Goal: Task Accomplishment & Management: Complete application form

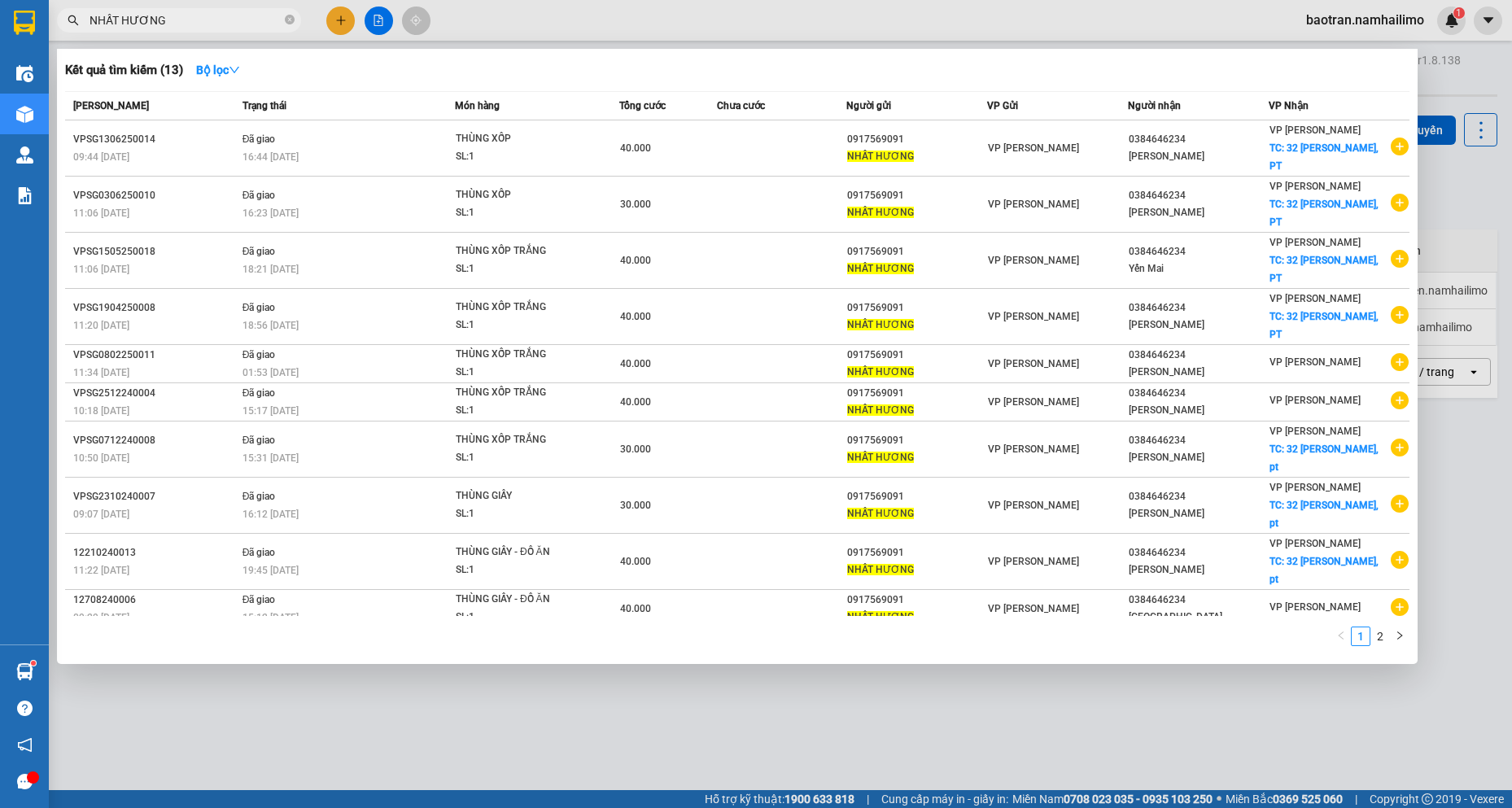
click at [239, 27] on input "NHẤT HƯƠNG" at bounding box center [185, 20] width 192 height 18
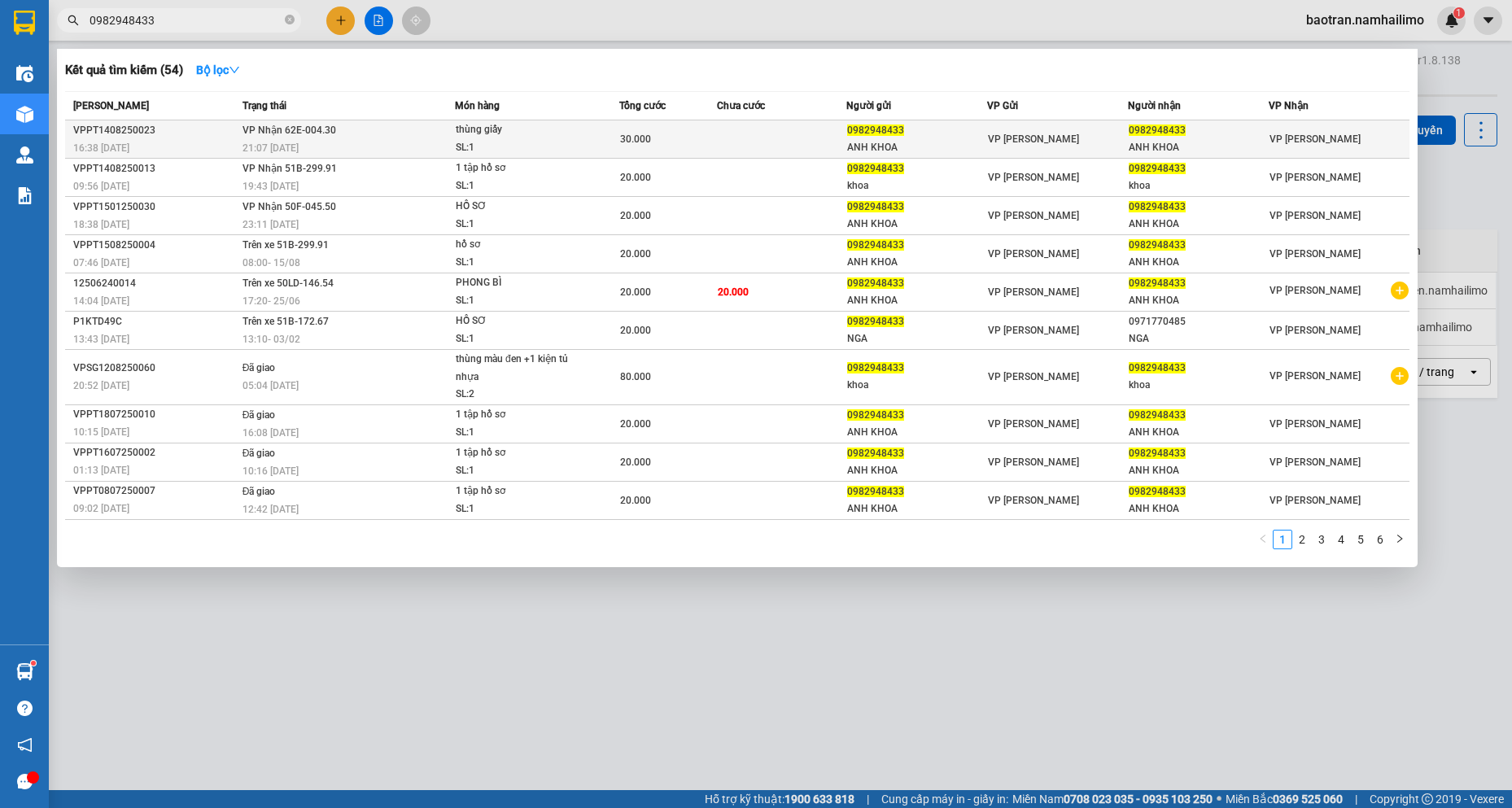
type input "0982948433"
click at [913, 132] on div "0982948433" at bounding box center [917, 130] width 139 height 17
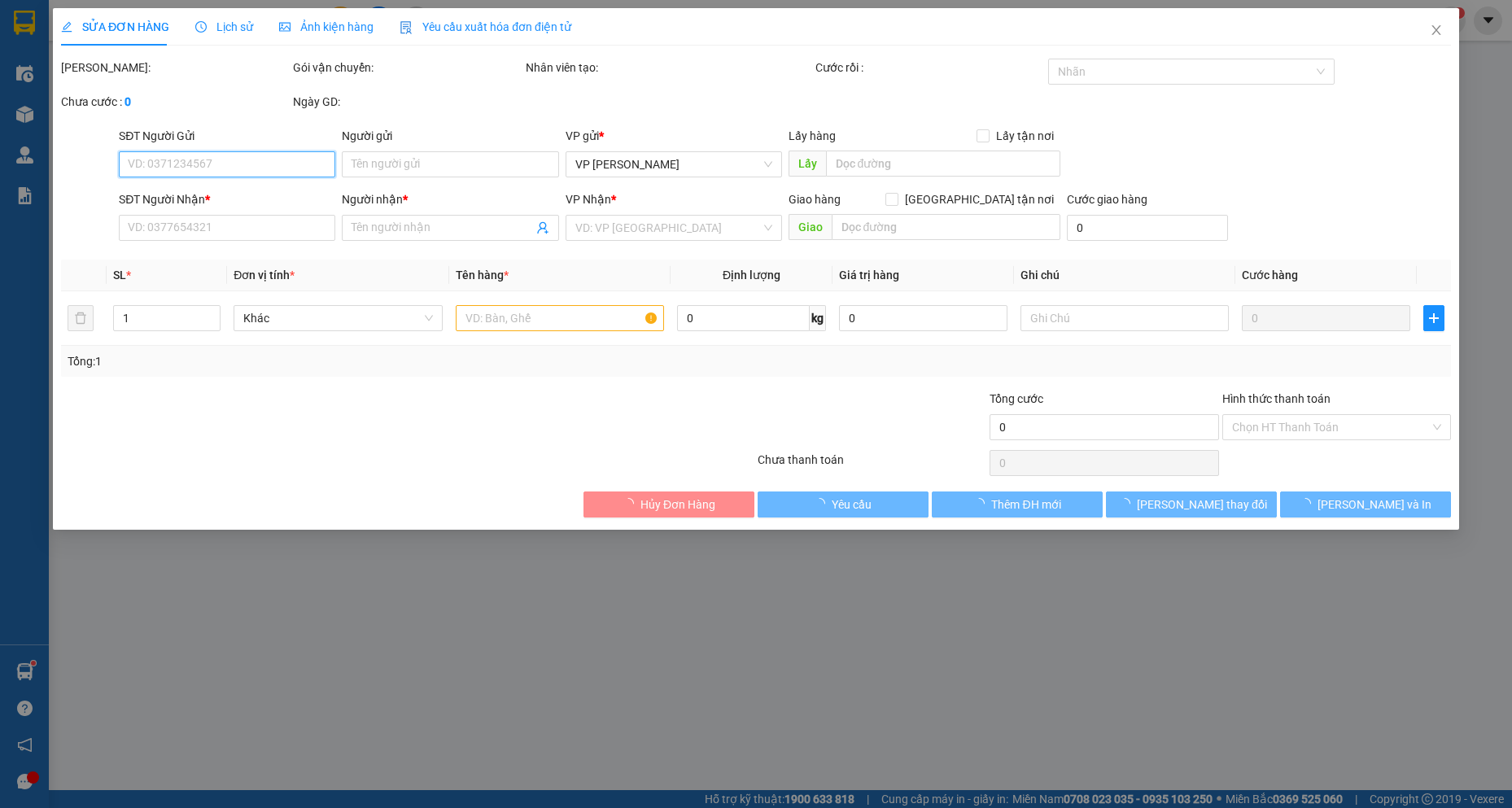
type input "0982948433"
type input "ANH KHOA"
type input "0982948433"
type input "ANH KHOA"
type input "30.000"
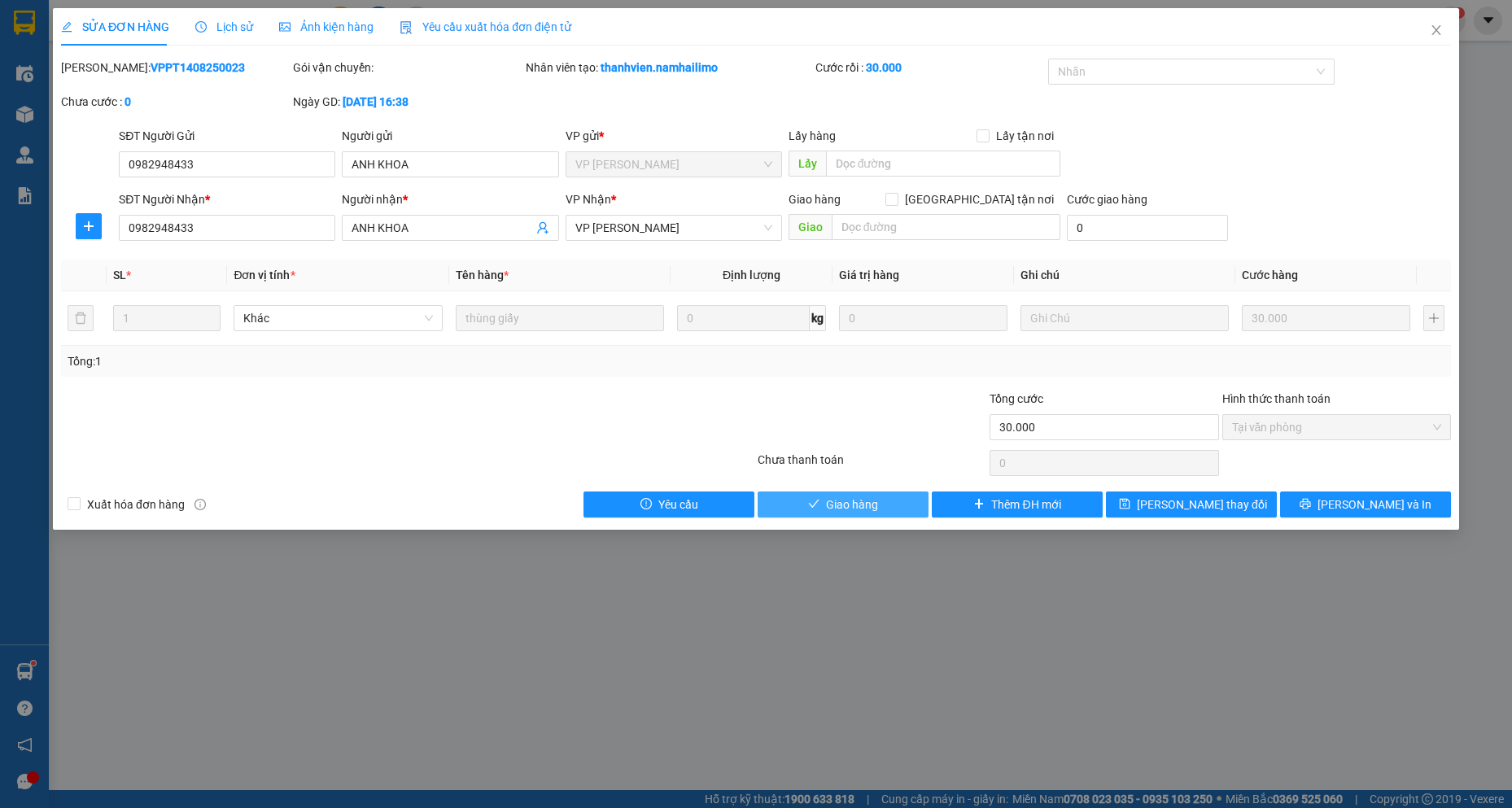
drag, startPoint x: 833, startPoint y: 486, endPoint x: 821, endPoint y: 510, distance: 26.8
click at [831, 491] on div "Total Paid Fee 30.000 Total UnPaid Fee 0 Cash Collection Total Fee Mã ĐH: VPPT1…" at bounding box center [756, 288] width 1390 height 459
click at [824, 524] on div "SỬA ĐƠN HÀNG Lịch sử Ảnh kiện hàng Yêu cầu xuất hóa đơn điện tử Total Paid Fee …" at bounding box center [756, 268] width 1406 height 521
click at [831, 506] on span "Giao hàng" at bounding box center [852, 505] width 52 height 18
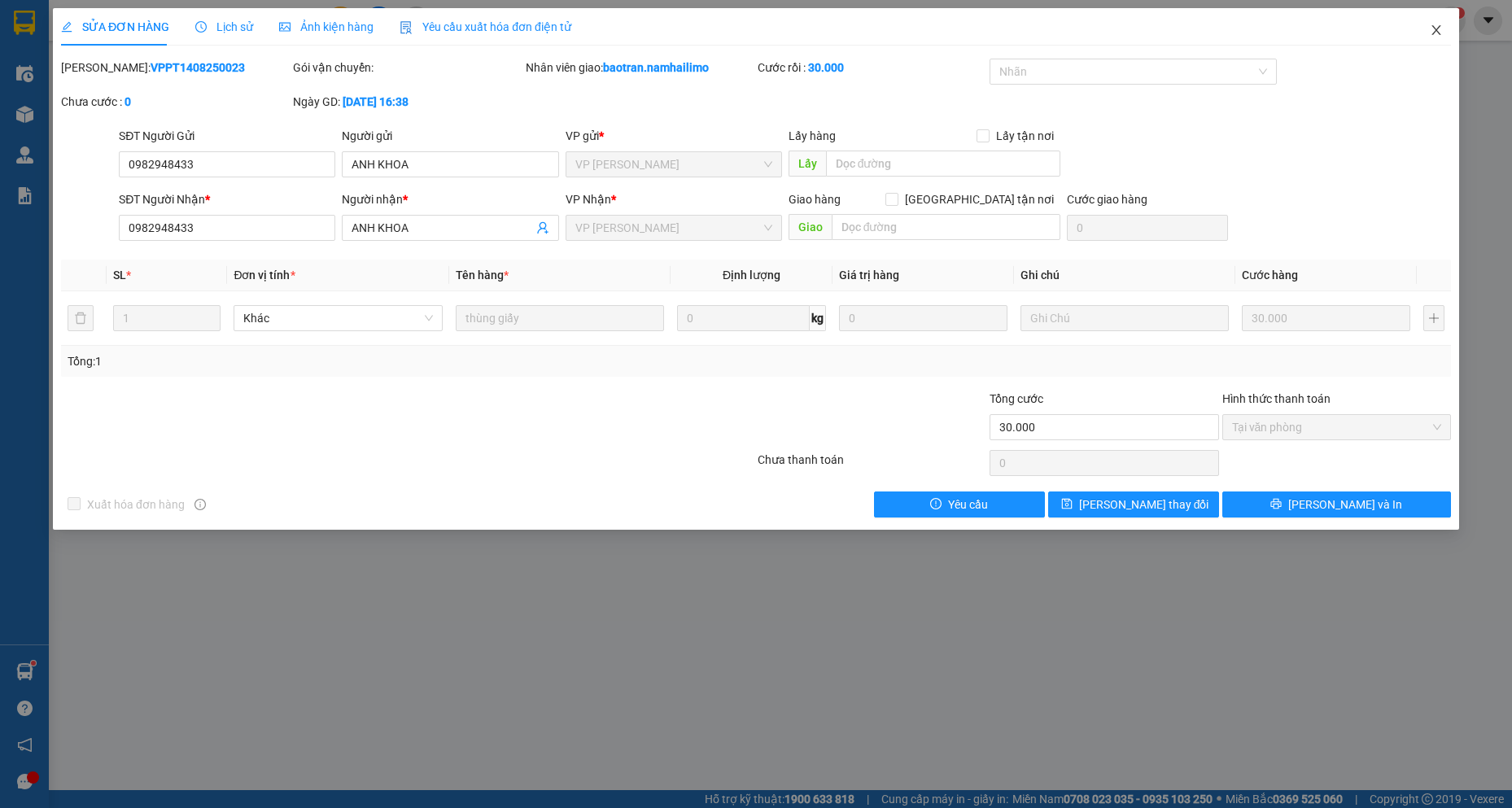
click at [1437, 26] on icon "close" at bounding box center [1436, 30] width 13 height 13
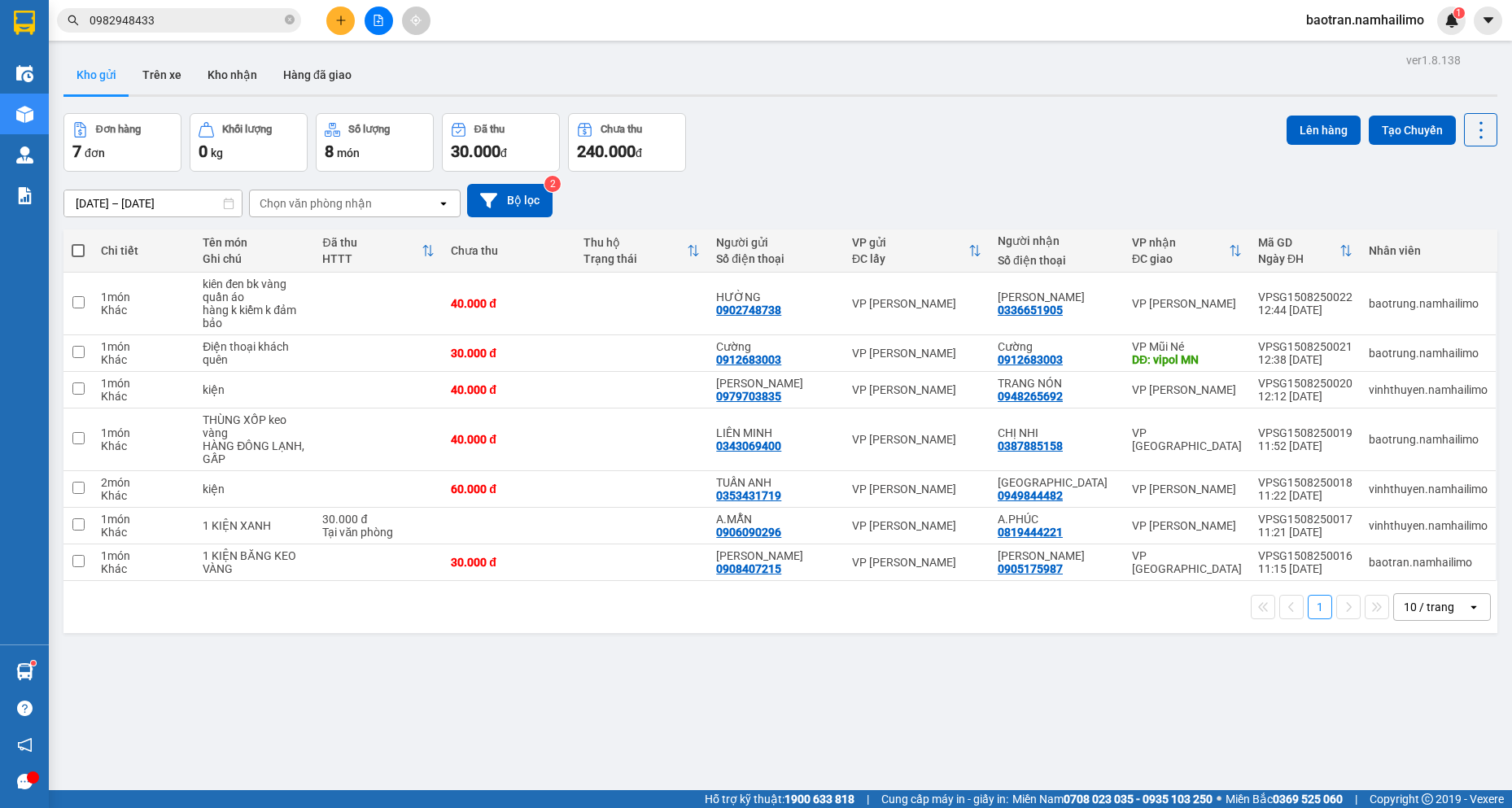
click at [213, 700] on div "ver 1.8.138 Kho gửi Trên xe Kho nhận Hàng đã giao Đơn hàng 7 đơn Khối lượng 0 k…" at bounding box center [781, 453] width 1448 height 808
click at [184, 83] on button "Trên xe" at bounding box center [162, 75] width 65 height 39
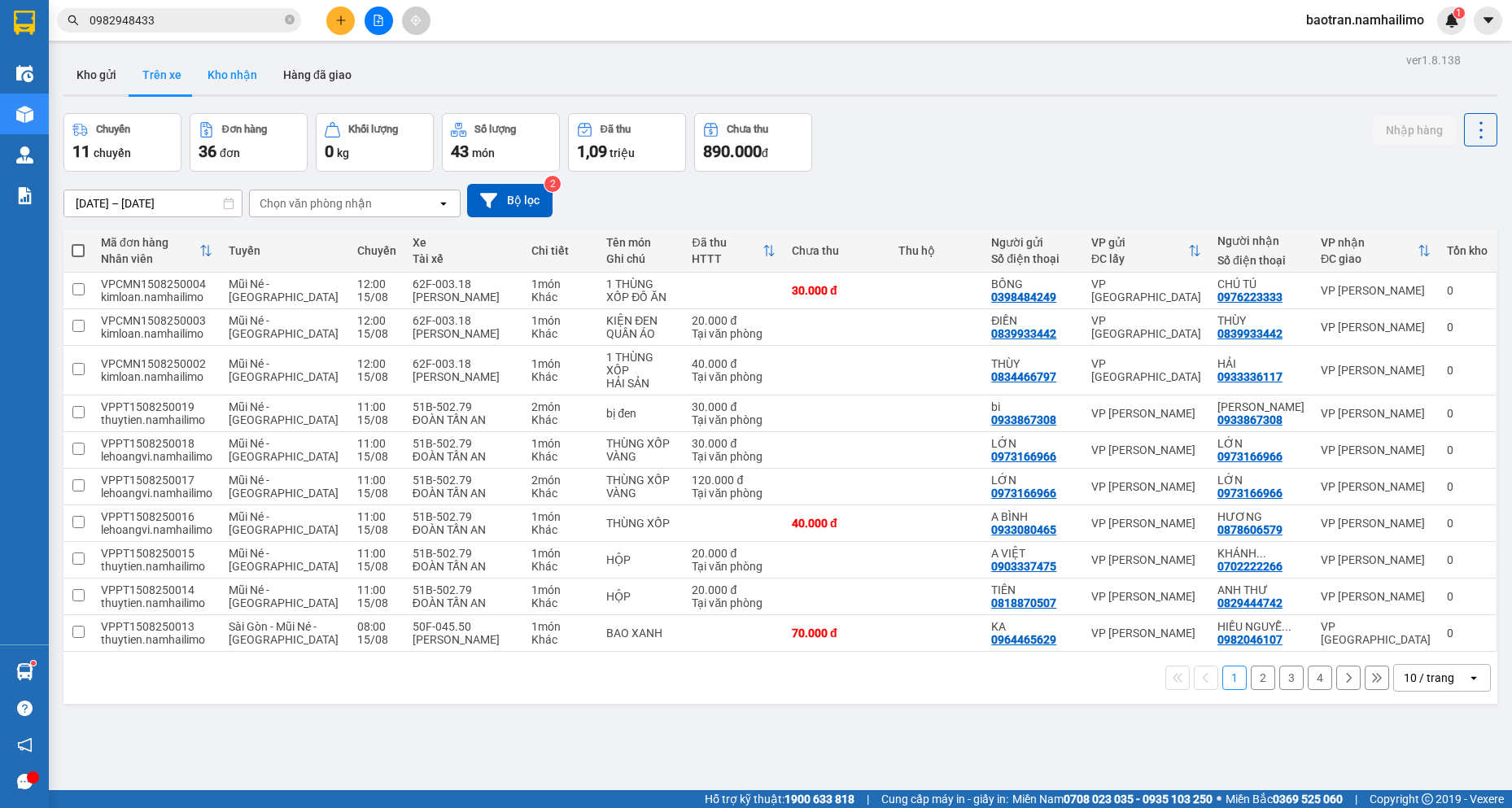
click at [228, 86] on button "Kho nhận" at bounding box center [233, 75] width 76 height 39
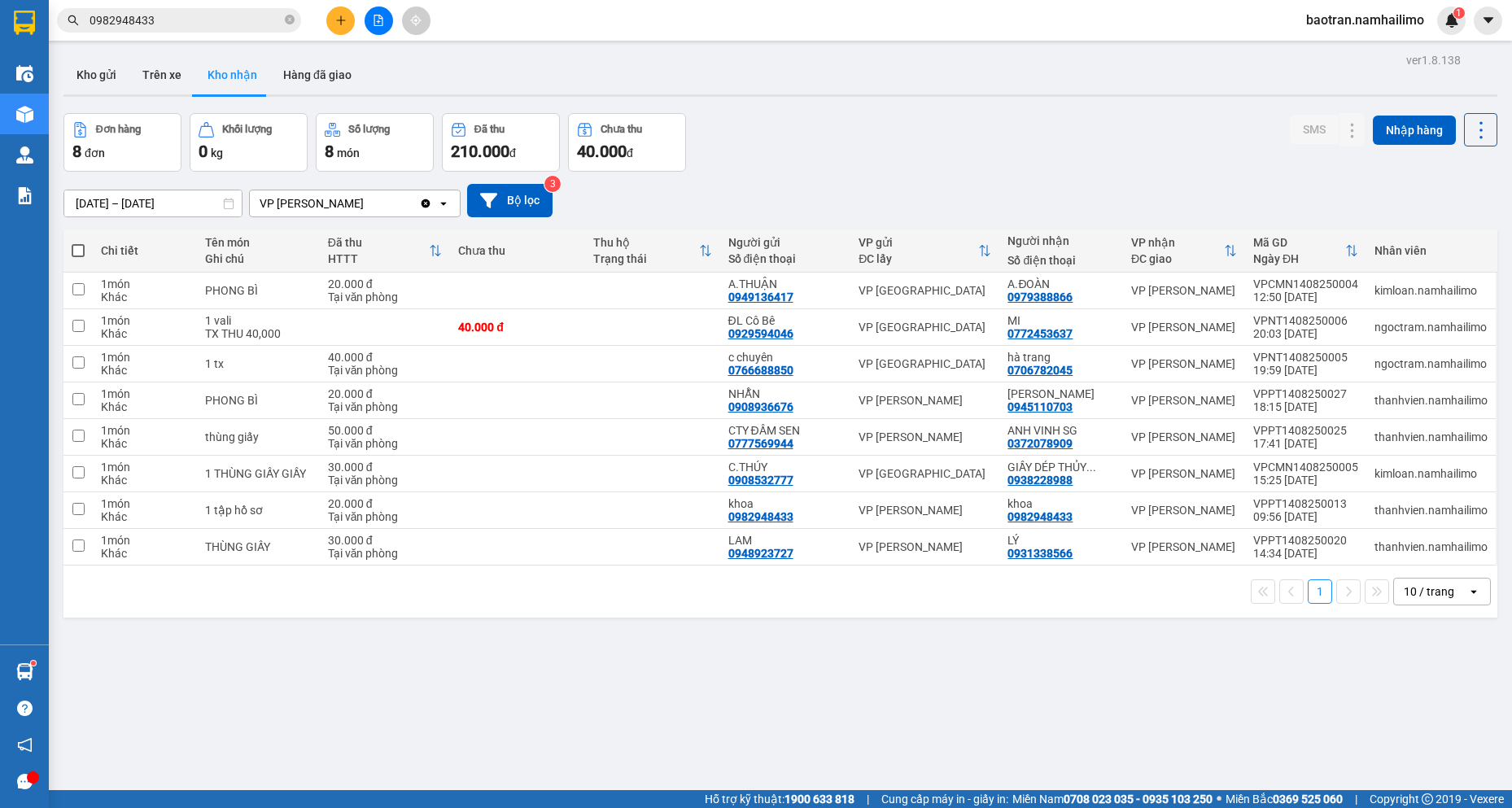
click at [1355, 723] on div "ver 1.8.138 Kho gửi Trên xe Kho nhận Hàng đã giao Đơn hàng 8 đơn Khối lượng 0 k…" at bounding box center [781, 453] width 1448 height 808
click at [1329, 144] on div "SMS" at bounding box center [1327, 130] width 75 height 34
click at [1314, 511] on icon at bounding box center [1320, 510] width 11 height 11
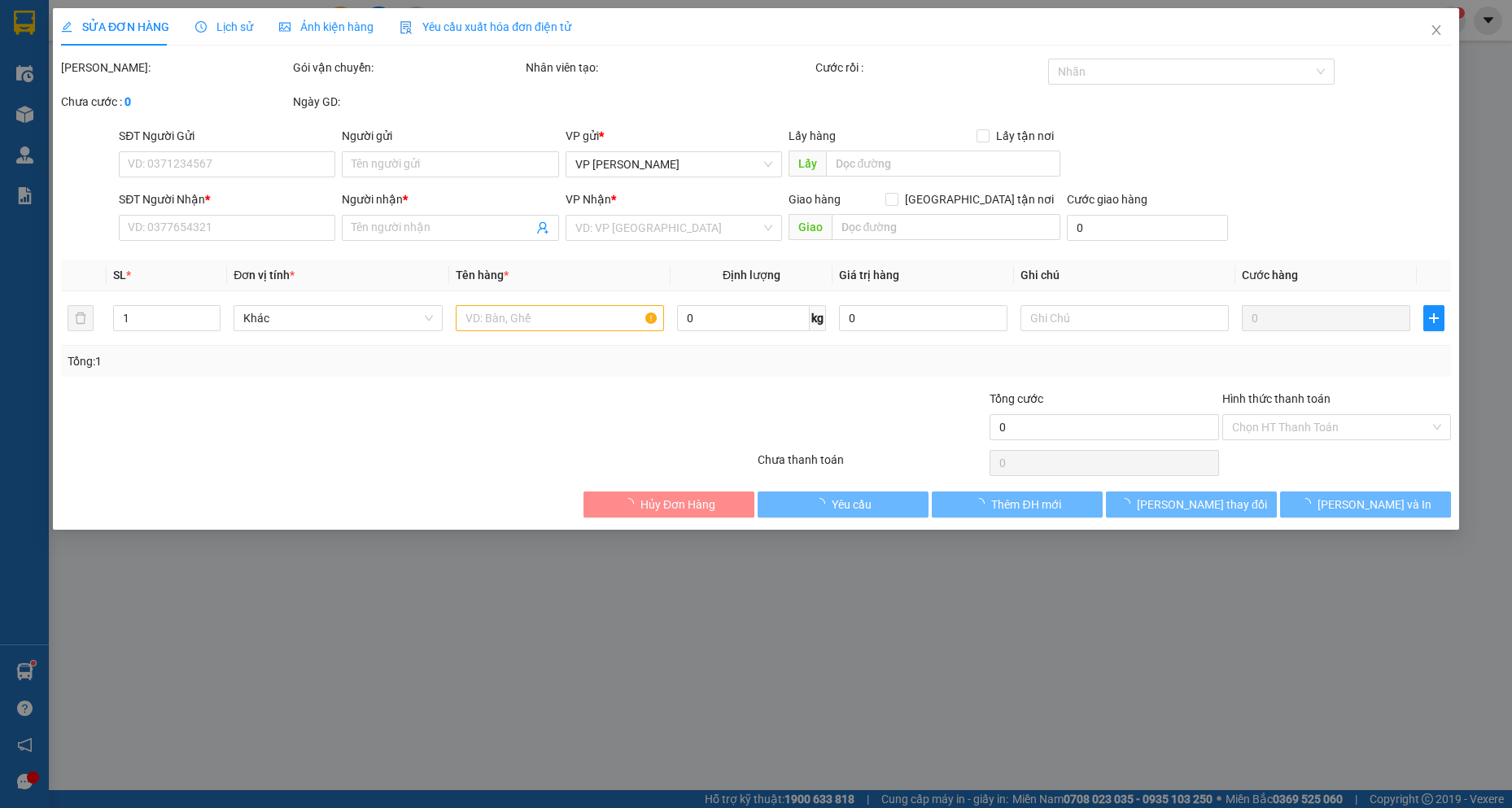
type input "0982948433"
type input "khoa"
type input "0982948433"
type input "khoa"
type input "20.000"
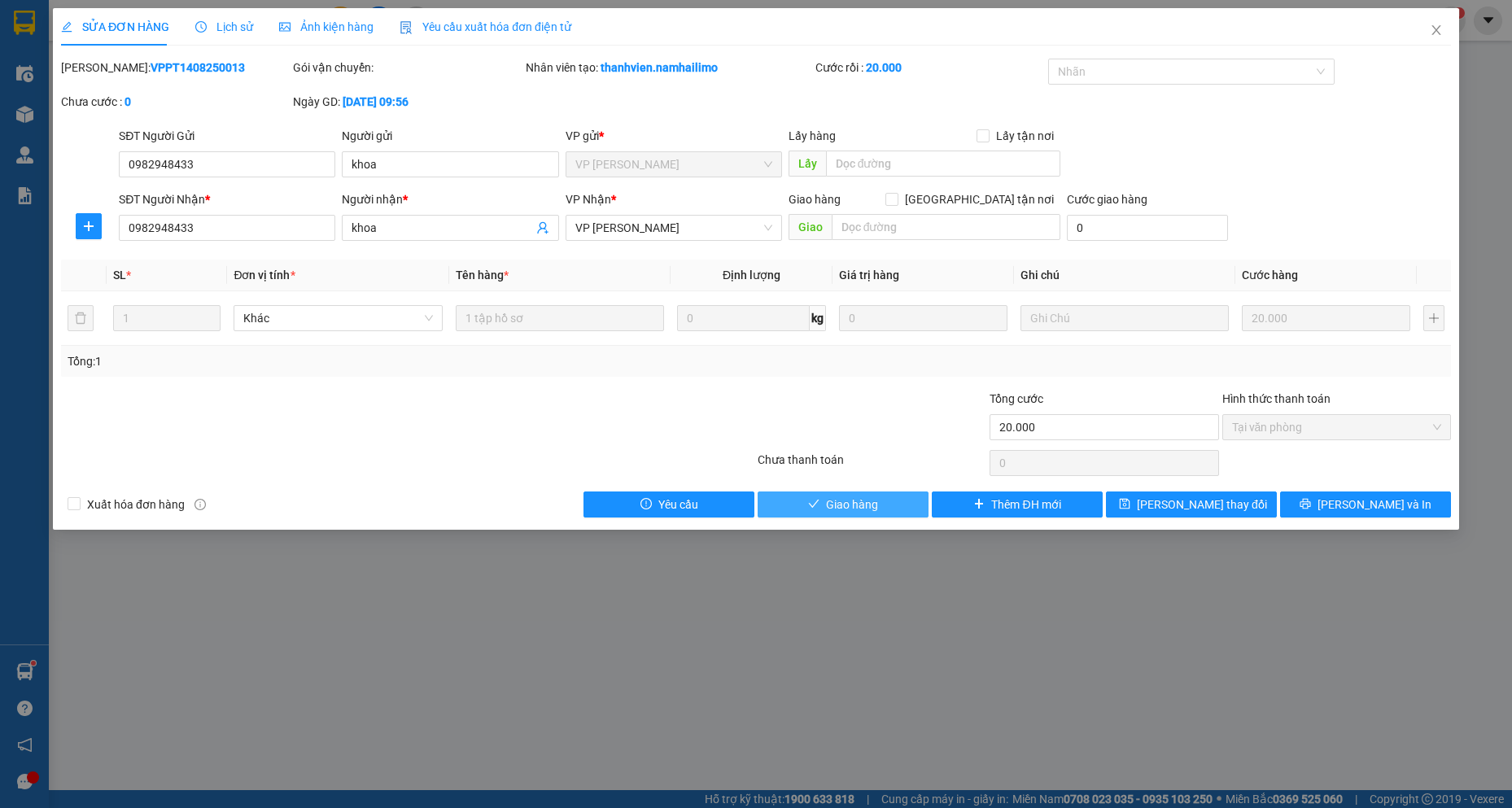
click at [864, 515] on button "Giao hàng" at bounding box center [843, 505] width 171 height 26
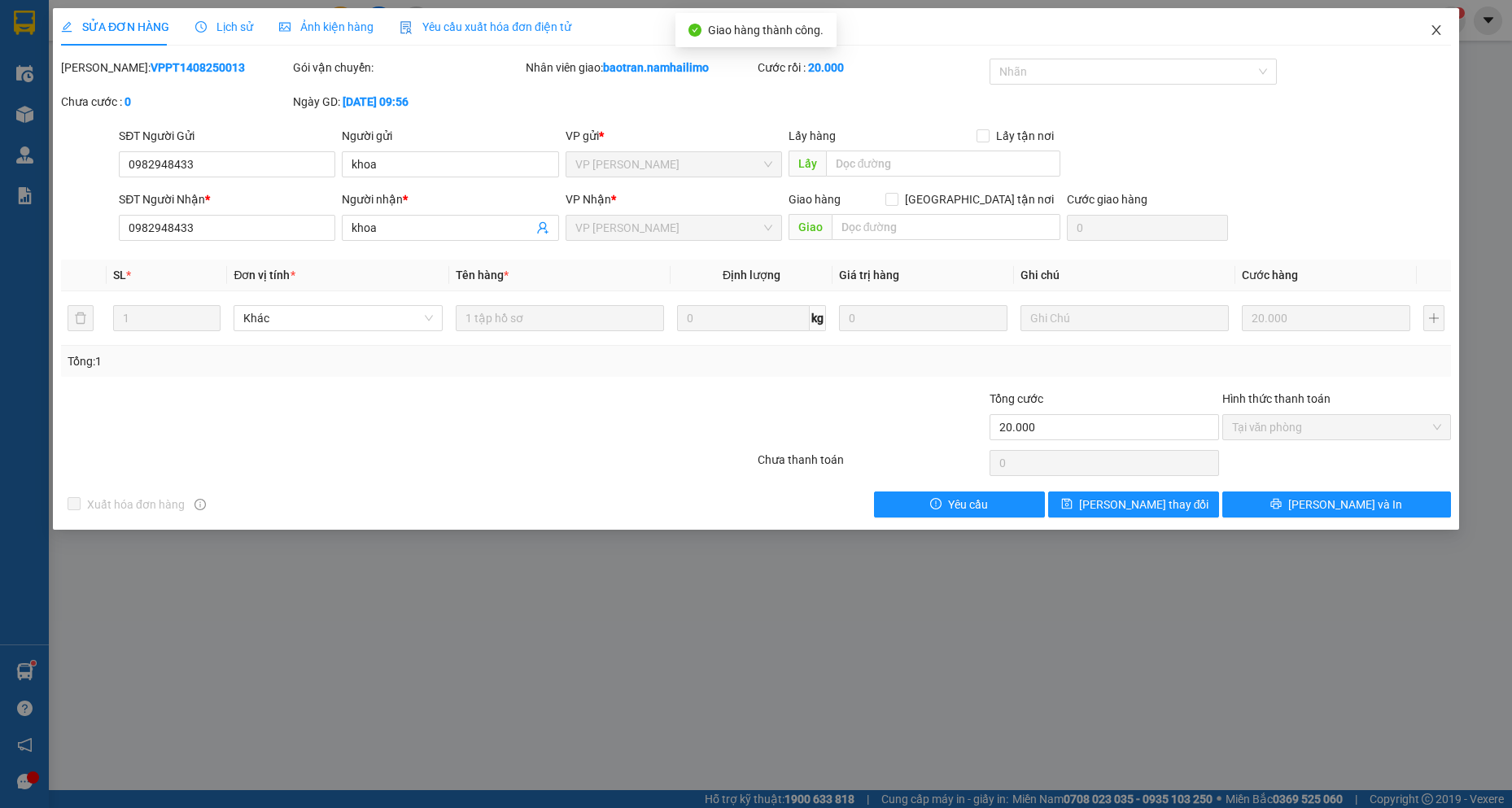
drag, startPoint x: 1443, startPoint y: 37, endPoint x: 109, endPoint y: 33, distance: 1334.0
click at [1441, 37] on span "Close" at bounding box center [1437, 31] width 46 height 46
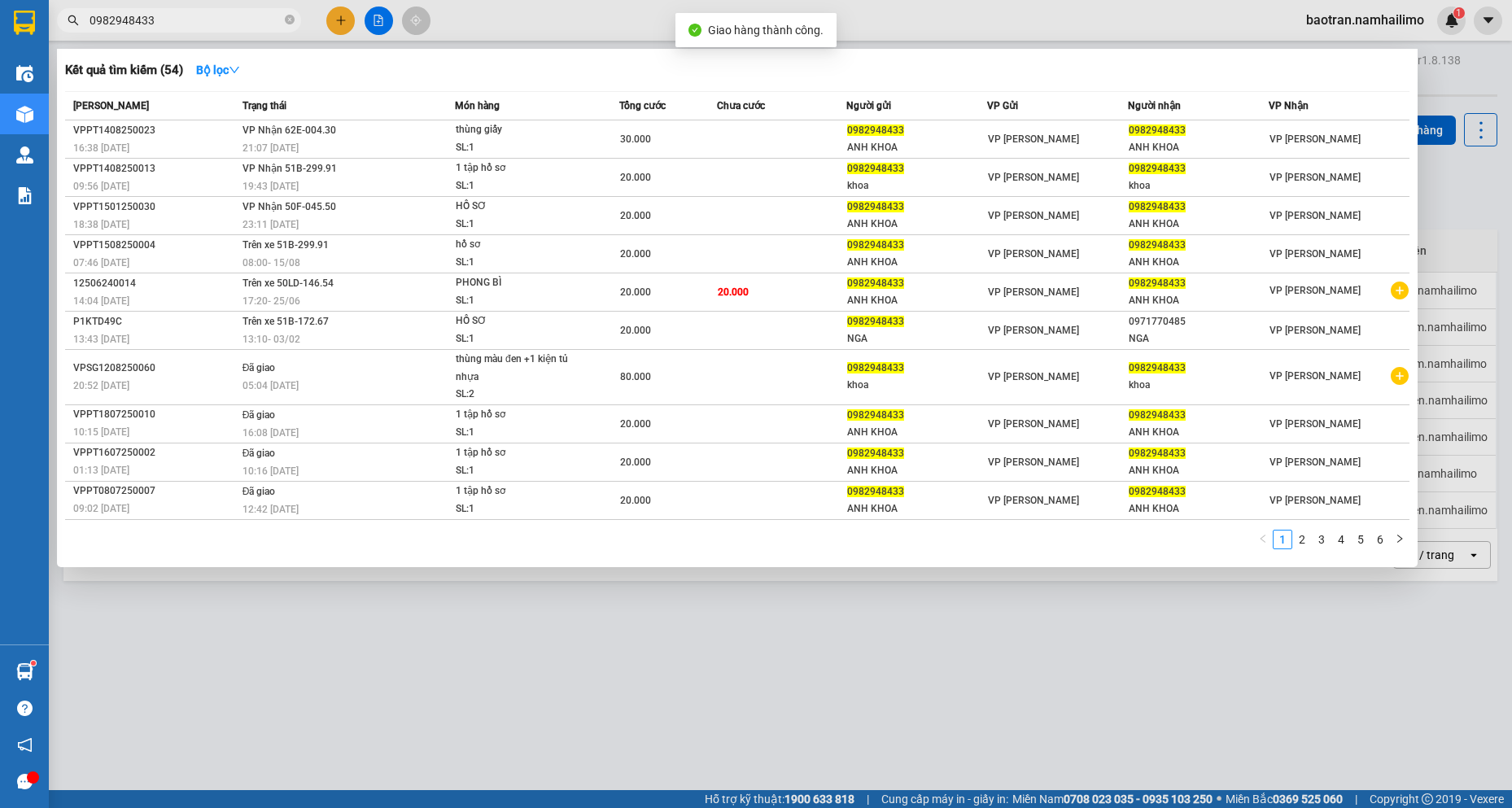
click at [193, 14] on input "0982948433" at bounding box center [185, 20] width 192 height 18
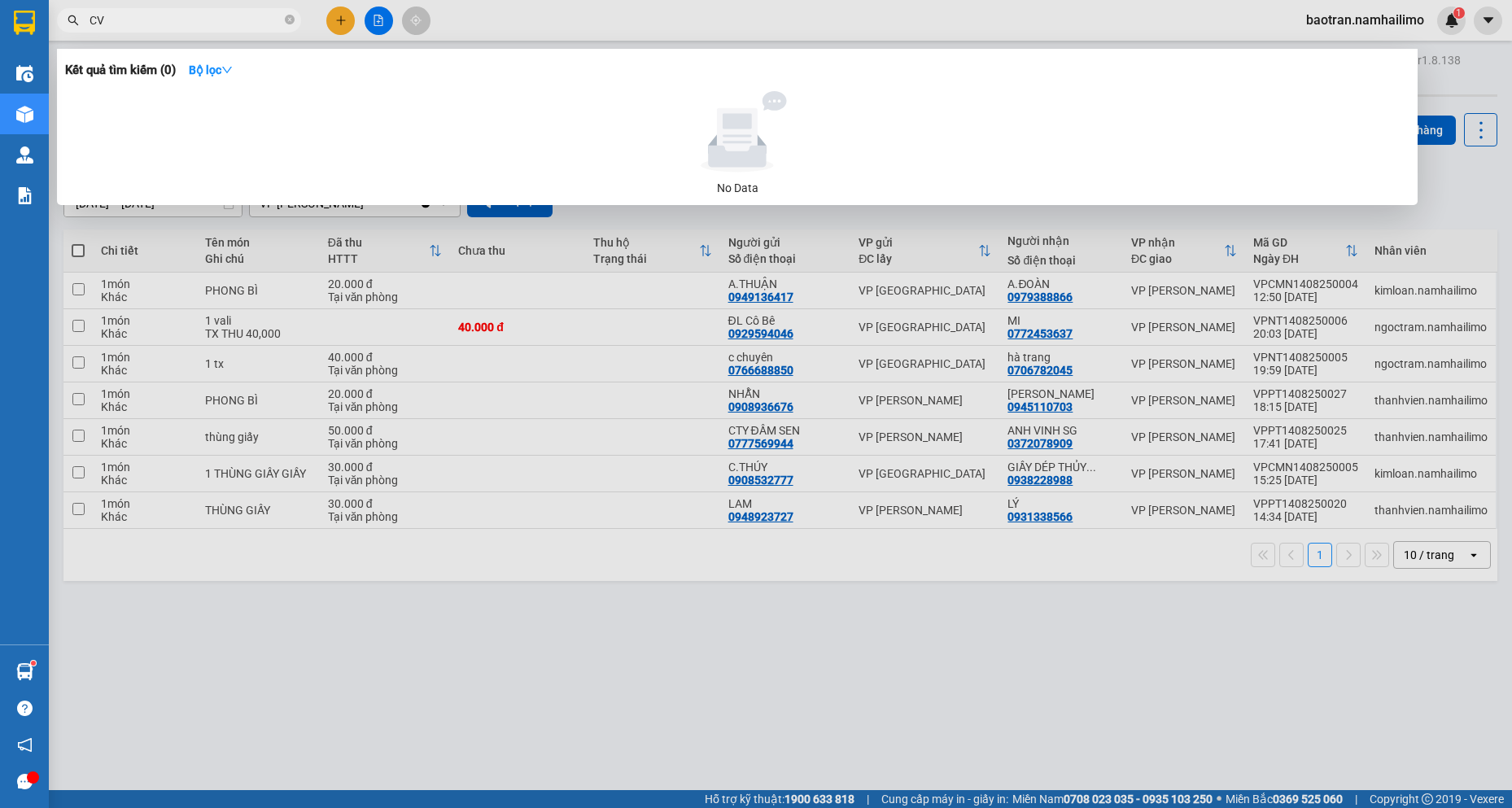
type input "C"
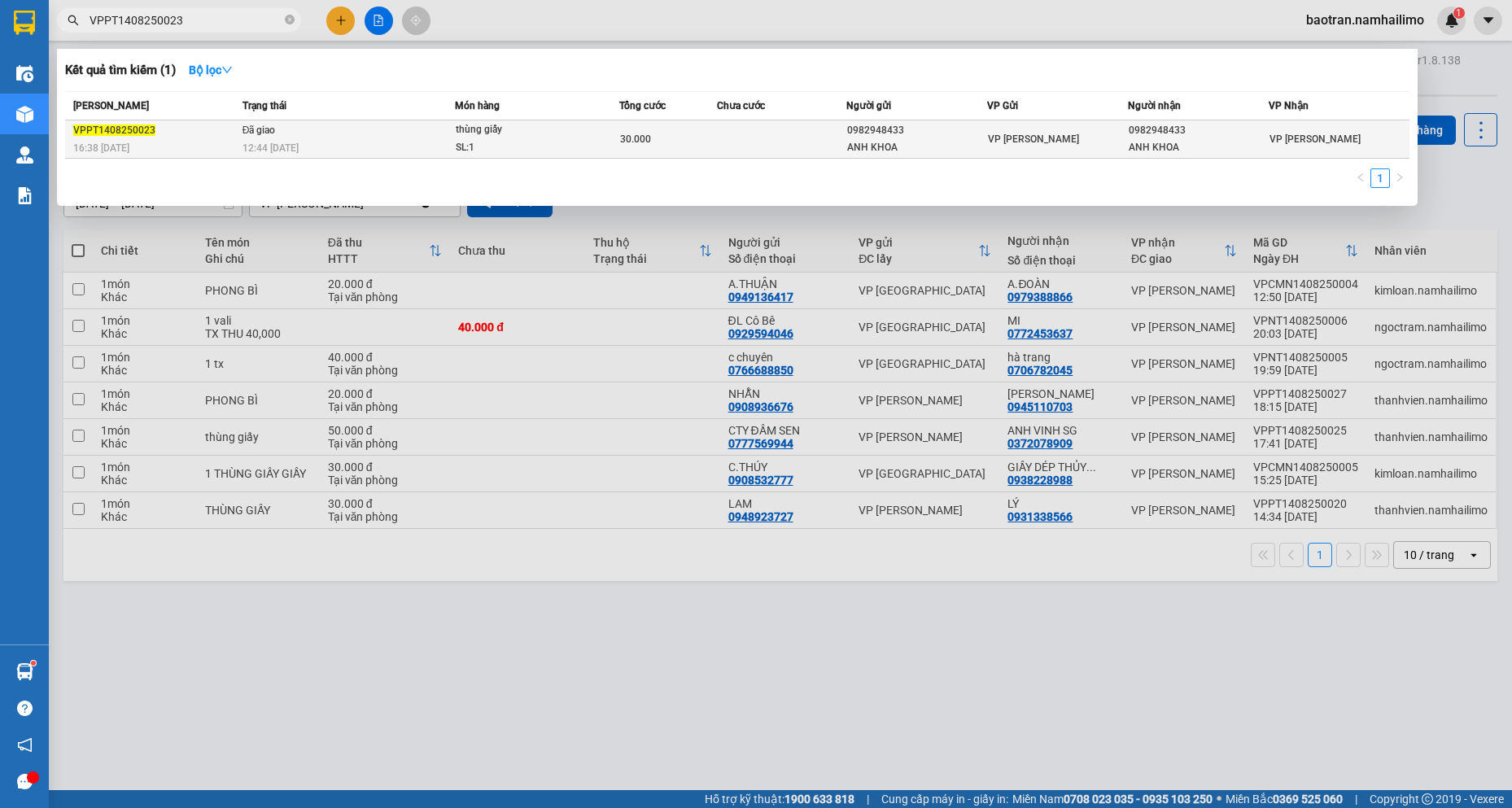
type input "VPPT1408250023"
click at [570, 143] on div "SL: 1" at bounding box center [517, 148] width 122 height 18
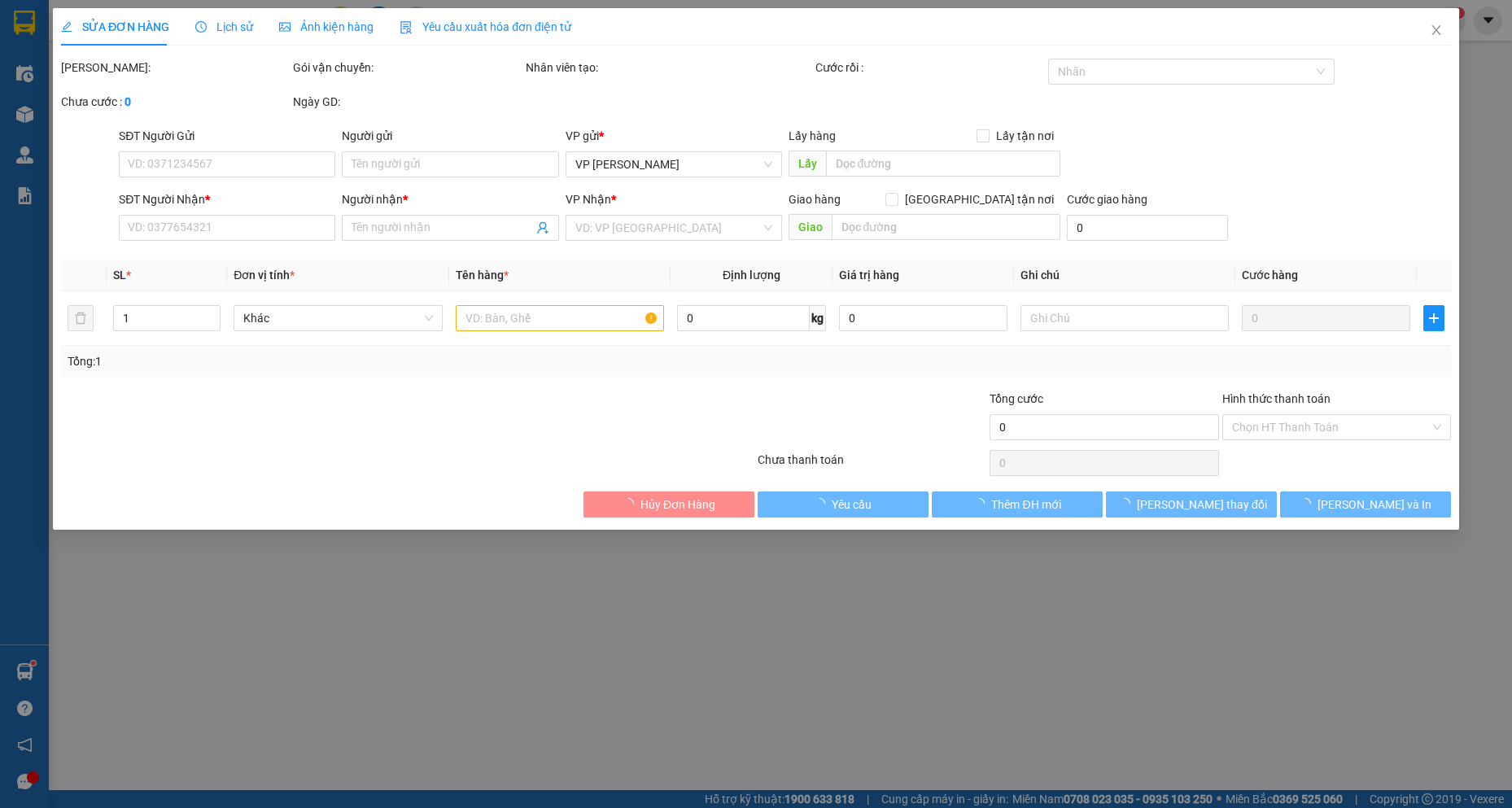
type input "0982948433"
type input "ANH KHOA"
type input "0982948433"
type input "ANH KHOA"
type input "30.000"
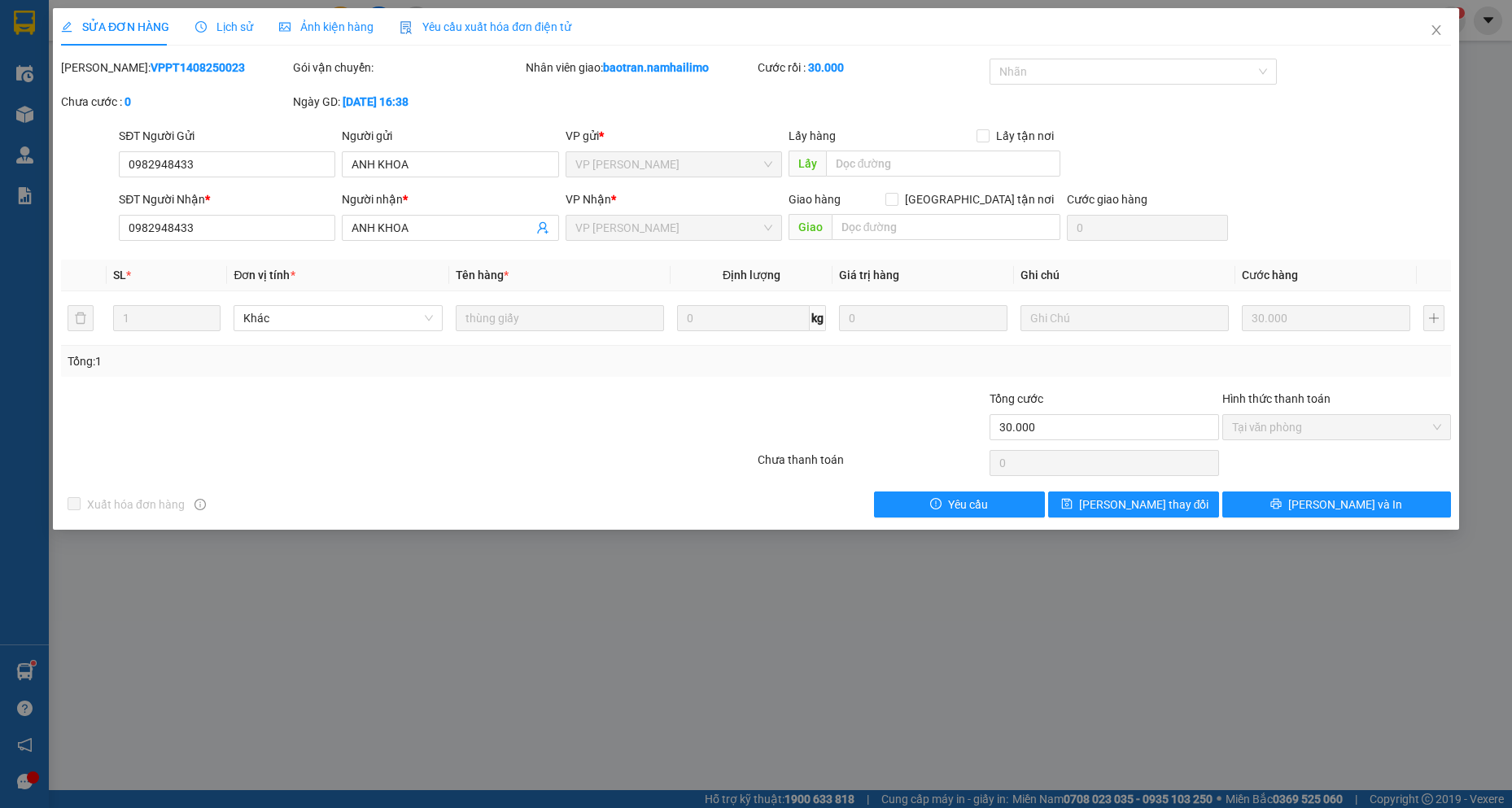
click at [341, 21] on span "Ảnh kiện hàng" at bounding box center [326, 26] width 94 height 13
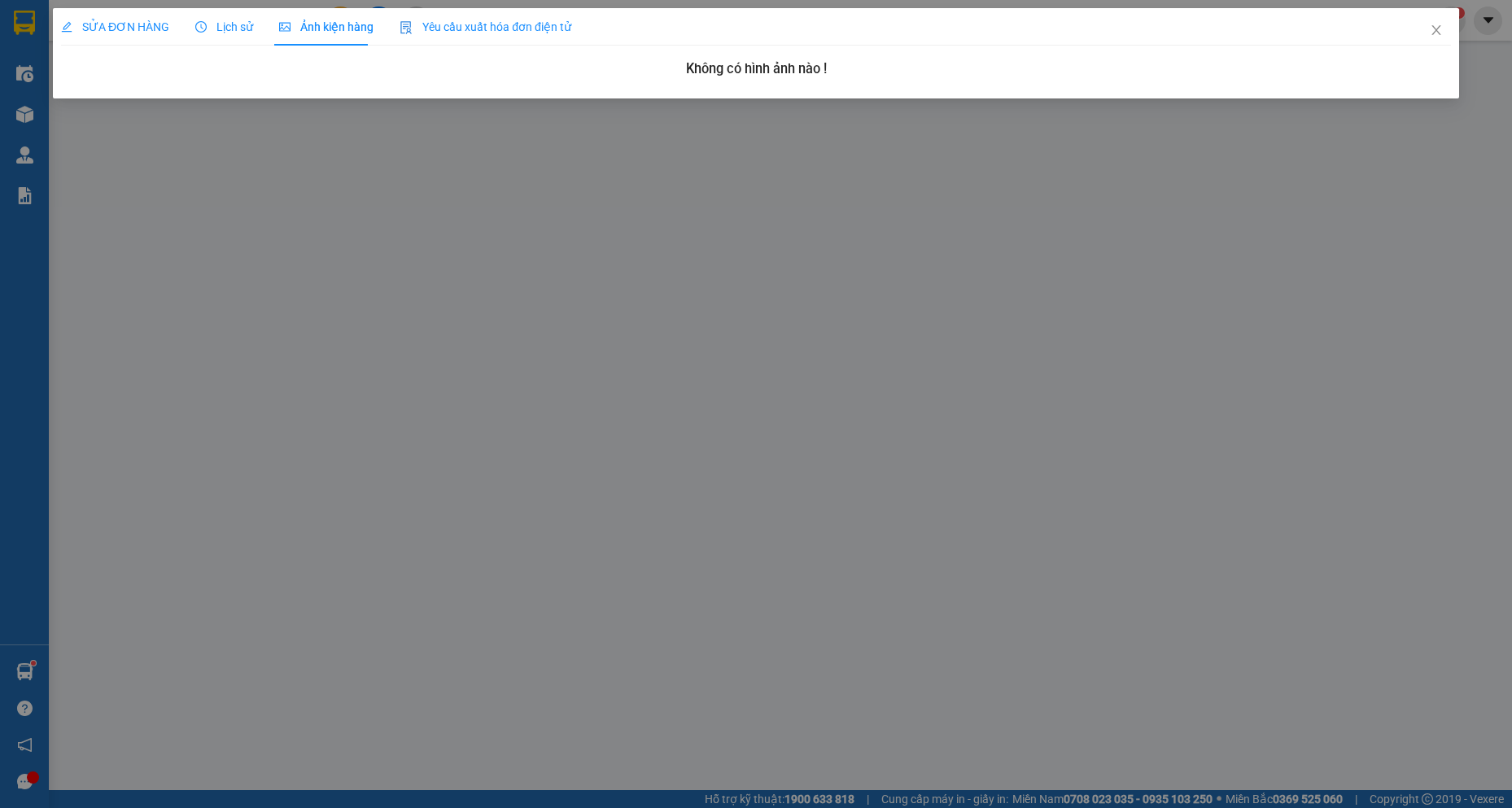
click at [212, 23] on span "Lịch sử" at bounding box center [224, 26] width 58 height 13
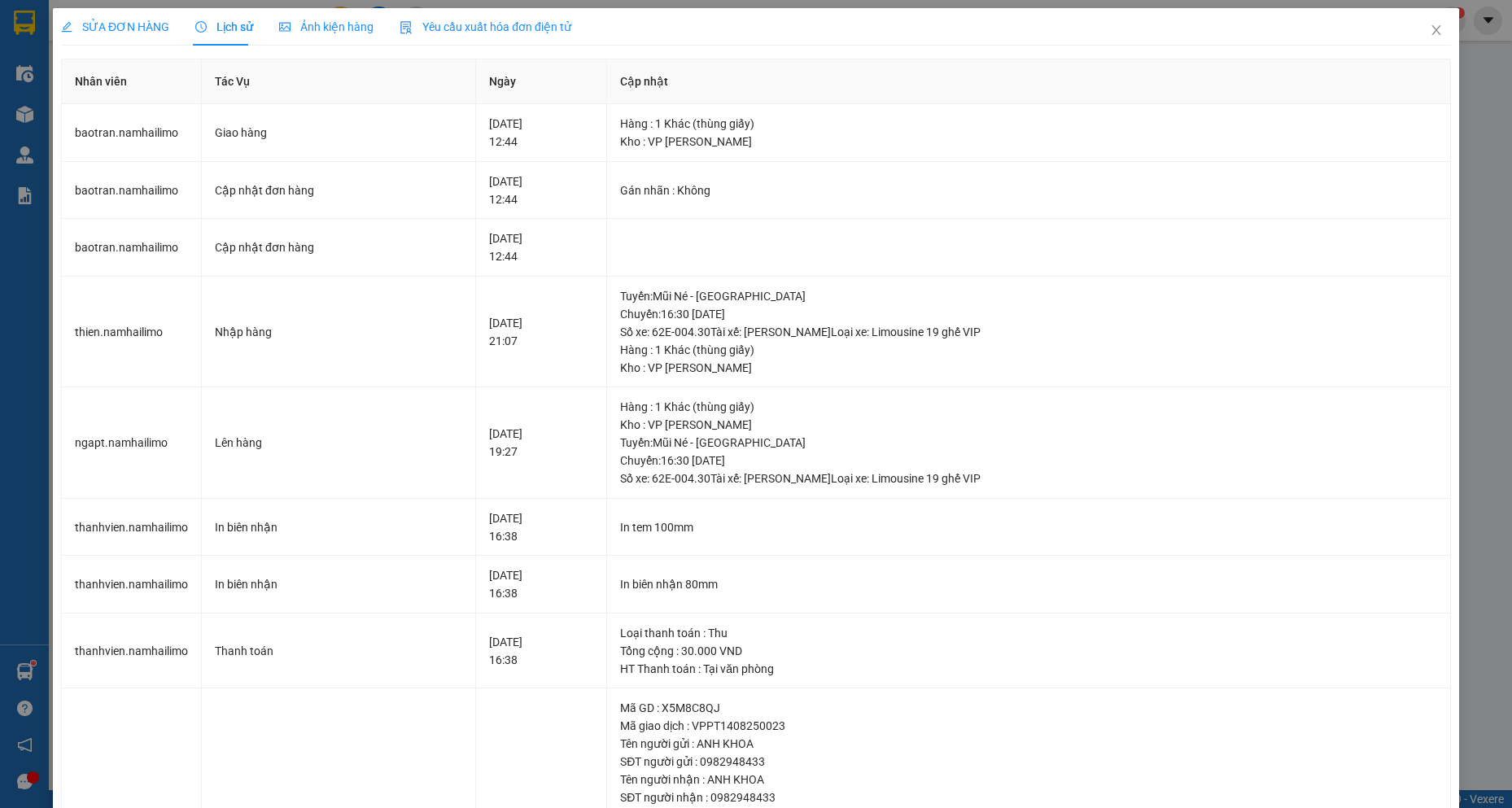
click at [225, 28] on span "Lịch sử" at bounding box center [224, 26] width 58 height 13
click at [1430, 26] on icon "close" at bounding box center [1436, 30] width 13 height 13
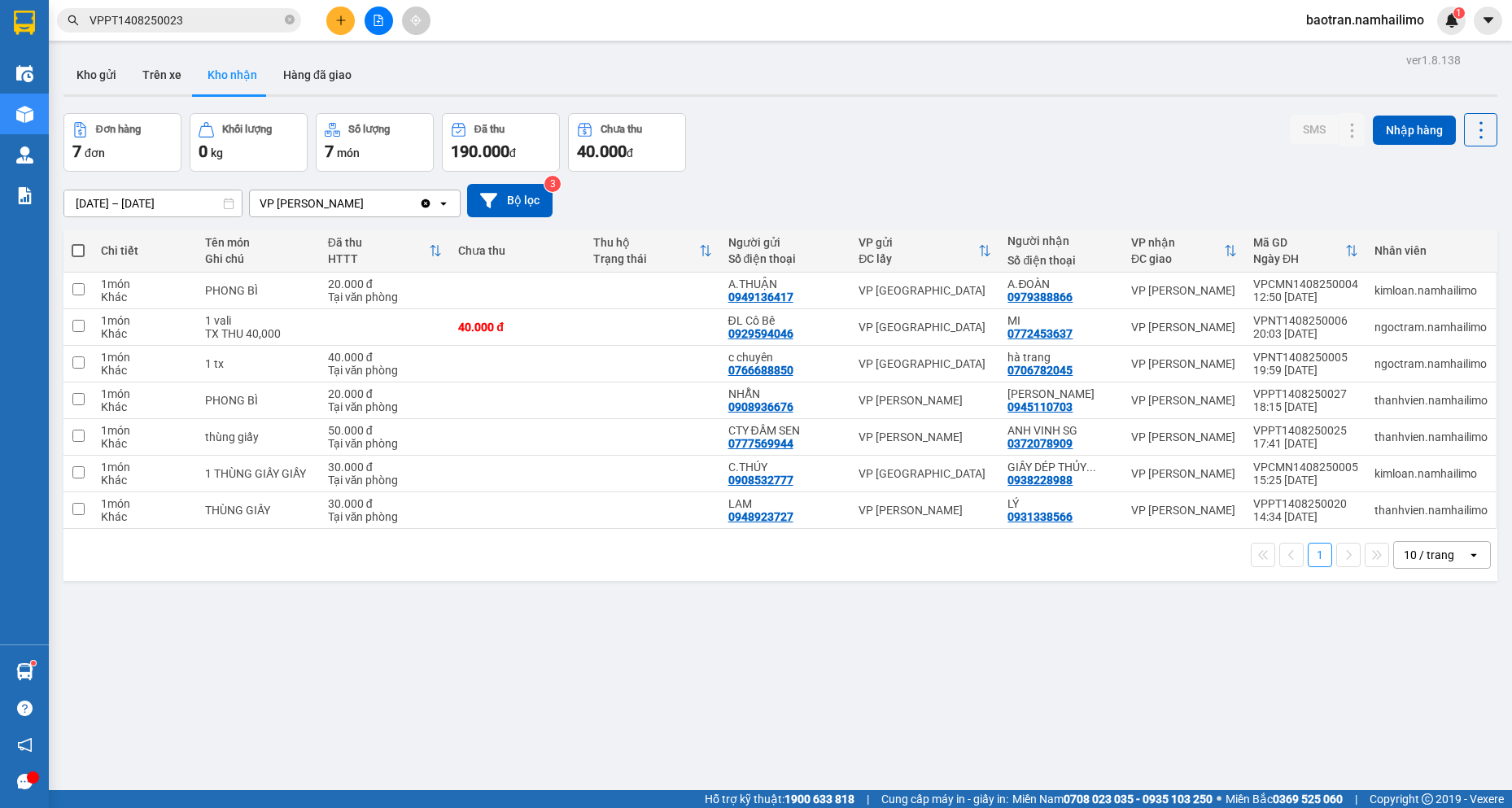
drag, startPoint x: 600, startPoint y: 147, endPoint x: 595, endPoint y: 189, distance: 42.3
drag, startPoint x: 595, startPoint y: 189, endPoint x: 341, endPoint y: 16, distance: 307.3
click at [341, 16] on icon "plus" at bounding box center [341, 20] width 11 height 11
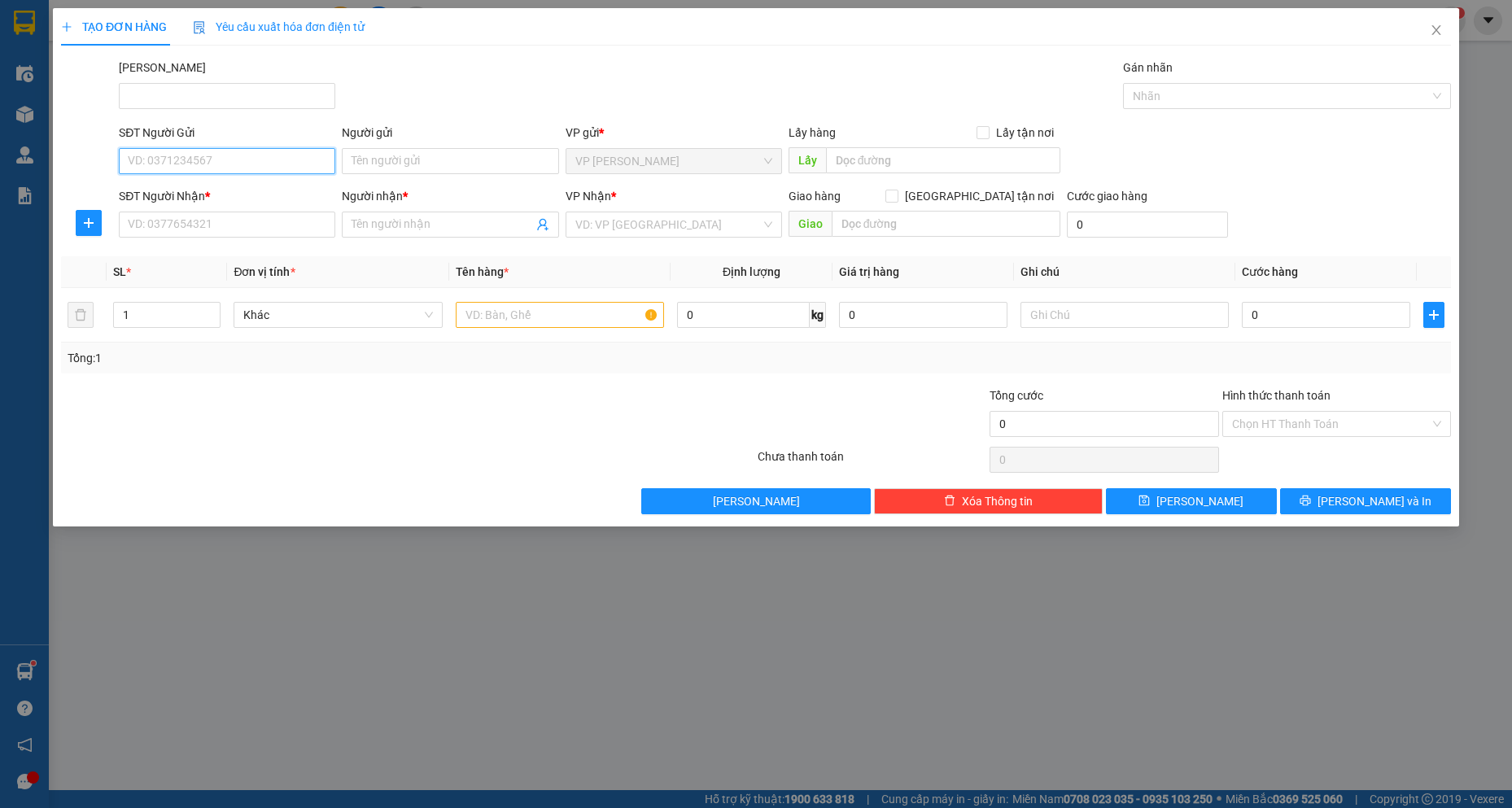
click at [247, 163] on input "SĐT Người Gửi" at bounding box center [227, 161] width 216 height 26
click at [261, 189] on div "0961919151 - HIẾU" at bounding box center [227, 193] width 197 height 18
type input "0961919151"
type input "HIẾU"
type input "0979511588"
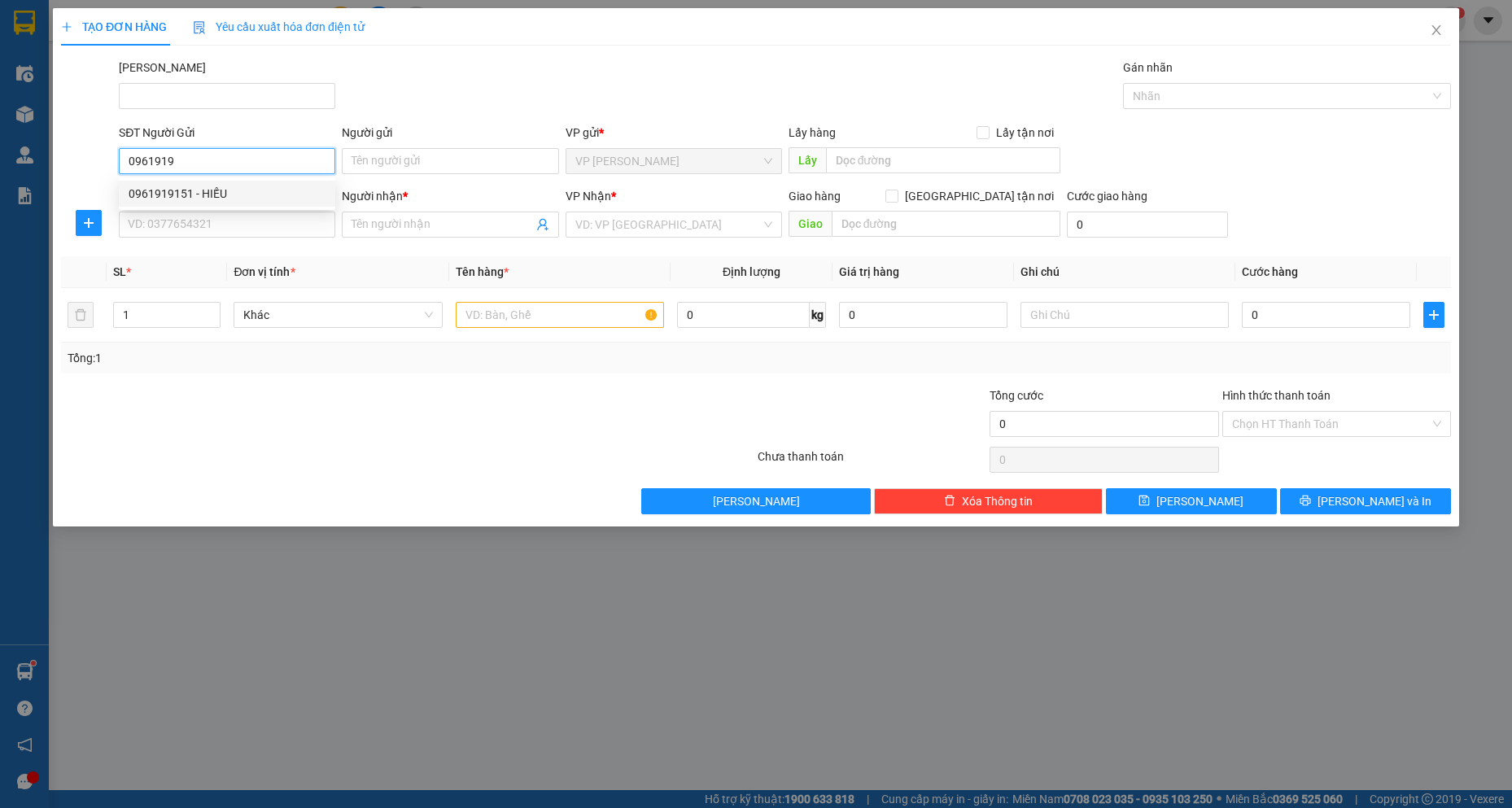
type input "Không tên"
checkbox input "true"
type input "175B Thủ Khoa Huân"
type input "40.000"
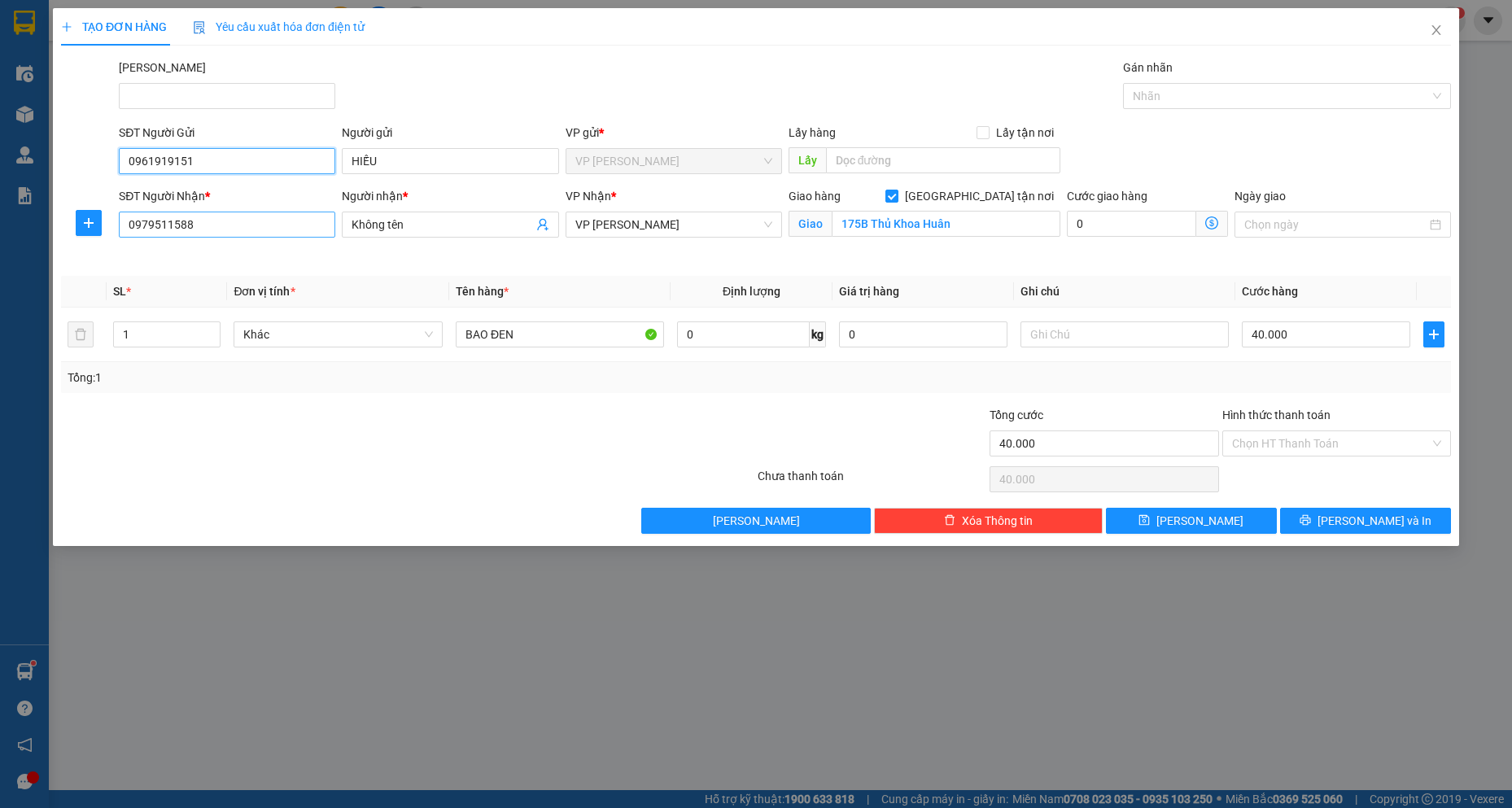
type input "0961919151"
click at [266, 231] on input "0979511588" at bounding box center [227, 225] width 216 height 26
drag, startPoint x: 569, startPoint y: 336, endPoint x: 30, endPoint y: 383, distance: 541.0
click at [30, 383] on div "TẠO ĐƠN HÀNG Yêu cầu xuất hóa đơn điện tử Transit Pickup Surcharge Ids Transit …" at bounding box center [756, 404] width 1512 height 808
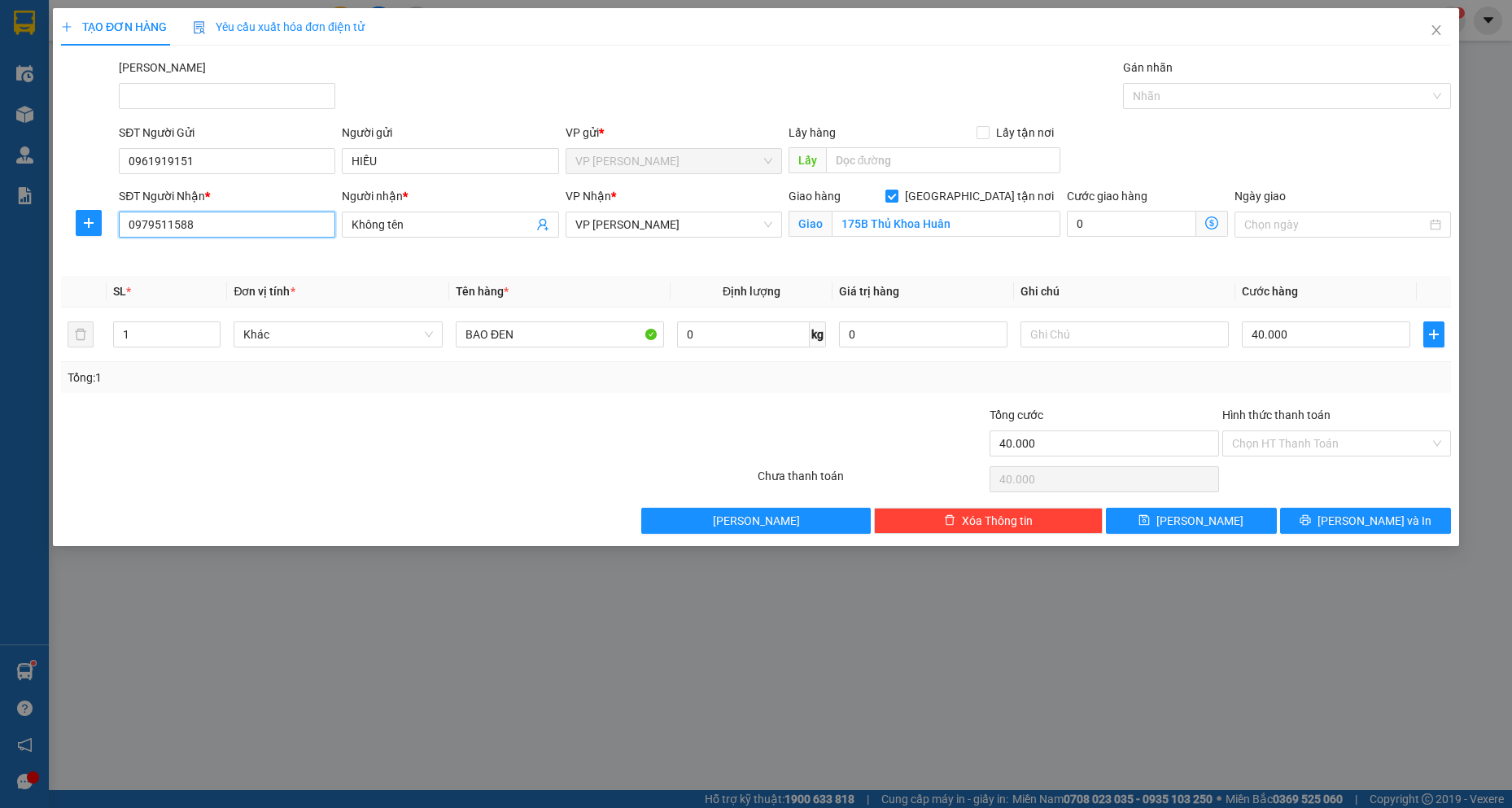
click at [274, 215] on input "0979511588" at bounding box center [227, 225] width 216 height 26
click at [1010, 233] on input "175B Thủ Khoa Huân" at bounding box center [947, 224] width 229 height 26
click at [579, 321] on input "BAO ĐEN" at bounding box center [560, 334] width 209 height 26
drag, startPoint x: 489, startPoint y: 337, endPoint x: 100, endPoint y: 304, distance: 390.4
click at [100, 304] on table "SL * Đơn vị tính * Tên hàng * Định lượng Giá trị hàng Ghi chú Cước hàng 1 Khác …" at bounding box center [756, 319] width 1390 height 86
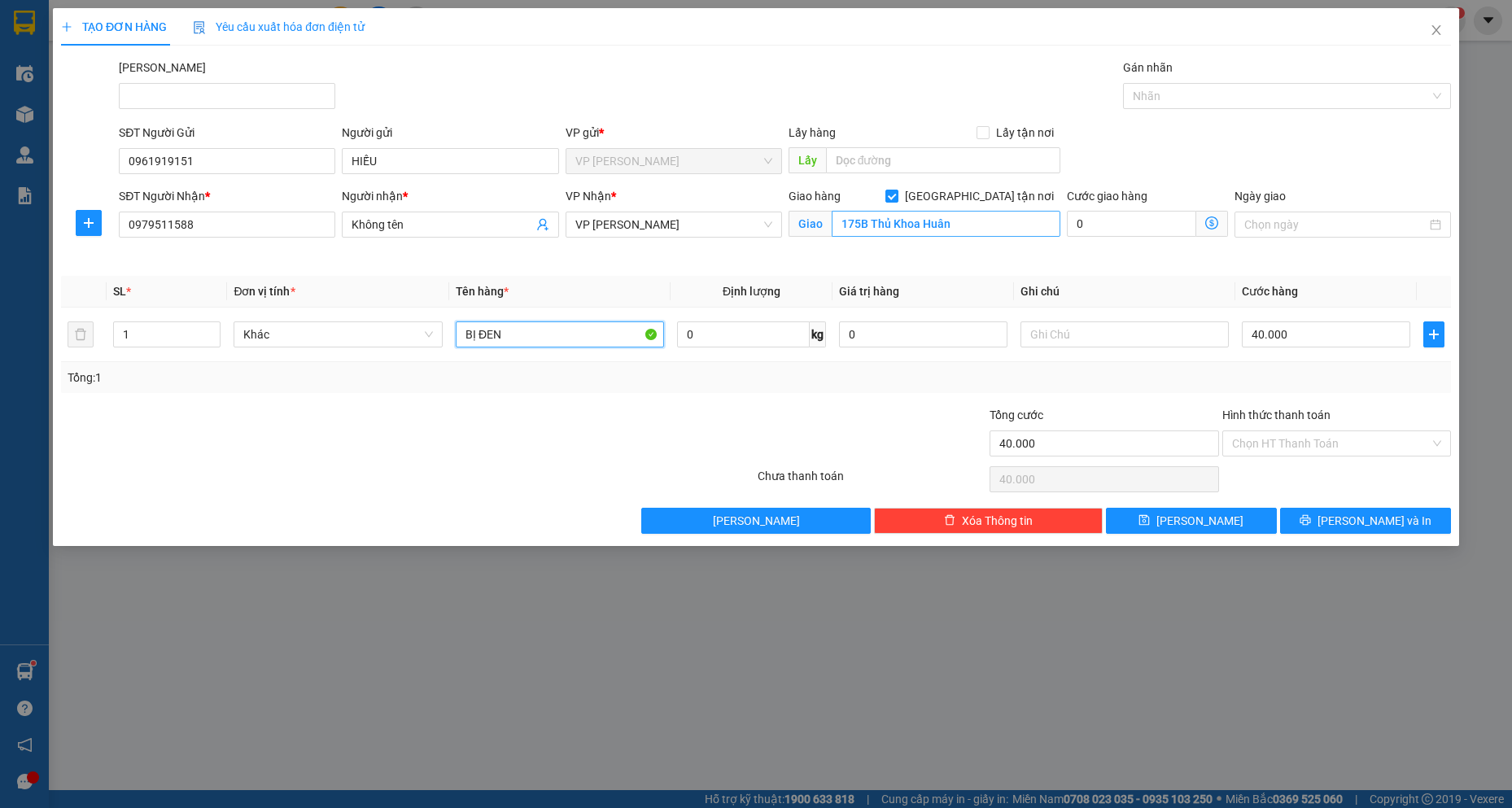
type input "BỊ ĐEN"
click at [997, 216] on input "175B Thủ Khoa Huân" at bounding box center [947, 224] width 229 height 26
click at [1001, 201] on span "[GEOGRAPHIC_DATA] tận nơi" at bounding box center [980, 196] width 162 height 18
click at [897, 201] on input "[GEOGRAPHIC_DATA] tận nơi" at bounding box center [891, 195] width 11 height 11
checkbox input "false"
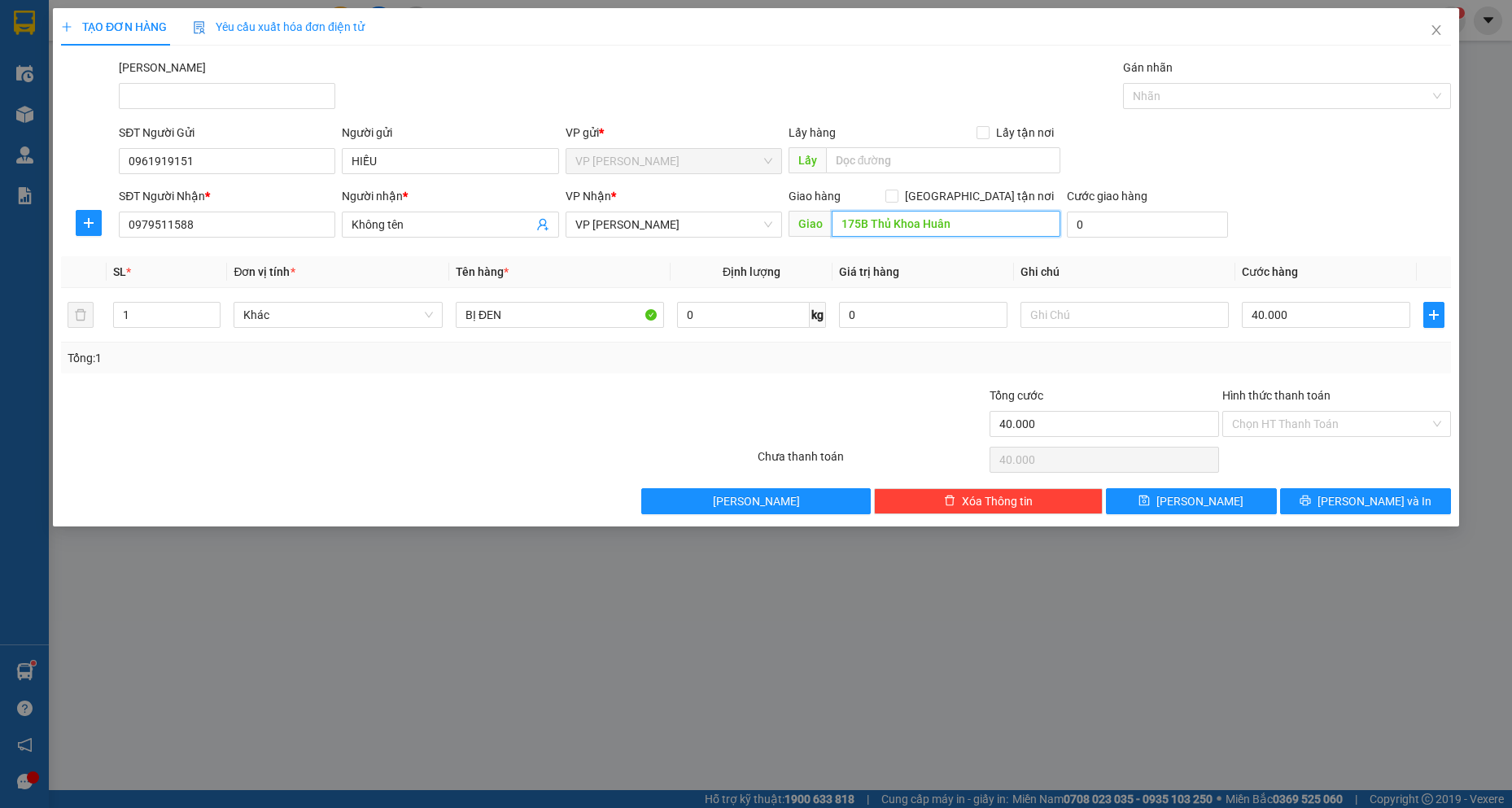
click at [993, 220] on input "175B Thủ Khoa Huân" at bounding box center [947, 224] width 229 height 26
click at [1329, 336] on td "40.000" at bounding box center [1327, 316] width 182 height 55
click at [1321, 317] on input "40.000" at bounding box center [1326, 315] width 168 height 26
type input "3"
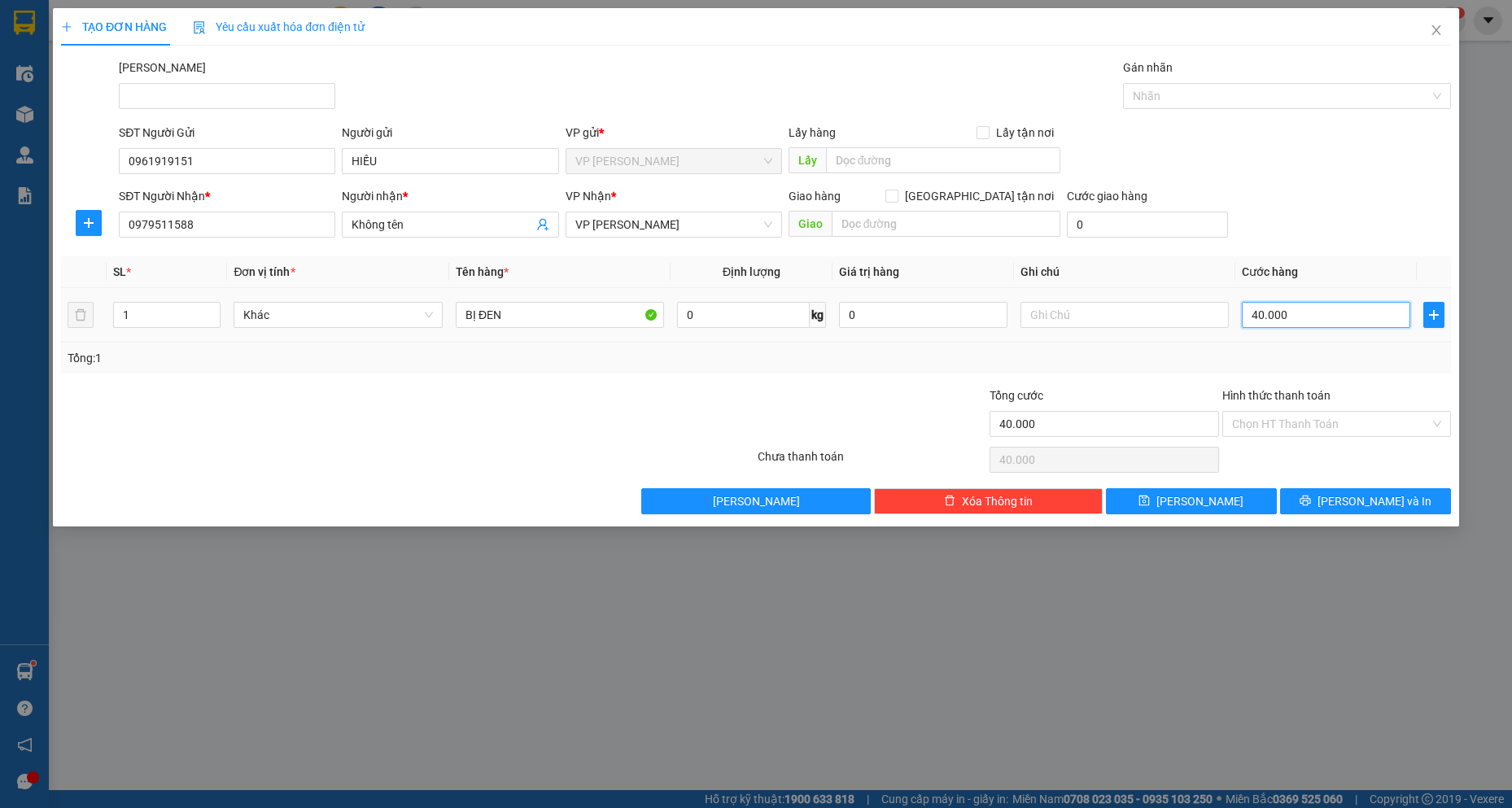
type input "3"
type input "30"
type input "300"
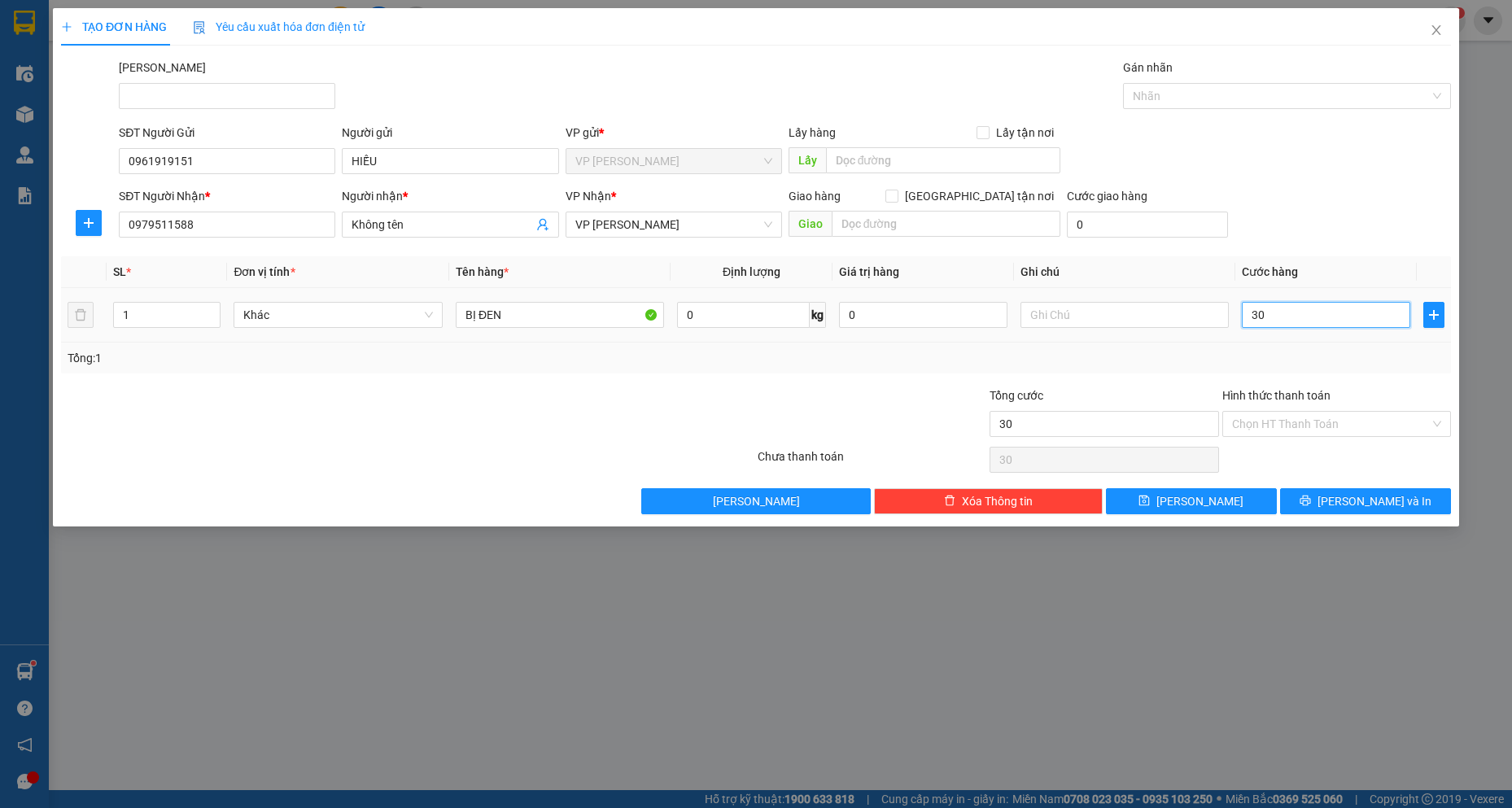
type input "300"
type input "3.000"
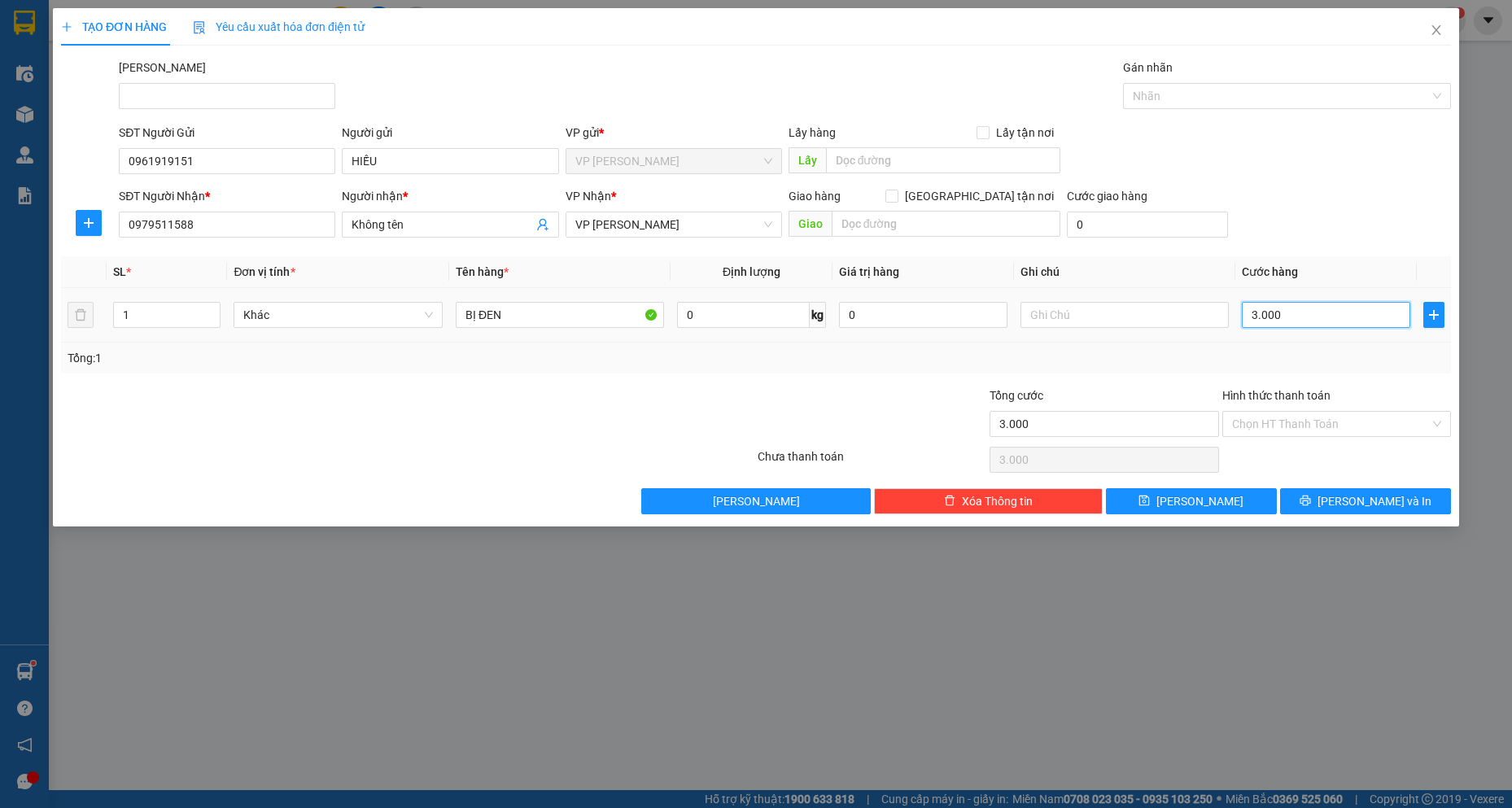
type input "30.000"
click at [915, 224] on input "text" at bounding box center [947, 224] width 229 height 26
click at [999, 200] on span "[GEOGRAPHIC_DATA] tận nơi" at bounding box center [980, 196] width 162 height 18
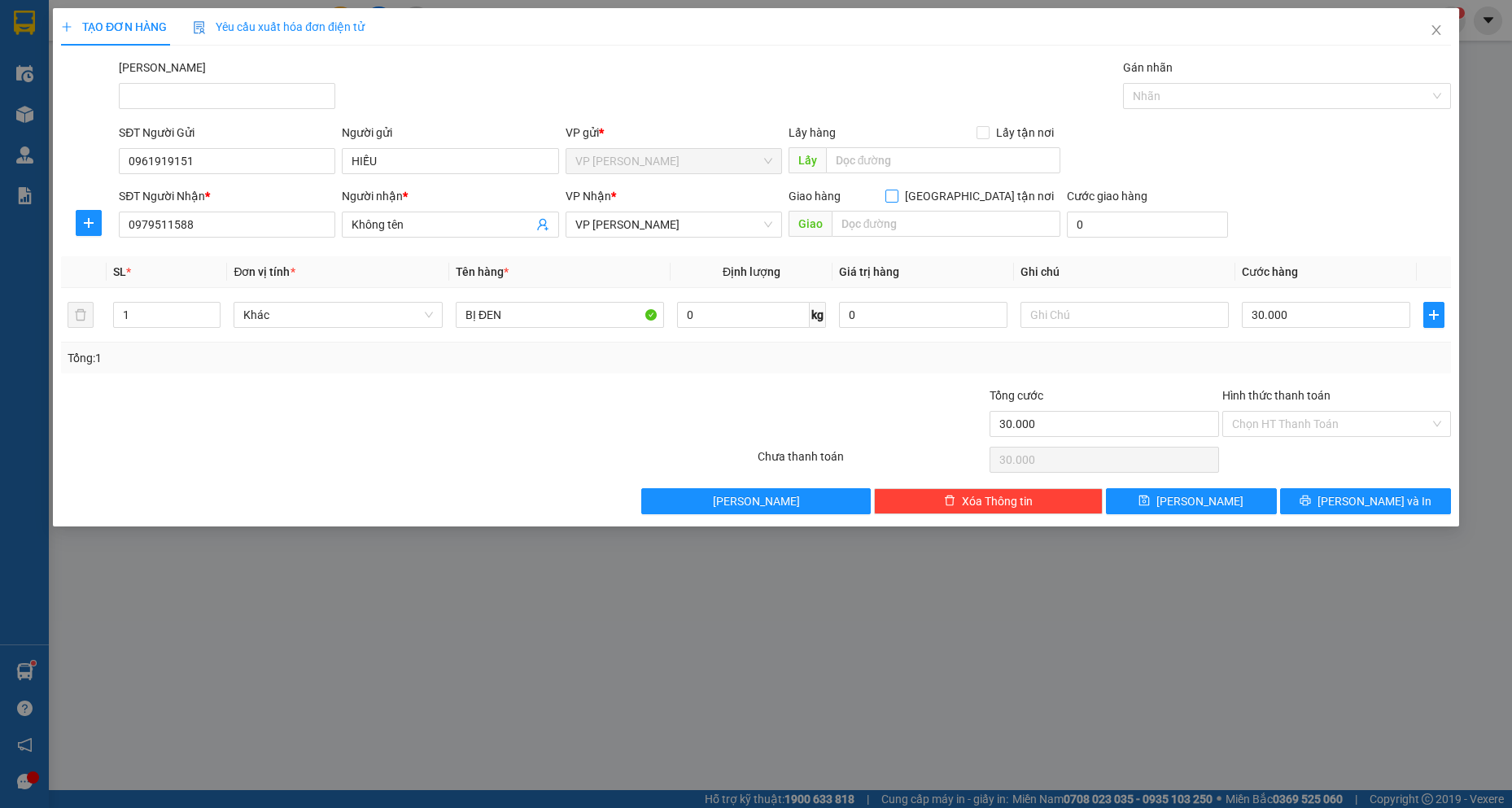
click at [897, 200] on input "[GEOGRAPHIC_DATA] tận nơi" at bounding box center [891, 195] width 11 height 11
checkbox input "true"
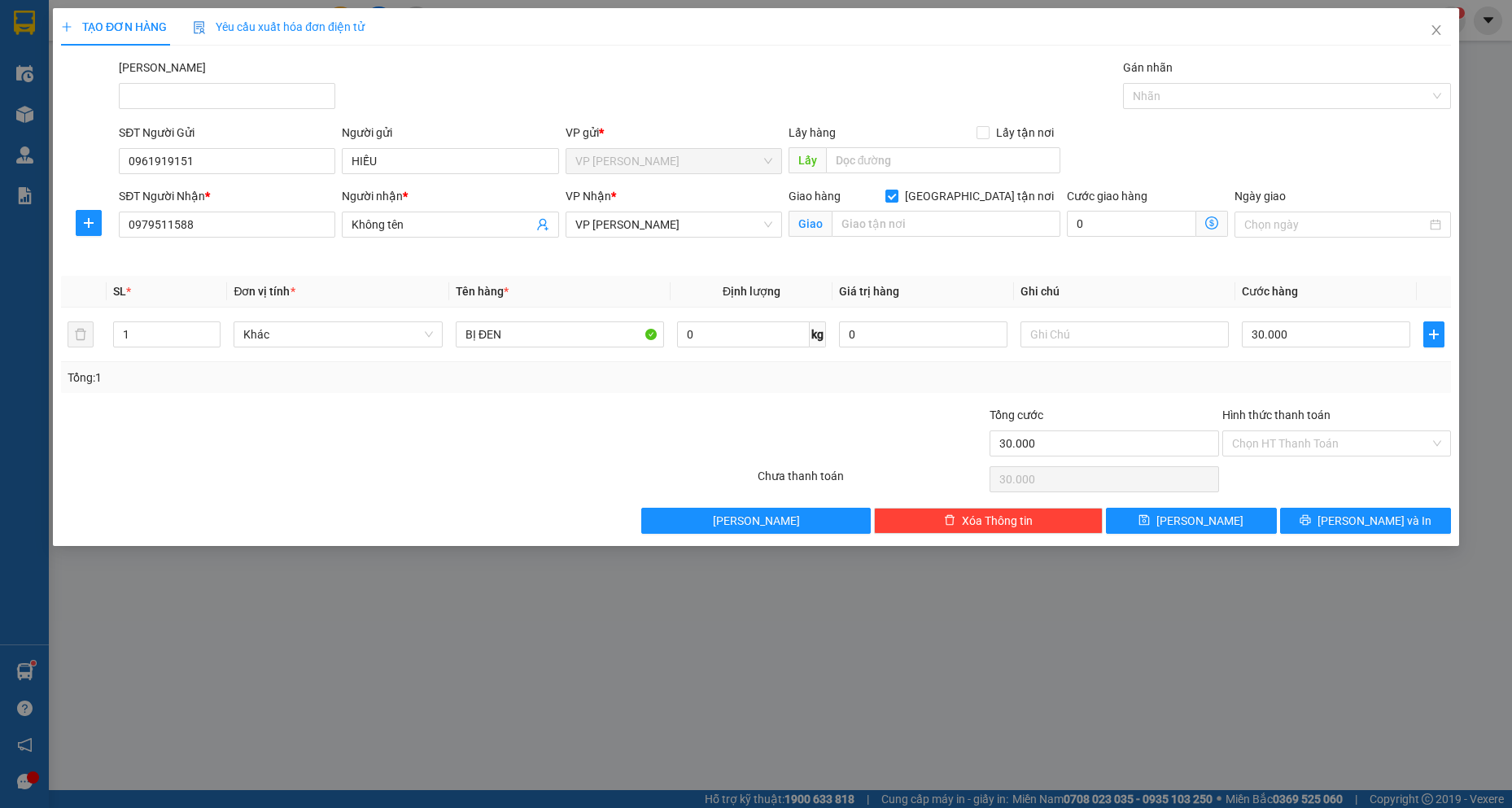
click at [977, 242] on div "Giao hàng [GEOGRAPHIC_DATA] tận nơi [GEOGRAPHIC_DATA]" at bounding box center [924, 215] width 273 height 57
click at [969, 222] on input "text" at bounding box center [947, 224] width 229 height 26
type input "175B THỦ KHOA HUÂN, PT"
click at [1095, 229] on input "0" at bounding box center [1132, 224] width 130 height 26
type input "30.002"
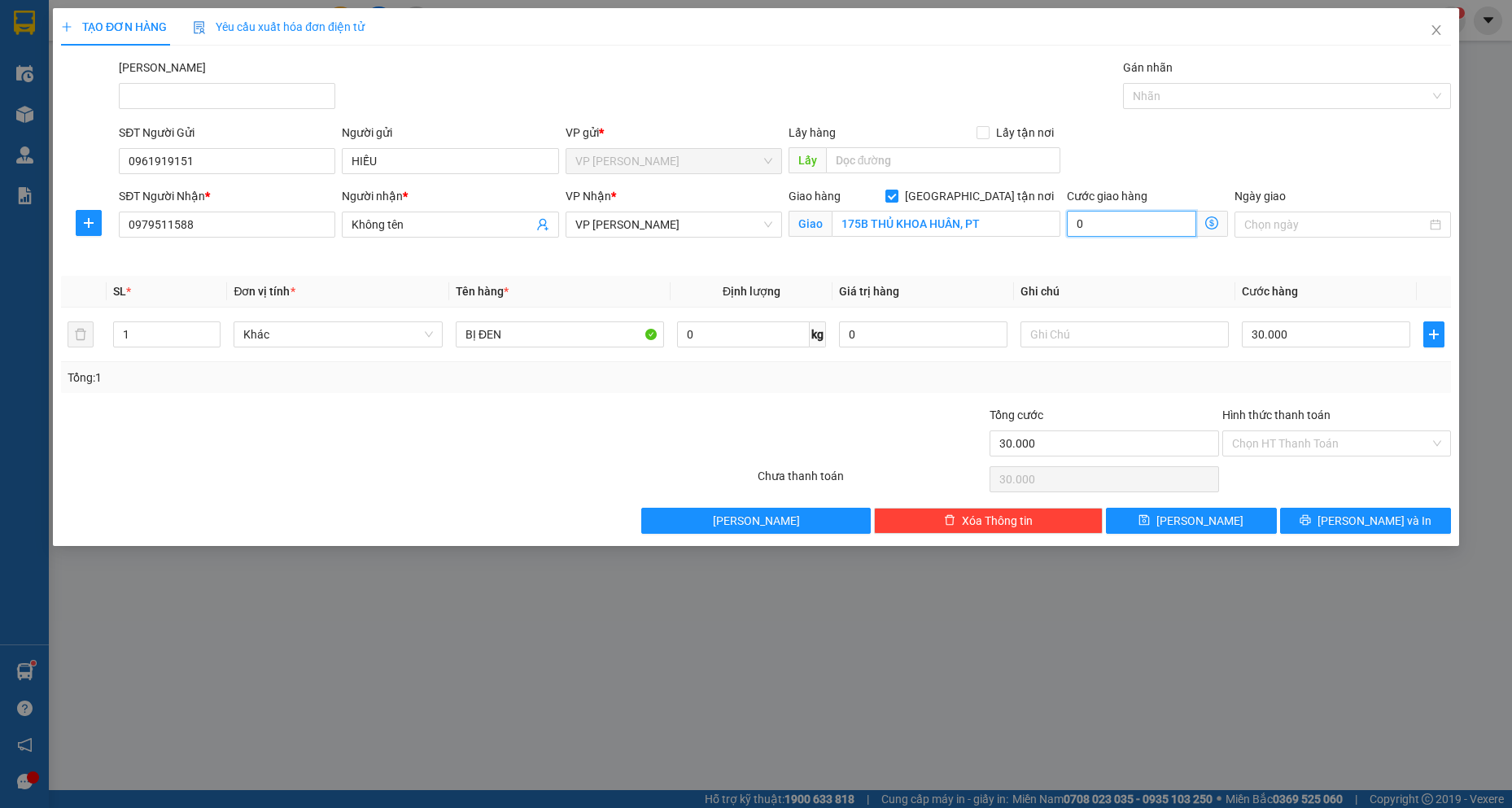
type input "30.002"
type input "20"
type input "30.020"
type input "30.200"
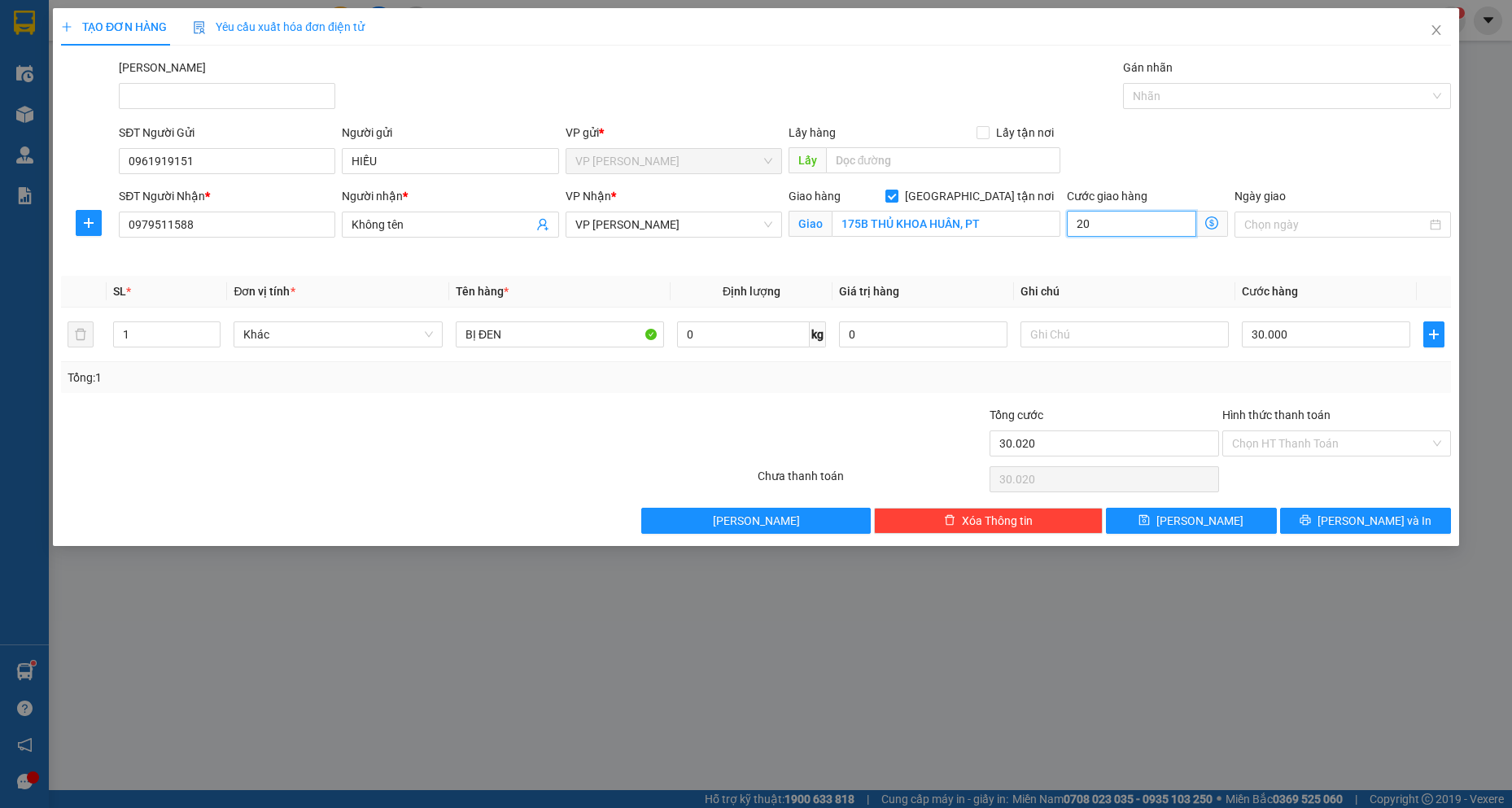
type input "30.200"
type input "200"
type input "32.000"
type input "2.000"
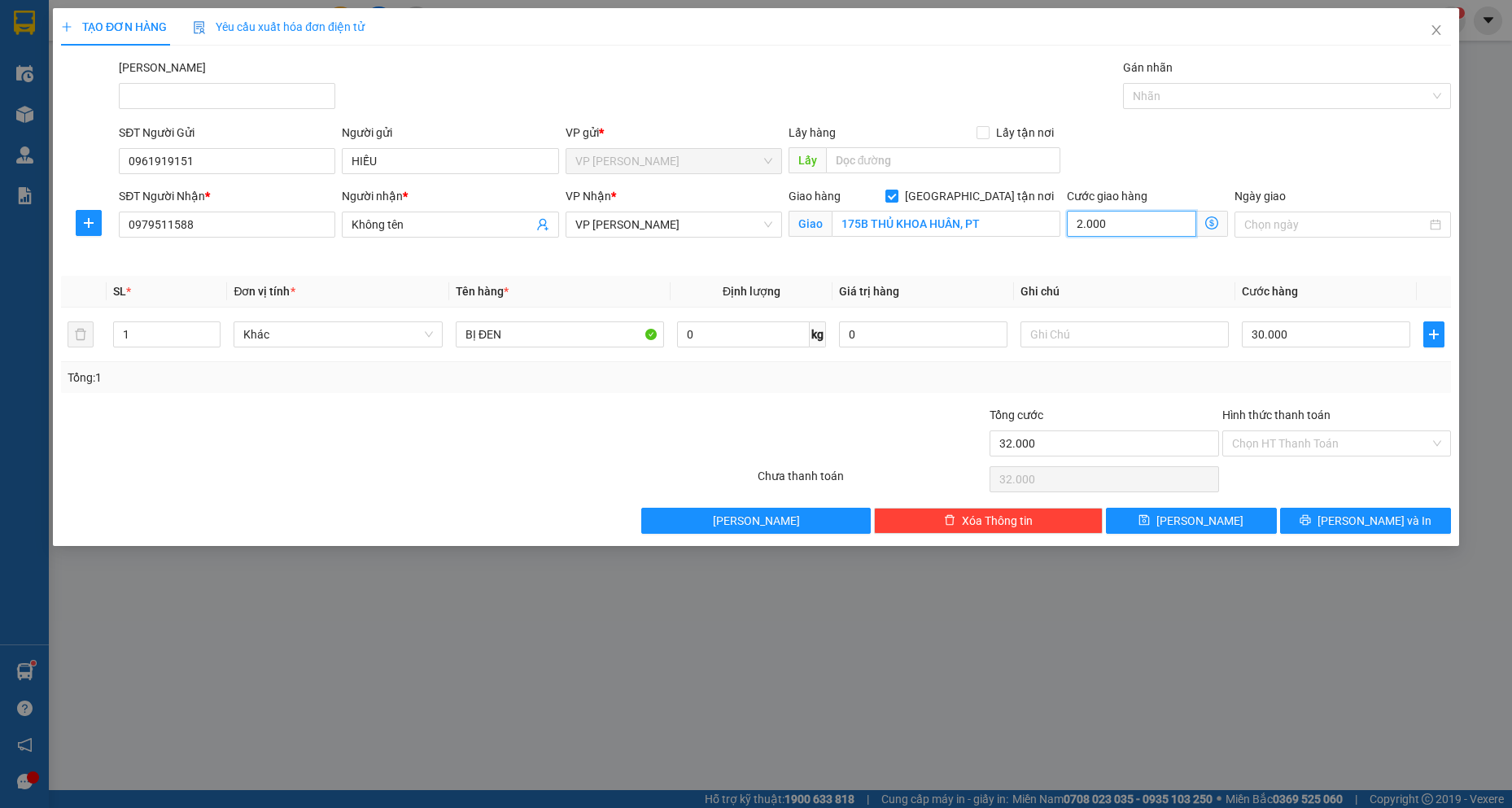
type input "50.000"
type input "20.000"
click at [1396, 525] on span "[PERSON_NAME] và In" at bounding box center [1374, 520] width 114 height 18
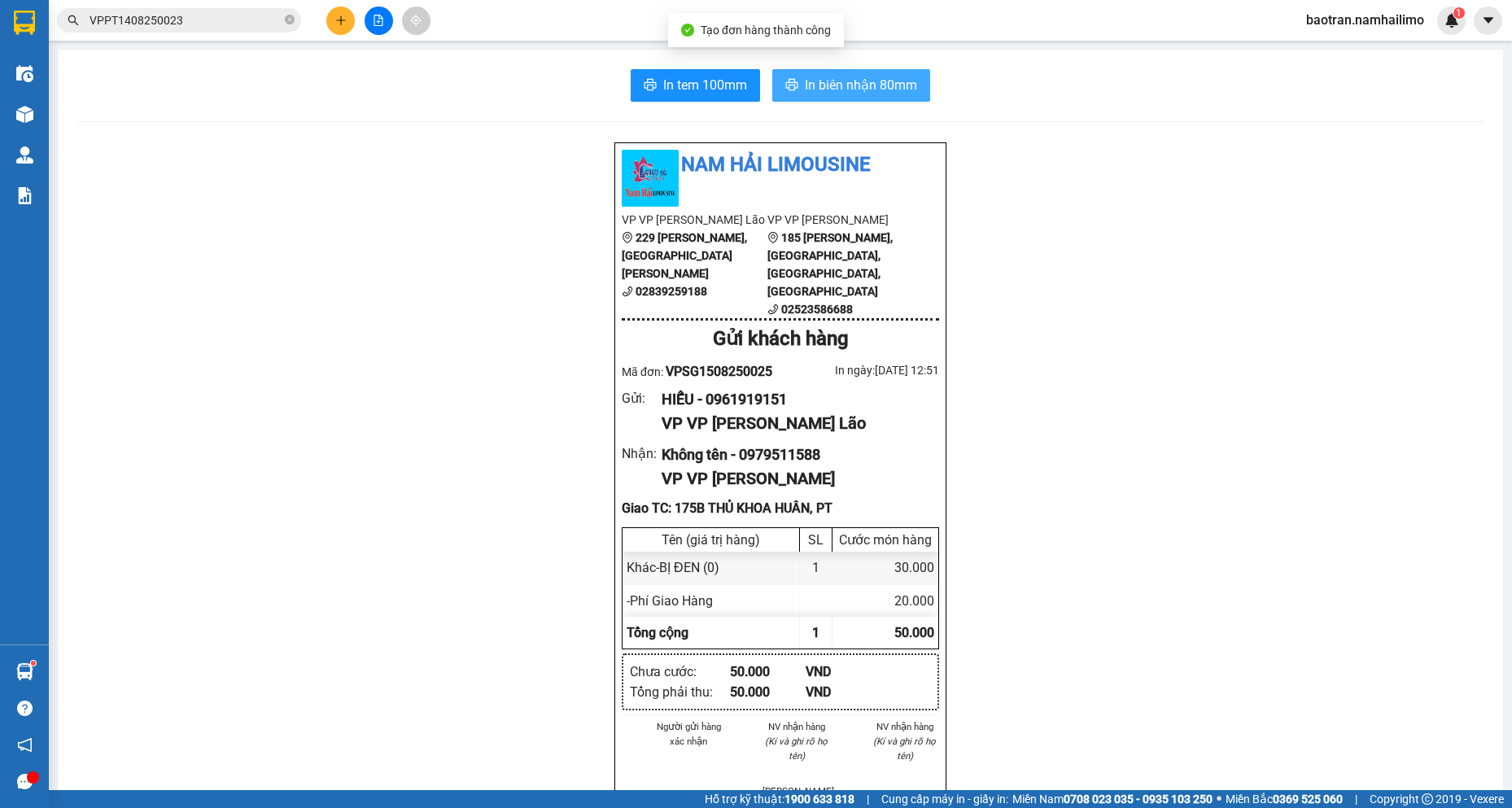
click at [900, 89] on span "In biên nhận 80mm" at bounding box center [861, 85] width 112 height 20
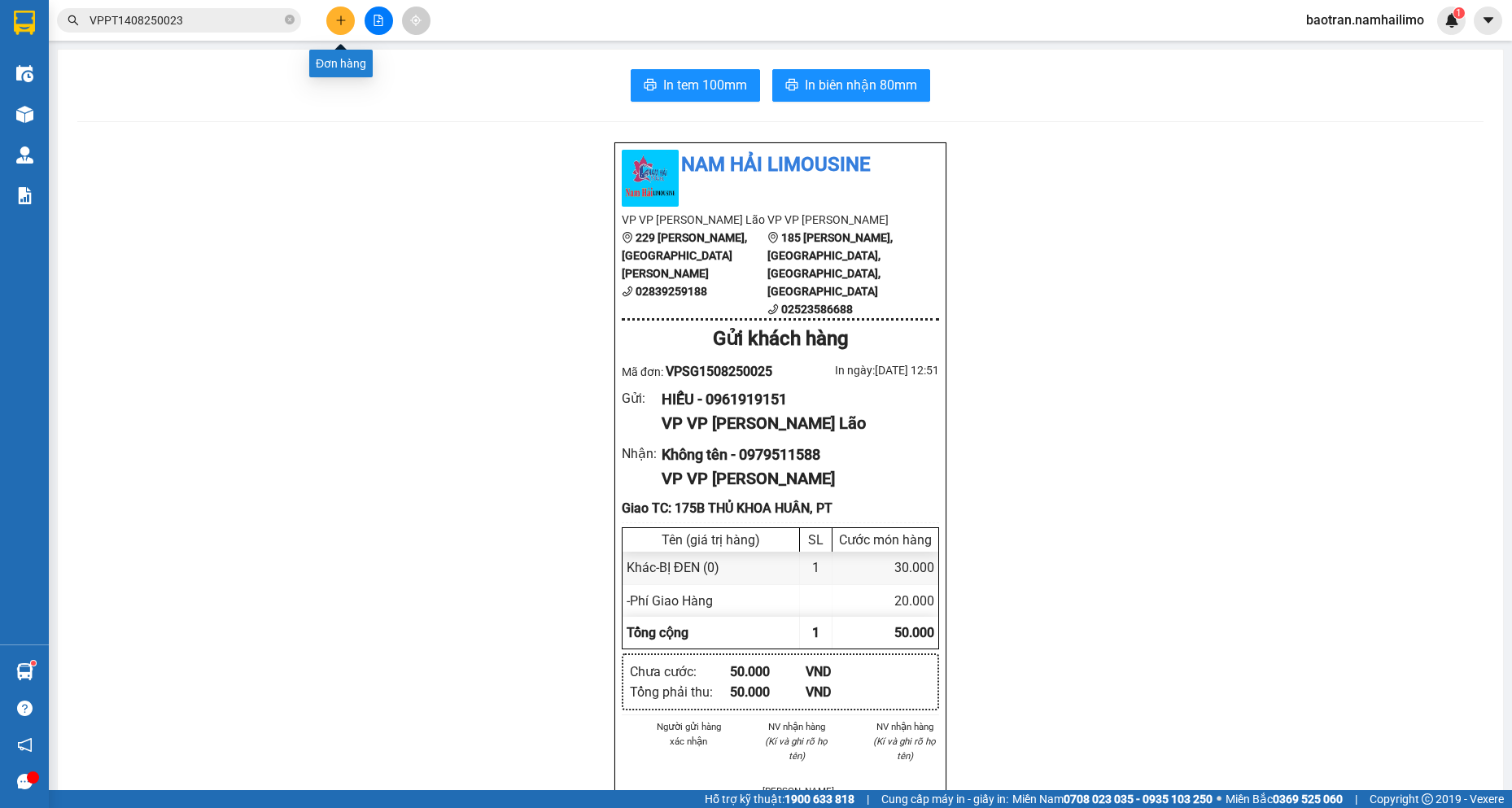
click at [349, 21] on button at bounding box center [341, 20] width 28 height 28
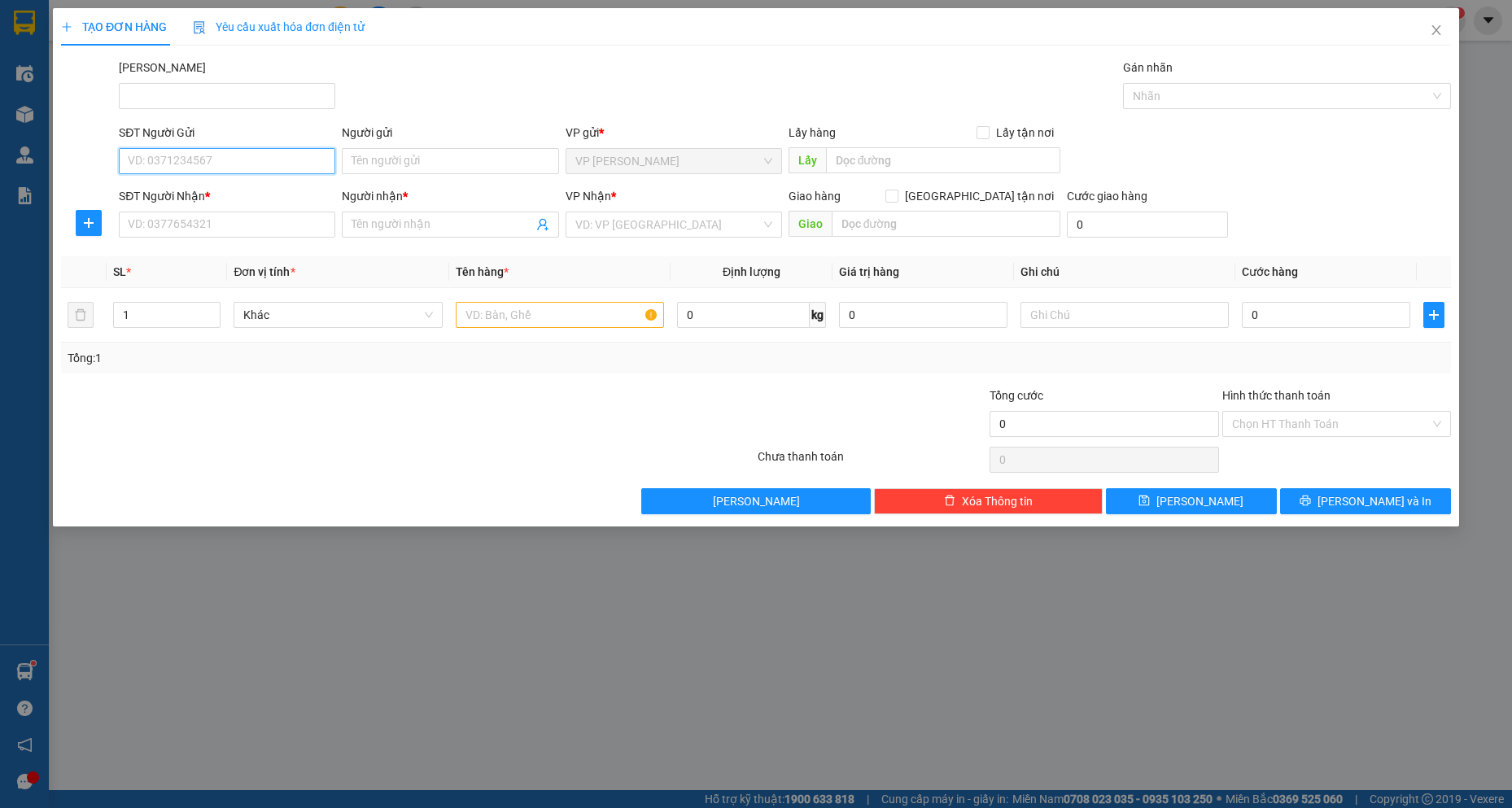
click at [285, 164] on input "SĐT Người Gửi" at bounding box center [227, 161] width 216 height 26
click at [215, 197] on div "0972565393 - TUYỀN" at bounding box center [227, 193] width 197 height 18
type input "0972565393"
type input "TUYỀN"
type input "0972565393"
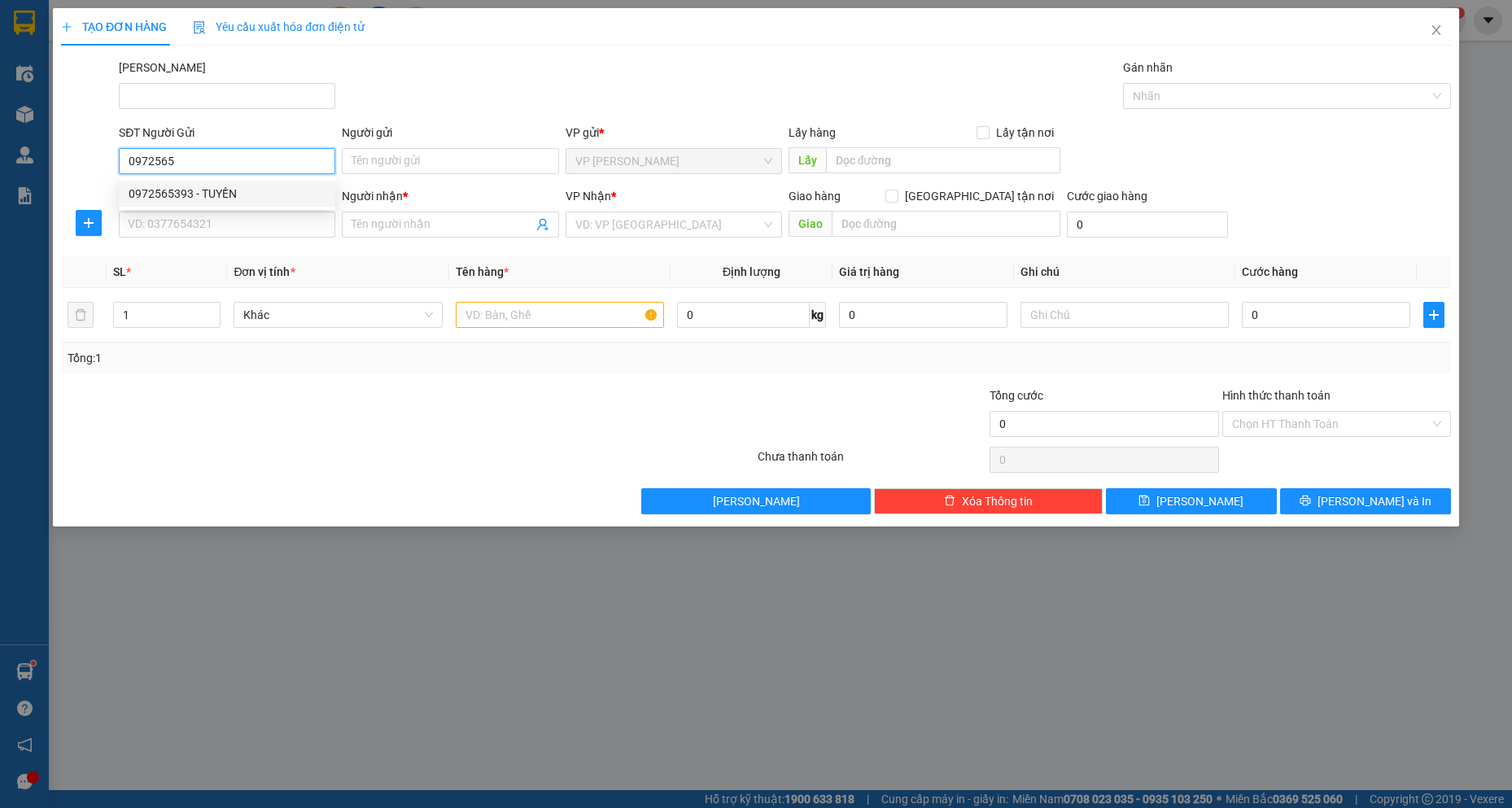
type input "TUYỀN"
checkbox input "true"
type input "22 [PERSON_NAME]"
type input "20.000"
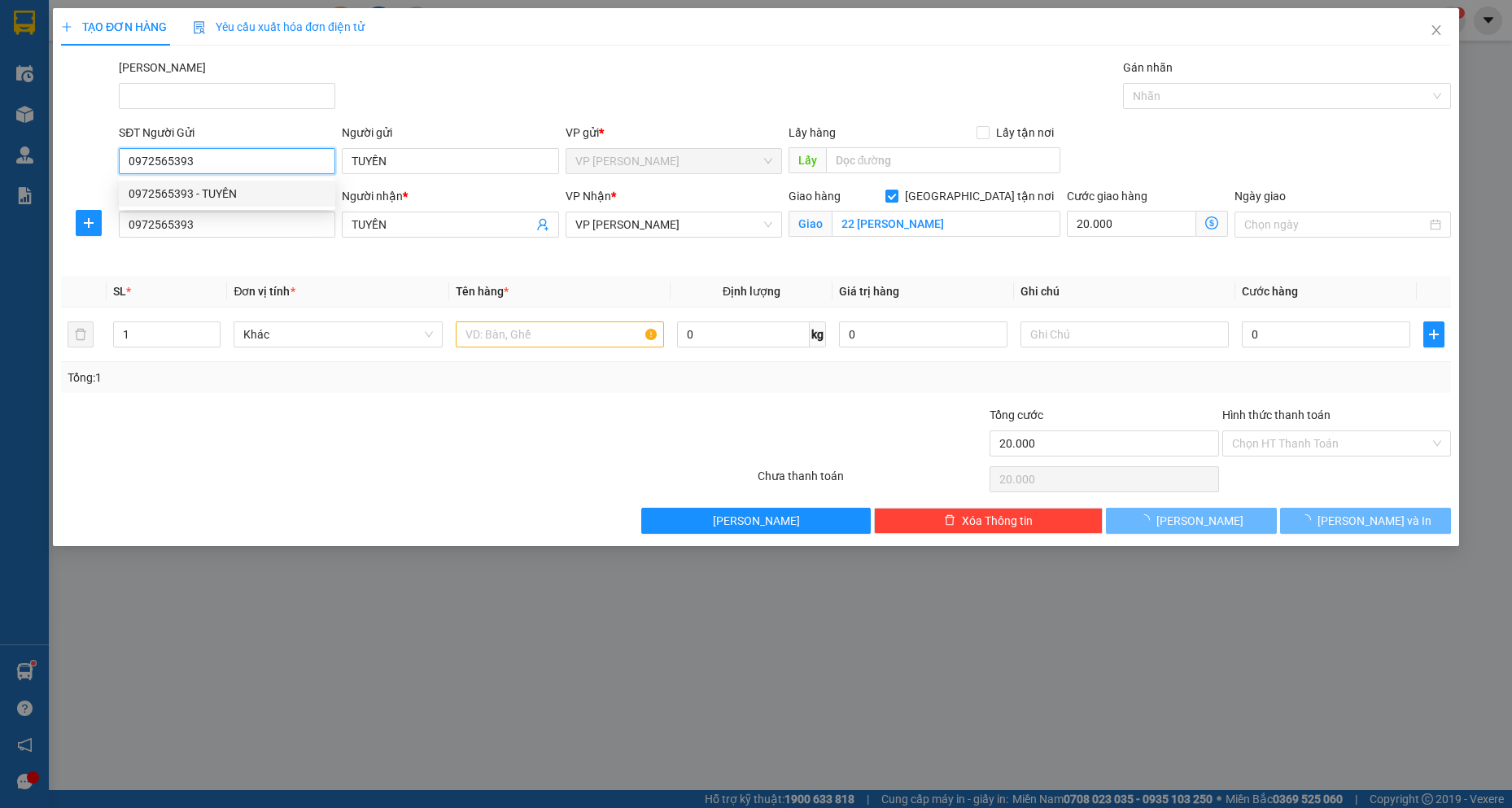
type input "60.000"
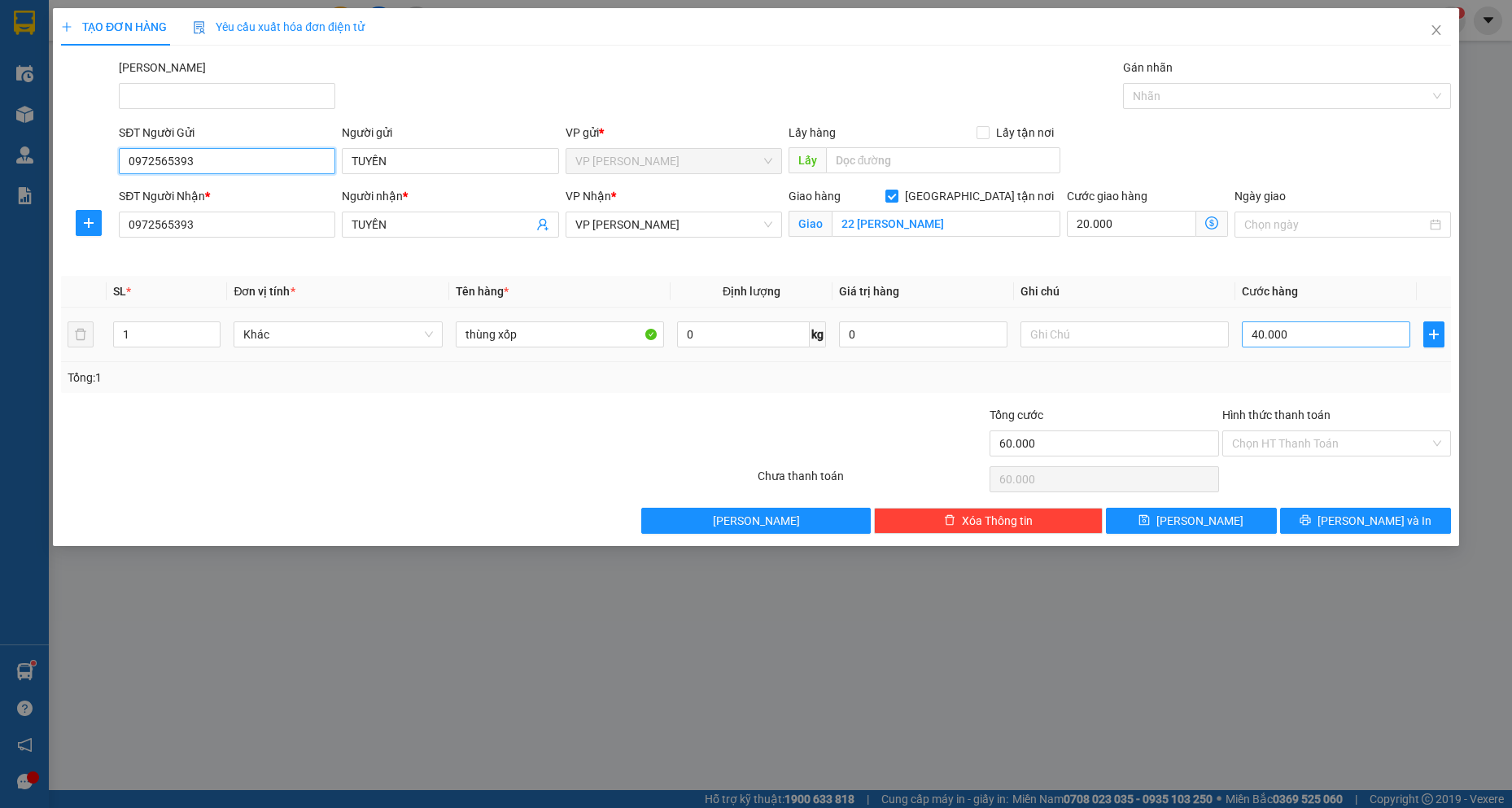
type input "0972565393"
click at [1329, 337] on input "40.000" at bounding box center [1326, 334] width 168 height 26
type input "2"
type input "20.002"
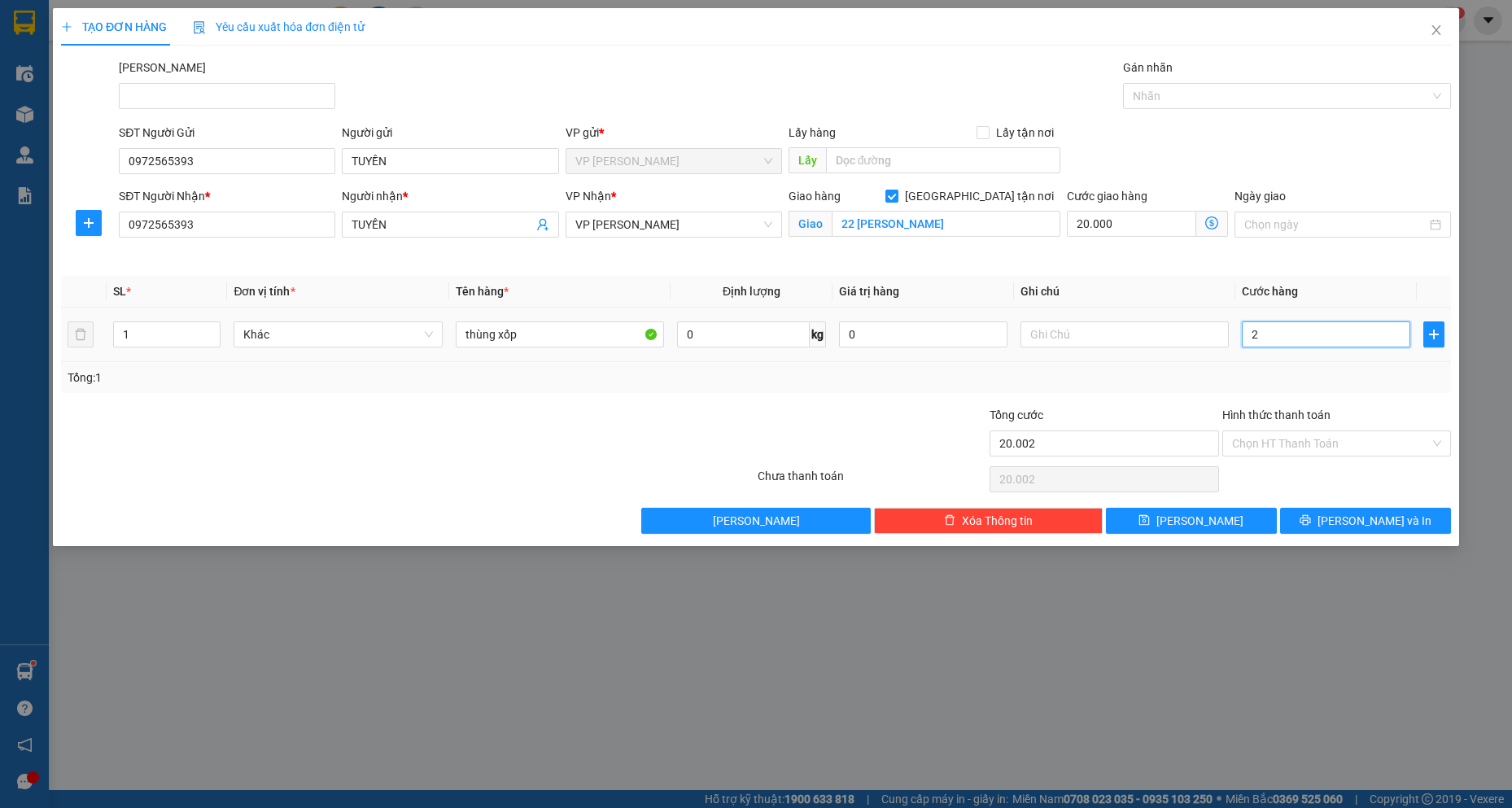
type input "20.000"
type input "0"
type input "20.005"
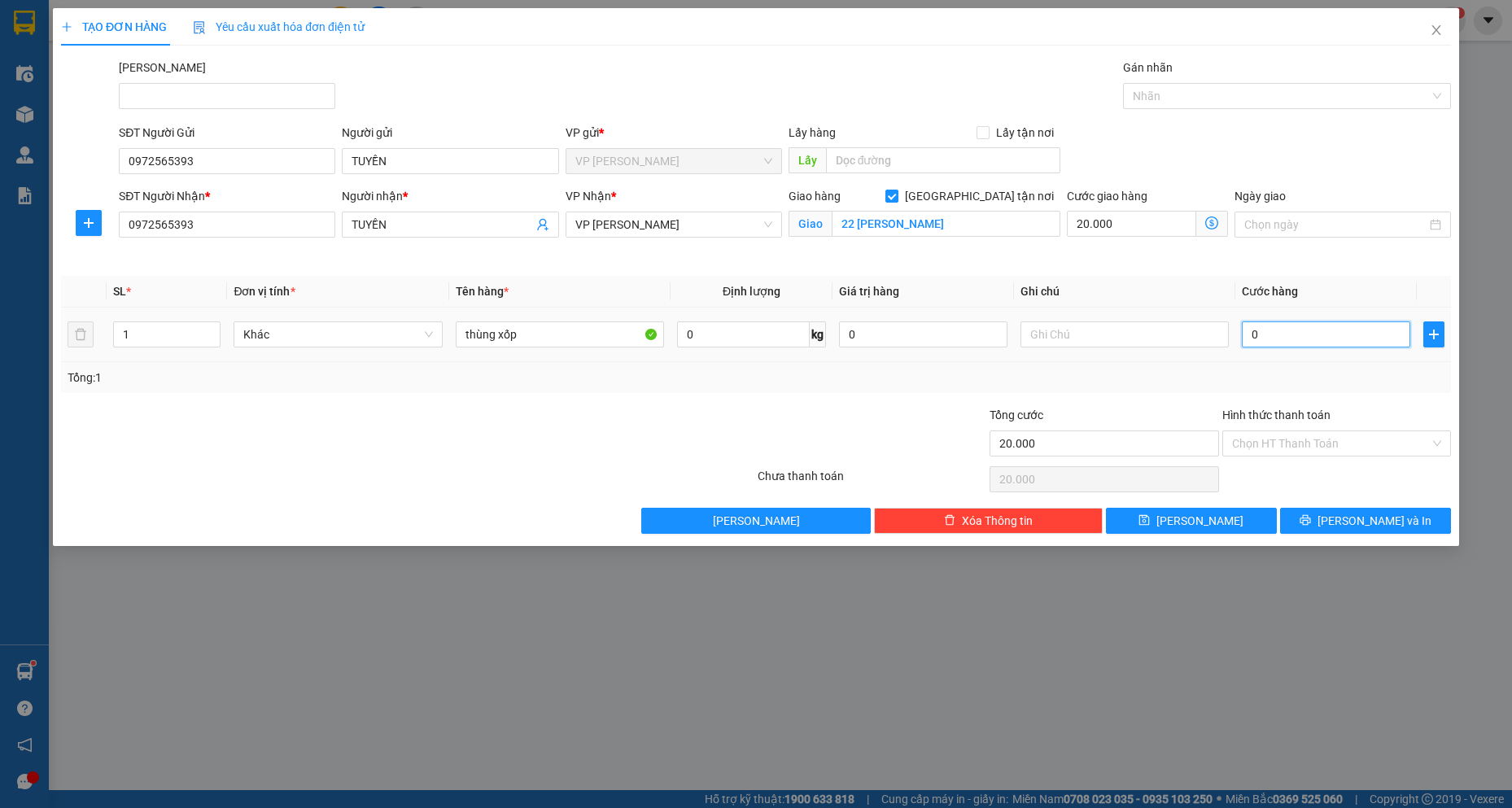
type input "05"
type input "20.050"
type input "050"
type input "20.500"
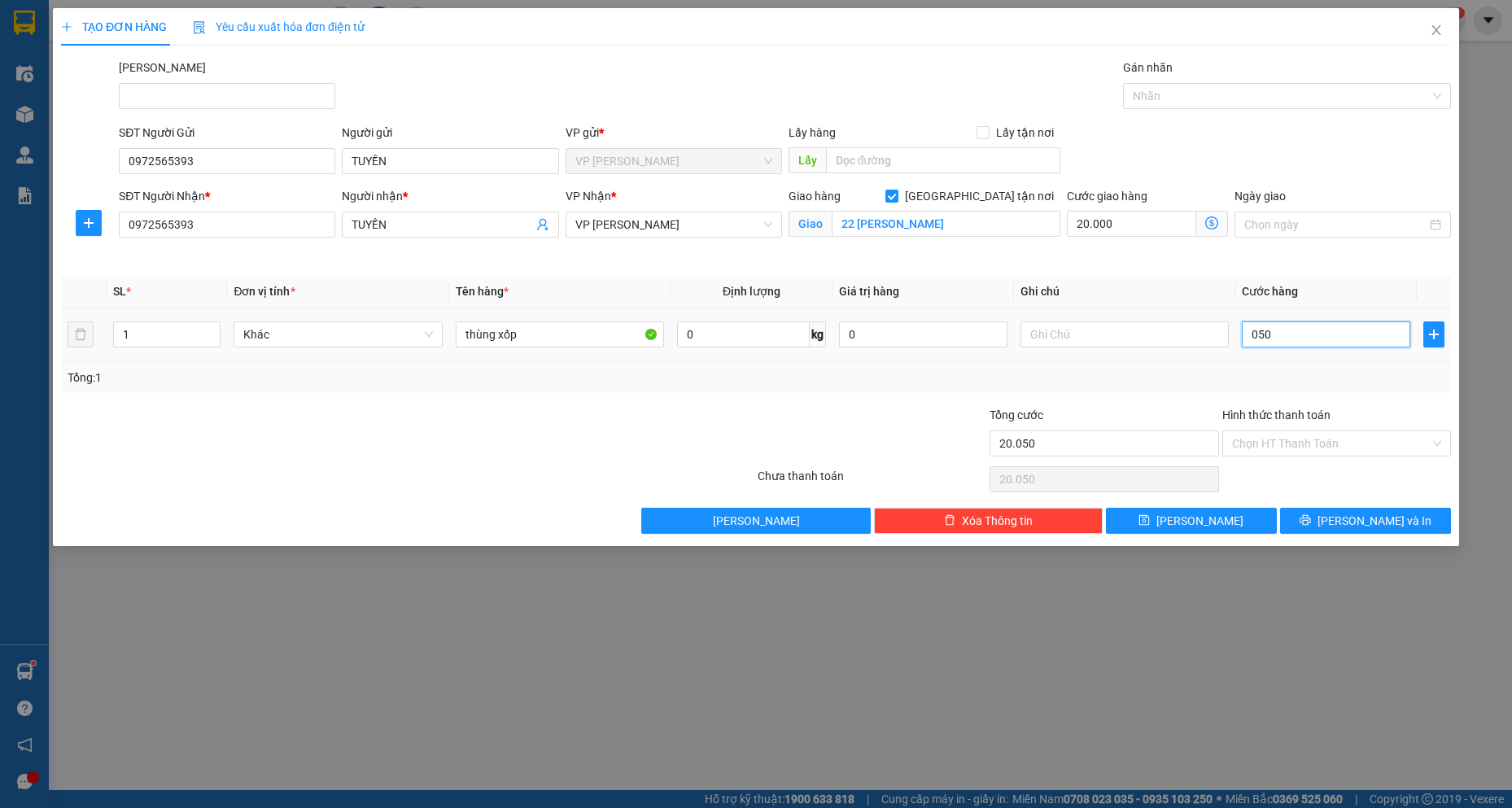
type input "20.500"
type input "0.500"
type input "25.000"
type input "05.000"
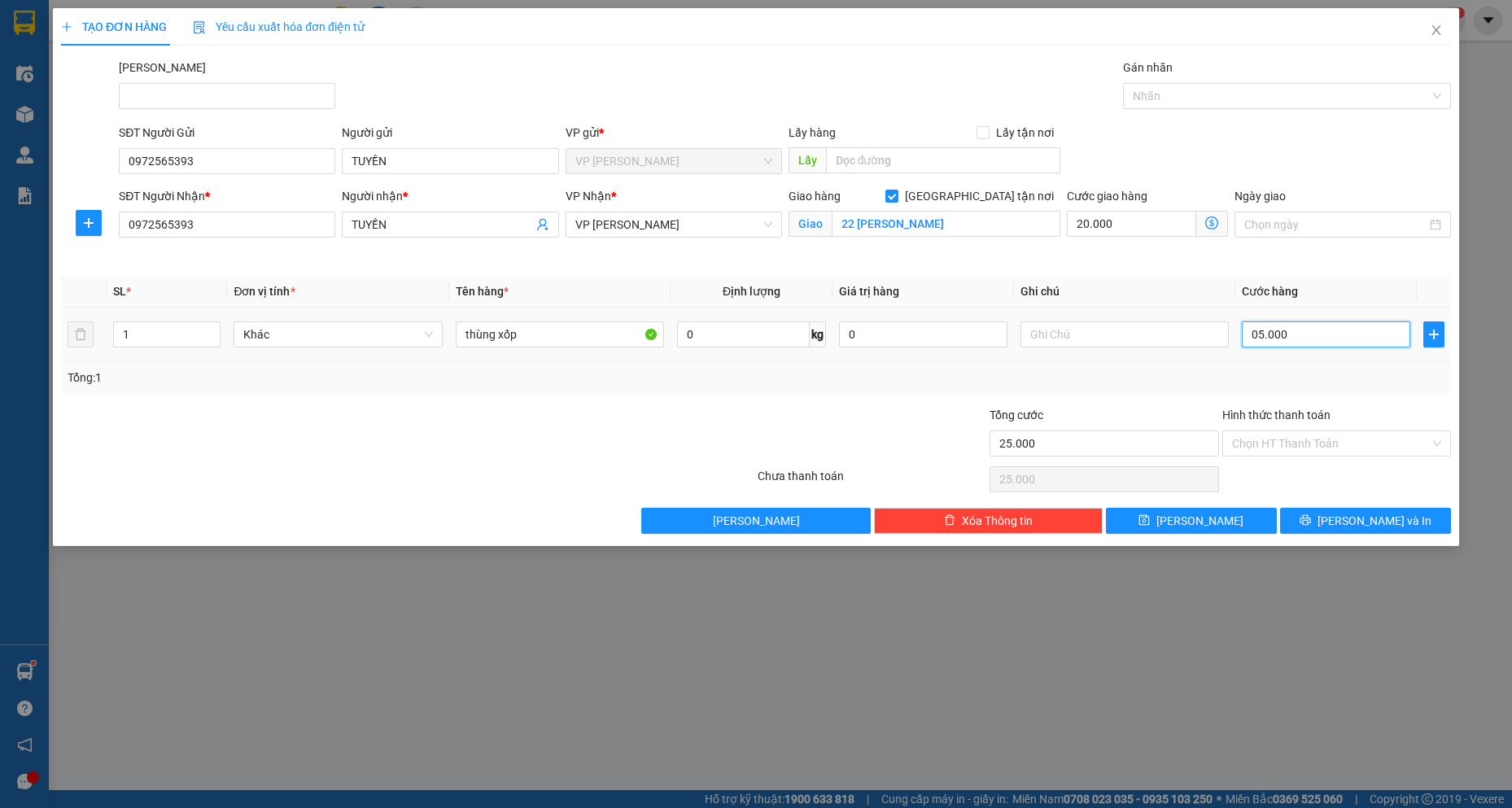
type input "70.000"
type input "50.000"
click at [1367, 529] on span "[PERSON_NAME] và In" at bounding box center [1374, 520] width 114 height 18
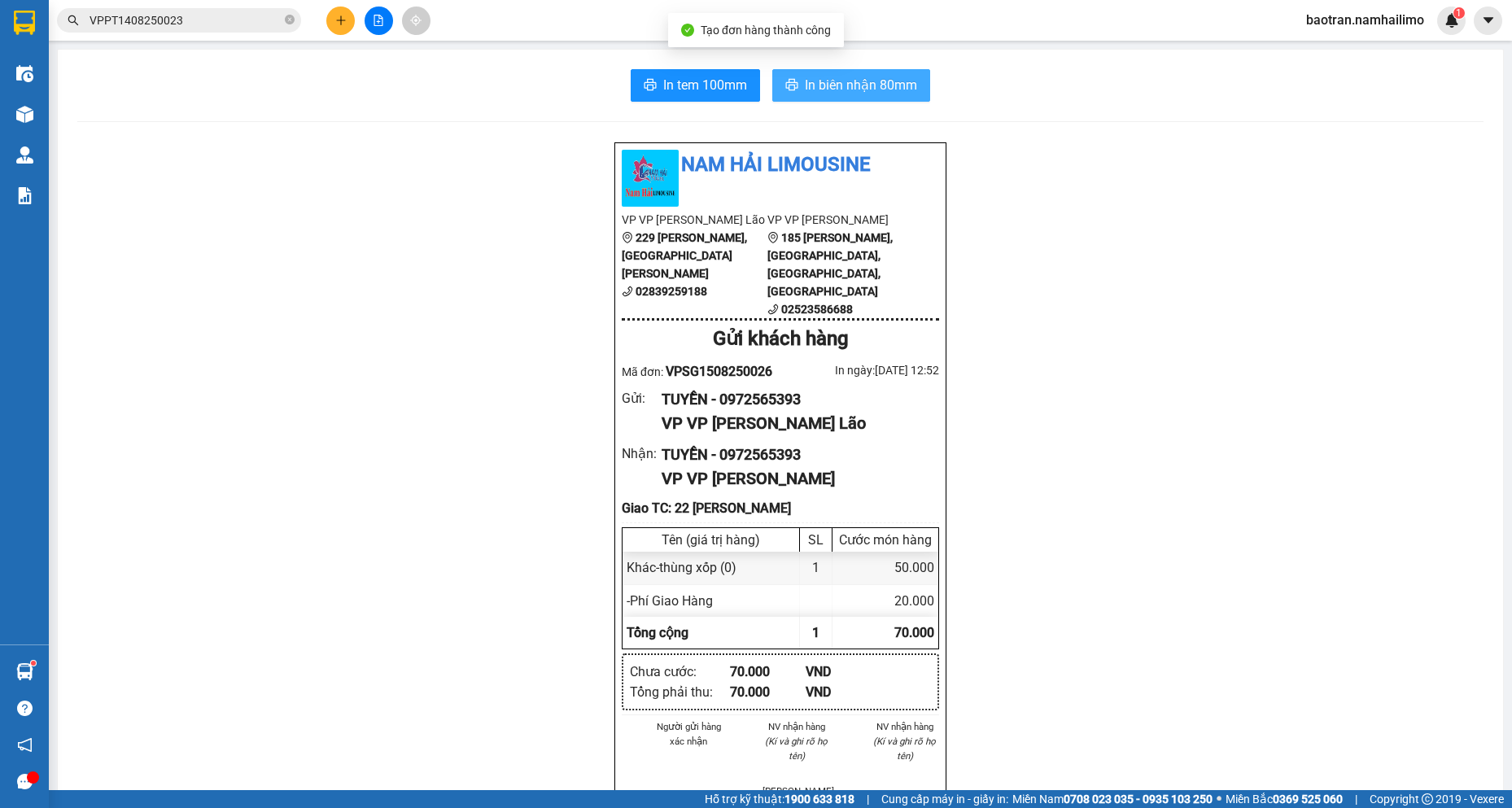
click at [911, 71] on button "In biên nhận 80mm" at bounding box center [851, 85] width 158 height 33
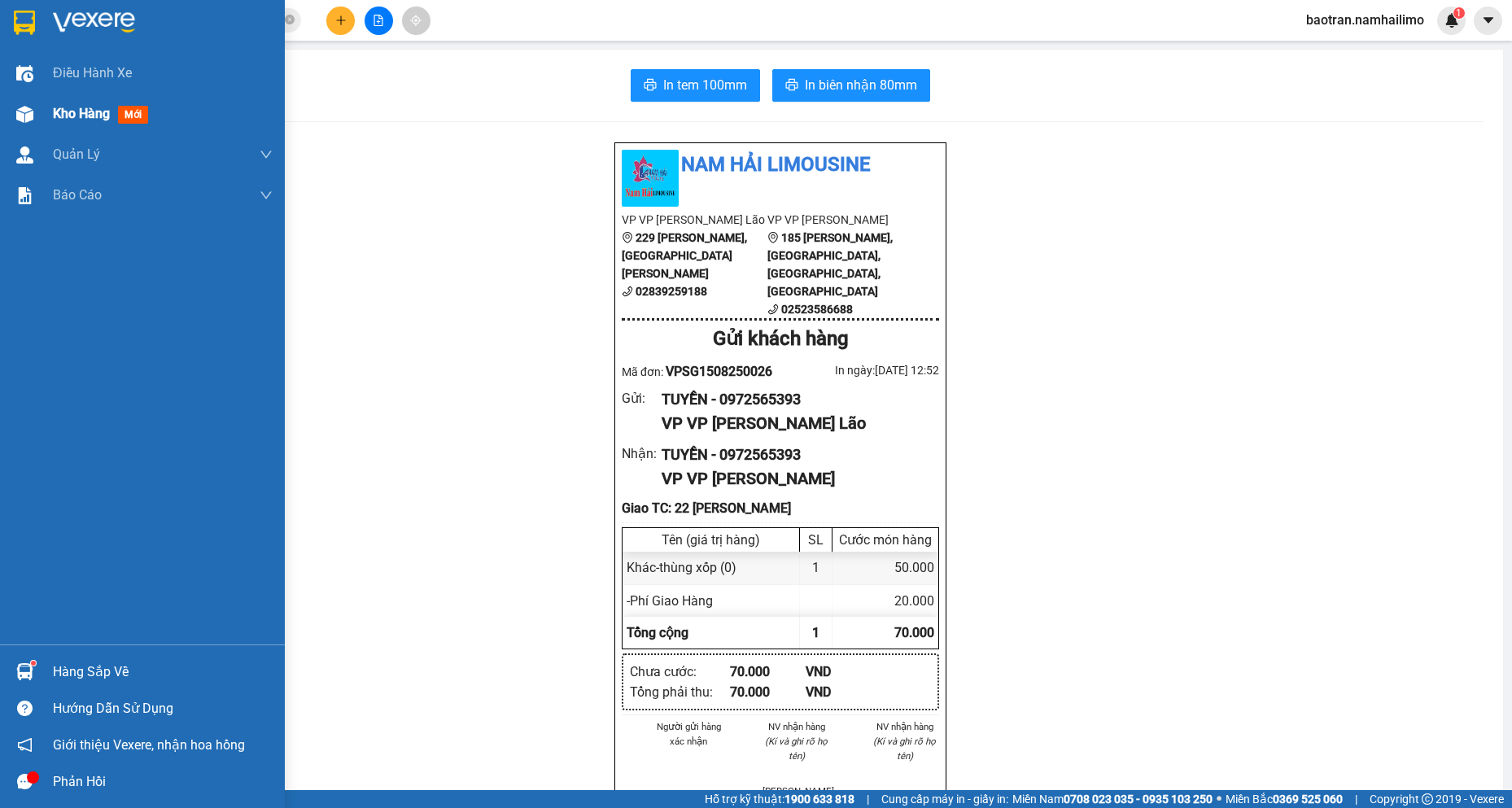
click at [48, 98] on div "Kho hàng mới" at bounding box center [142, 114] width 285 height 41
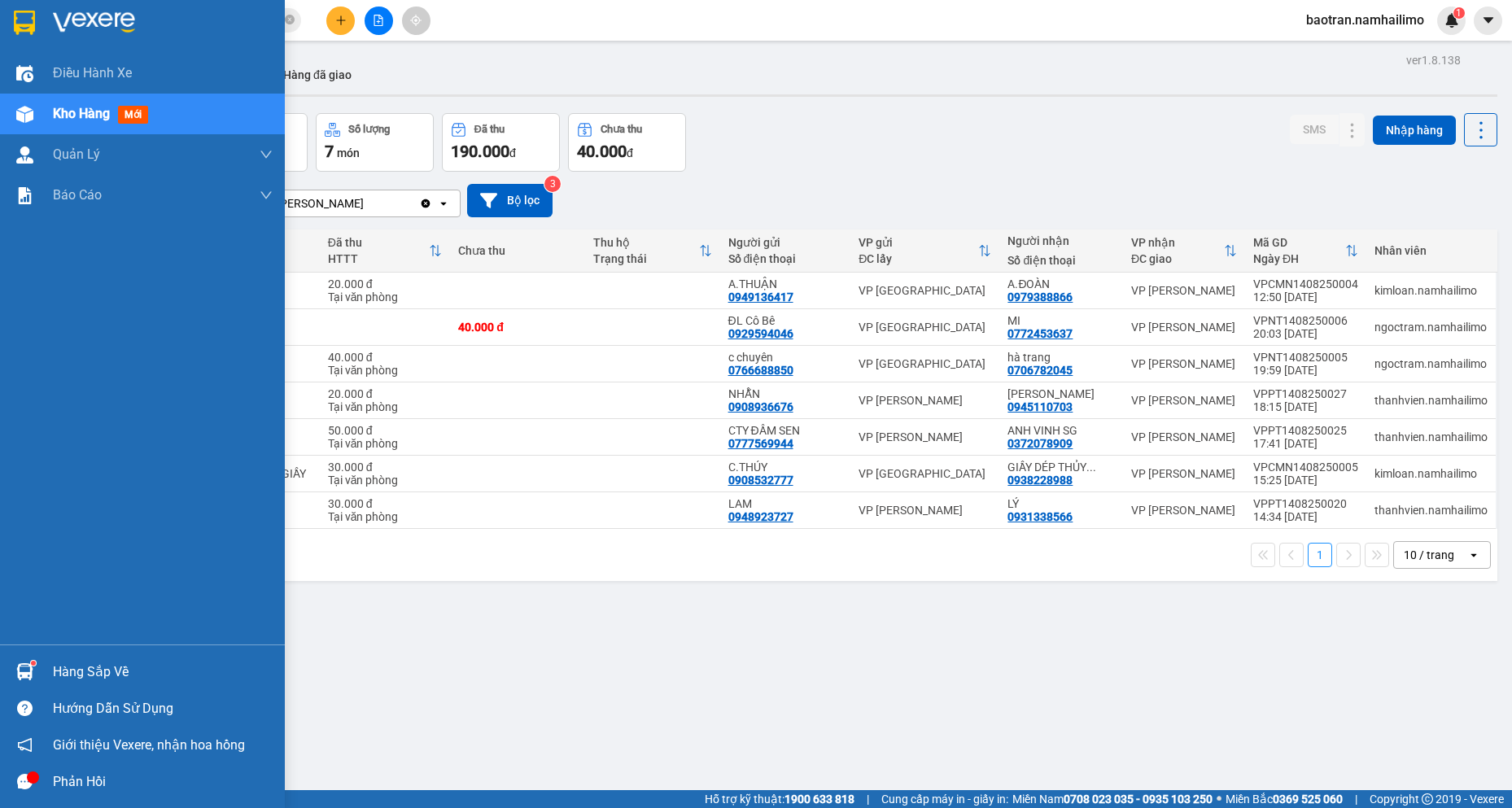
click at [47, 685] on div "Hàng sắp về" at bounding box center [142, 672] width 285 height 37
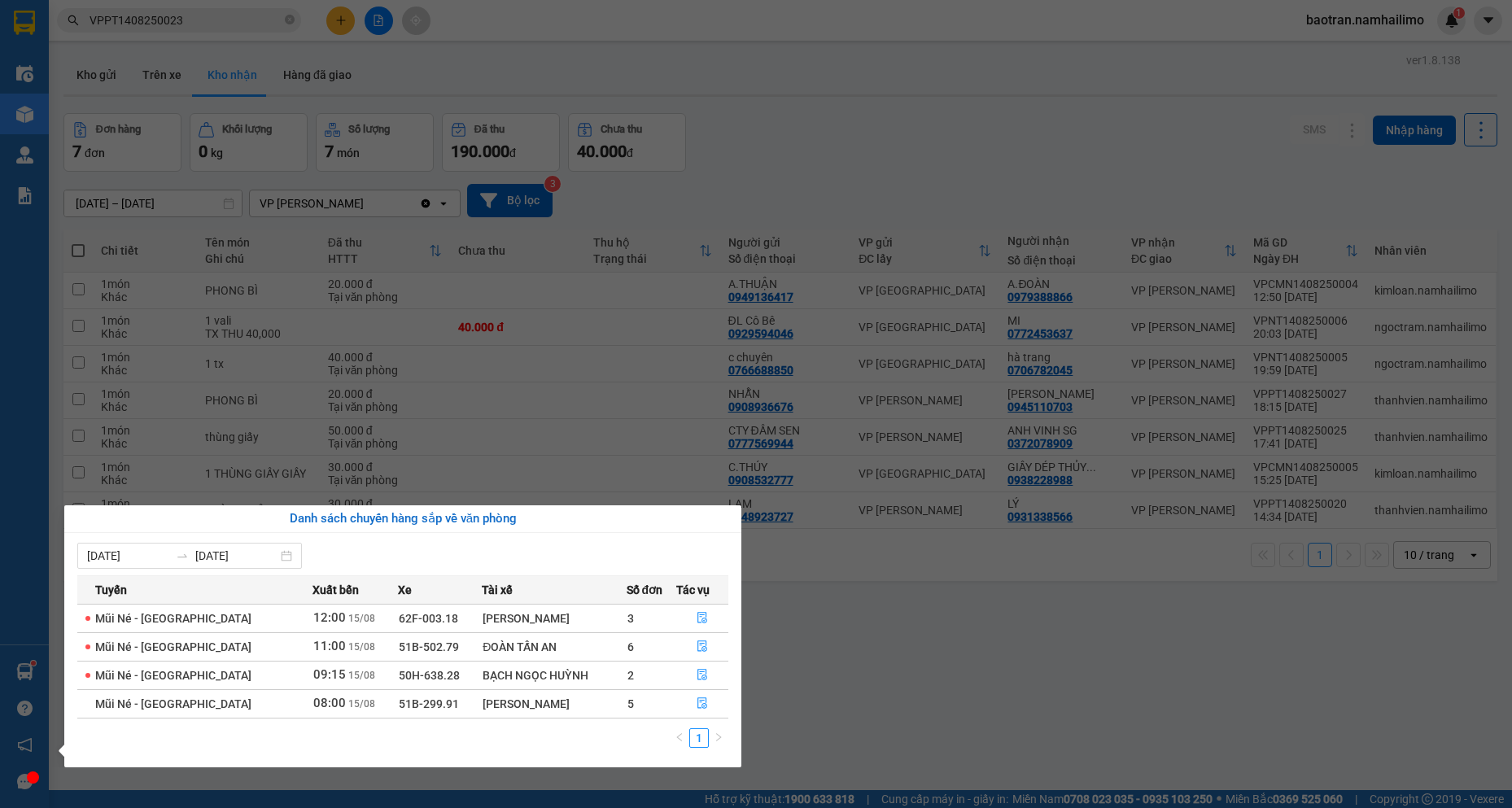
click at [92, 91] on section "Kết quả tìm kiếm ( 1 ) Bộ lọc Mã ĐH Trạng thái Món hàng Tổng cước Chưa cước Ngư…" at bounding box center [756, 404] width 1512 height 808
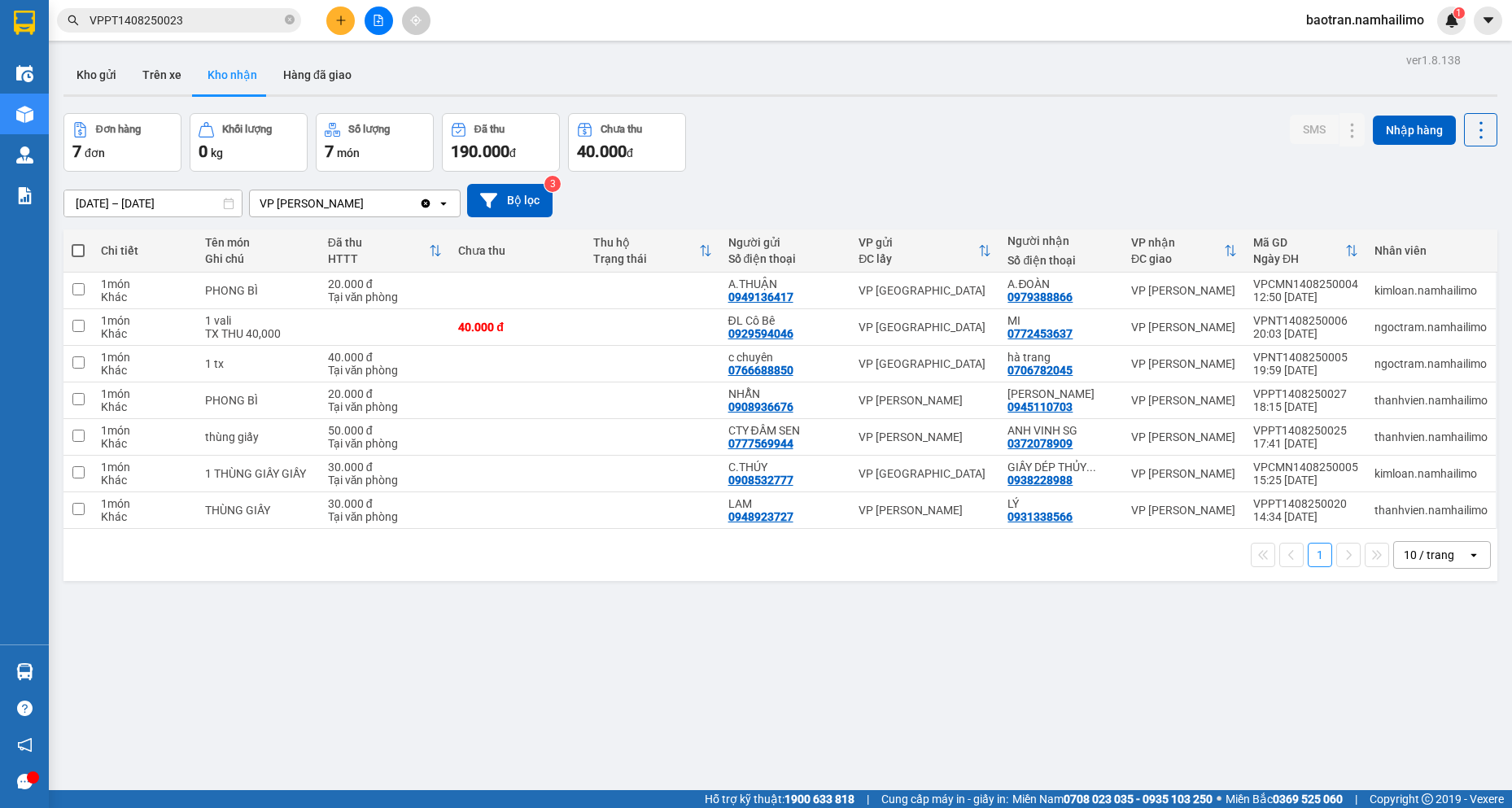
click at [92, 91] on button "Kho gửi" at bounding box center [96, 75] width 66 height 39
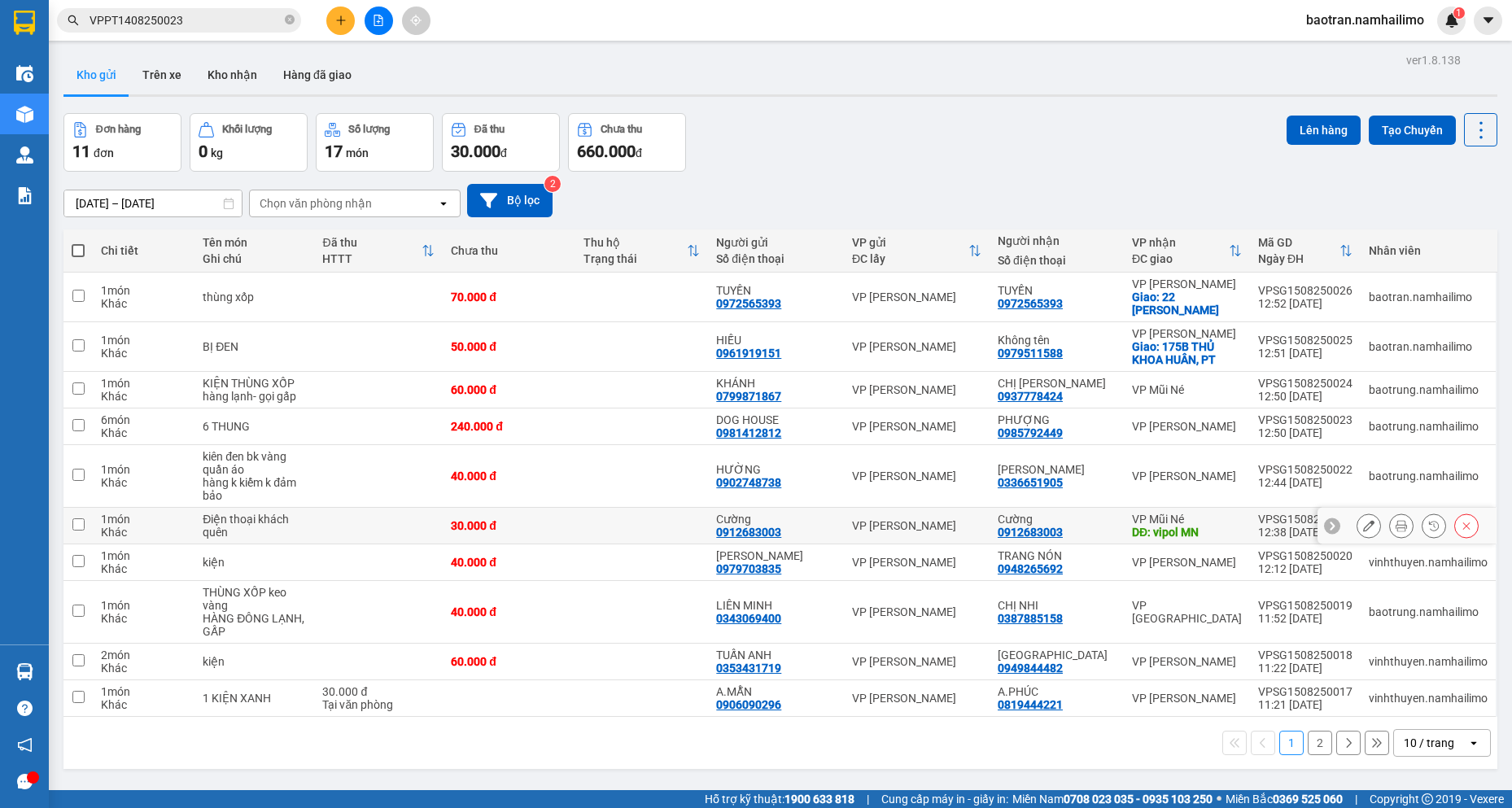
click at [765, 535] on div "0912683003" at bounding box center [749, 532] width 65 height 13
copy div "0912683003"
click at [861, 102] on div "ver 1.8.138 Kho gửi Trên xe Kho nhận Hàng đã giao Đơn hàng 11 đơn Khối lượng 0 …" at bounding box center [781, 453] width 1448 height 808
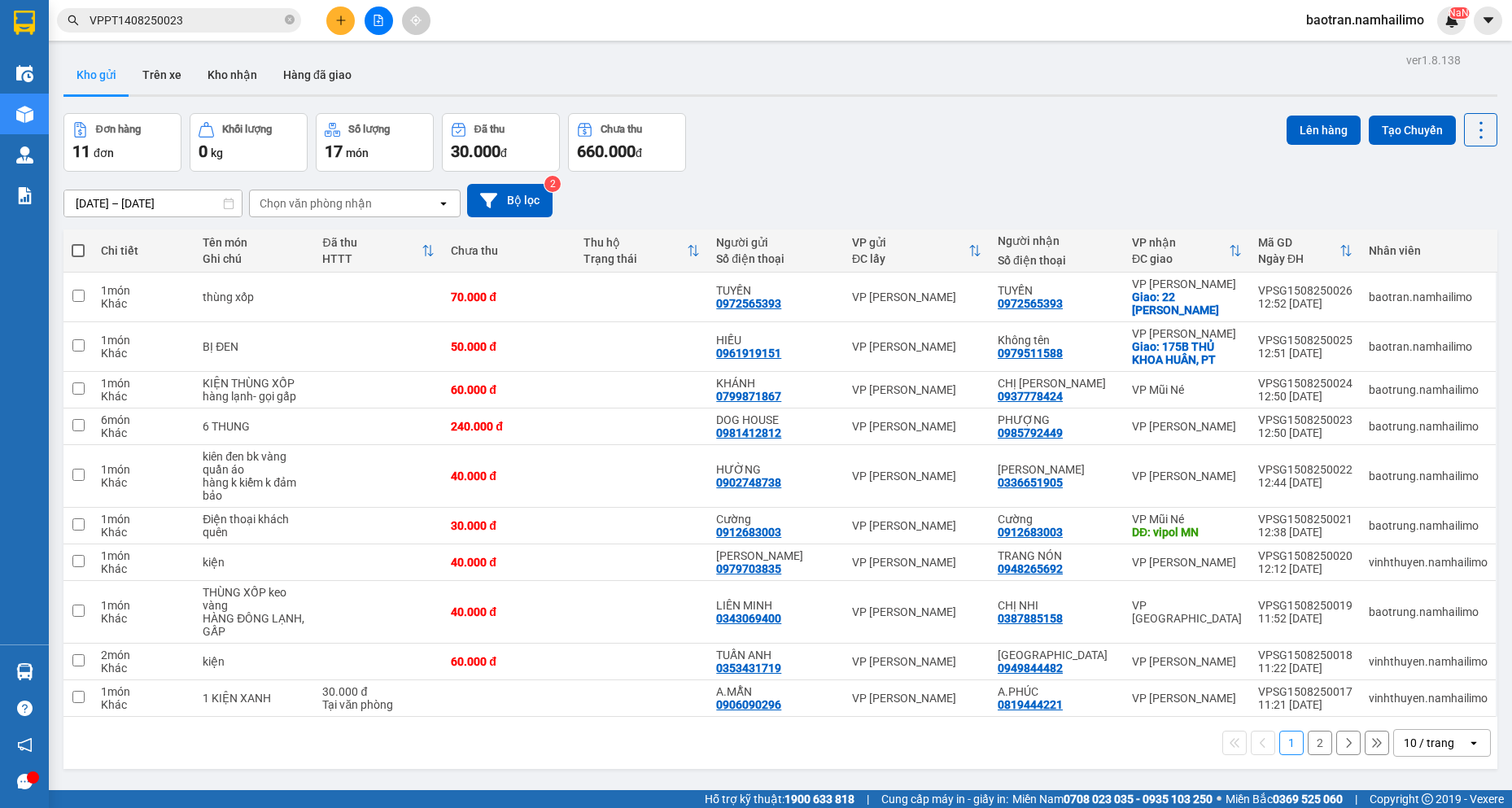
scroll to position [75, 0]
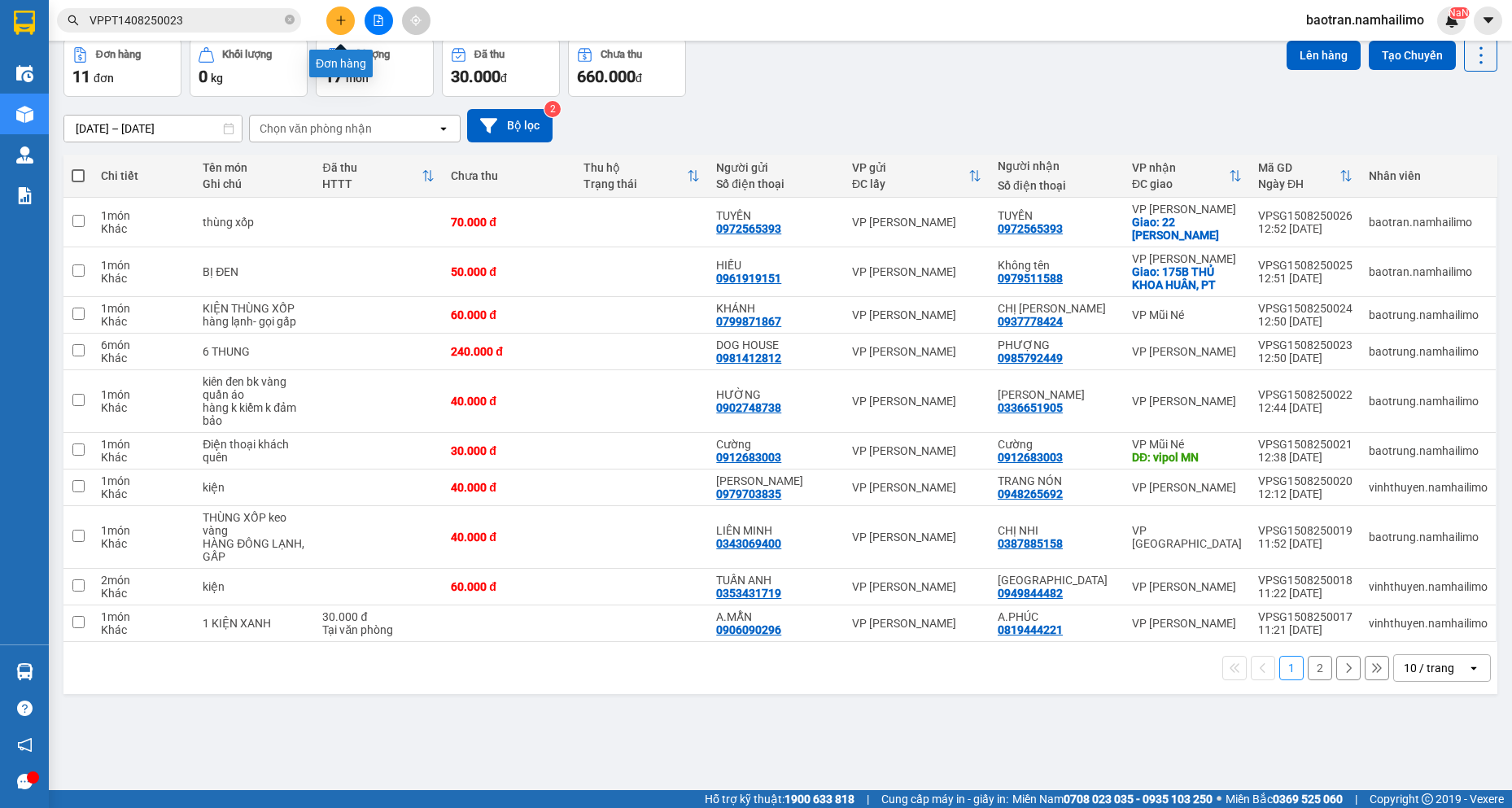
click at [331, 13] on button at bounding box center [341, 20] width 28 height 28
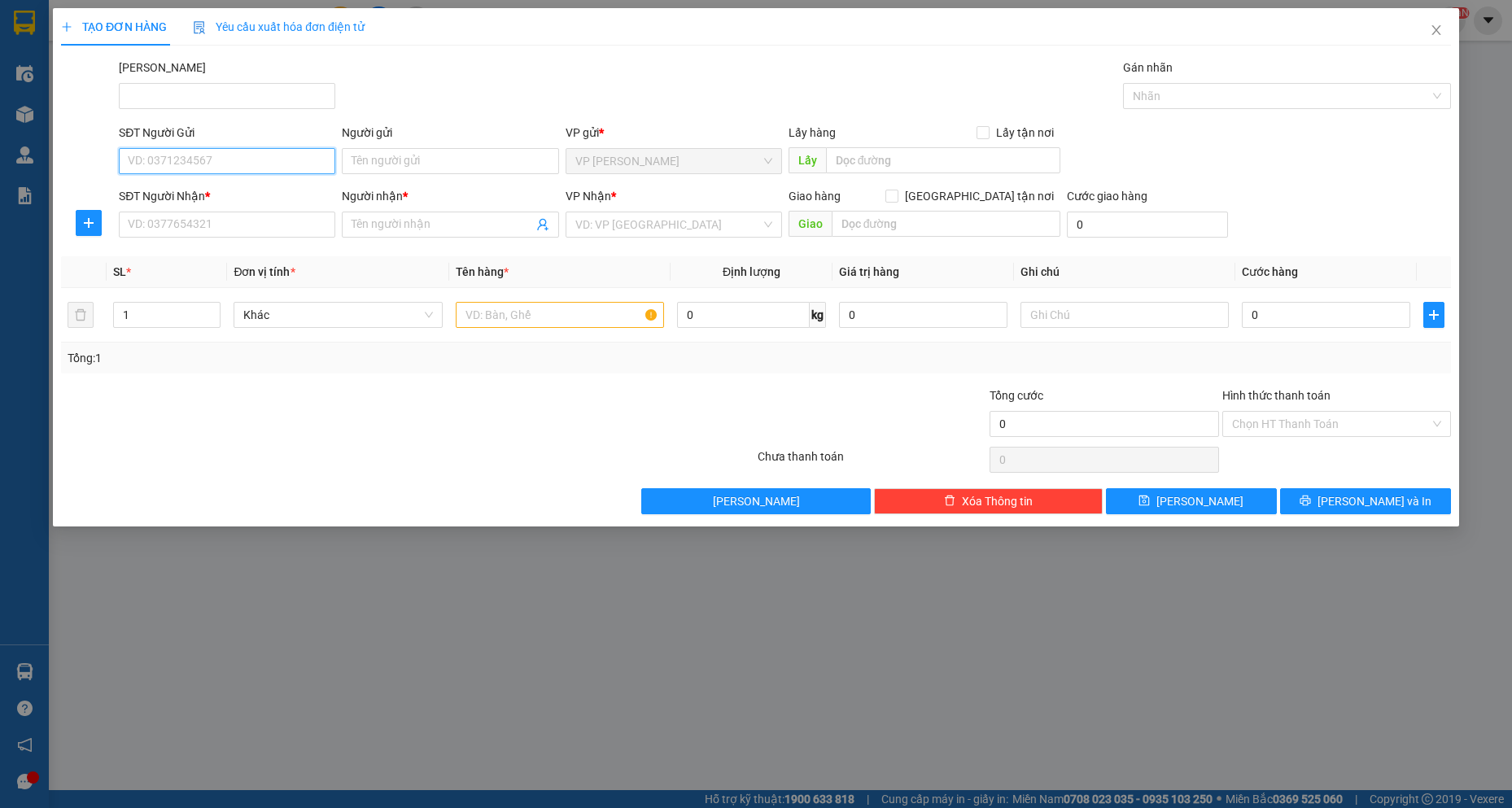
click at [266, 173] on input "SĐT Người Gửi" at bounding box center [227, 161] width 216 height 26
type input "0967845441"
click at [268, 199] on div "0967845441 - thủy tiên" at bounding box center [227, 193] width 197 height 18
type input "thủy tiên"
type input "0908532777"
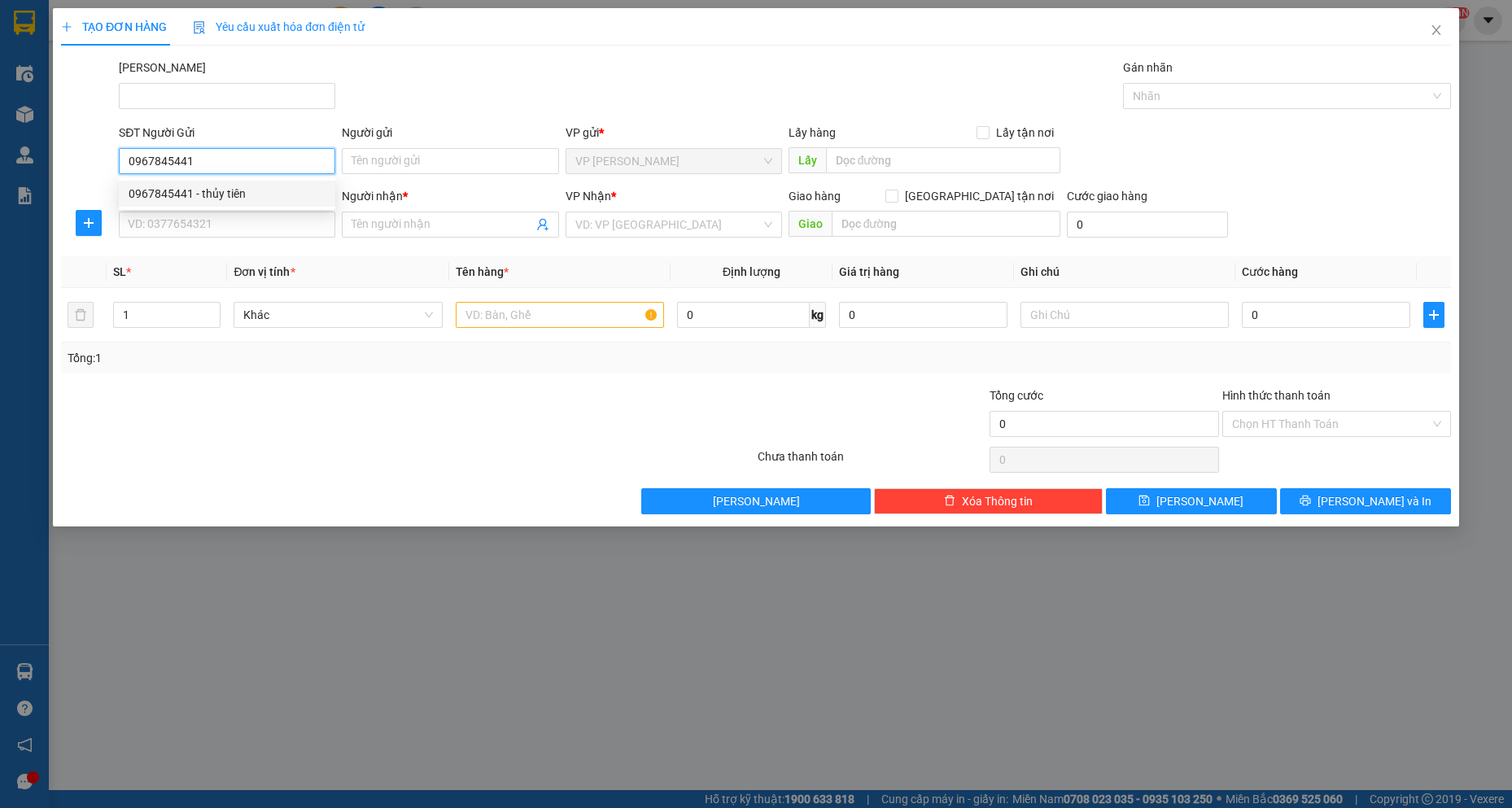
type input "C.THÚY"
type input "160.000"
type input "0967845441"
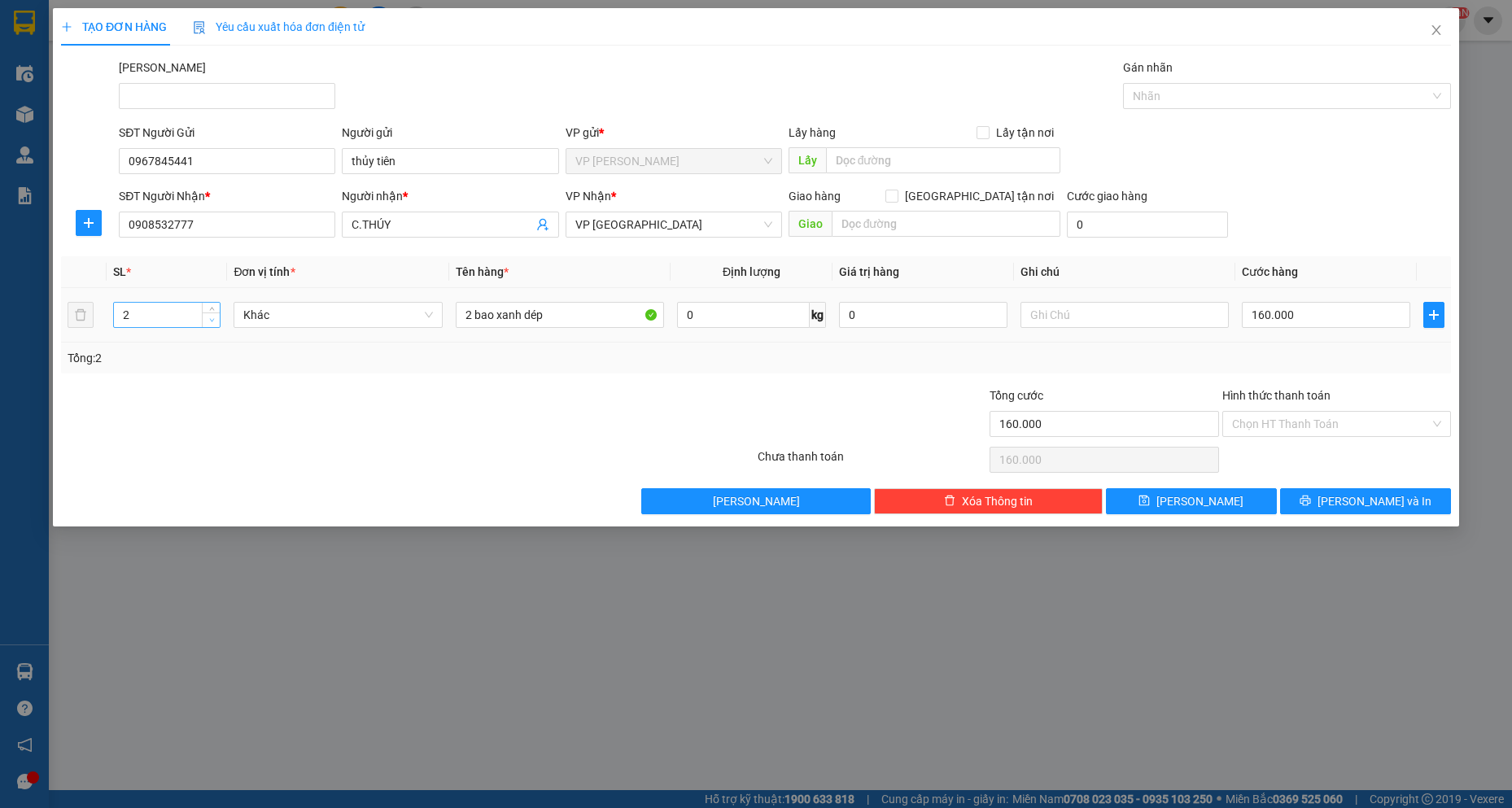
type input "1"
click at [210, 322] on icon "down" at bounding box center [212, 320] width 5 height 5
drag, startPoint x: 468, startPoint y: 318, endPoint x: 358, endPoint y: 290, distance: 113.5
click at [358, 290] on tr "1 Khác 2 bao xanh dép 0 kg 0 160.000" at bounding box center [756, 316] width 1390 height 55
type input "1 bao xanh dép"
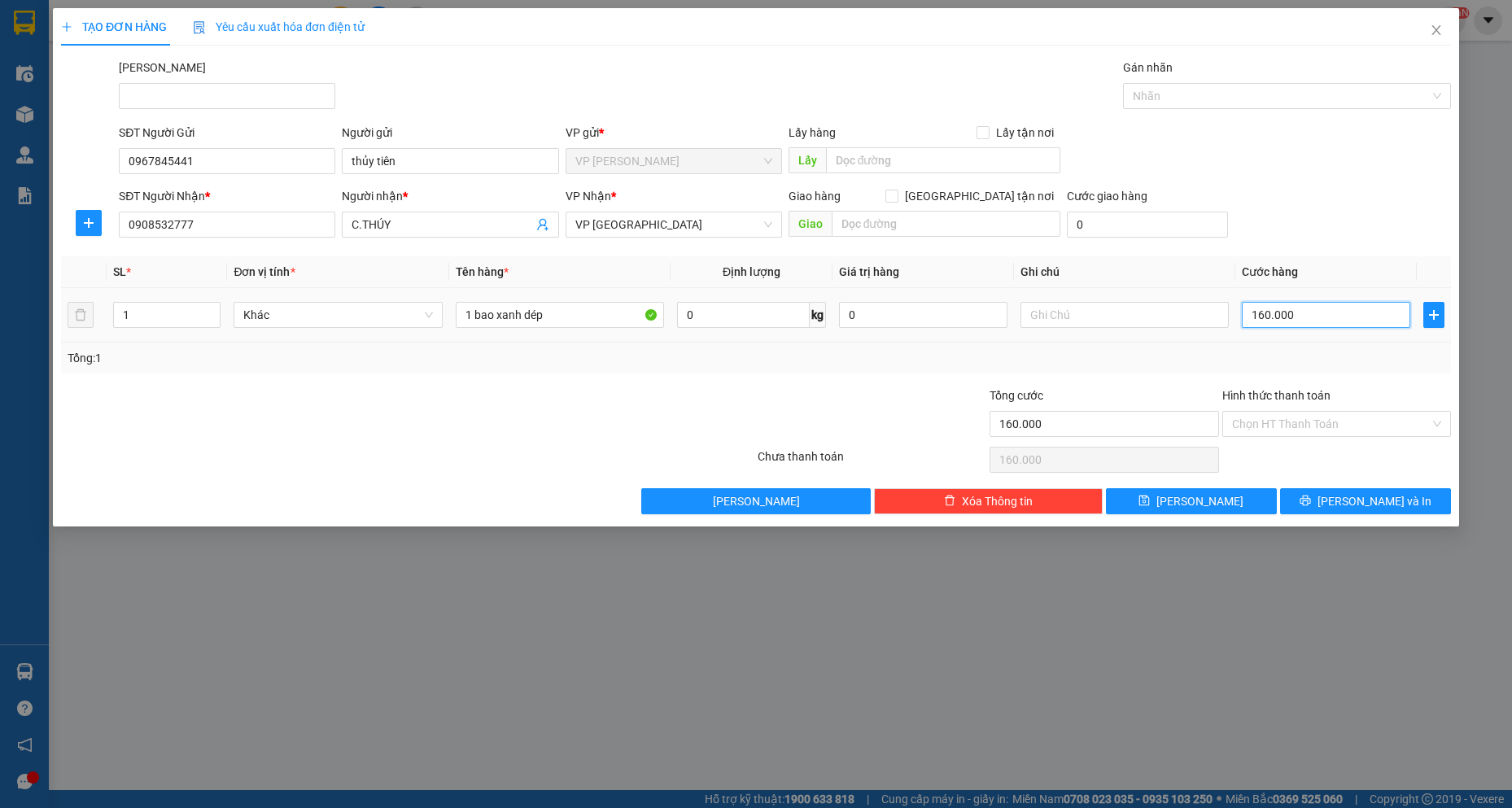
click at [1314, 310] on input "160.000" at bounding box center [1326, 315] width 168 height 26
type input "8"
type input "80"
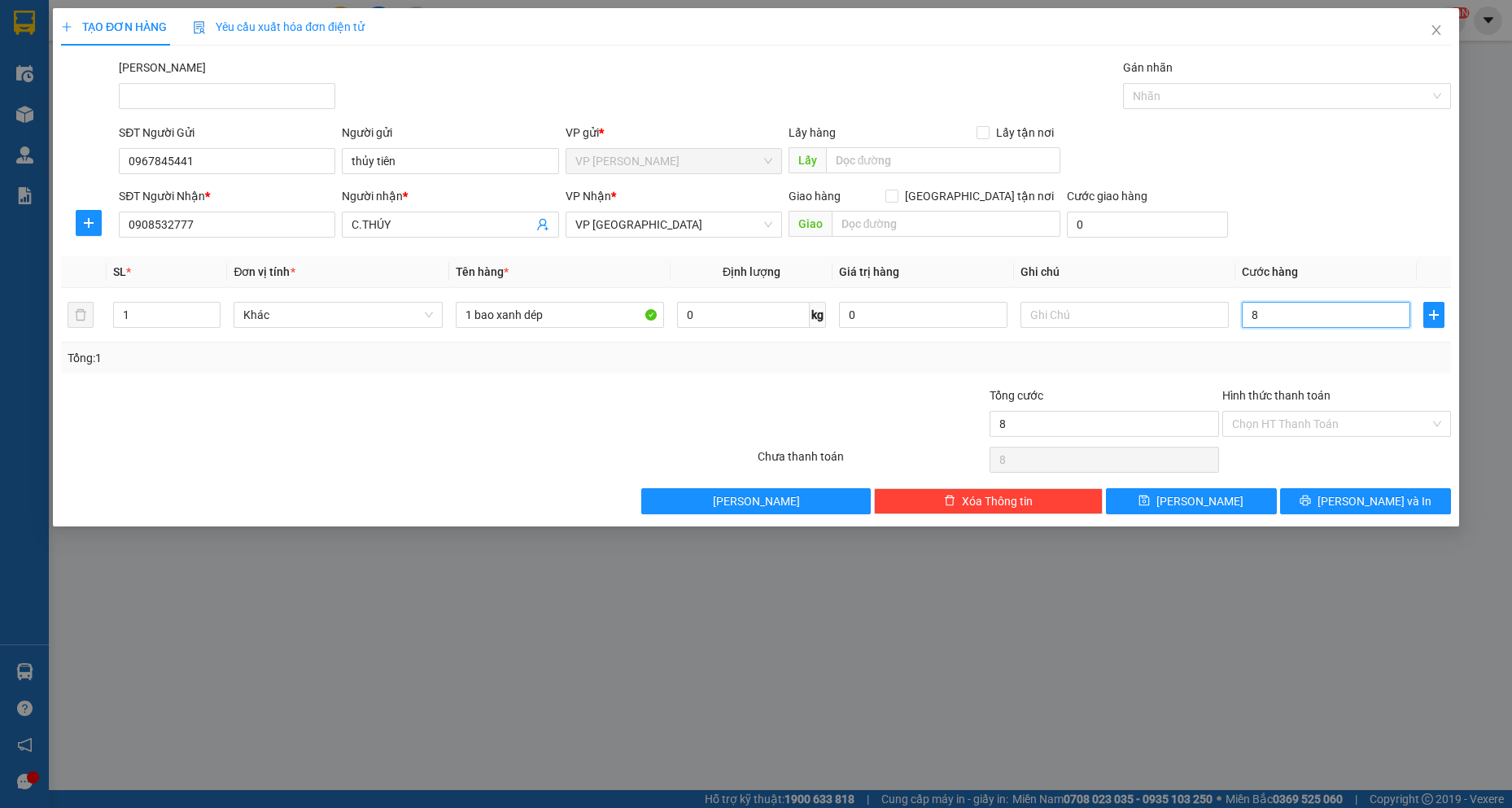
type input "80"
type input "800"
type input "8.000"
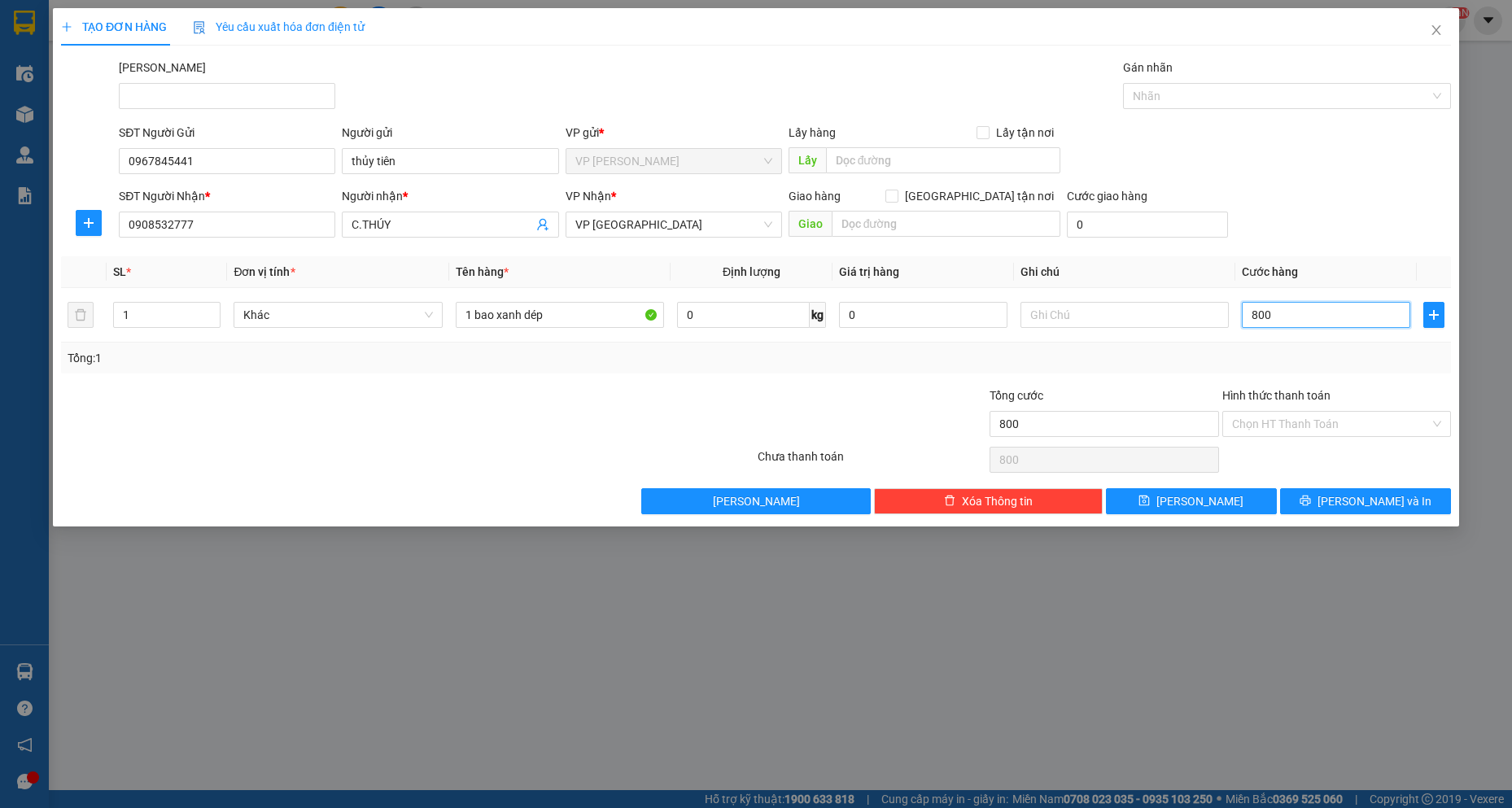
type input "8.000"
type input "80.000"
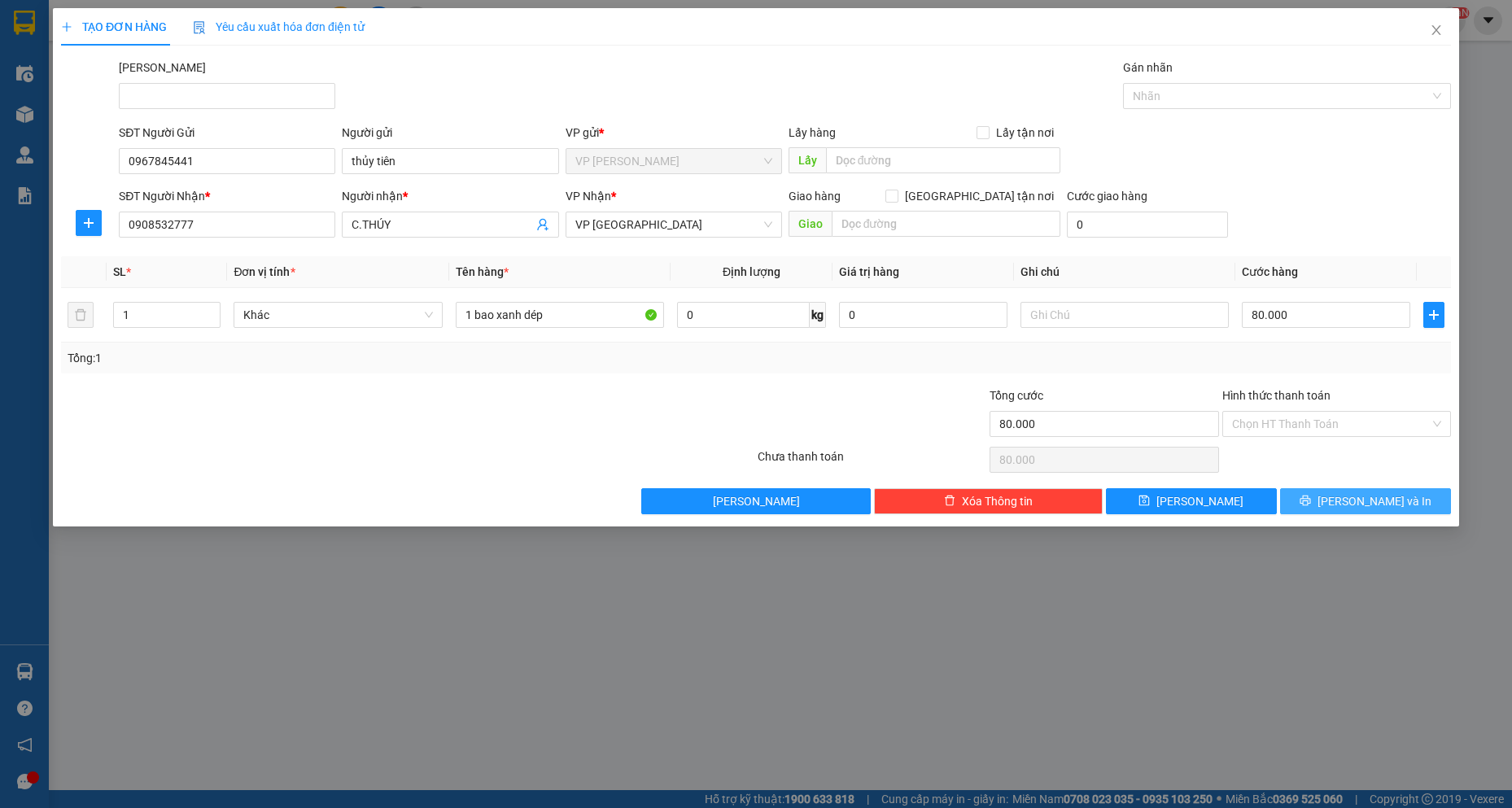
click at [1385, 500] on span "[PERSON_NAME] và In" at bounding box center [1374, 501] width 114 height 18
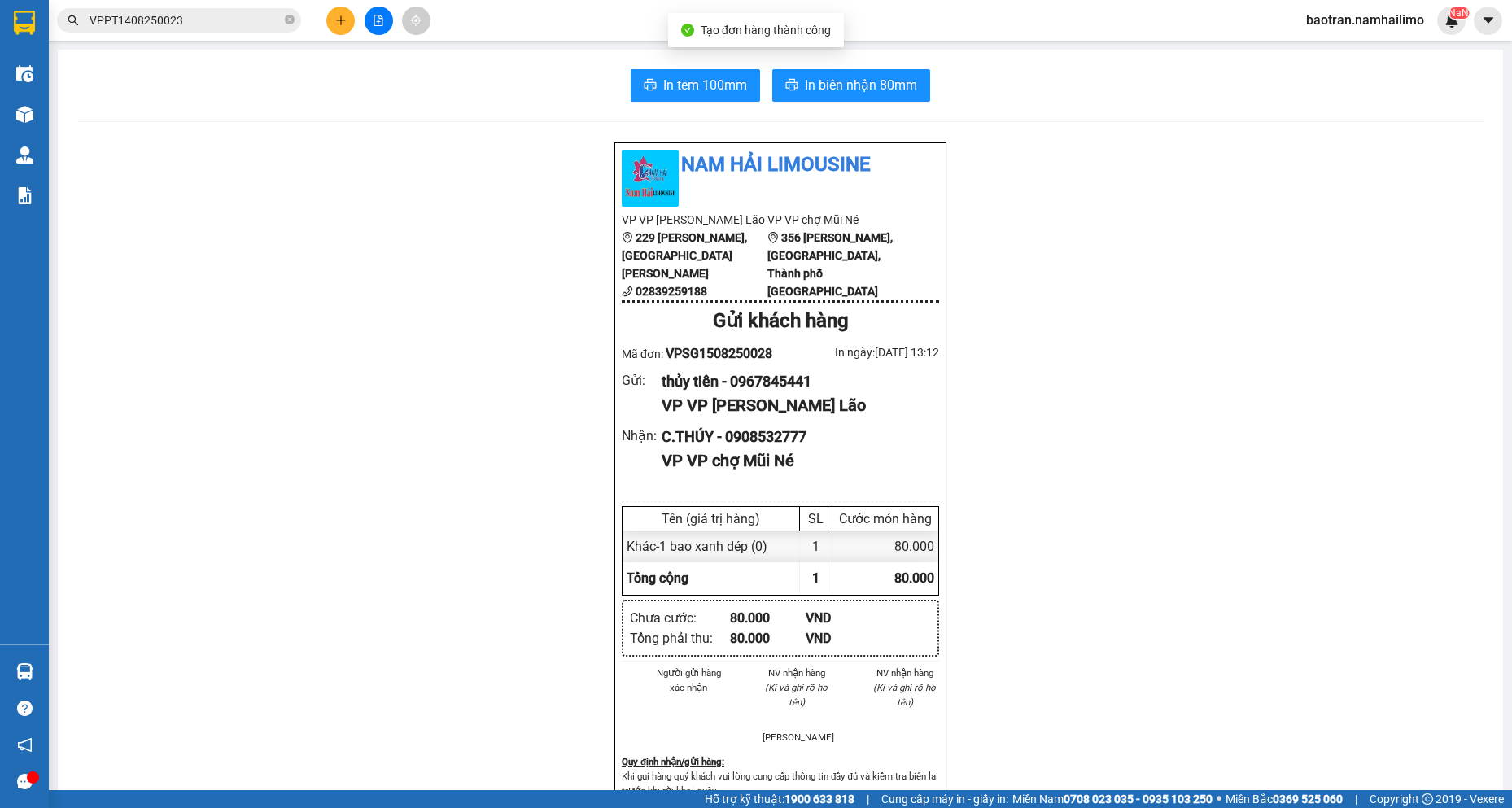
click at [850, 60] on div "In tem 100mm In biên nhận 80mm Nam Hải [GEOGRAPHIC_DATA] VP VP [PERSON_NAME] Lã…" at bounding box center [781, 748] width 1446 height 1397
click at [848, 80] on span "In biên nhận 80mm" at bounding box center [861, 85] width 112 height 20
click at [784, 448] on div "C.THÚY - 0908532777" at bounding box center [794, 438] width 265 height 23
copy div "0908532777"
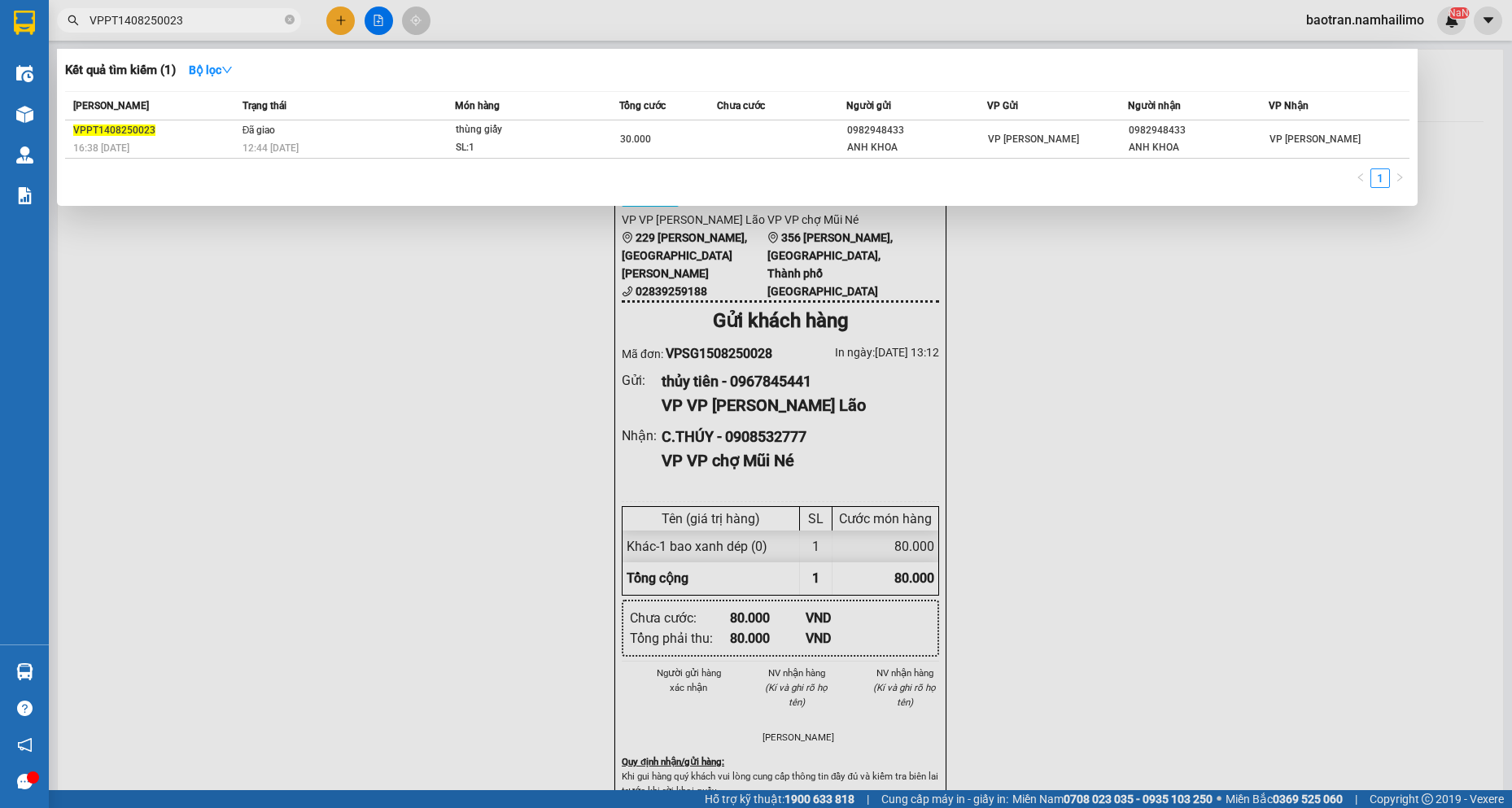
click at [218, 16] on input "VPPT1408250023" at bounding box center [185, 20] width 192 height 18
paste input "0908532777"
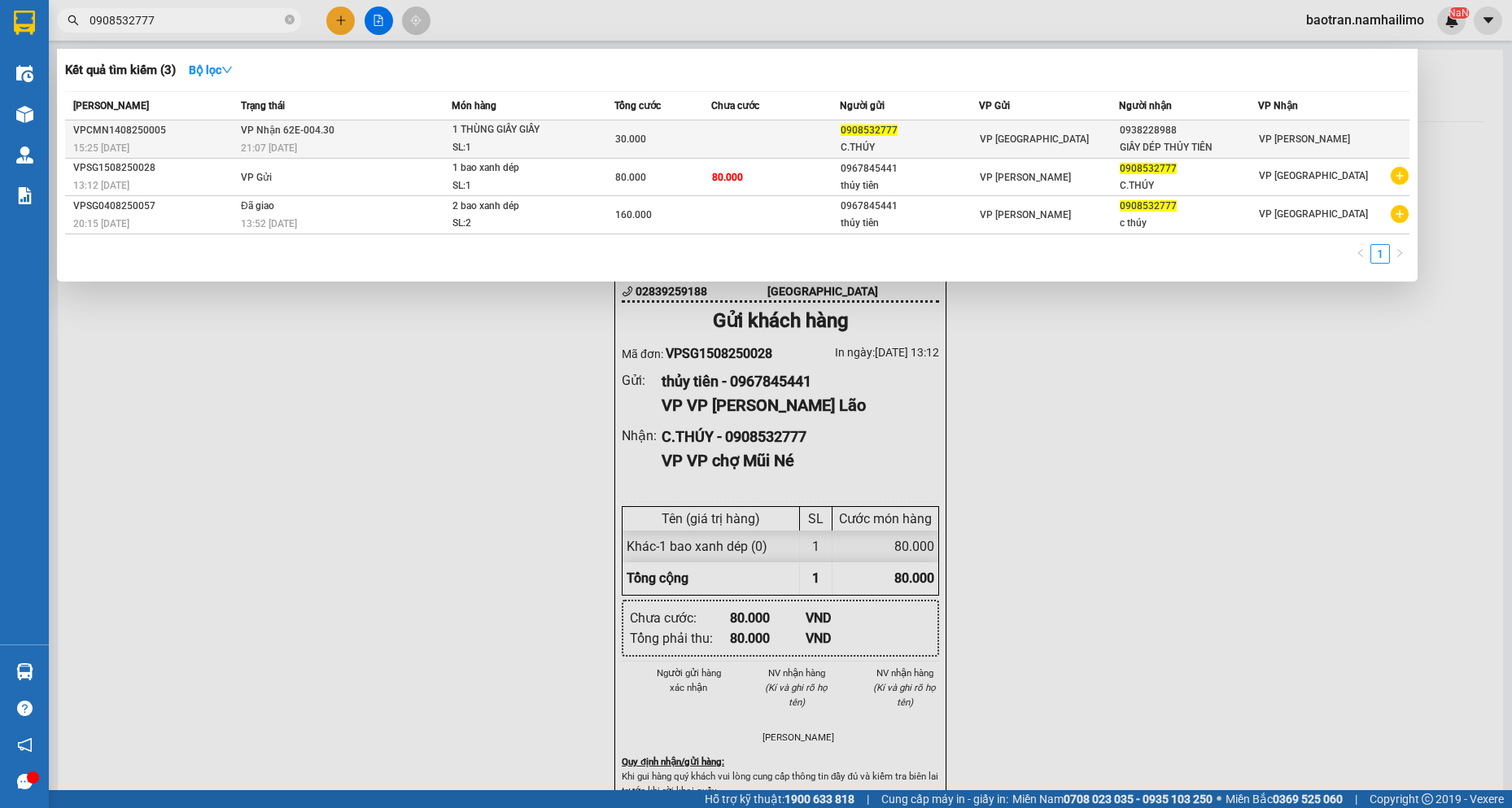
type input "0908532777"
click at [1106, 130] on td "VP [GEOGRAPHIC_DATA]" at bounding box center [1049, 139] width 139 height 38
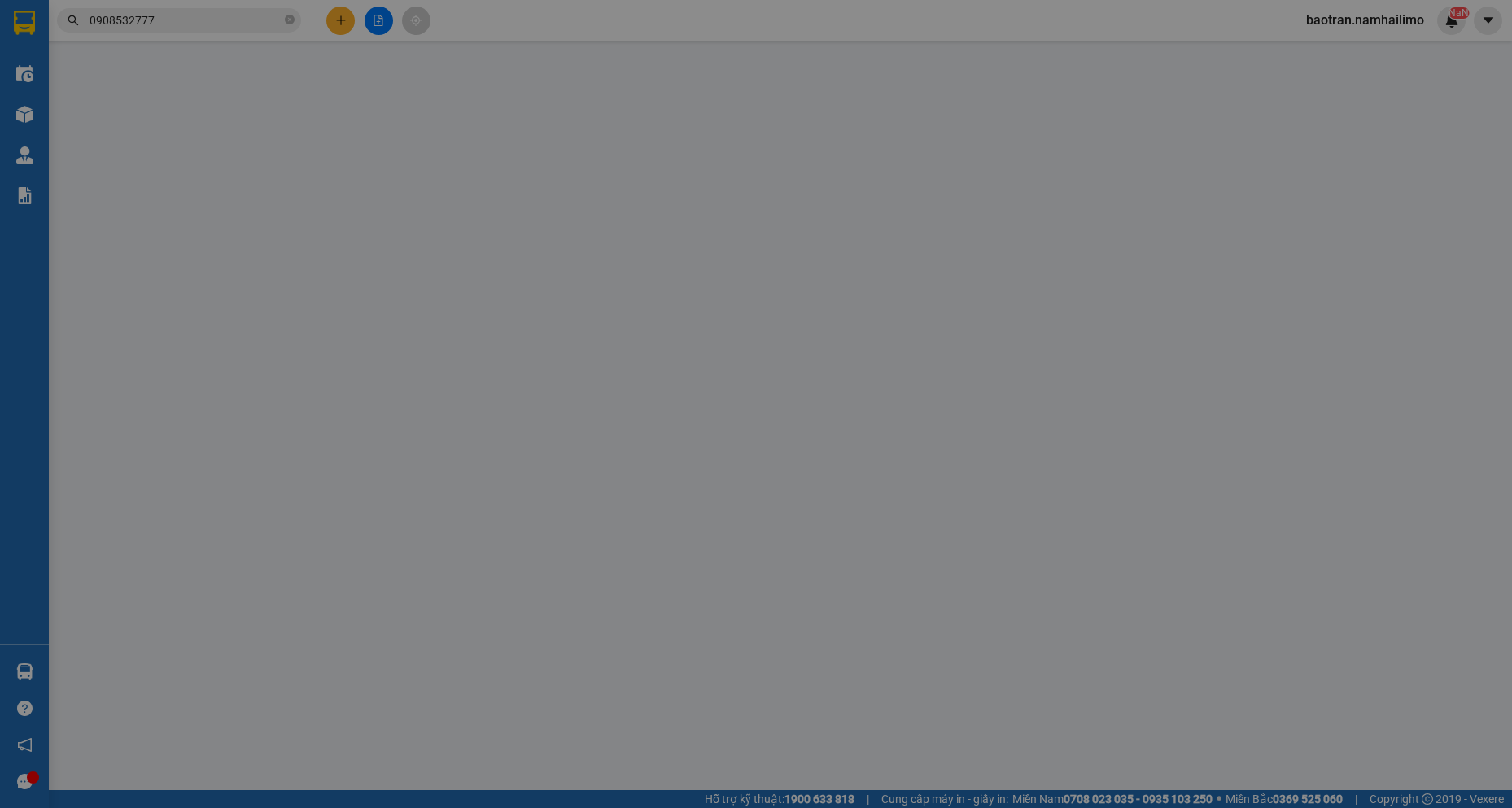
type input "0908532777"
type input "C.THÚY"
type input "0938228988"
type input "GIẦY DÉP THỦY TIÊN"
type input "30.000"
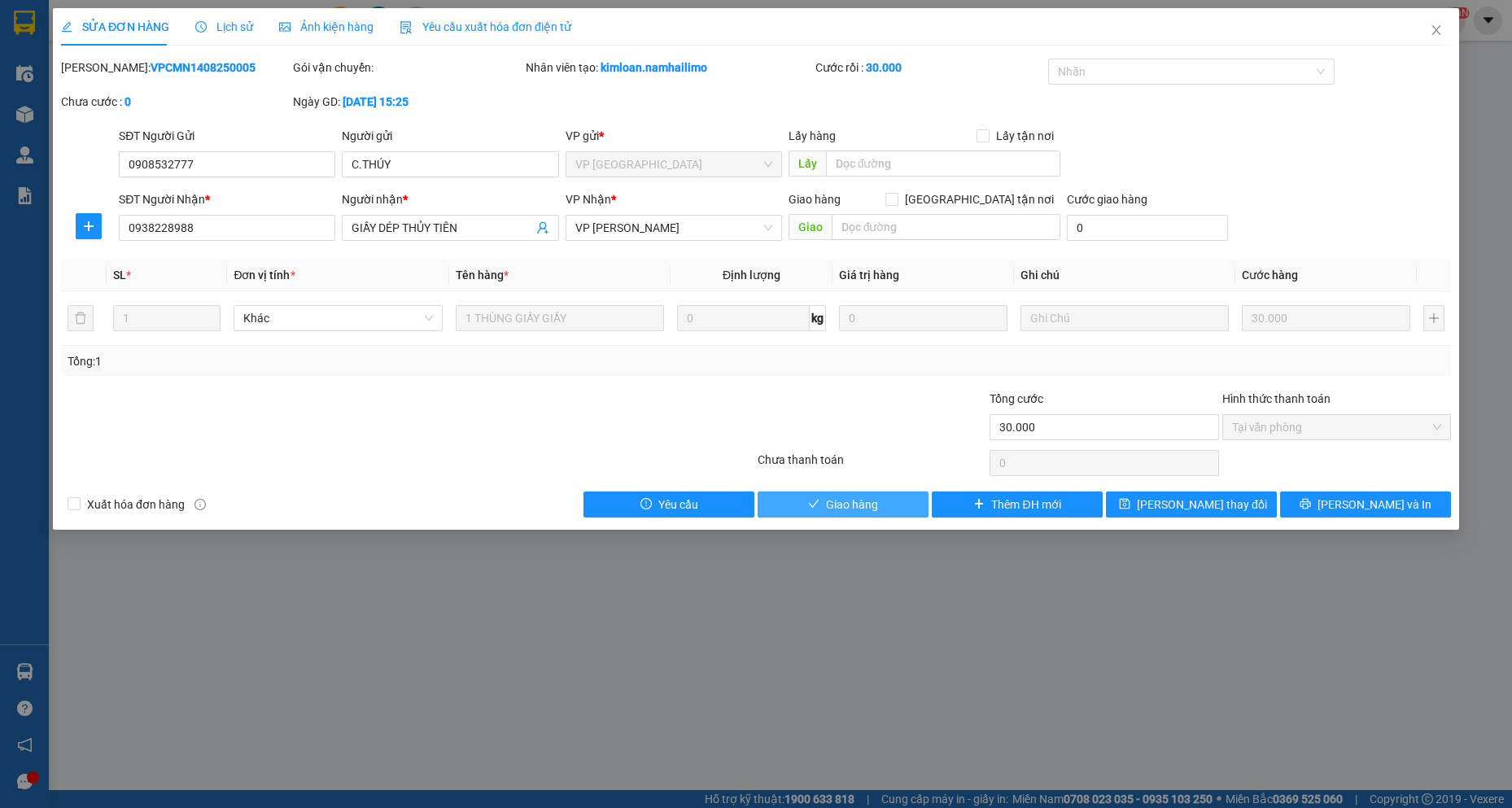
click at [857, 500] on span "Giao hàng" at bounding box center [852, 505] width 52 height 18
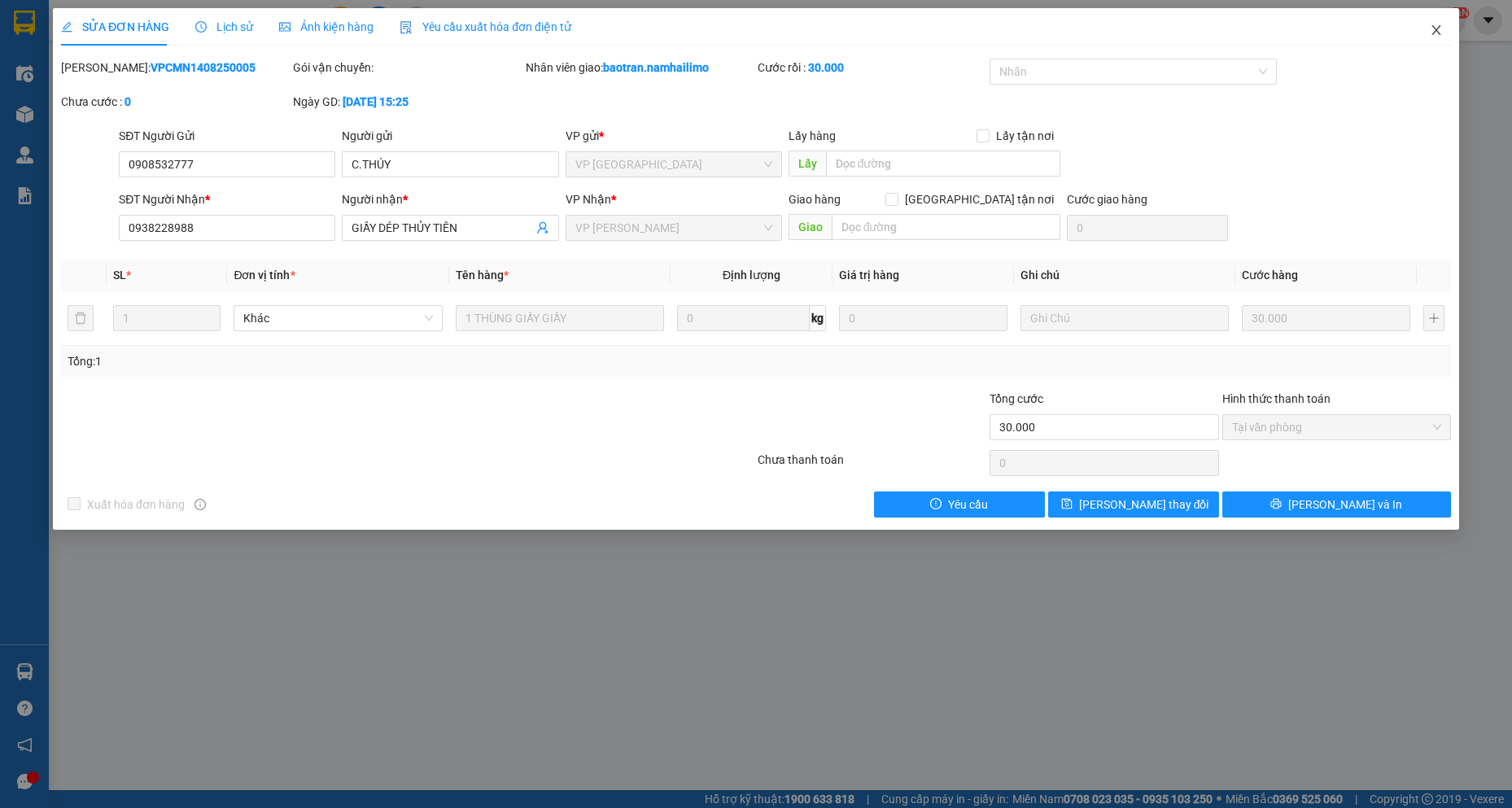
click at [1424, 26] on span "Close" at bounding box center [1437, 31] width 46 height 46
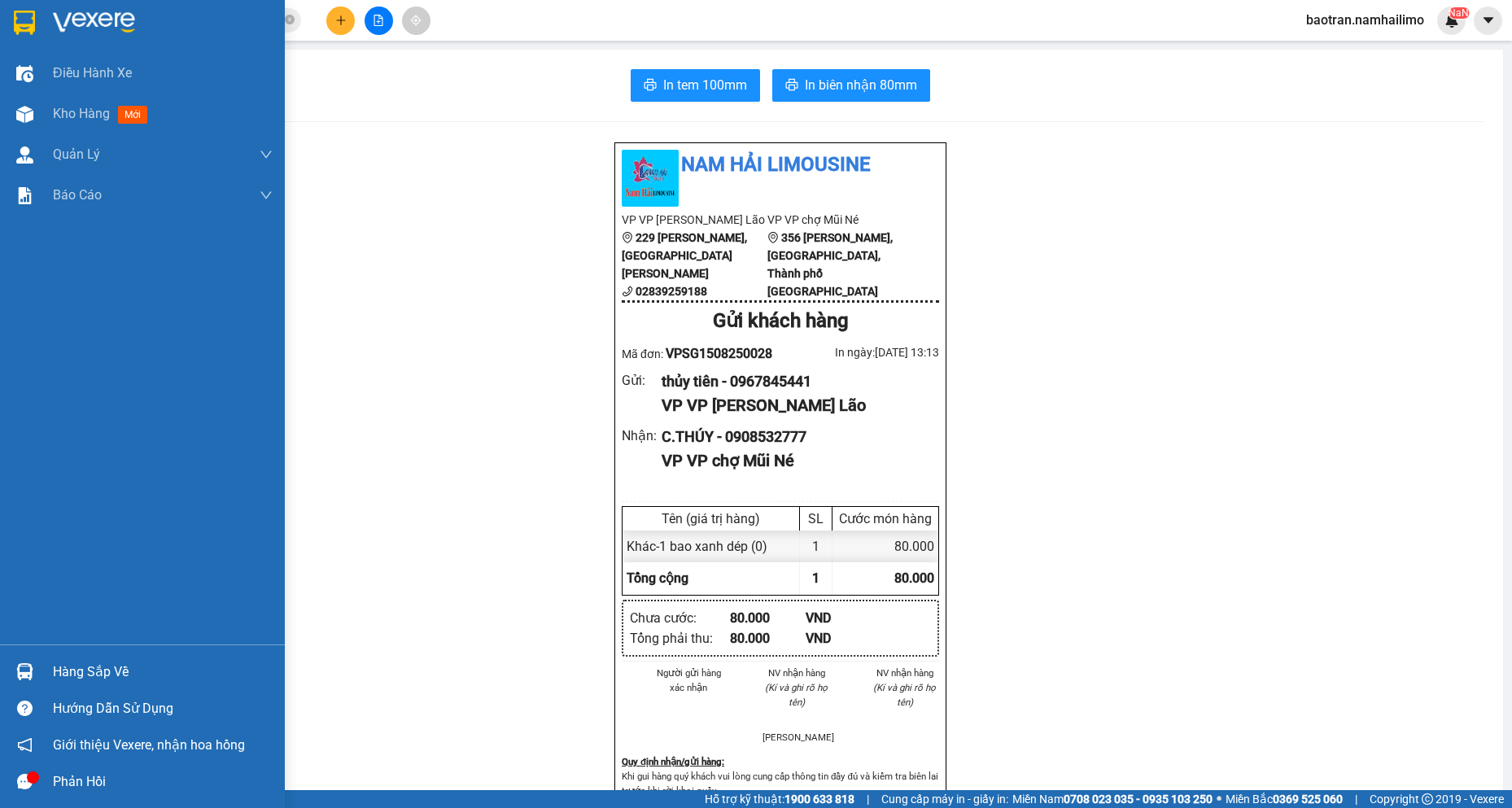
drag, startPoint x: 4, startPoint y: 107, endPoint x: 100, endPoint y: 26, distance: 125.6
click at [4, 105] on div "Kho hàng mới" at bounding box center [142, 114] width 285 height 41
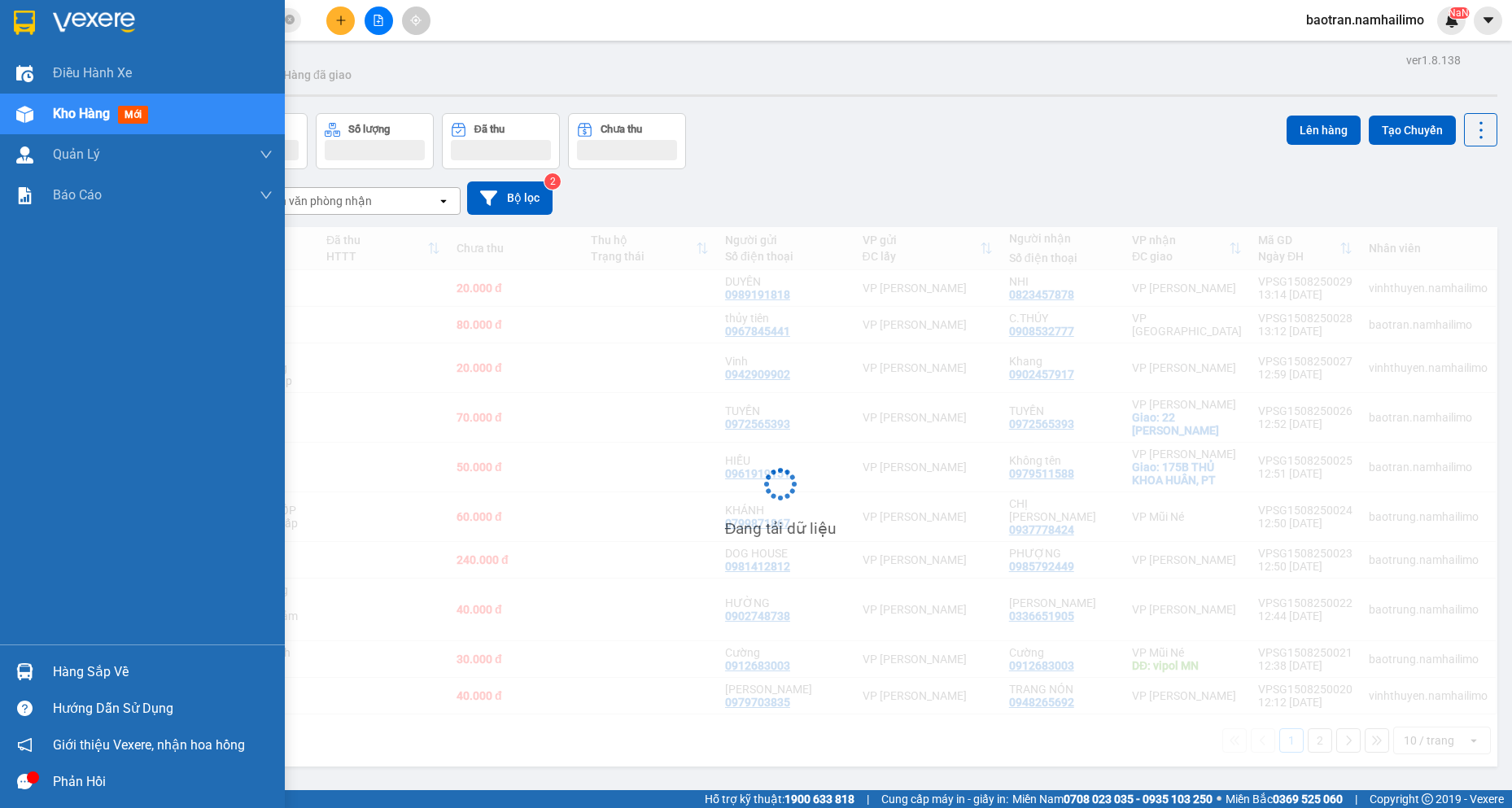
click at [151, 129] on div "Kho hàng mới" at bounding box center [162, 114] width 220 height 41
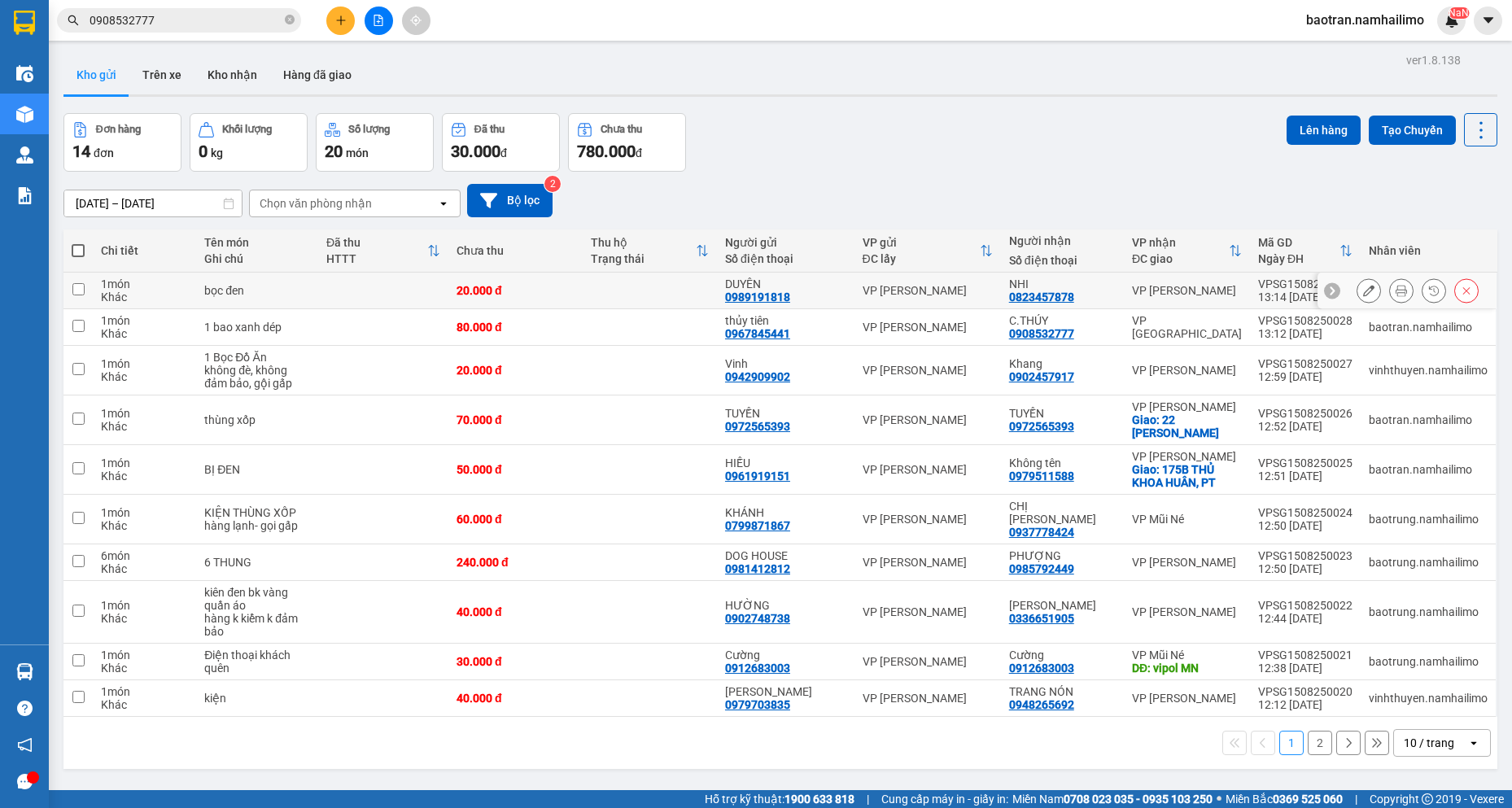
click at [1364, 286] on icon at bounding box center [1369, 290] width 11 height 11
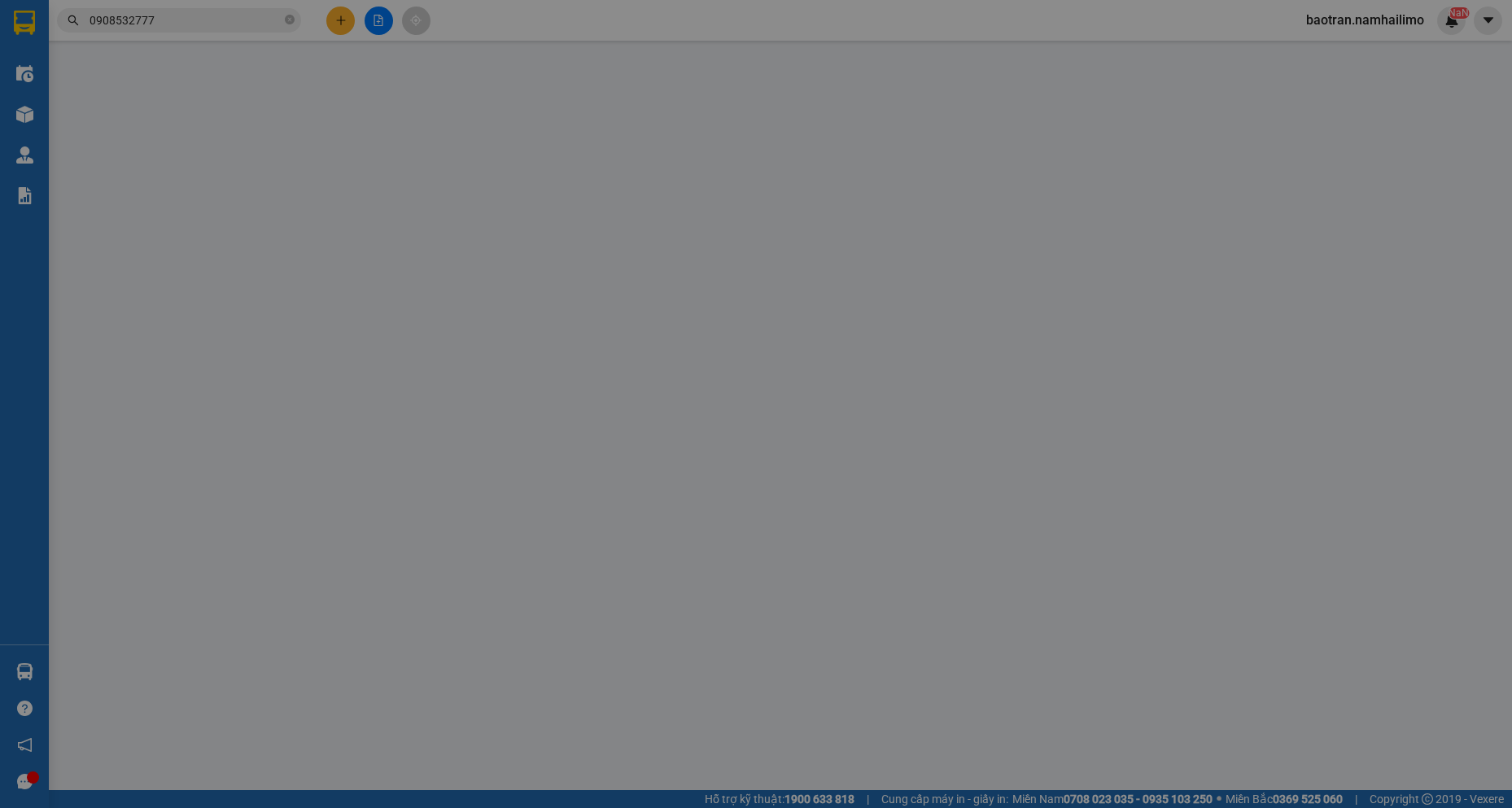
type input "0989191818"
type input "DUYÊN"
type input "0823457878"
type input "NHI"
type input "20.000"
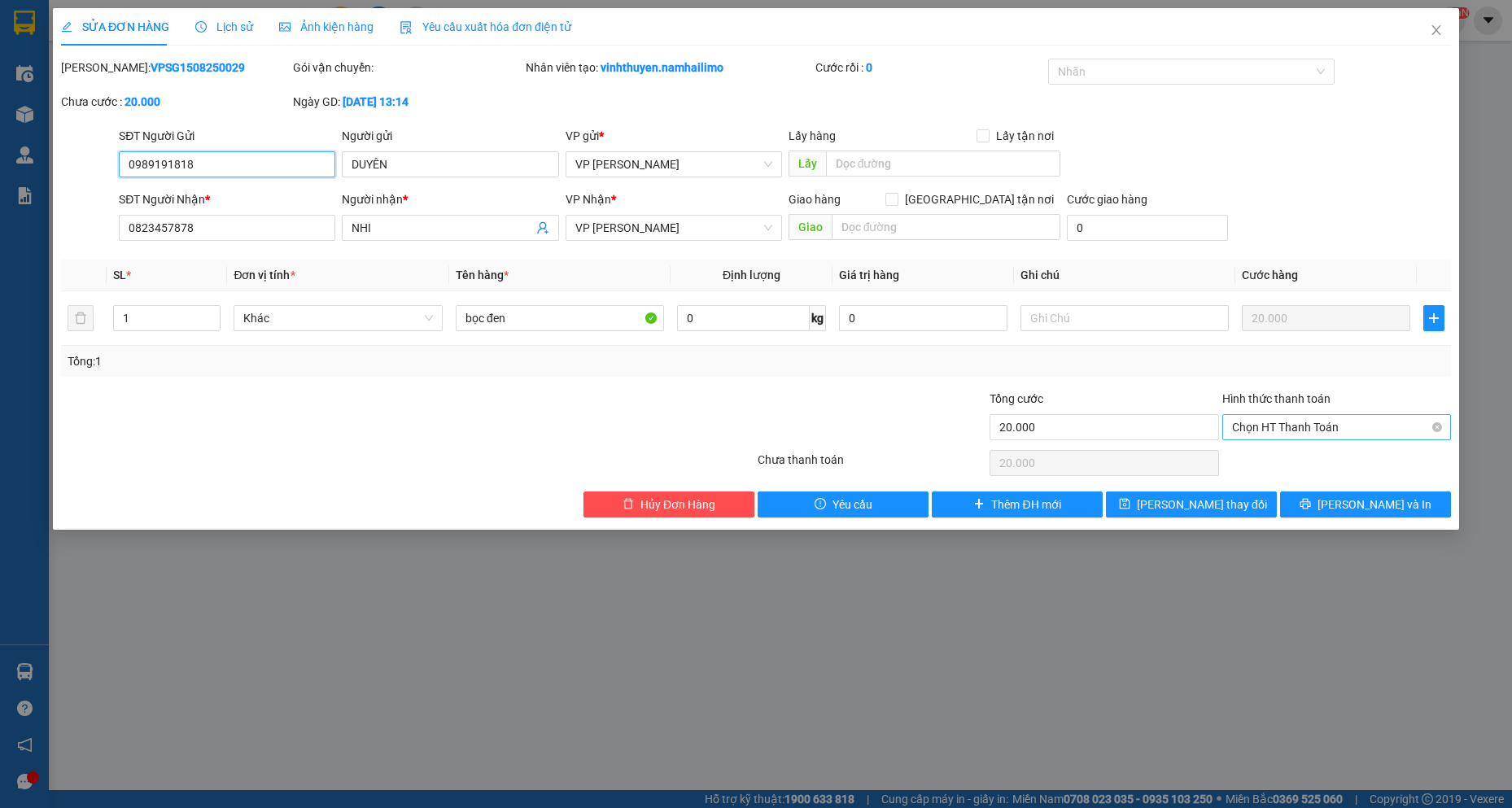
click at [1307, 424] on span "Chọn HT Thanh Toán" at bounding box center [1336, 428] width 209 height 25
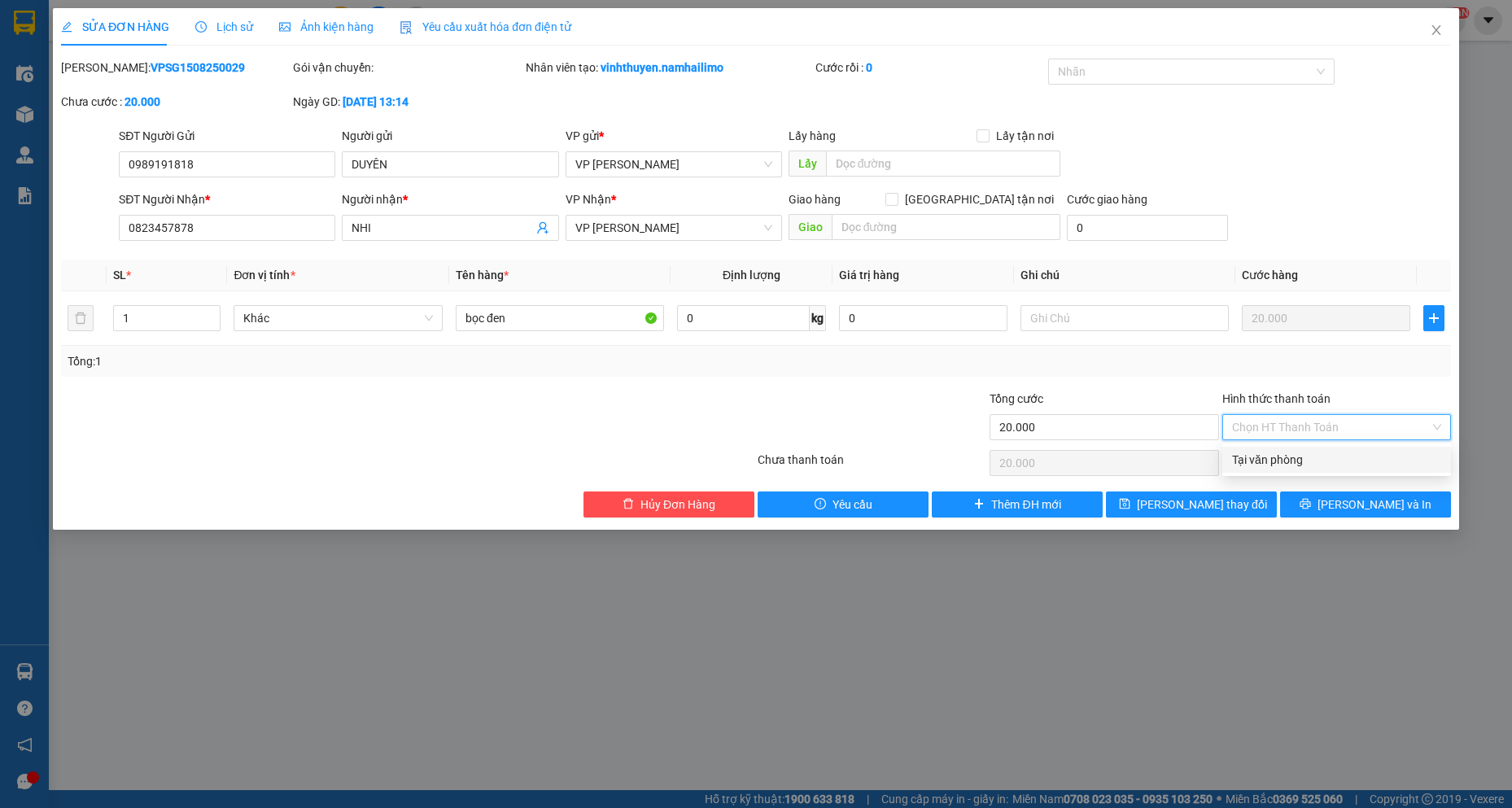
click at [1303, 450] on div "Tại văn phòng" at bounding box center [1336, 460] width 228 height 26
type input "0"
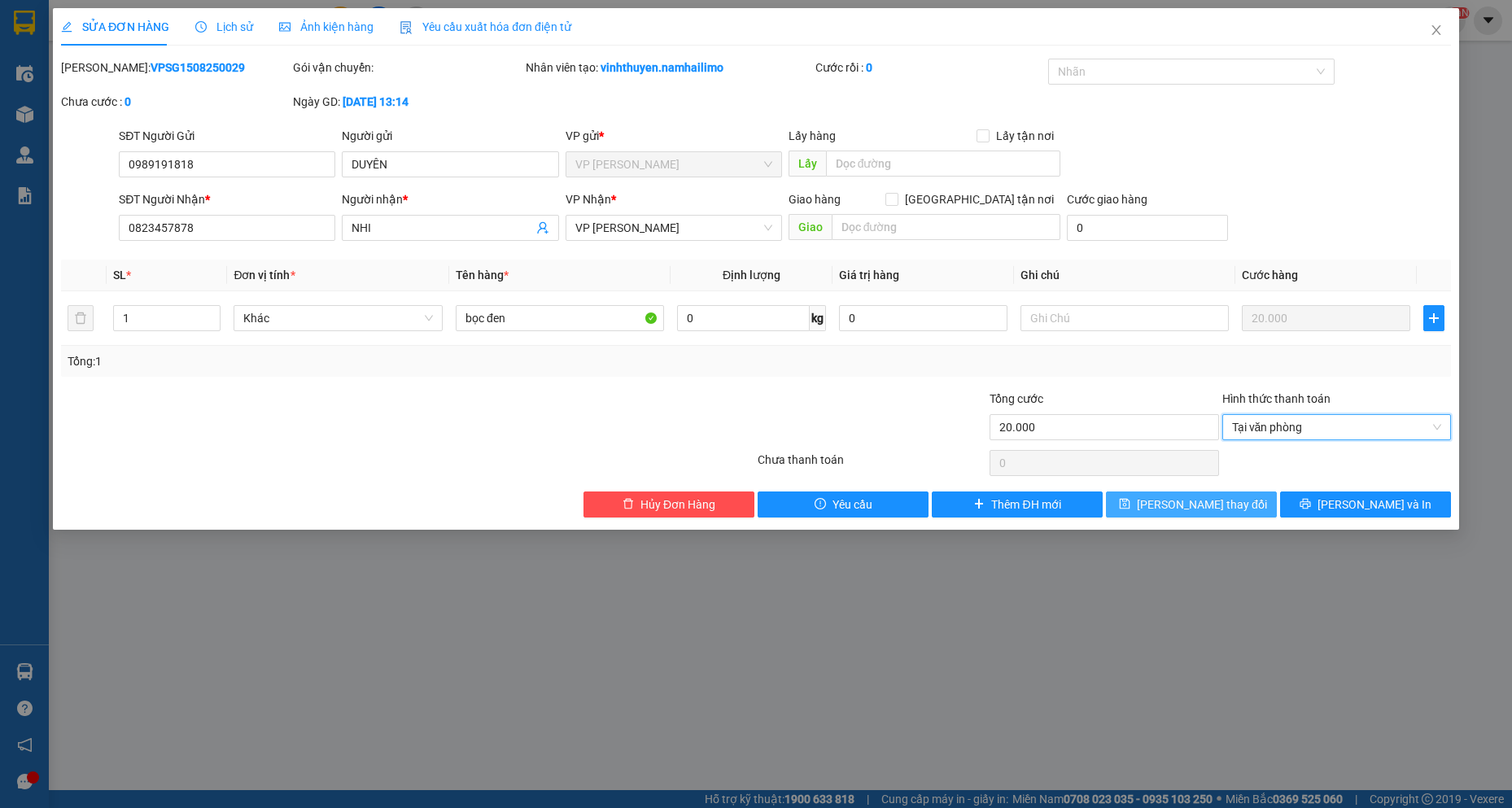
click at [1224, 505] on span "[PERSON_NAME] thay đổi" at bounding box center [1202, 505] width 131 height 18
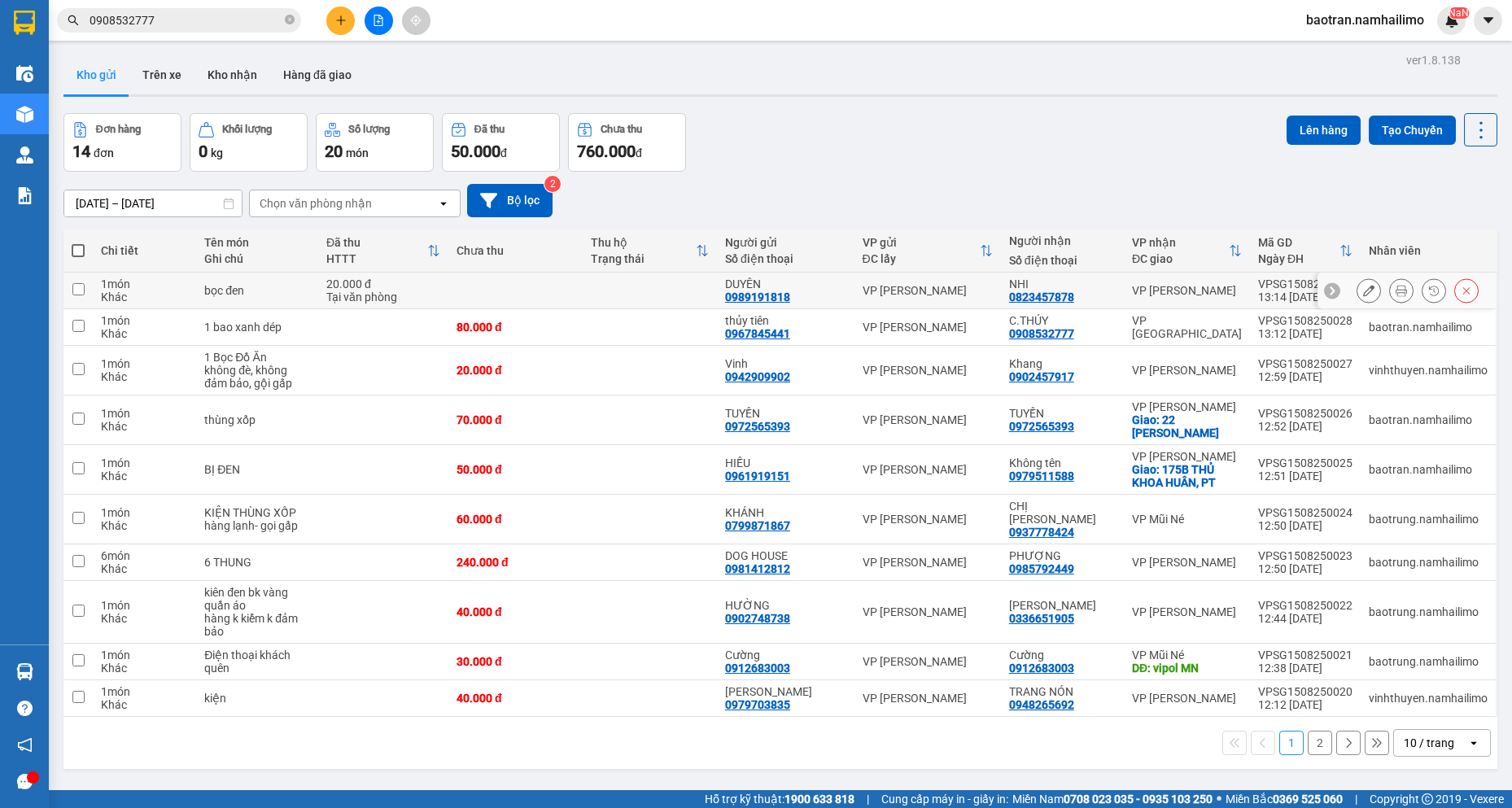
click at [1404, 288] on div at bounding box center [1418, 291] width 122 height 25
click at [1396, 288] on icon at bounding box center [1401, 290] width 11 height 11
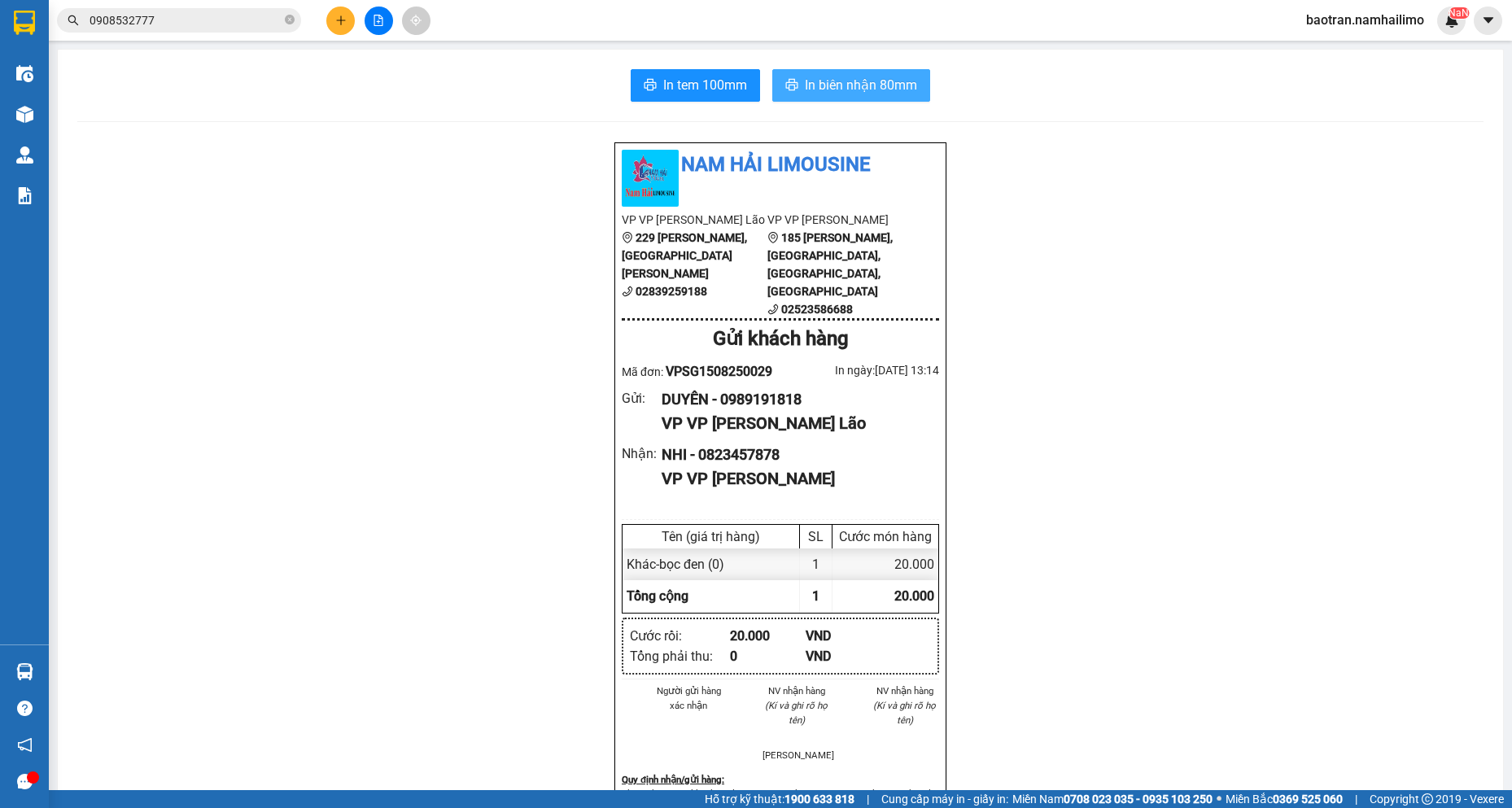
click at [902, 95] on span "In biên nhận 80mm" at bounding box center [861, 85] width 112 height 20
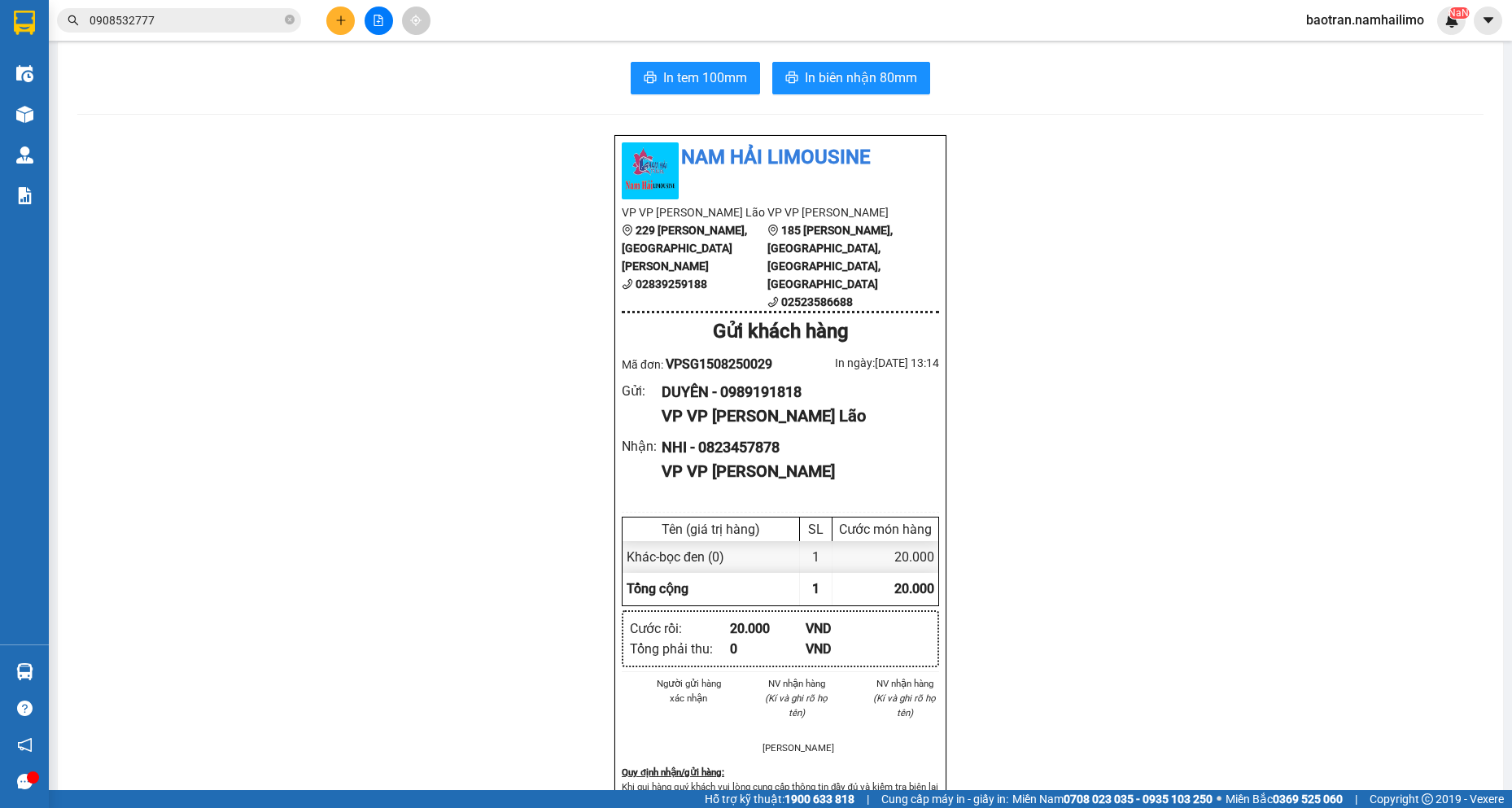
click at [303, 437] on div "Nam Hải Limousine VP VP [PERSON_NAME] Lão [STREET_ADDRESS][PERSON_NAME][PERSON_…" at bounding box center [781, 784] width 1406 height 1300
click at [342, 21] on icon "plus" at bounding box center [341, 20] width 11 height 11
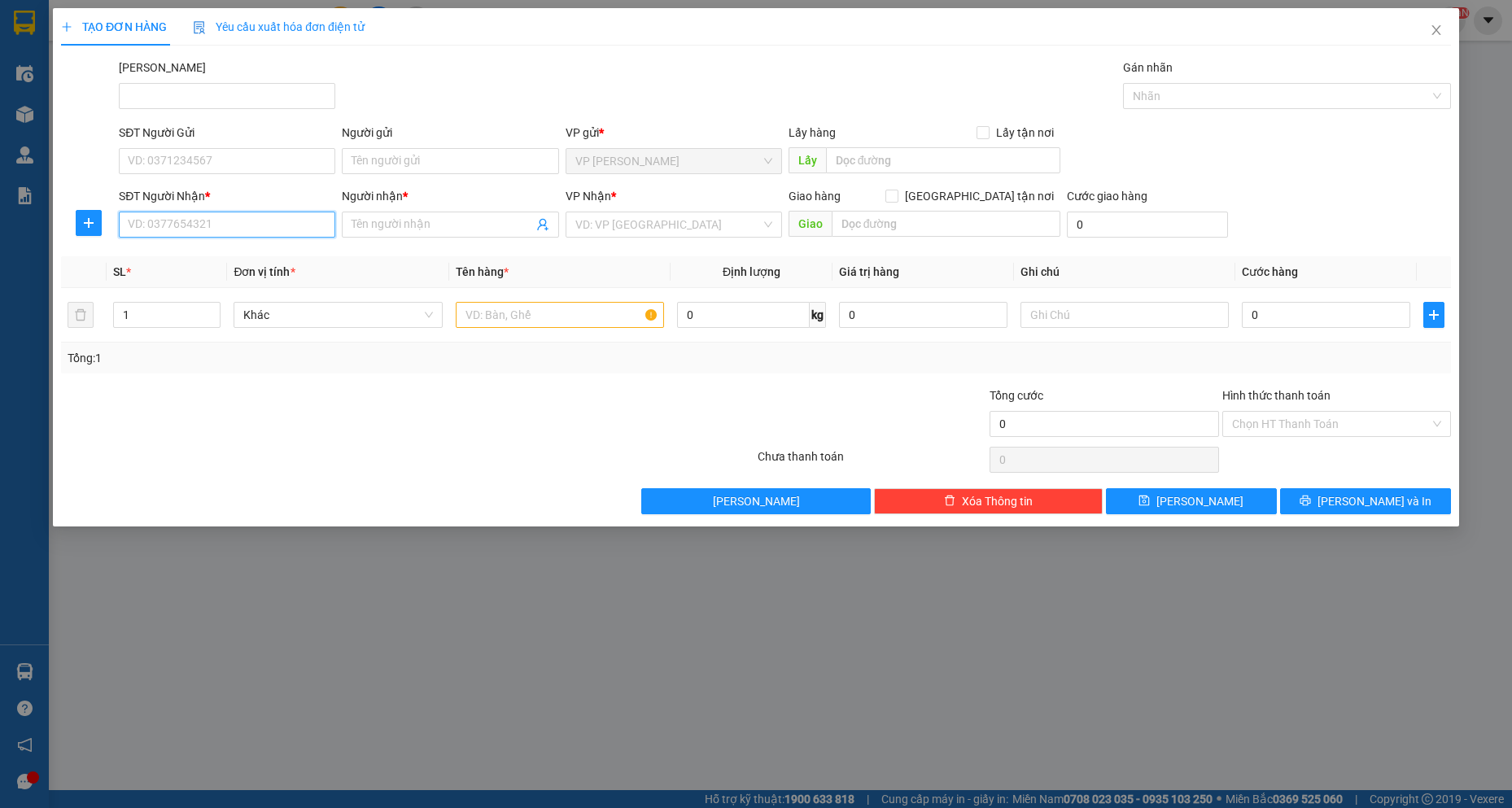
drag, startPoint x: 253, startPoint y: 226, endPoint x: 0, endPoint y: 342, distance: 278.3
click at [176, 235] on input "SĐT Người Nhận *" at bounding box center [227, 225] width 216 height 26
type input "0919650202"
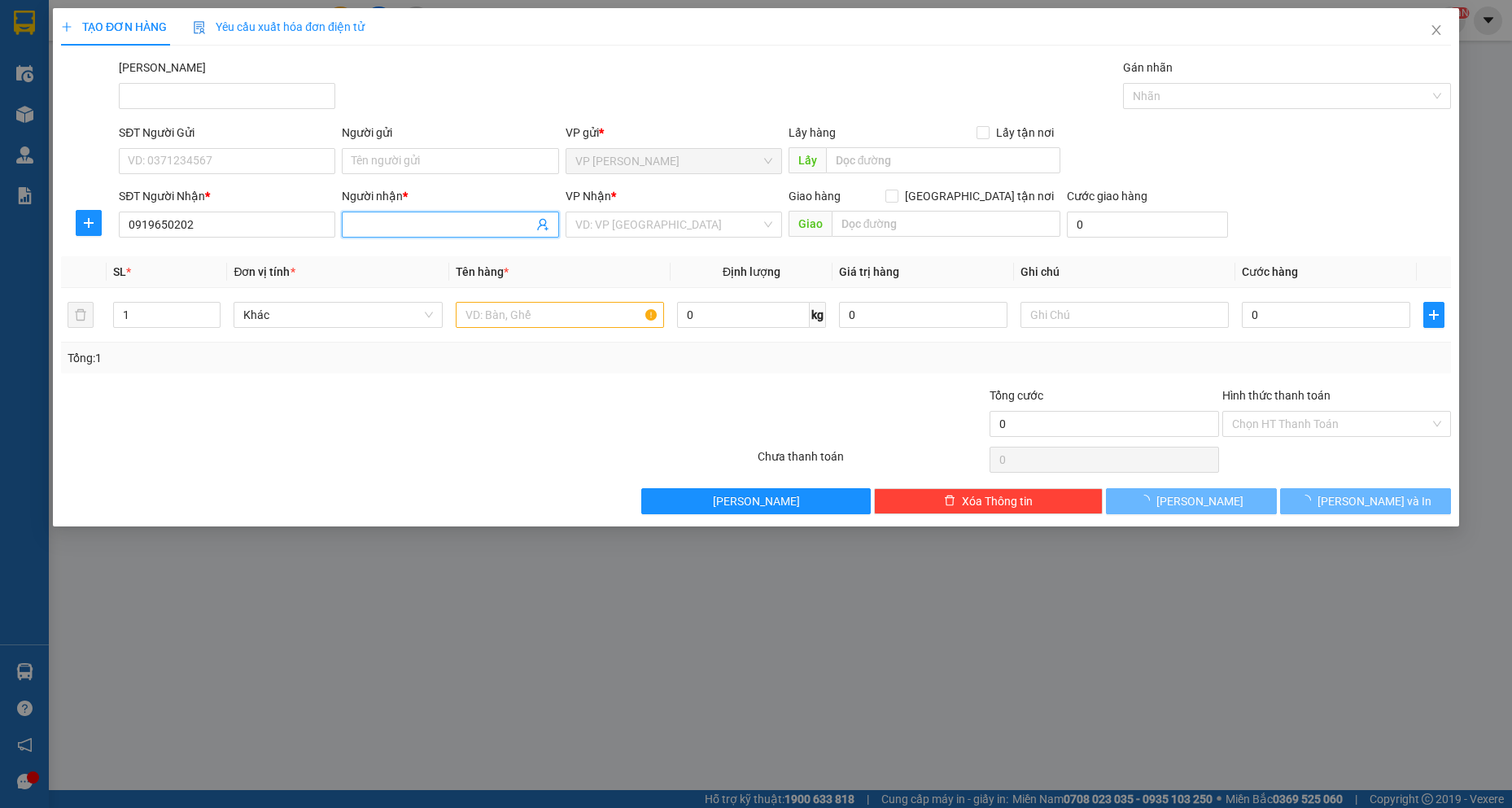
click at [470, 220] on input "Người nhận *" at bounding box center [442, 225] width 181 height 18
type input "ANH CHƯƠNG"
click at [241, 150] on input "SĐT Người Gửi" at bounding box center [227, 161] width 216 height 26
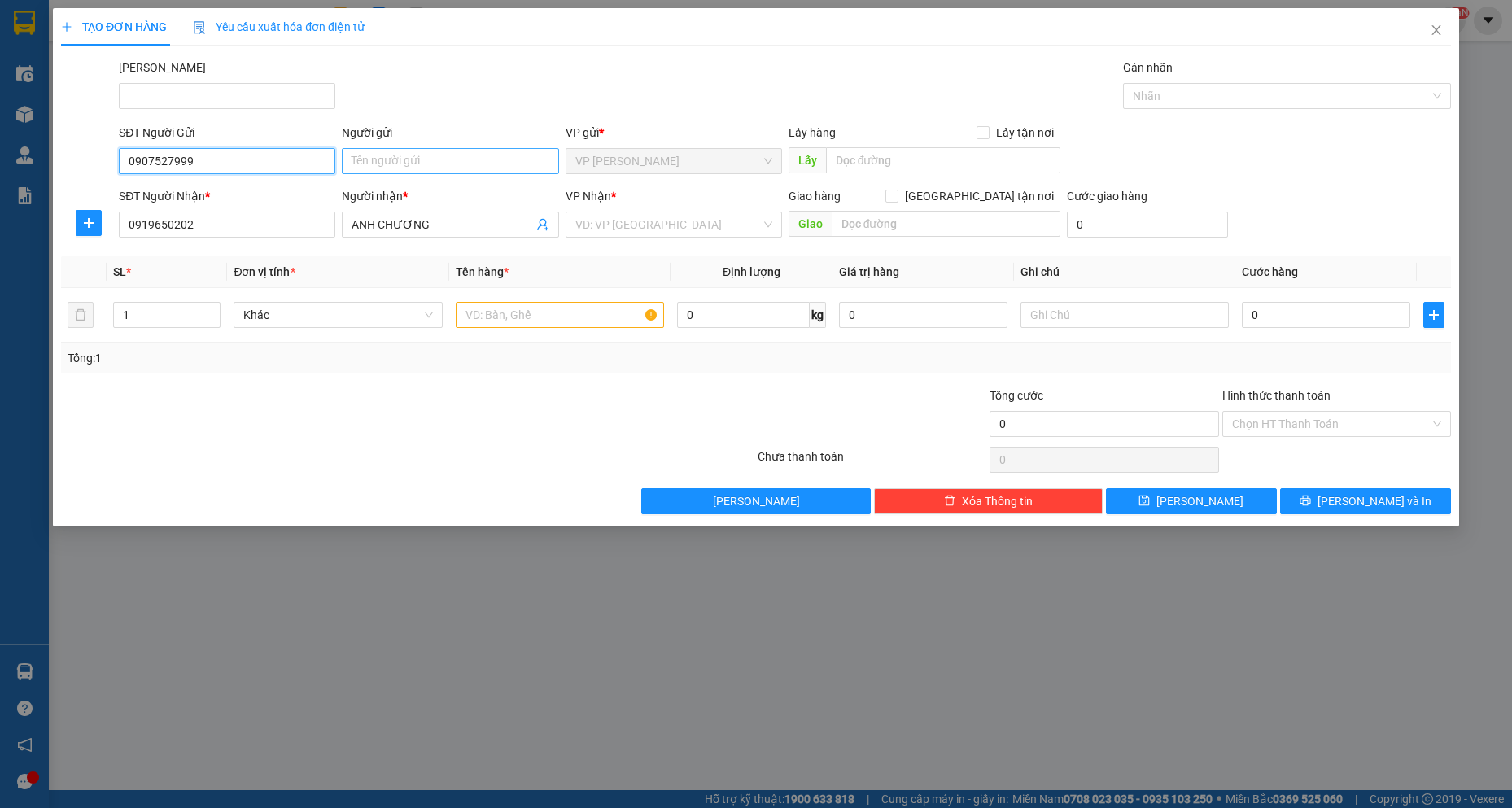
type input "0907527999"
click at [362, 164] on input "Người gửi" at bounding box center [450, 161] width 216 height 26
type input "SHOP QUẦN ÁO"
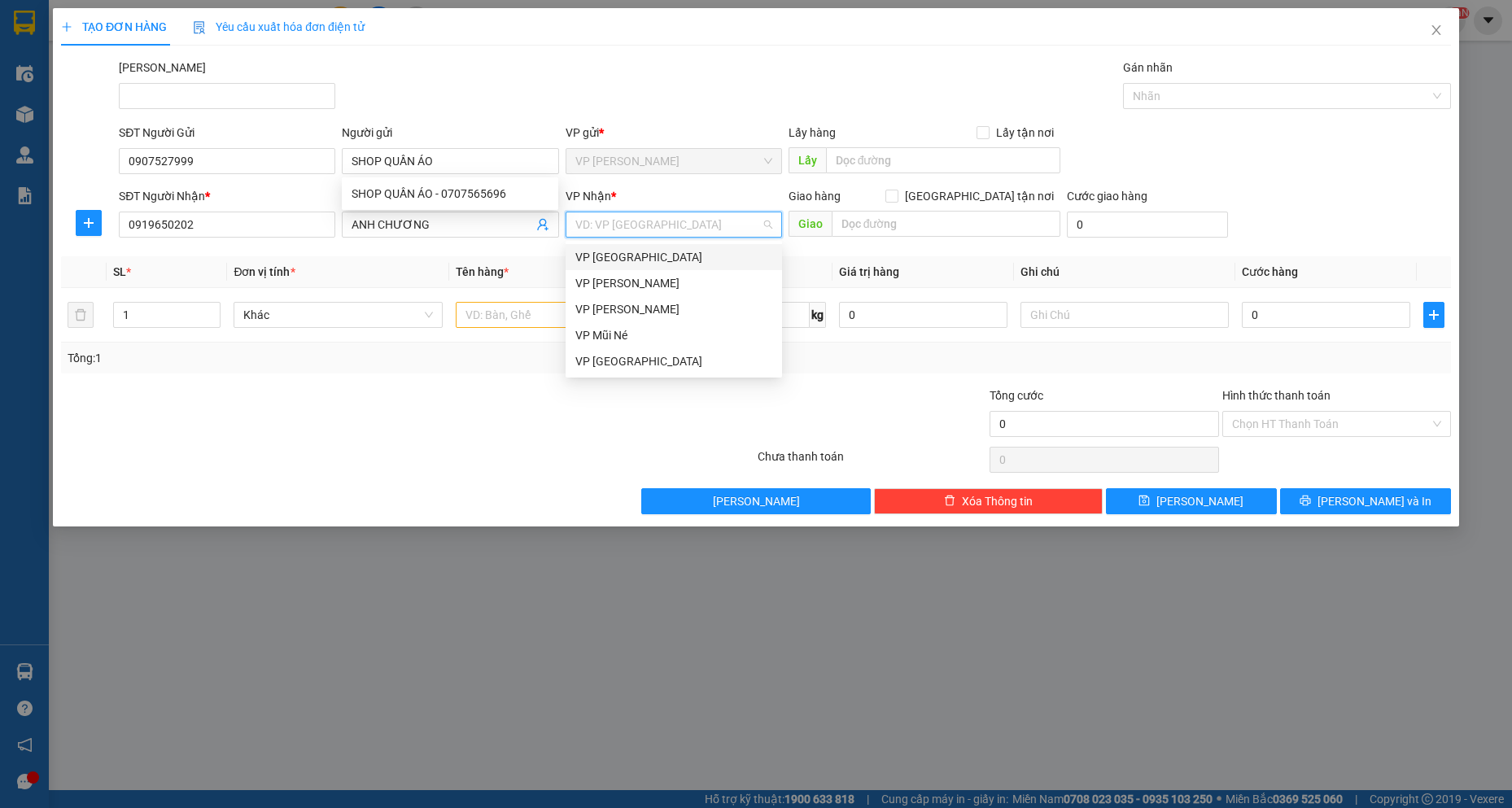
click at [722, 225] on input "search" at bounding box center [668, 225] width 185 height 25
click at [662, 303] on div "VP [PERSON_NAME]" at bounding box center [673, 309] width 197 height 18
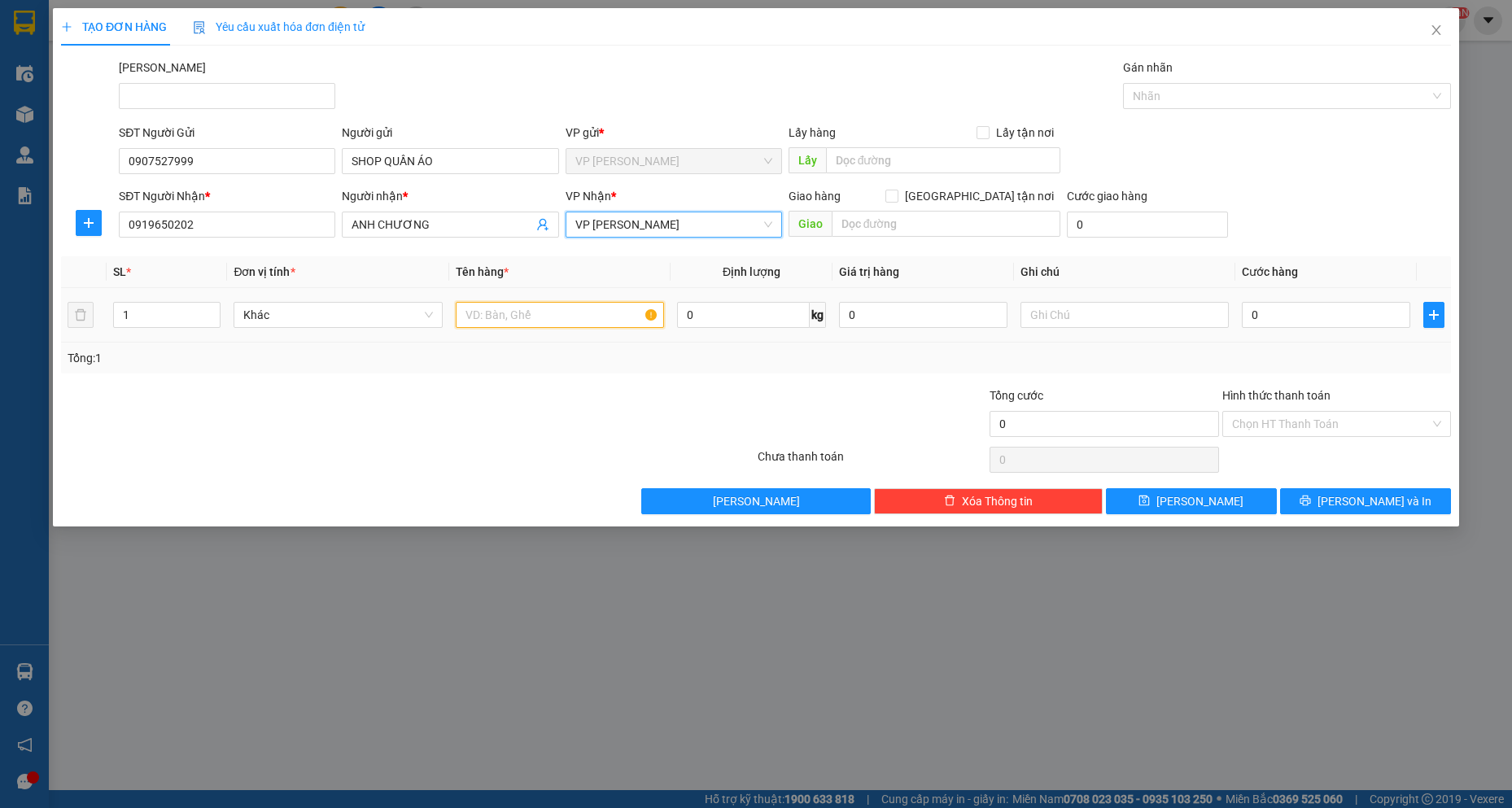
click at [596, 315] on input "text" at bounding box center [560, 315] width 209 height 26
type input "1 HỘP TRẮNG"
type input "2"
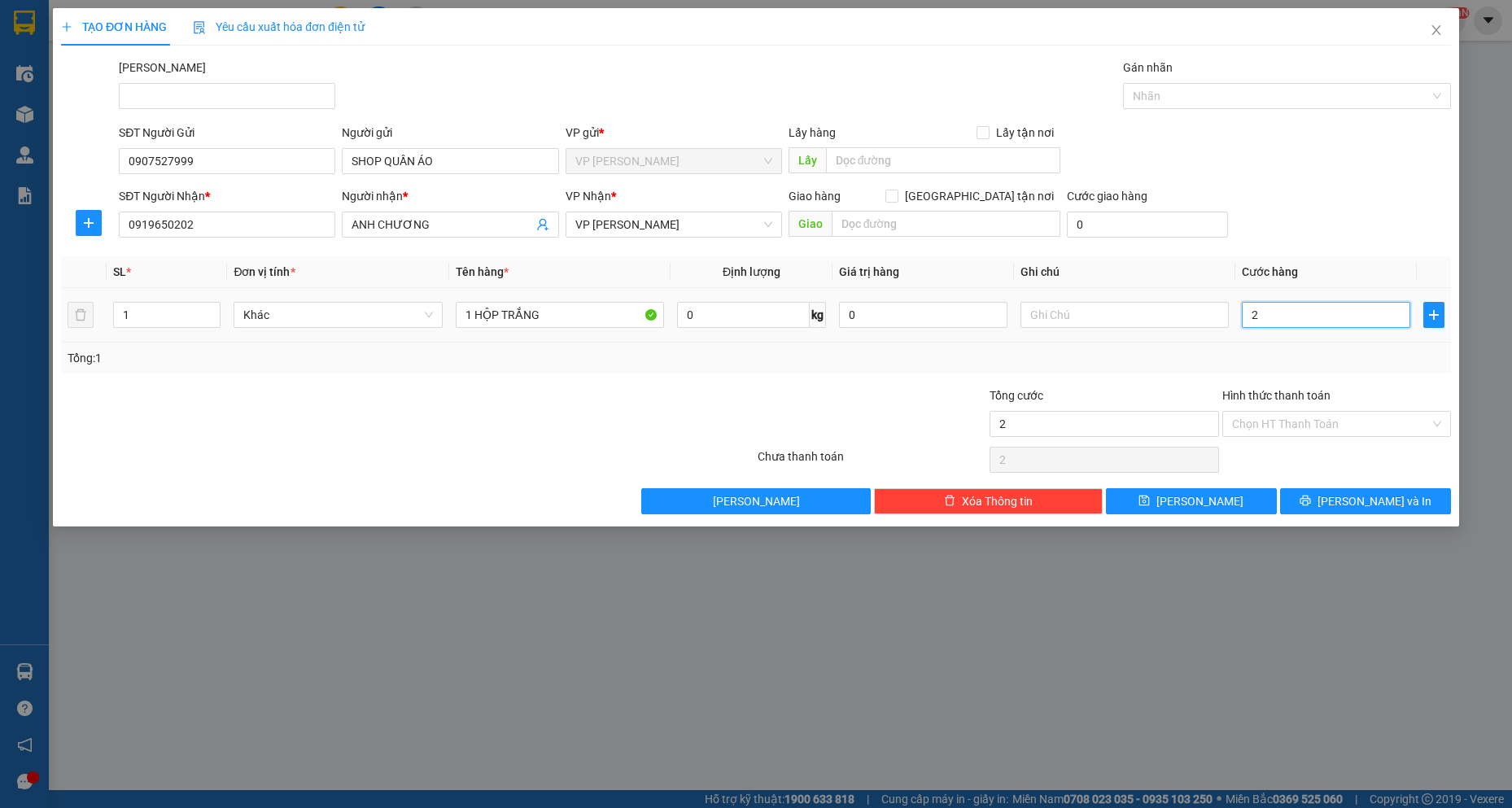
type input "20"
type input "200"
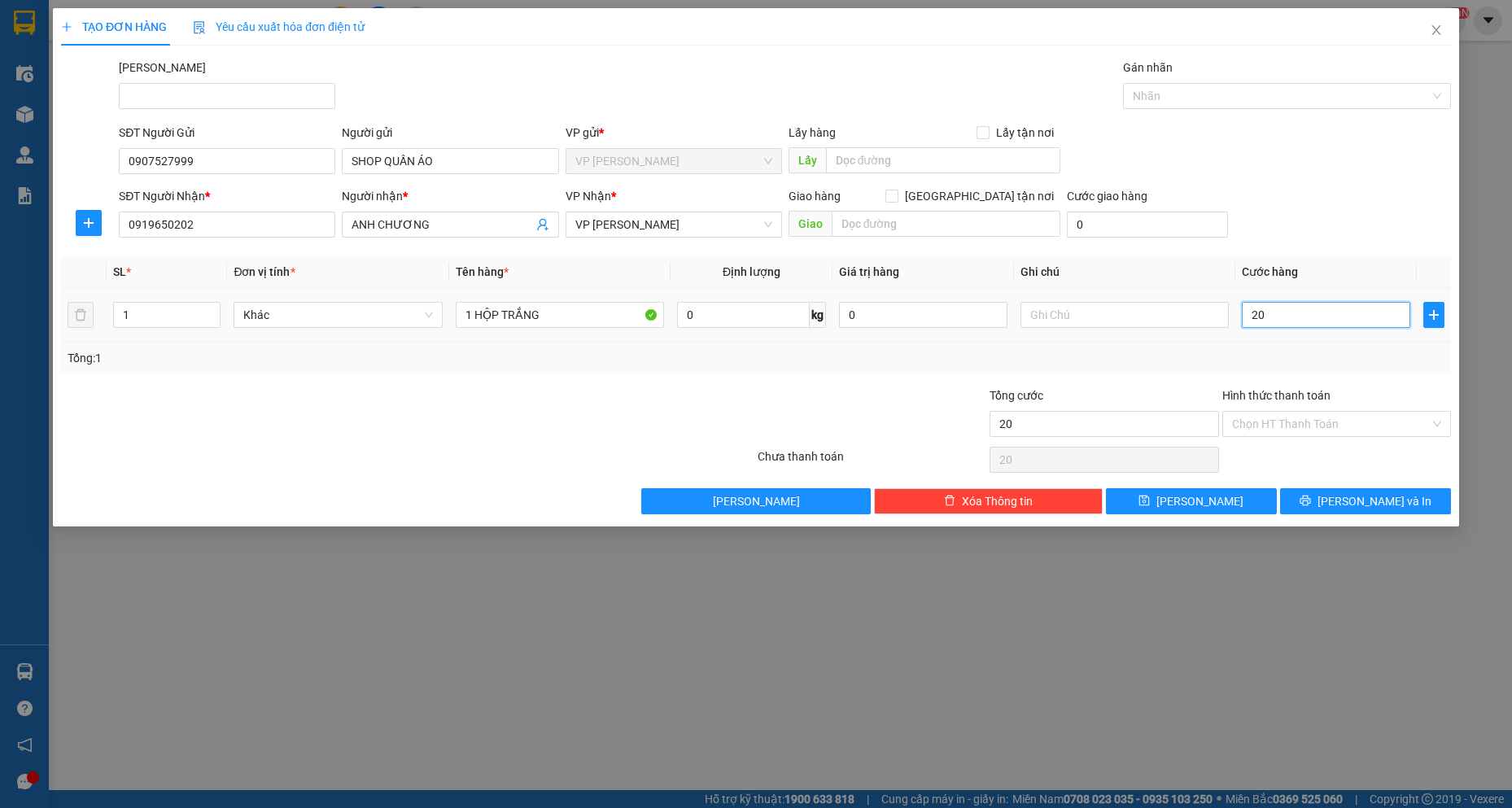
type input "200"
type input "2.000"
type input "20.000"
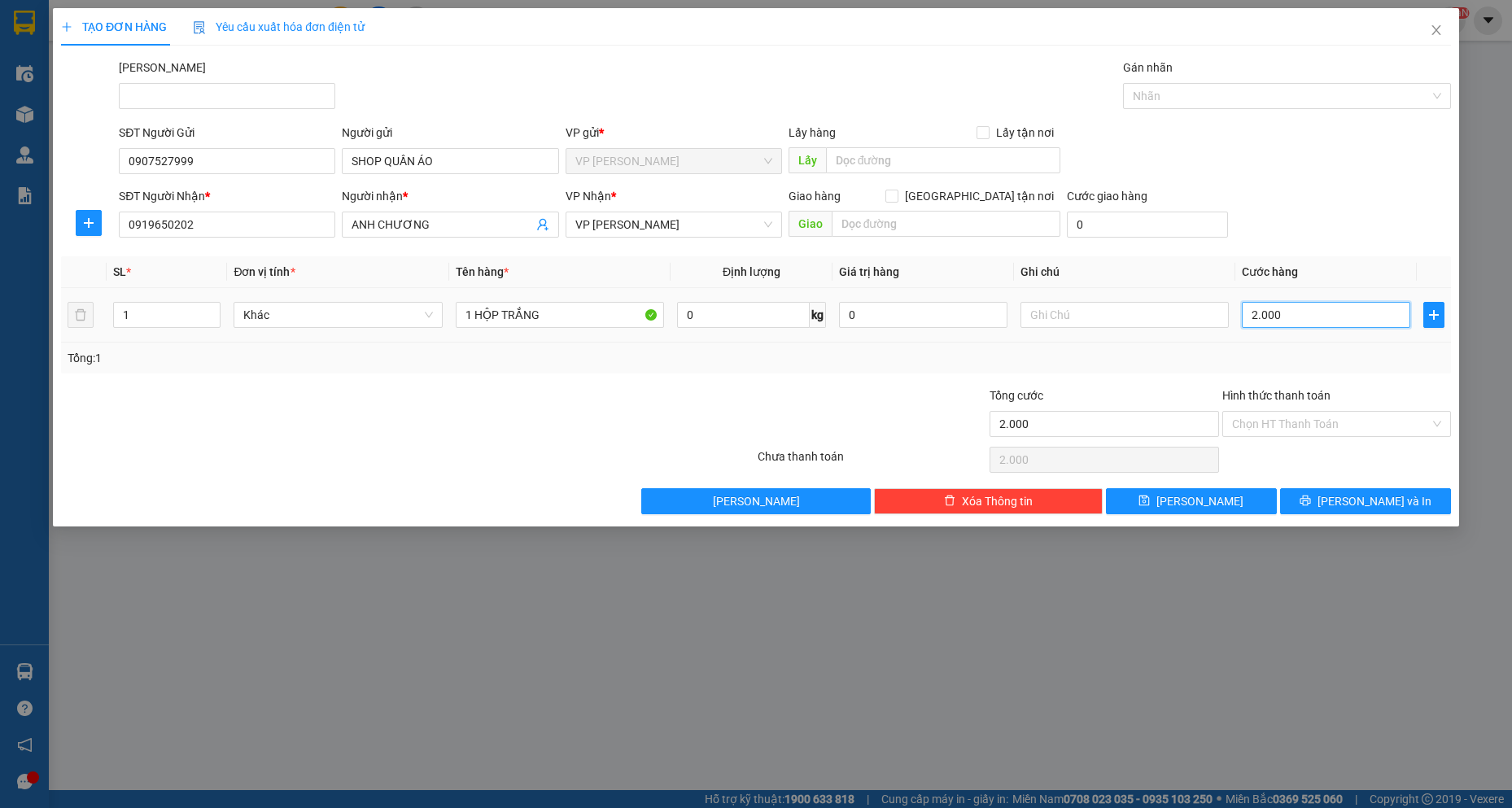
type input "20.000"
click at [1404, 486] on div "Transit Pickup Surcharge Ids Transit Deliver Surcharge Ids Transit Deliver Surc…" at bounding box center [756, 286] width 1390 height 456
click at [1407, 505] on button "[PERSON_NAME] và In" at bounding box center [1366, 502] width 171 height 26
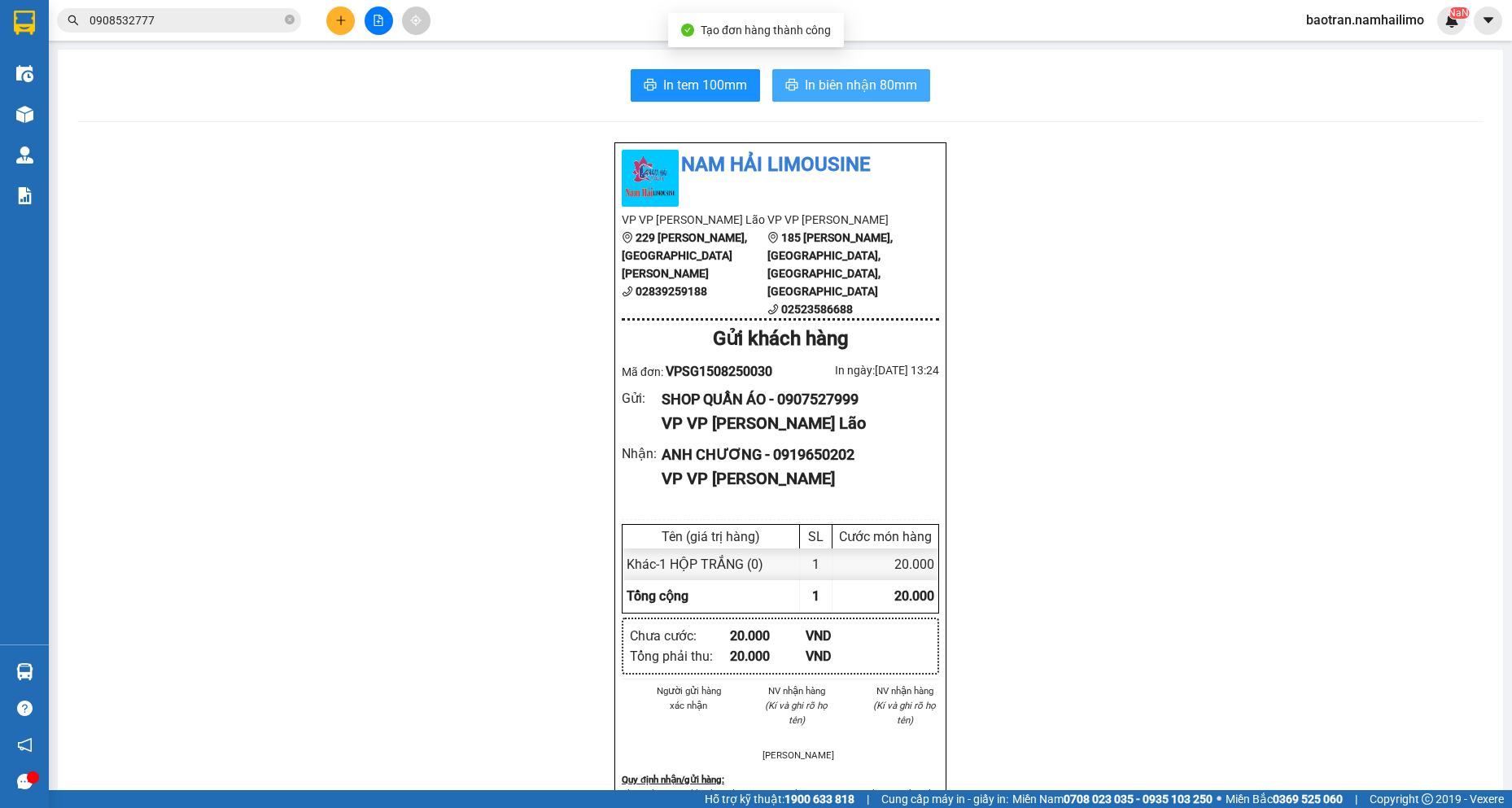
click at [897, 98] on button "In biên nhận 80mm" at bounding box center [851, 85] width 158 height 33
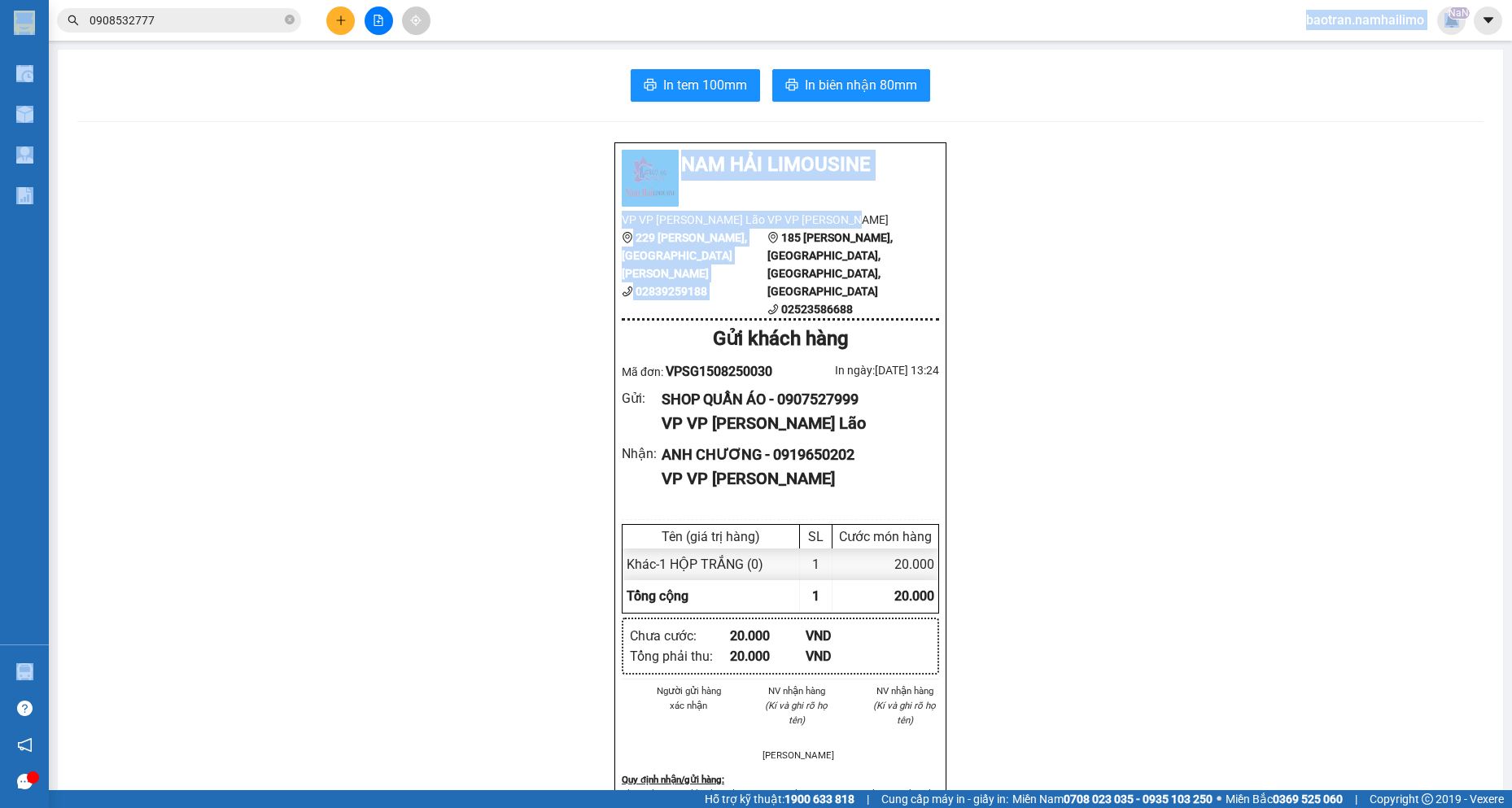
drag, startPoint x: 865, startPoint y: 111, endPoint x: 927, endPoint y: -71, distance: 192.3
click at [927, 0] on html "Kết quả tìm kiếm ( 3 ) Bộ lọc Mã ĐH Trạng thái Món hàng Tổng cước Chưa cước Ngư…" at bounding box center [756, 404] width 1512 height 808
click at [344, 16] on icon "plus" at bounding box center [341, 20] width 11 height 11
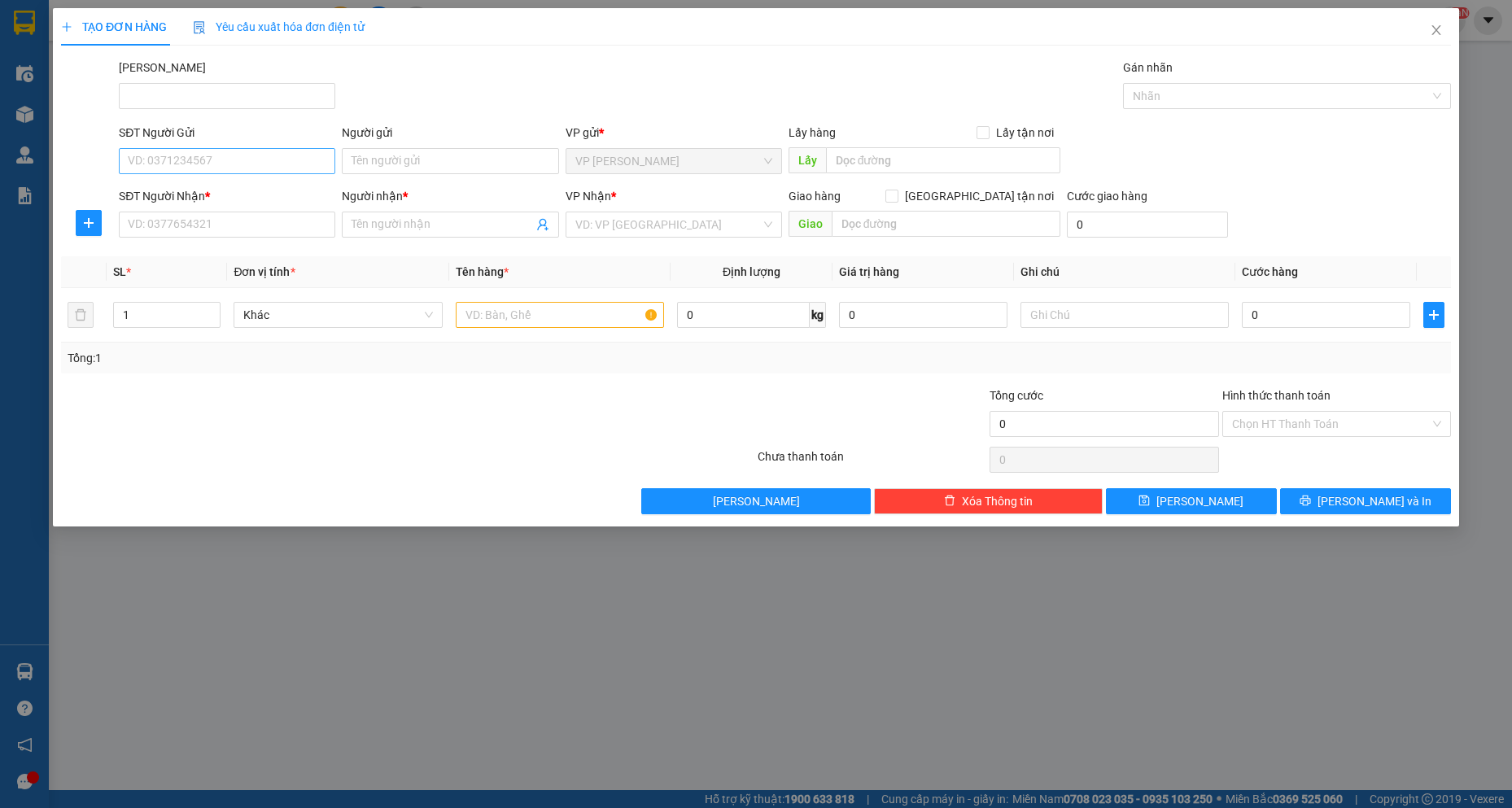
drag, startPoint x: 266, startPoint y: 175, endPoint x: 263, endPoint y: 166, distance: 9.5
click at [265, 172] on div "SĐT Người Gửi VD: 0371234567" at bounding box center [227, 152] width 216 height 57
click at [264, 164] on input "SĐT Người Gửi" at bounding box center [227, 161] width 216 height 26
click at [273, 183] on div "0968788848 - Thắng" at bounding box center [227, 194] width 216 height 26
type input "0968788848"
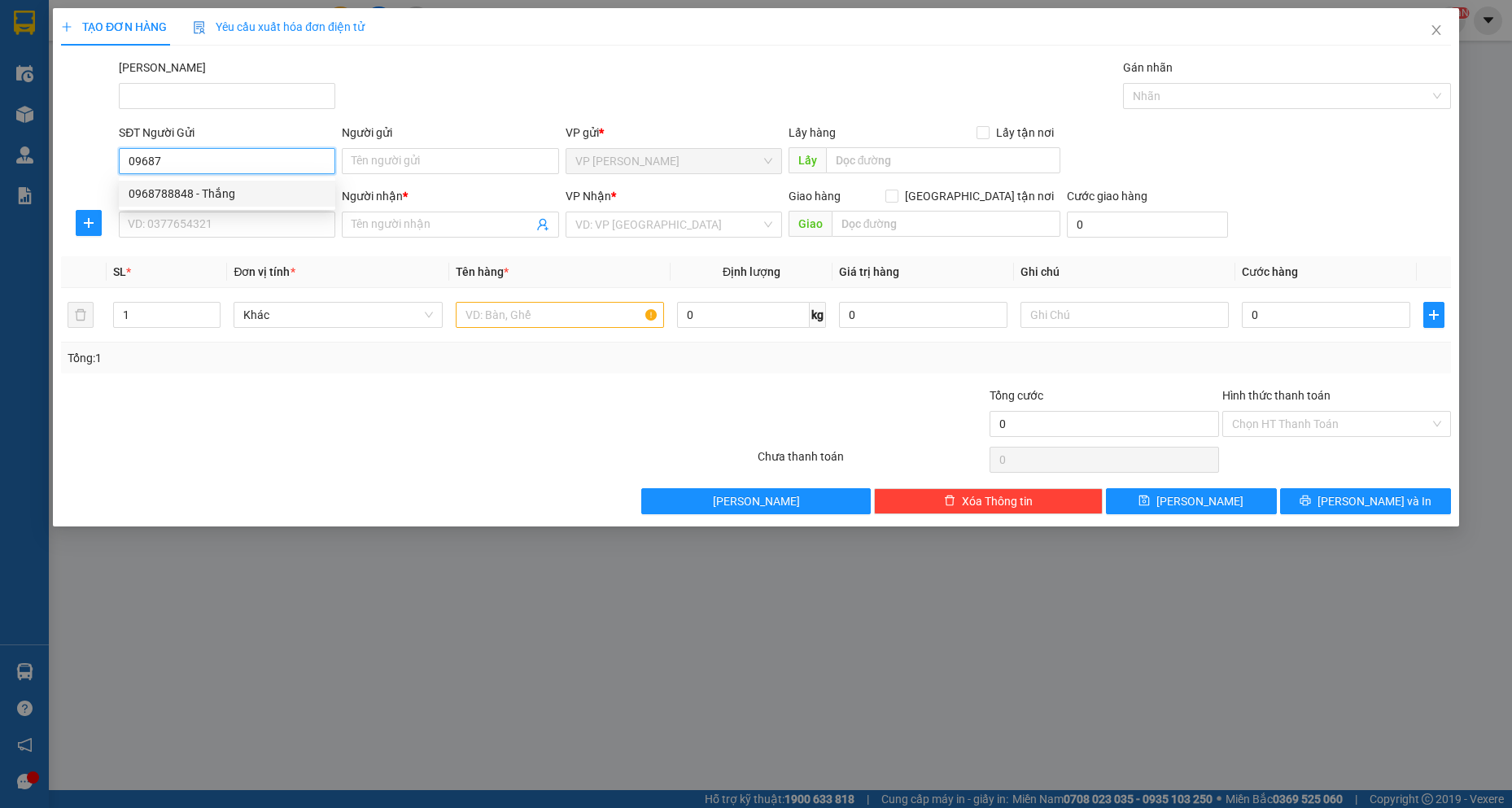
type input "Thắng"
type input "0326258180"
type input "tiến"
type input "40.000"
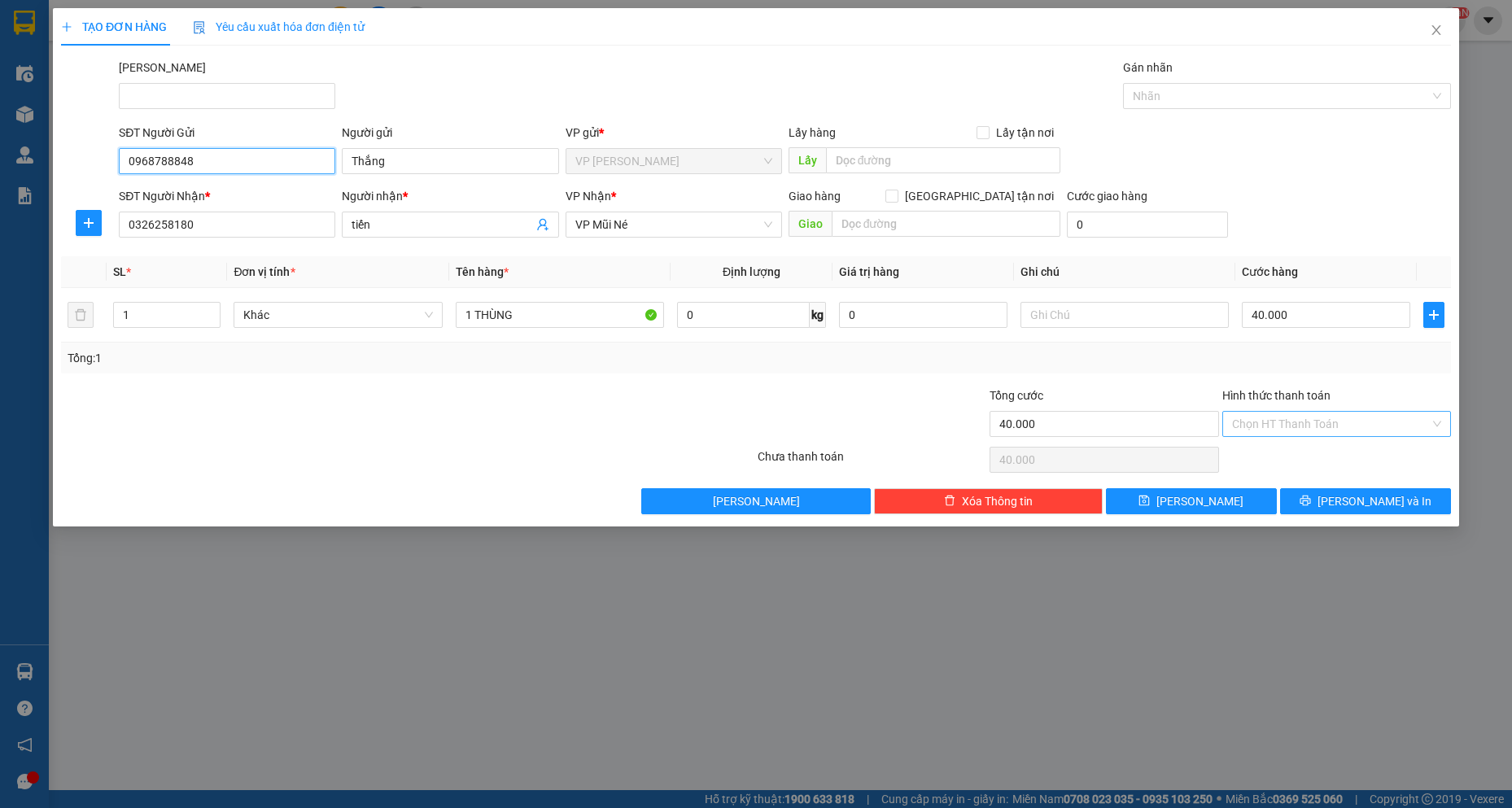
type input "0968788848"
click at [1348, 426] on input "Hình thức thanh toán" at bounding box center [1331, 424] width 198 height 25
click at [1325, 453] on div "Tại văn phòng" at bounding box center [1336, 456] width 209 height 18
type input "0"
drag, startPoint x: 1395, startPoint y: 483, endPoint x: 1405, endPoint y: 512, distance: 30.7
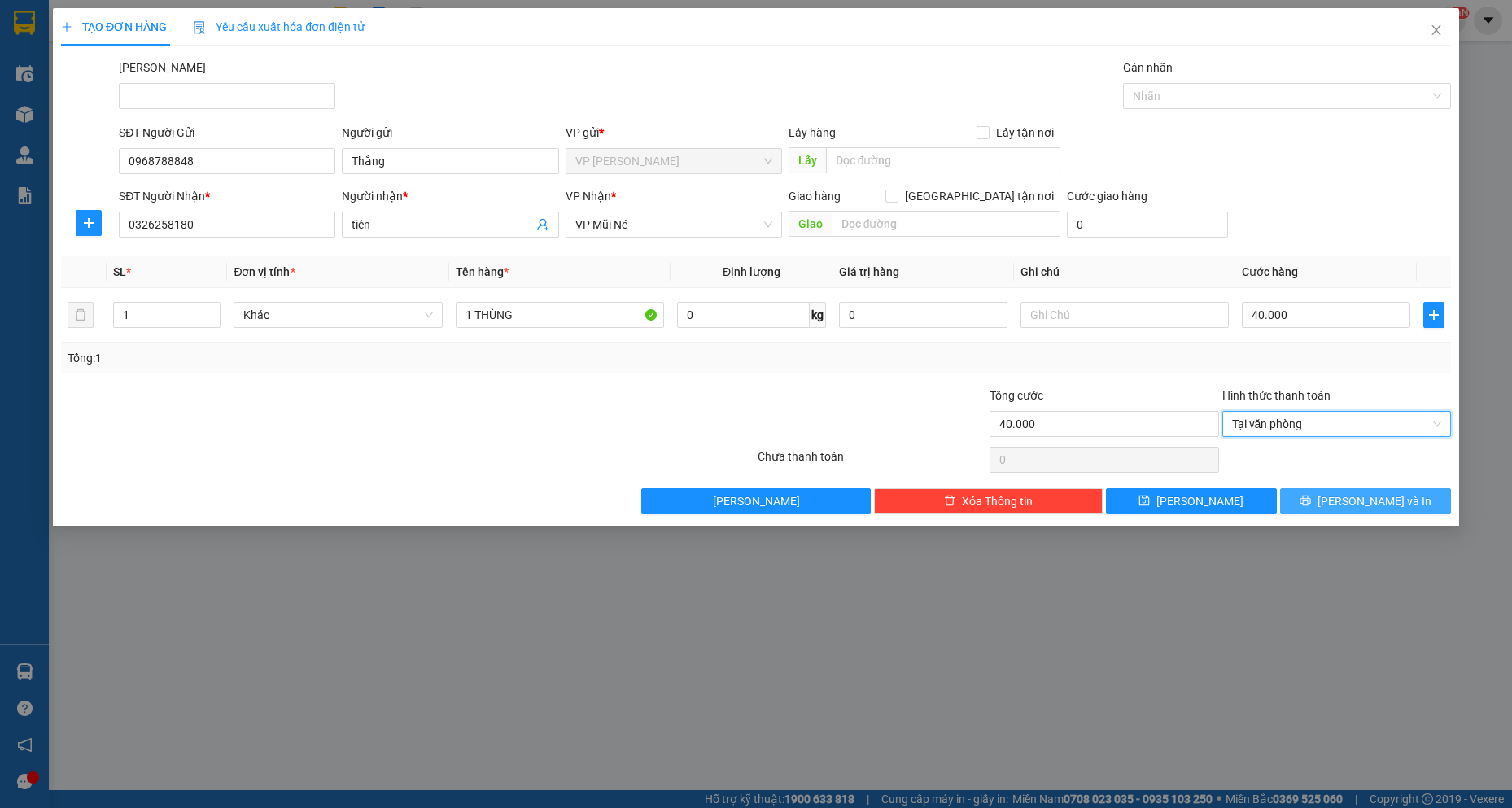
click at [1403, 500] on div "Transit Pickup Surcharge Ids Transit Deliver Surcharge Ids Transit Deliver Surc…" at bounding box center [756, 286] width 1390 height 456
click at [1406, 517] on div "TẠO ĐƠN HÀNG Yêu cầu xuất hóa đơn điện tử Transit Pickup Surcharge Ids Transit …" at bounding box center [756, 267] width 1406 height 519
click at [1403, 506] on button "[PERSON_NAME] và In" at bounding box center [1366, 502] width 171 height 26
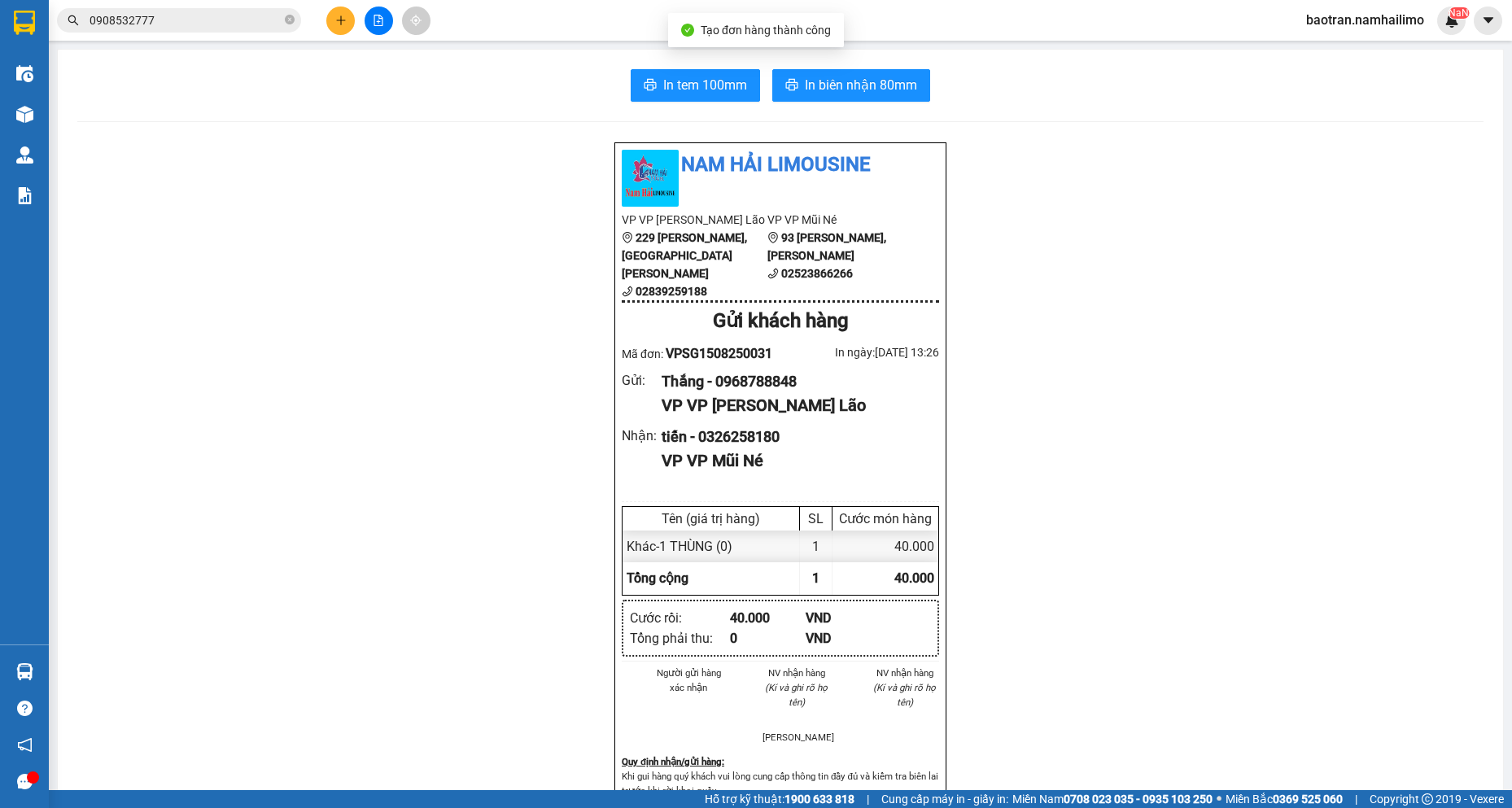
click at [888, 69] on div "In tem 100mm In biên nhận 80mm Nam Hải Limousine VP VP [PERSON_NAME] Lão [STREE…" at bounding box center [781, 746] width 1446 height 1394
click at [875, 73] on button "In biên nhận 80mm" at bounding box center [851, 85] width 158 height 33
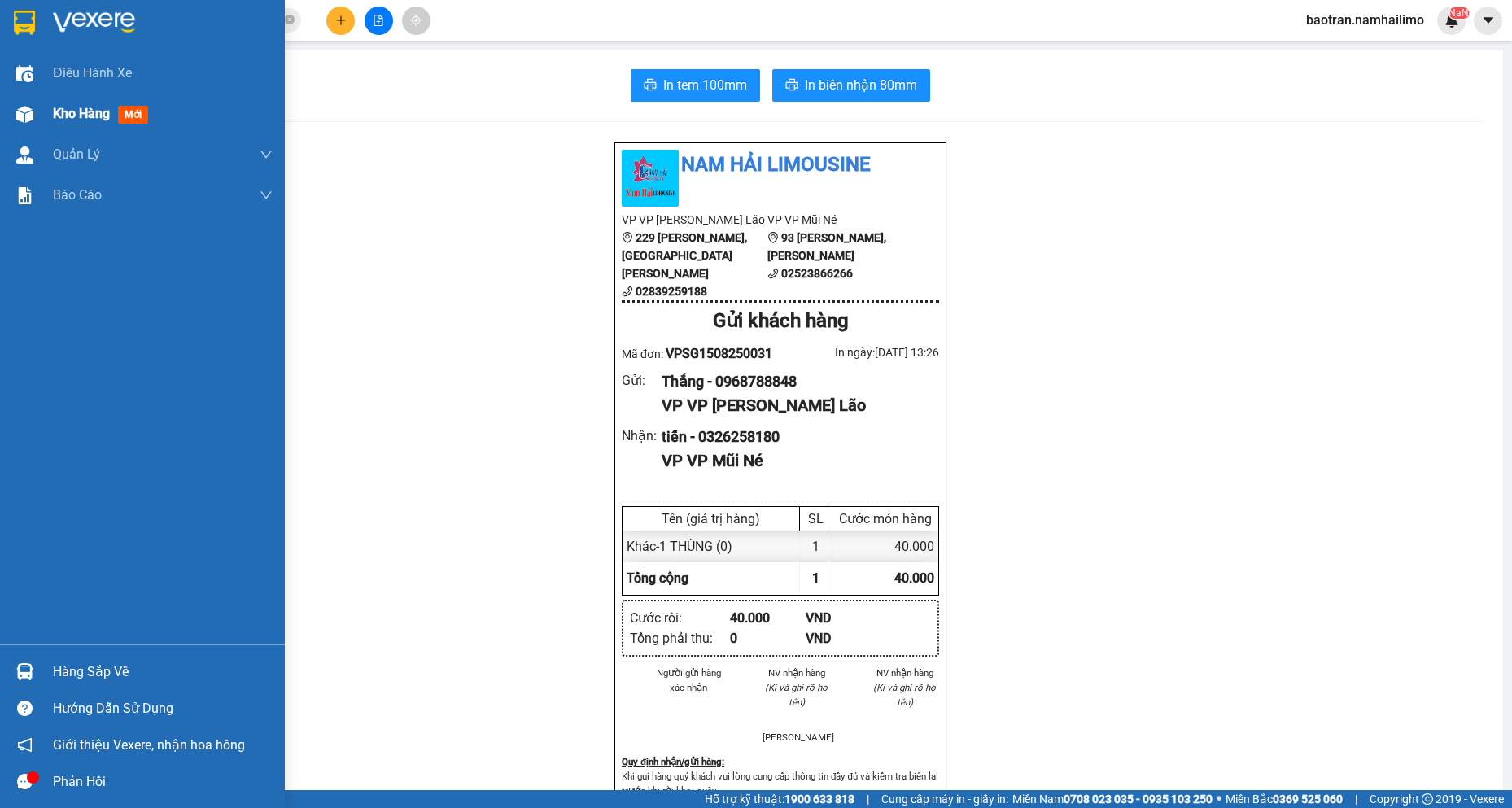
click at [32, 113] on img at bounding box center [24, 114] width 17 height 17
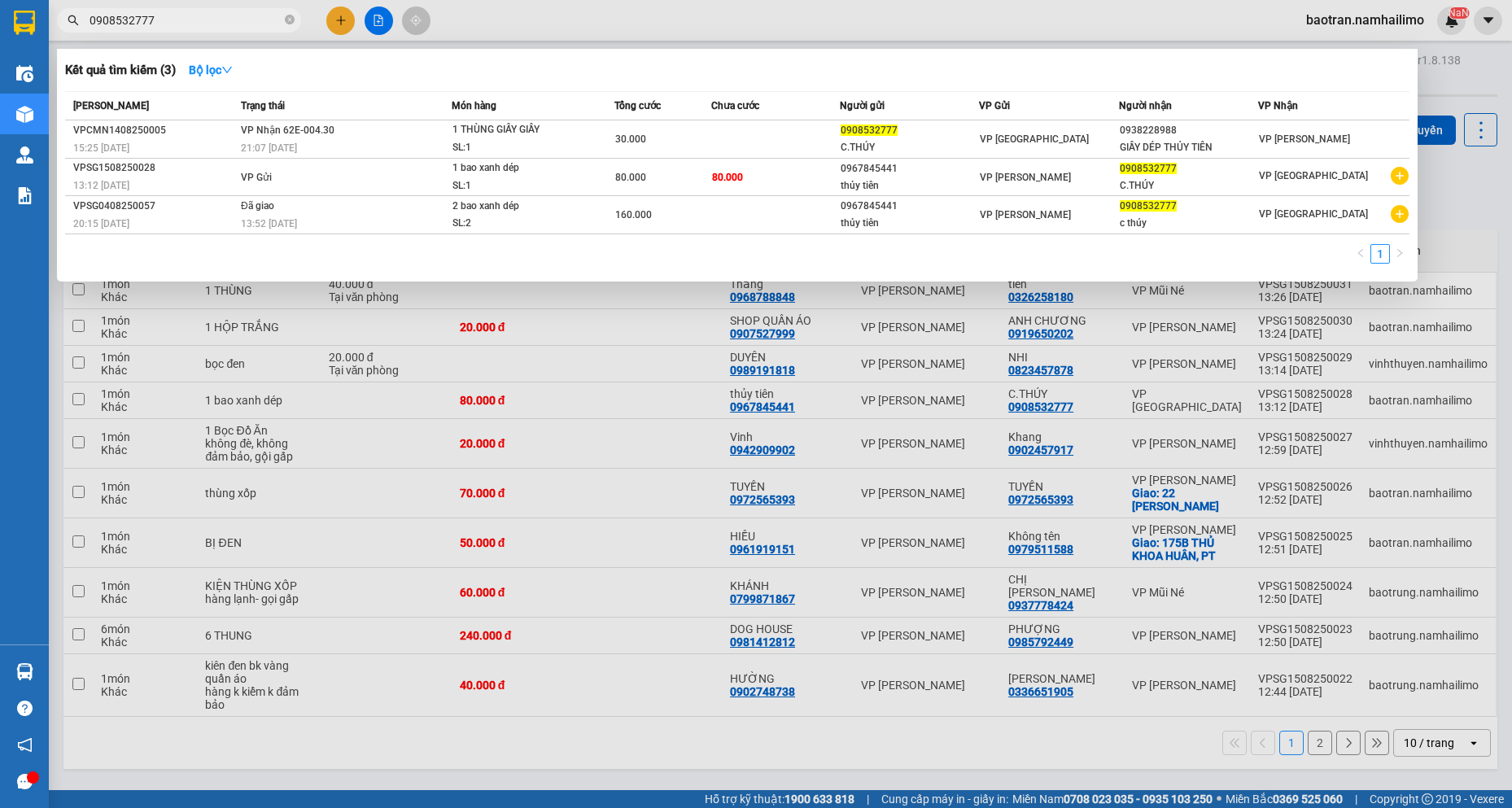
click at [216, 22] on input "0908532777" at bounding box center [185, 20] width 192 height 18
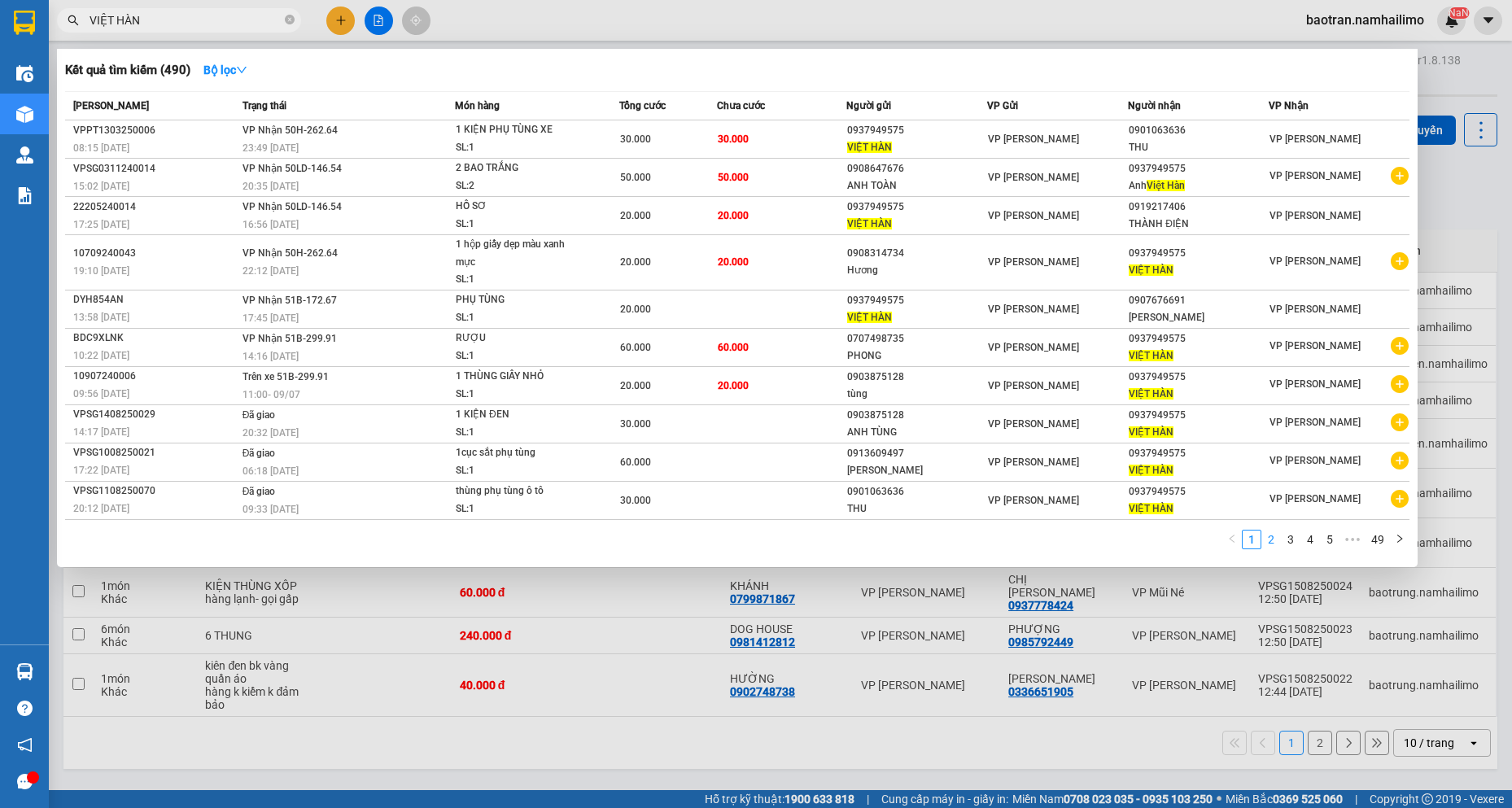
type input "VIỆT HÀN"
click at [1276, 542] on link "2" at bounding box center [1271, 540] width 18 height 18
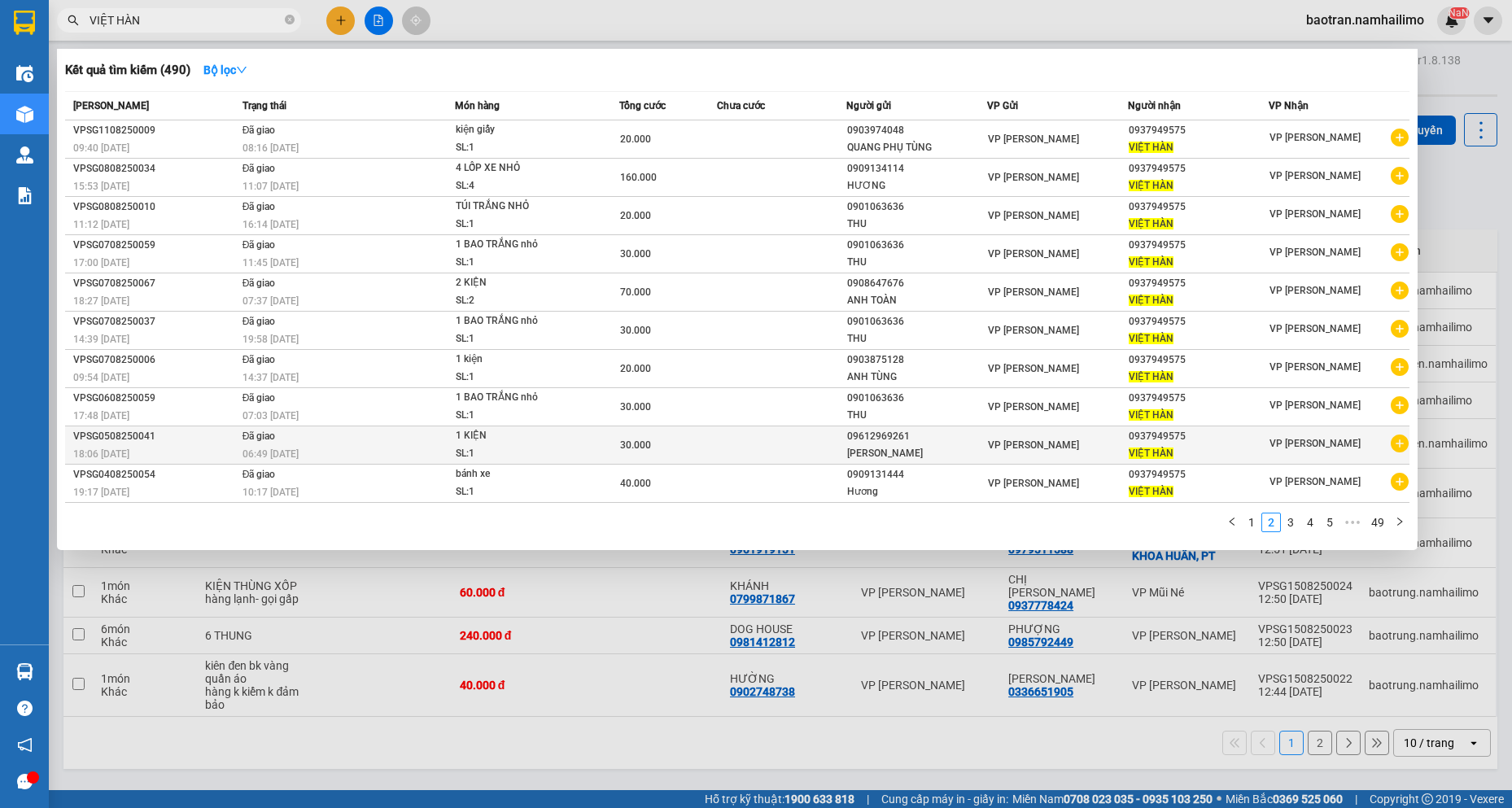
click at [1403, 438] on icon "plus-circle" at bounding box center [1400, 444] width 18 height 18
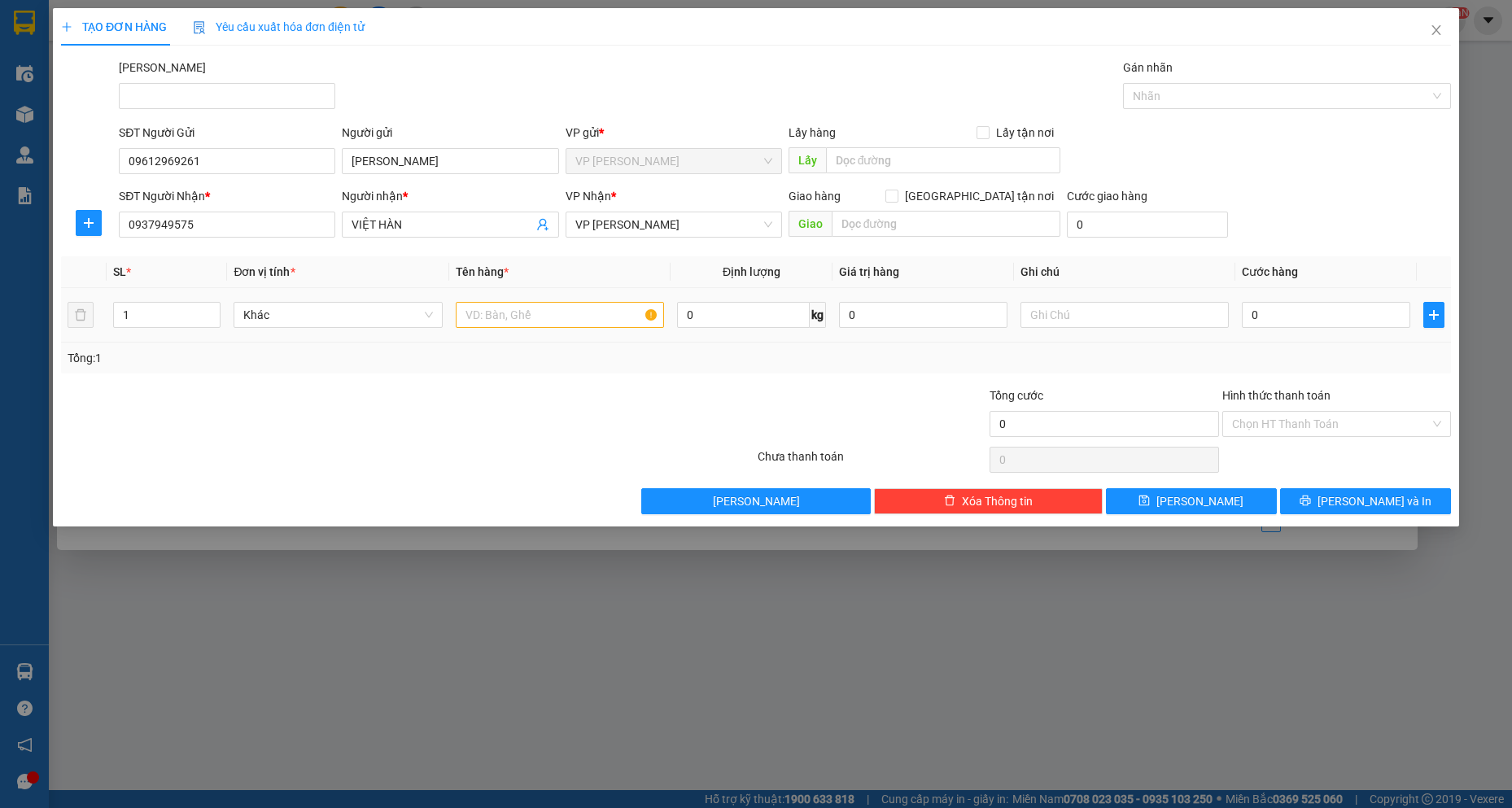
click at [614, 299] on div at bounding box center [560, 315] width 209 height 33
click at [595, 310] on input "text" at bounding box center [560, 315] width 209 height 26
type input "HỘP NHỎ"
click at [1312, 321] on input "0" at bounding box center [1326, 315] width 168 height 26
type input "2"
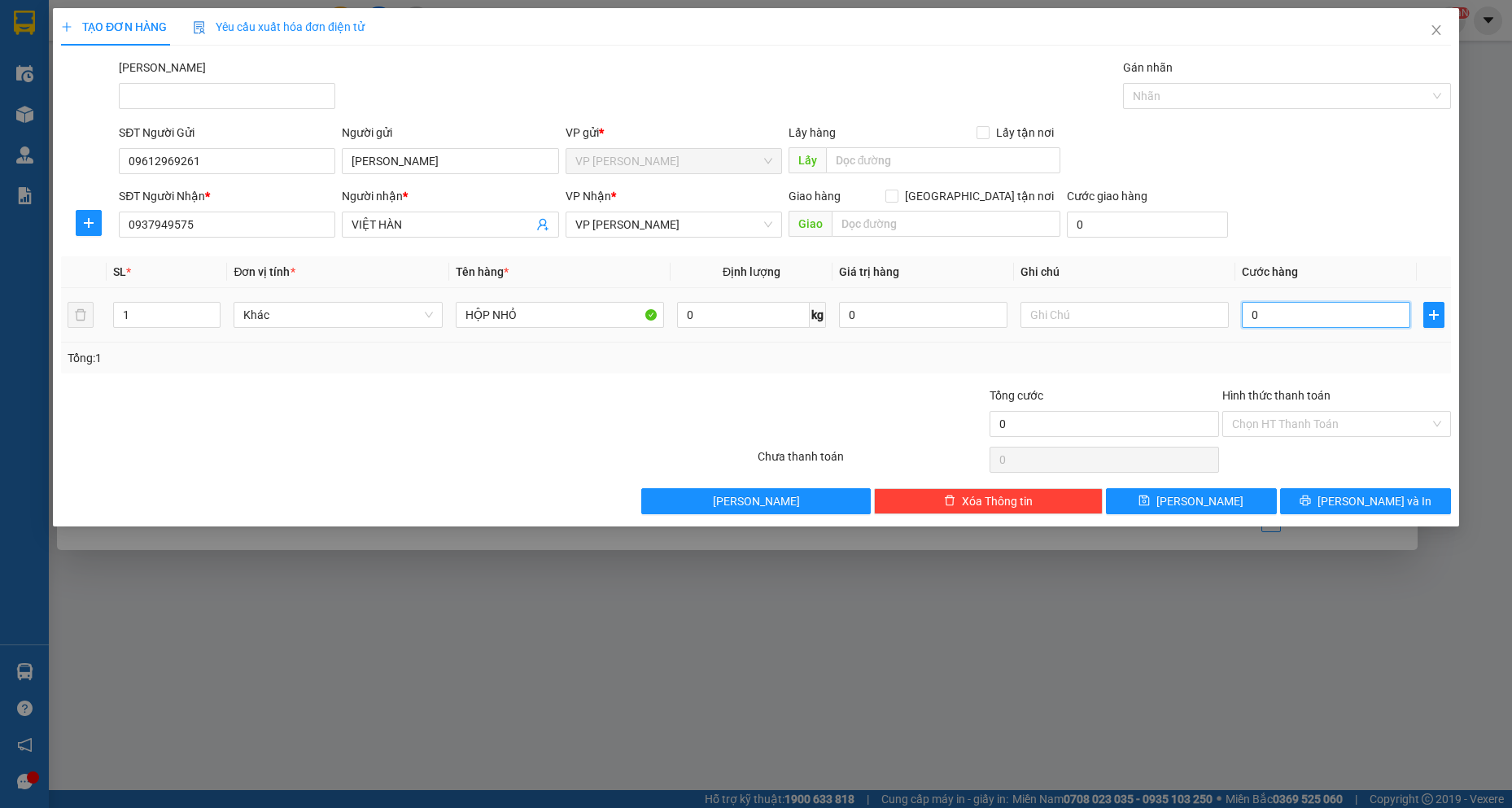
type input "2"
type input "20"
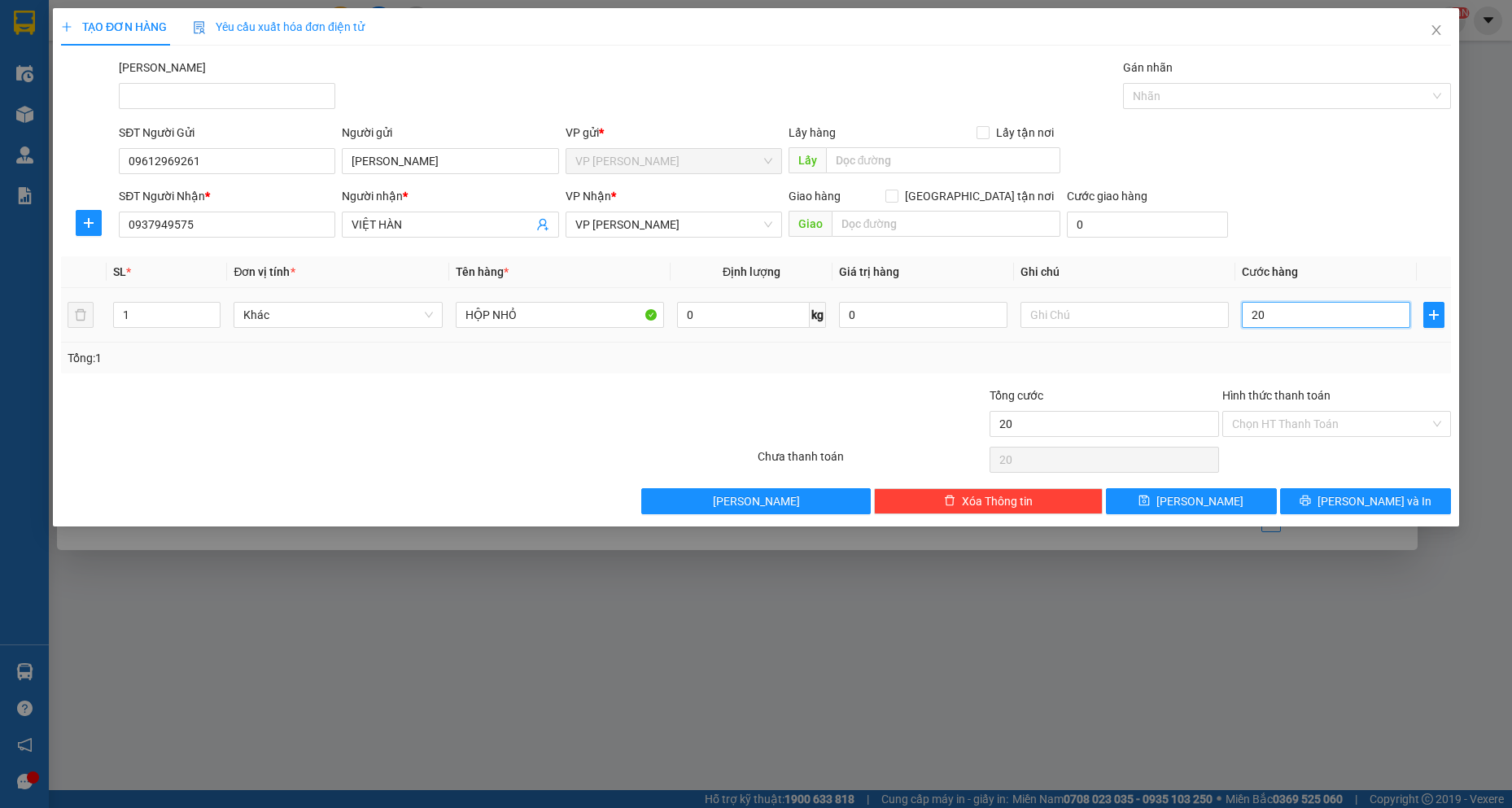
type input "200"
type input "2.000"
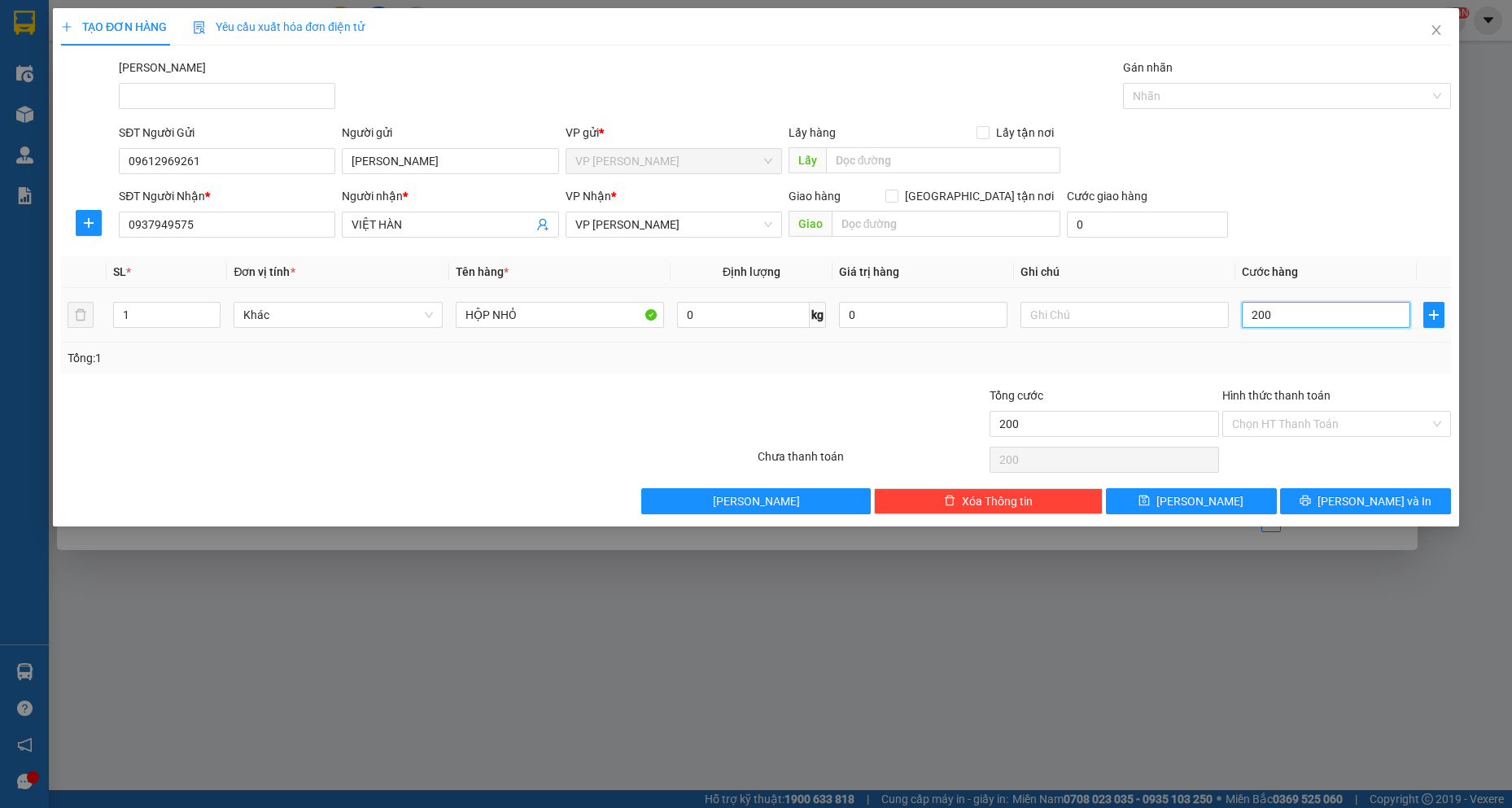
type input "2.000"
type input "20.000"
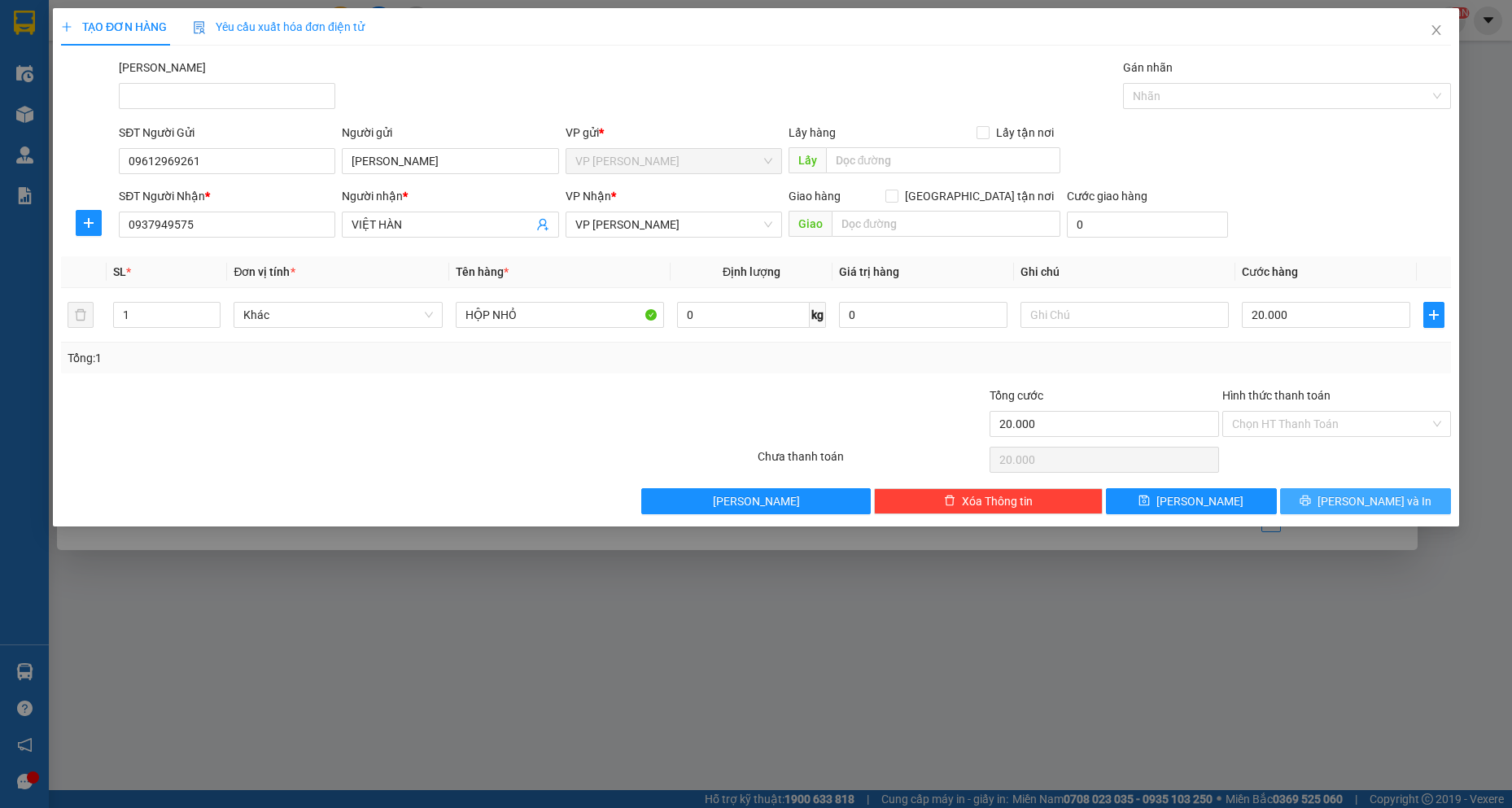
click at [1359, 508] on span "[PERSON_NAME] và In" at bounding box center [1374, 501] width 114 height 18
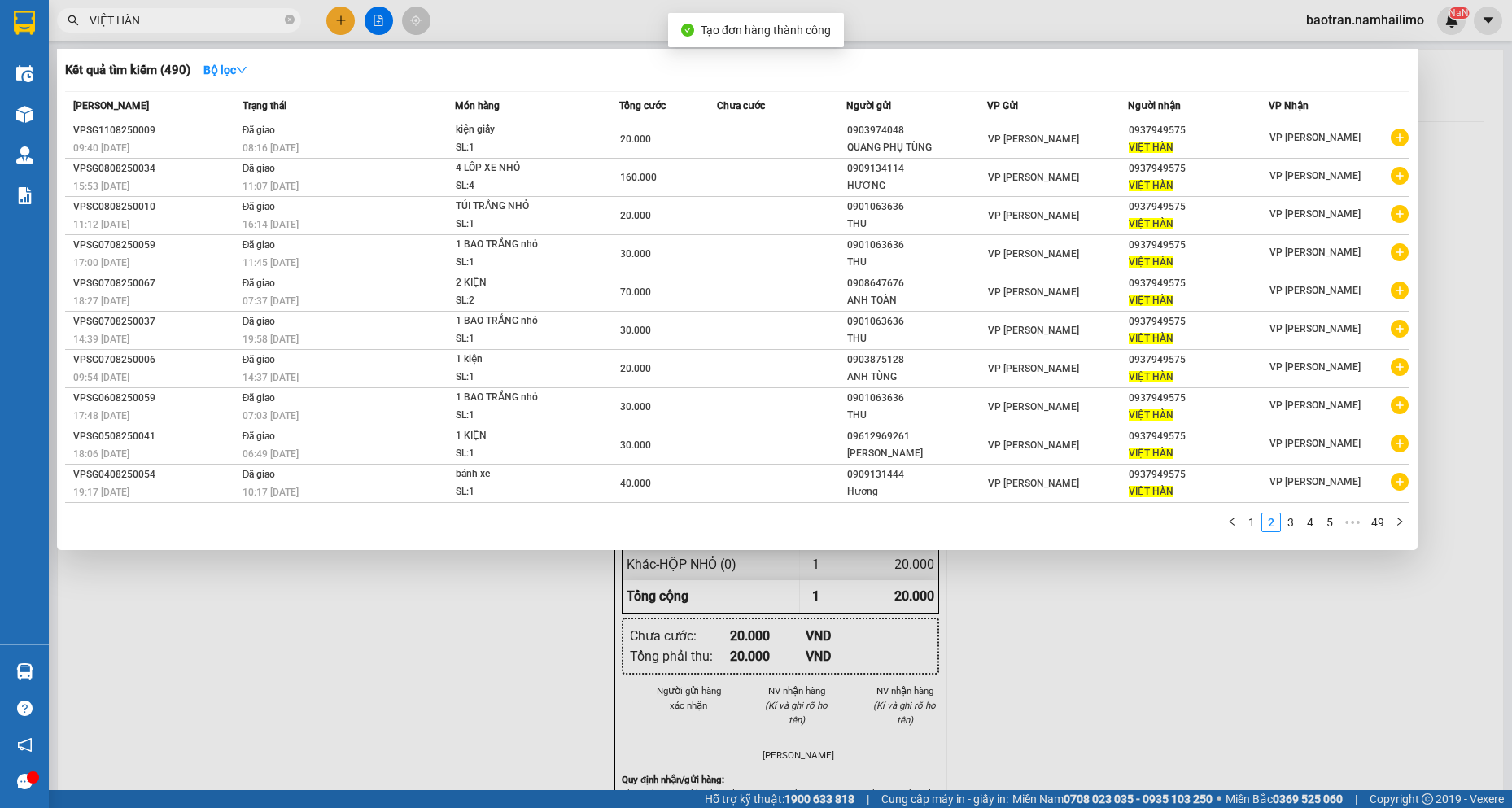
drag, startPoint x: 861, startPoint y: 776, endPoint x: 863, endPoint y: 766, distance: 10.2
click at [863, 774] on div at bounding box center [756, 404] width 1512 height 808
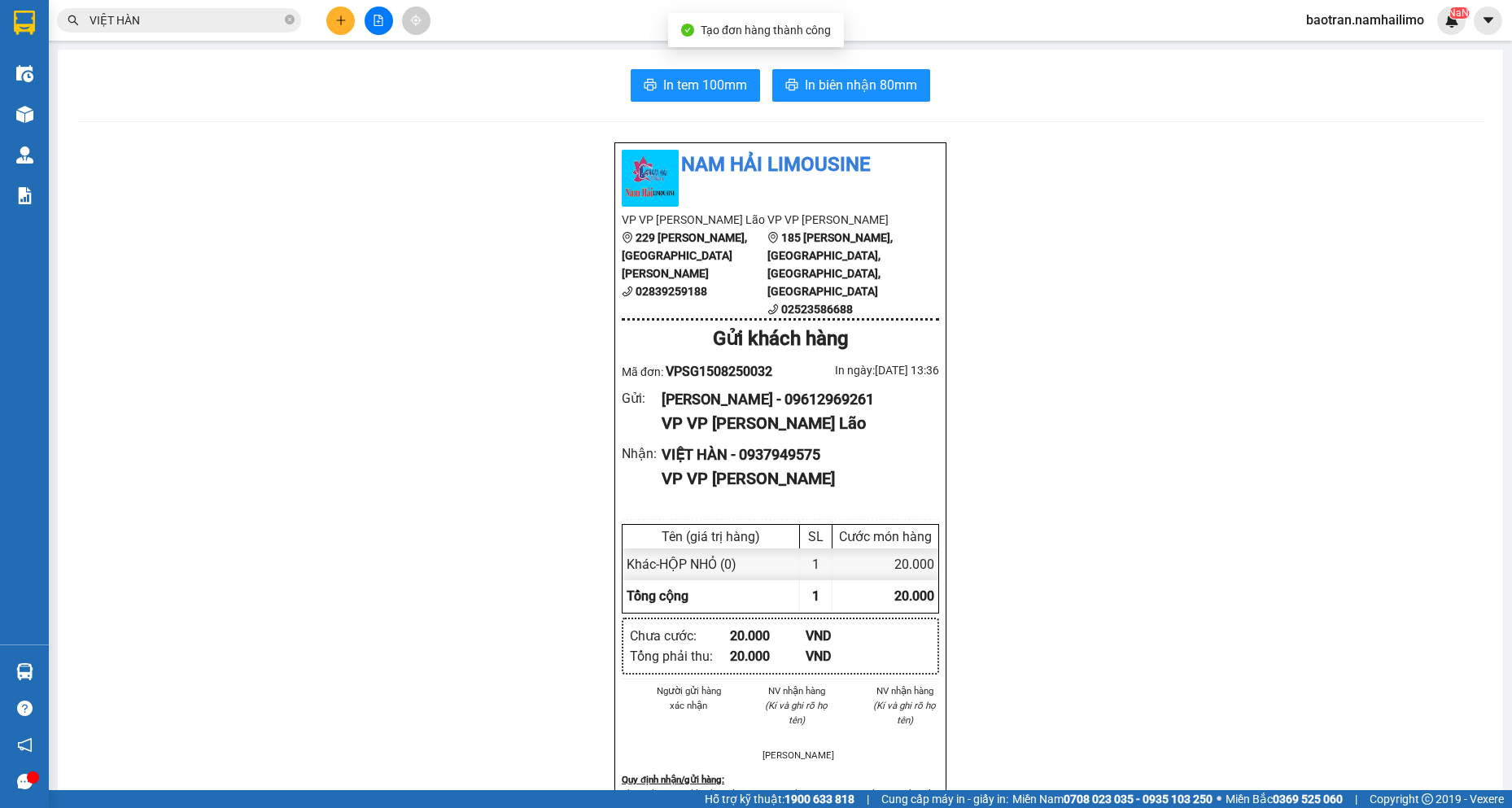
drag, startPoint x: 869, startPoint y: 56, endPoint x: 873, endPoint y: 70, distance: 14.6
click at [869, 56] on div "In tem 100mm In biên nhận 80mm Nam Hải Limousine VP VP [PERSON_NAME] Lão [STREE…" at bounding box center [781, 757] width 1446 height 1416
click at [825, 83] on span "In biên nhận 80mm" at bounding box center [861, 85] width 112 height 20
click at [243, 16] on input "VIỆT HÀN" at bounding box center [185, 20] width 192 height 18
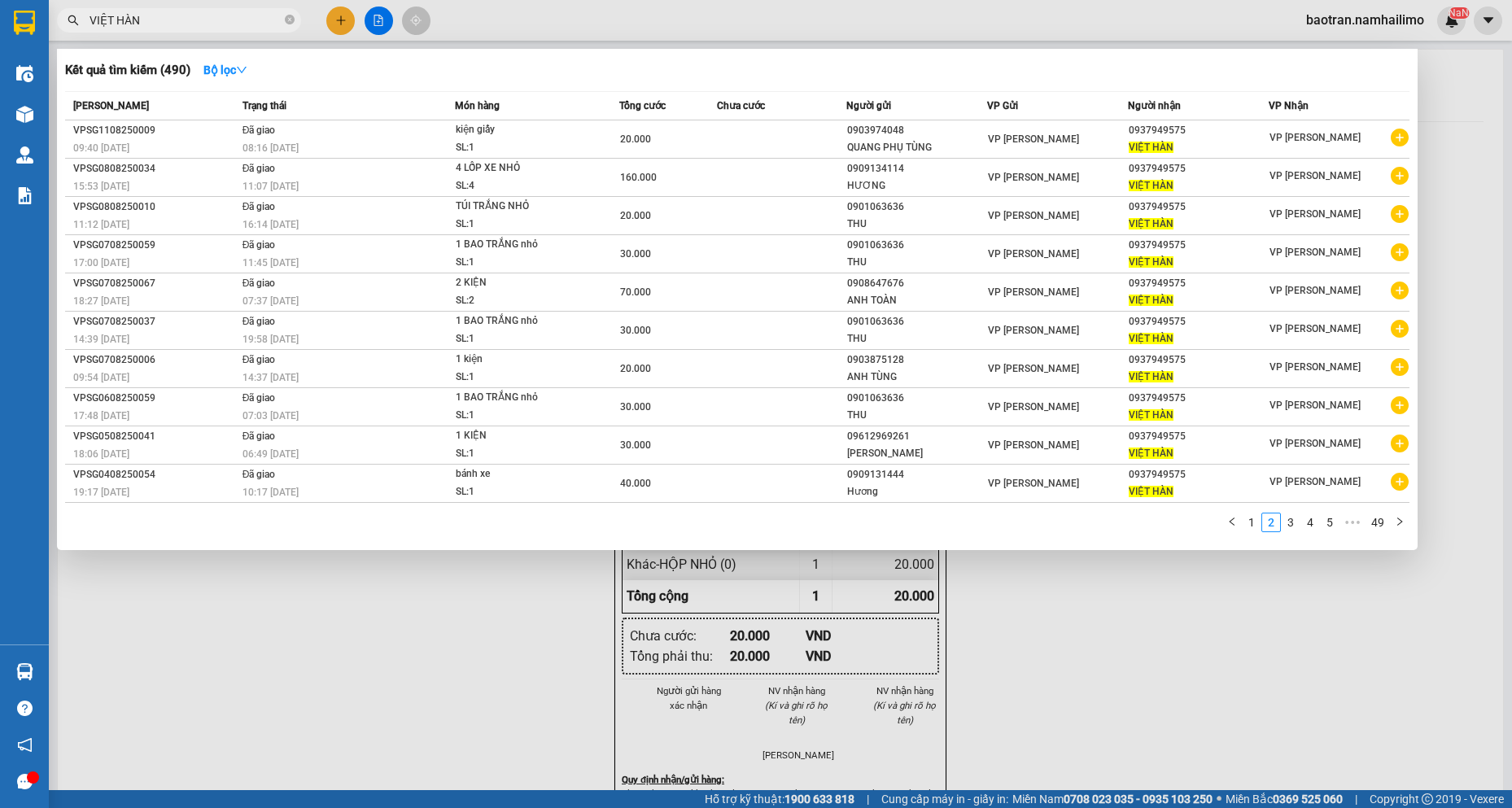
click at [243, 16] on input "VIỆT HÀN" at bounding box center [185, 20] width 192 height 18
type input "O"
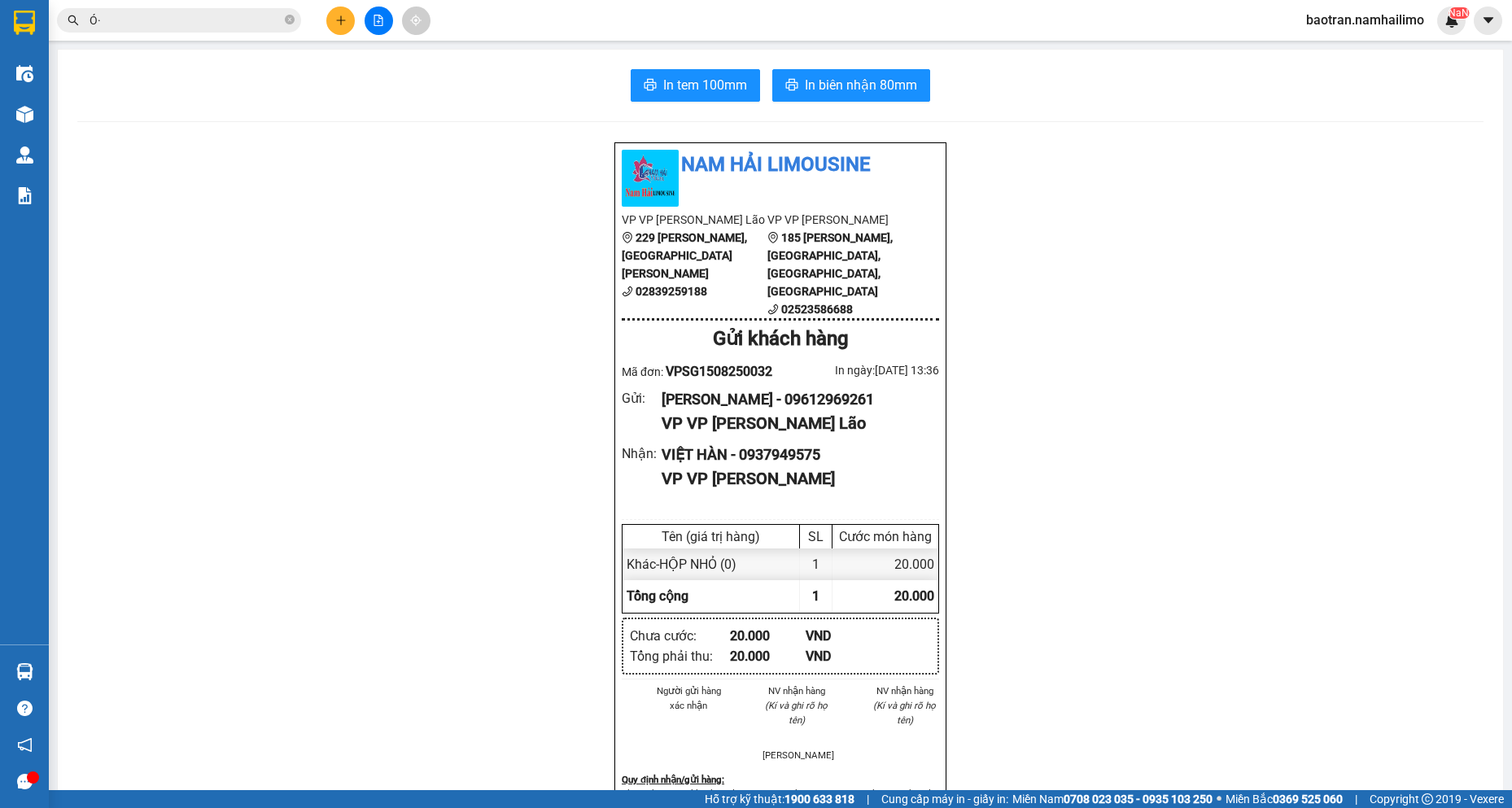
type input "Ó"
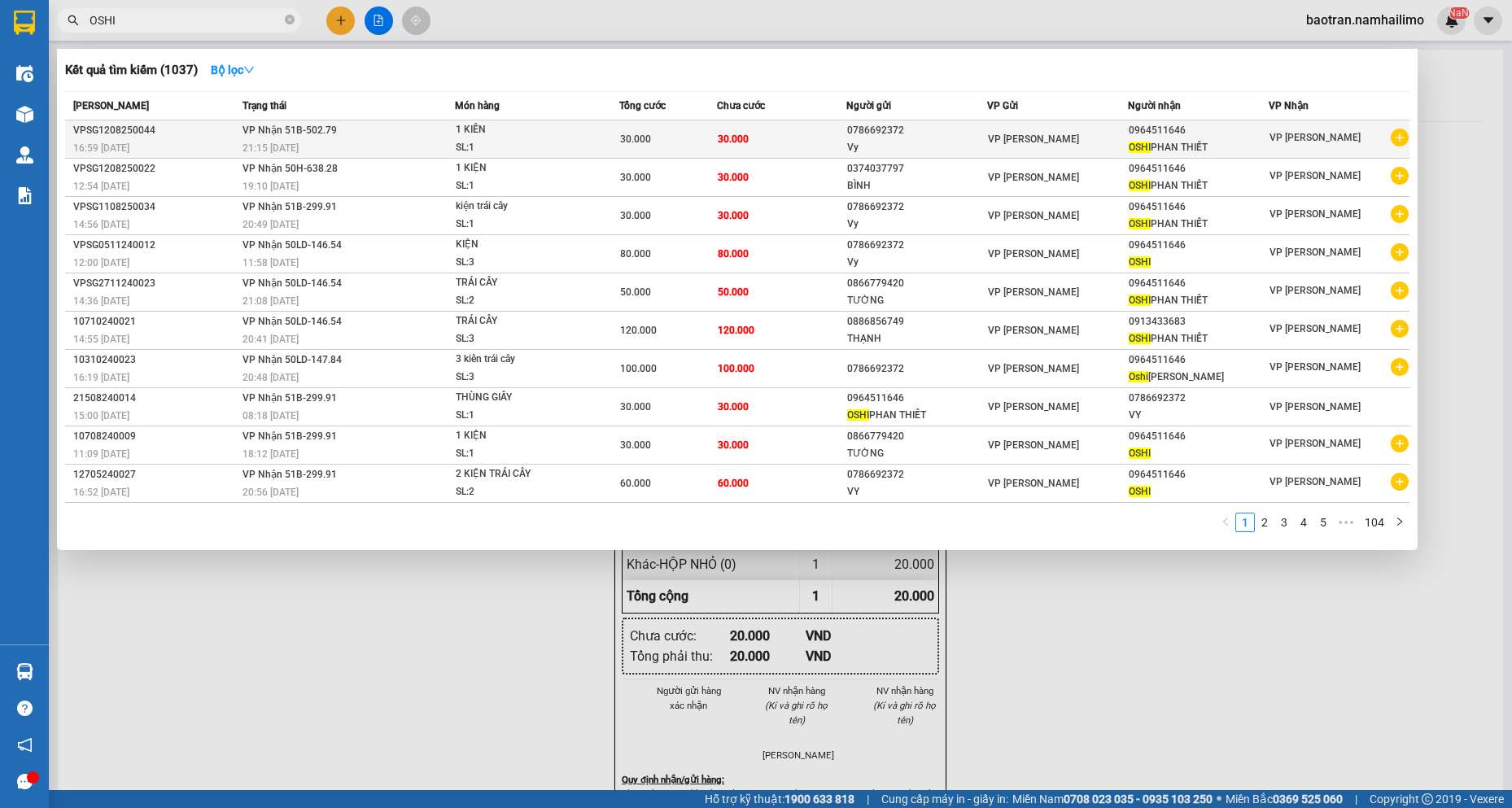
type input "OSHI"
click at [1398, 140] on icon "plus-circle" at bounding box center [1400, 138] width 18 height 18
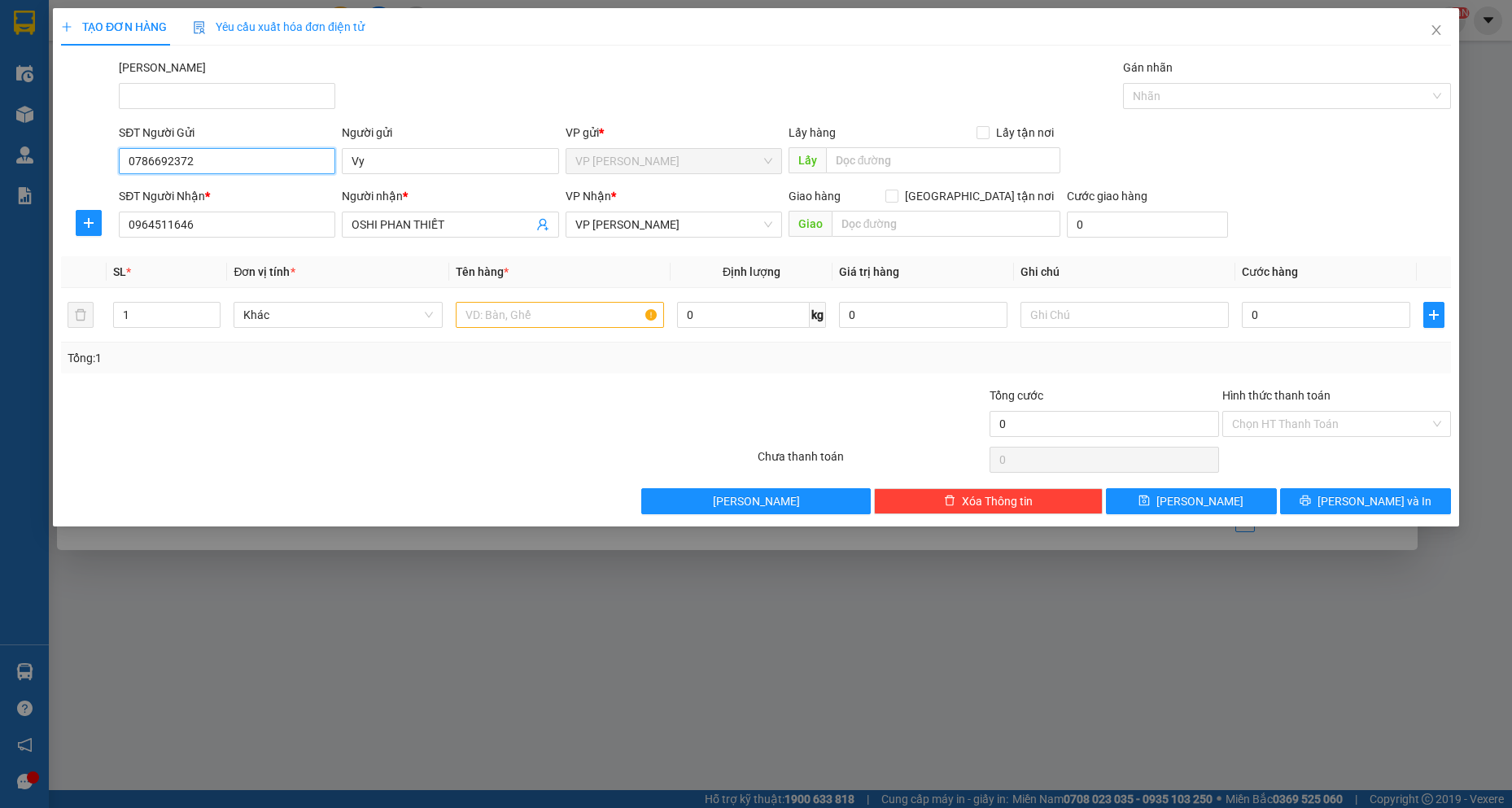
drag, startPoint x: 178, startPoint y: 163, endPoint x: 0, endPoint y: 78, distance: 197.3
click at [0, 78] on div "TẠO ĐƠN HÀNG Yêu cầu xuất hóa đơn điện tử Transit Pickup Surcharge Ids Transit …" at bounding box center [756, 404] width 1512 height 808
click at [226, 184] on div "0916724041 - [PERSON_NAME]" at bounding box center [227, 193] width 197 height 18
type input "0916724041"
type input "[PERSON_NAME]"
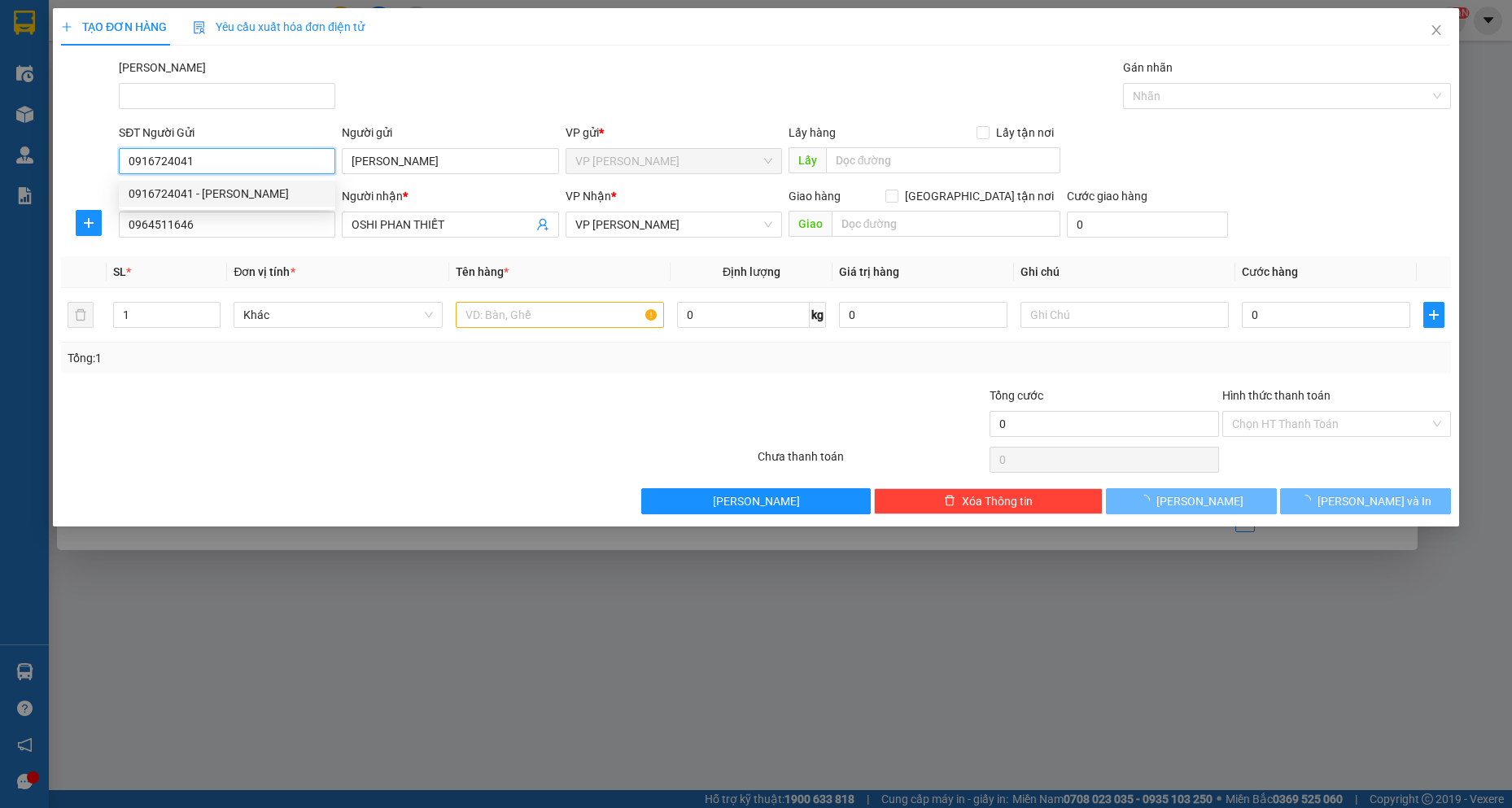
type input "30.000"
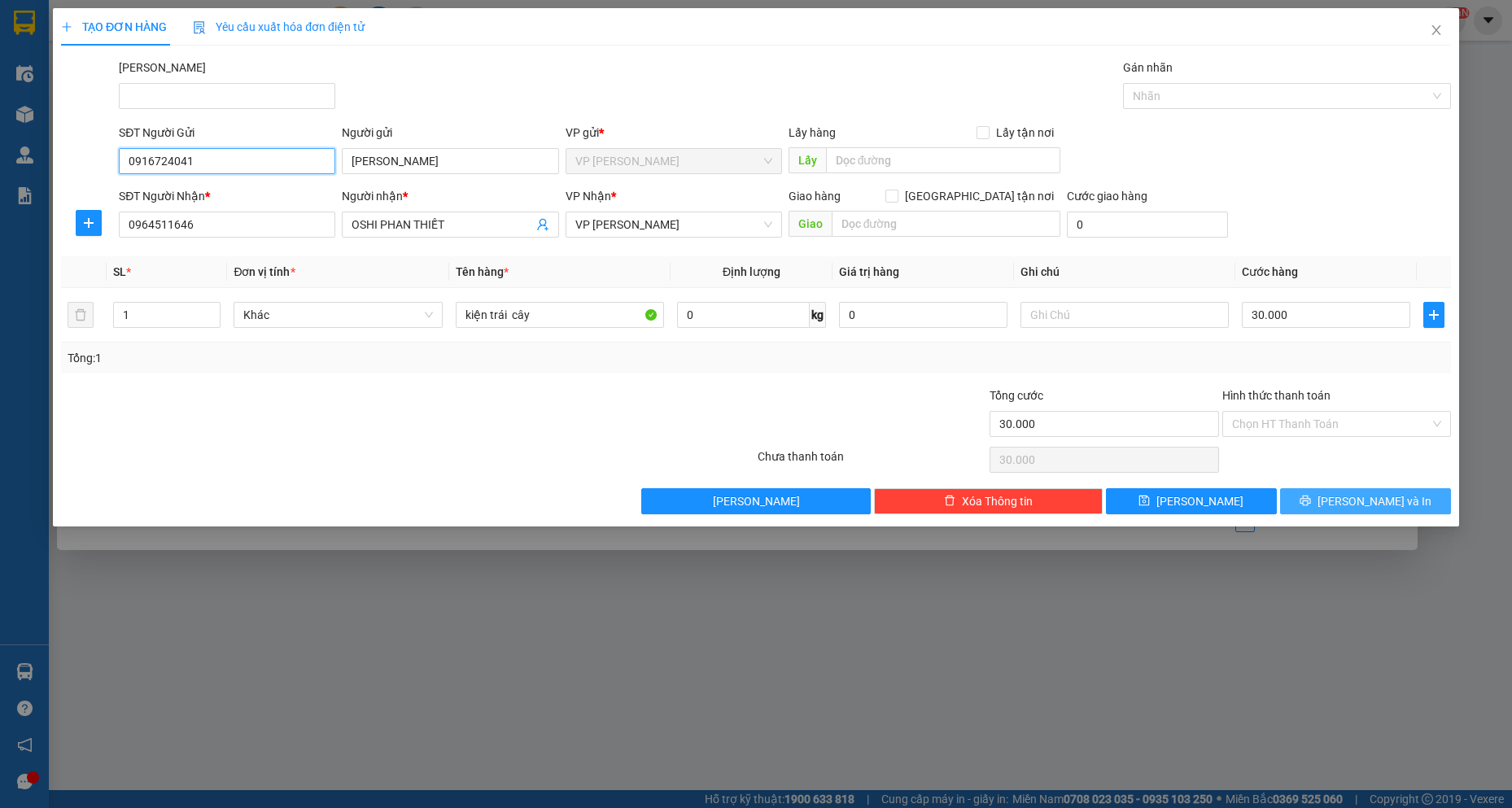
type input "0916724041"
click at [1332, 512] on button "[PERSON_NAME] và In" at bounding box center [1366, 502] width 171 height 26
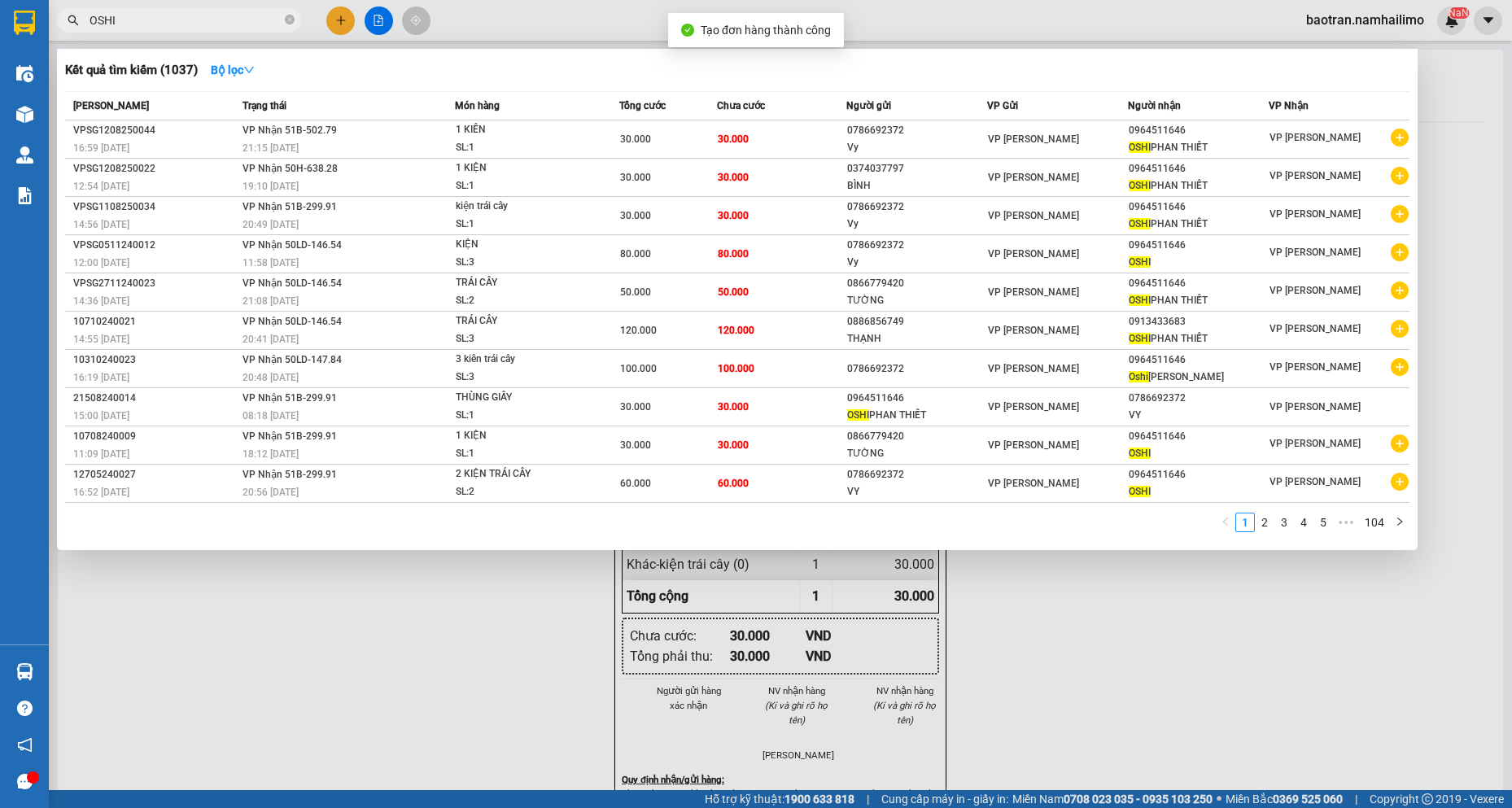
click at [945, 679] on div at bounding box center [756, 404] width 1512 height 808
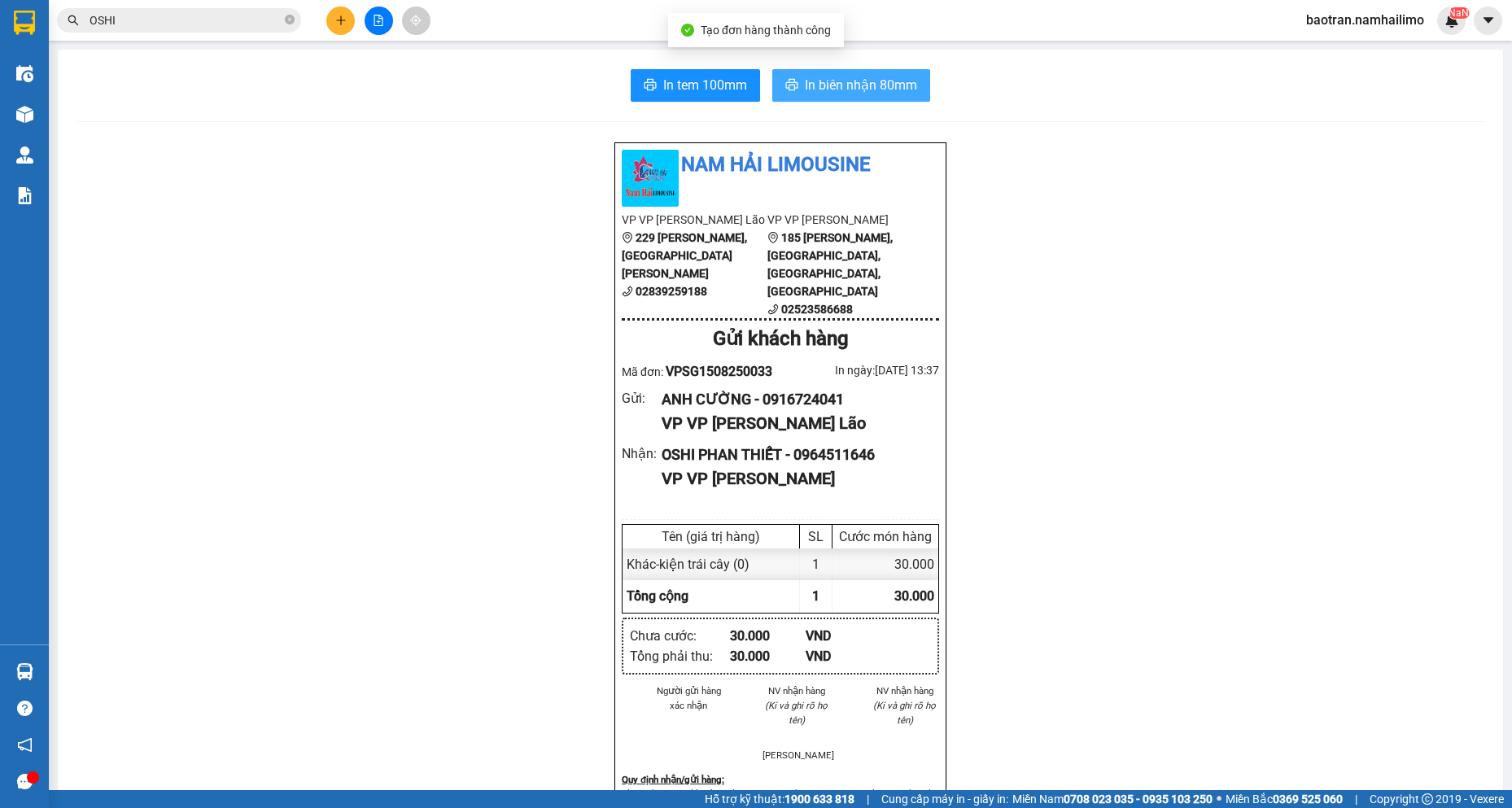
click at [806, 85] on span "In biên nhận 80mm" at bounding box center [861, 85] width 112 height 20
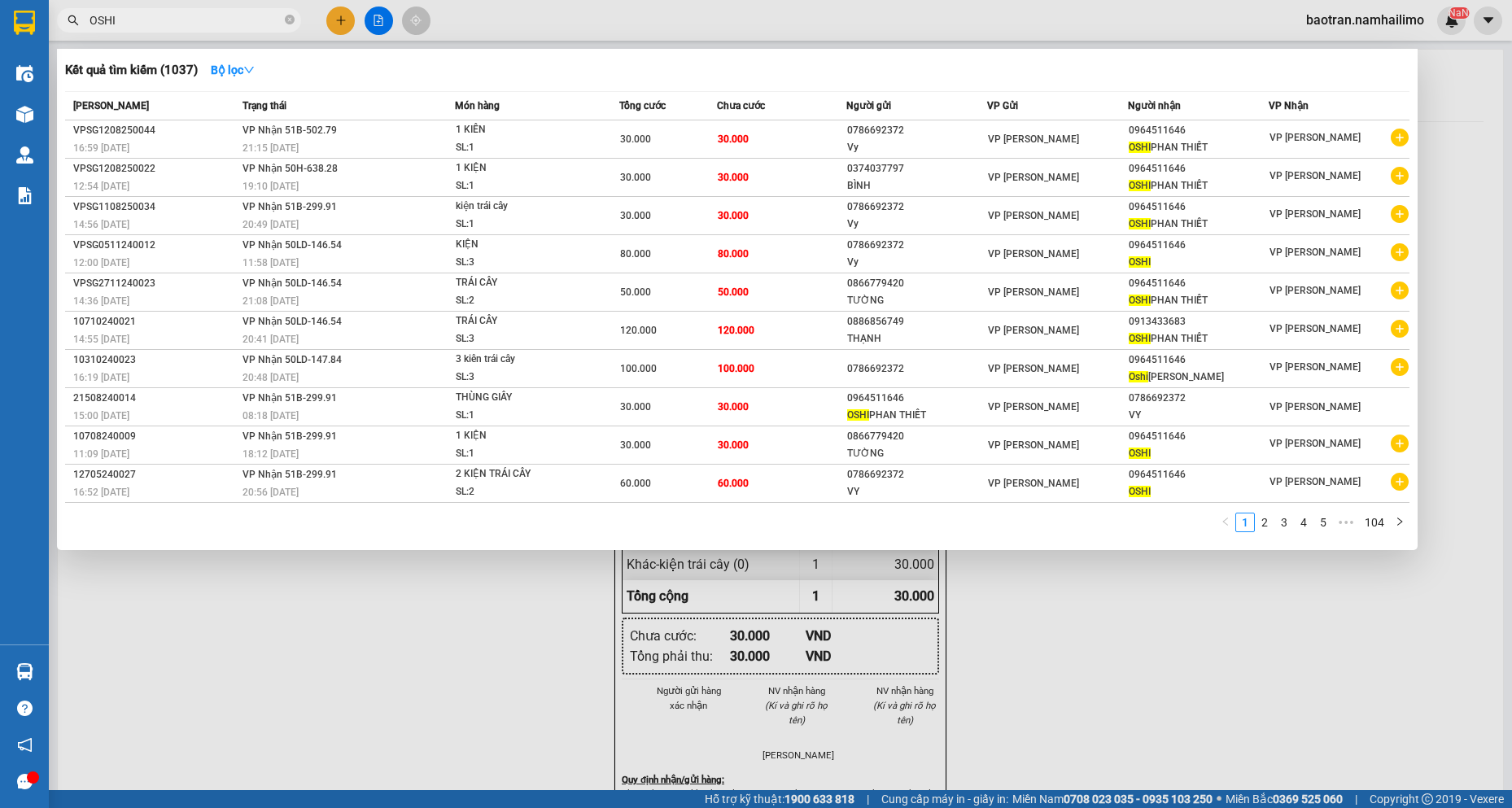
click at [231, 11] on input "OSHI" at bounding box center [185, 20] width 192 height 18
click at [230, 11] on input "OSHI" at bounding box center [185, 20] width 192 height 18
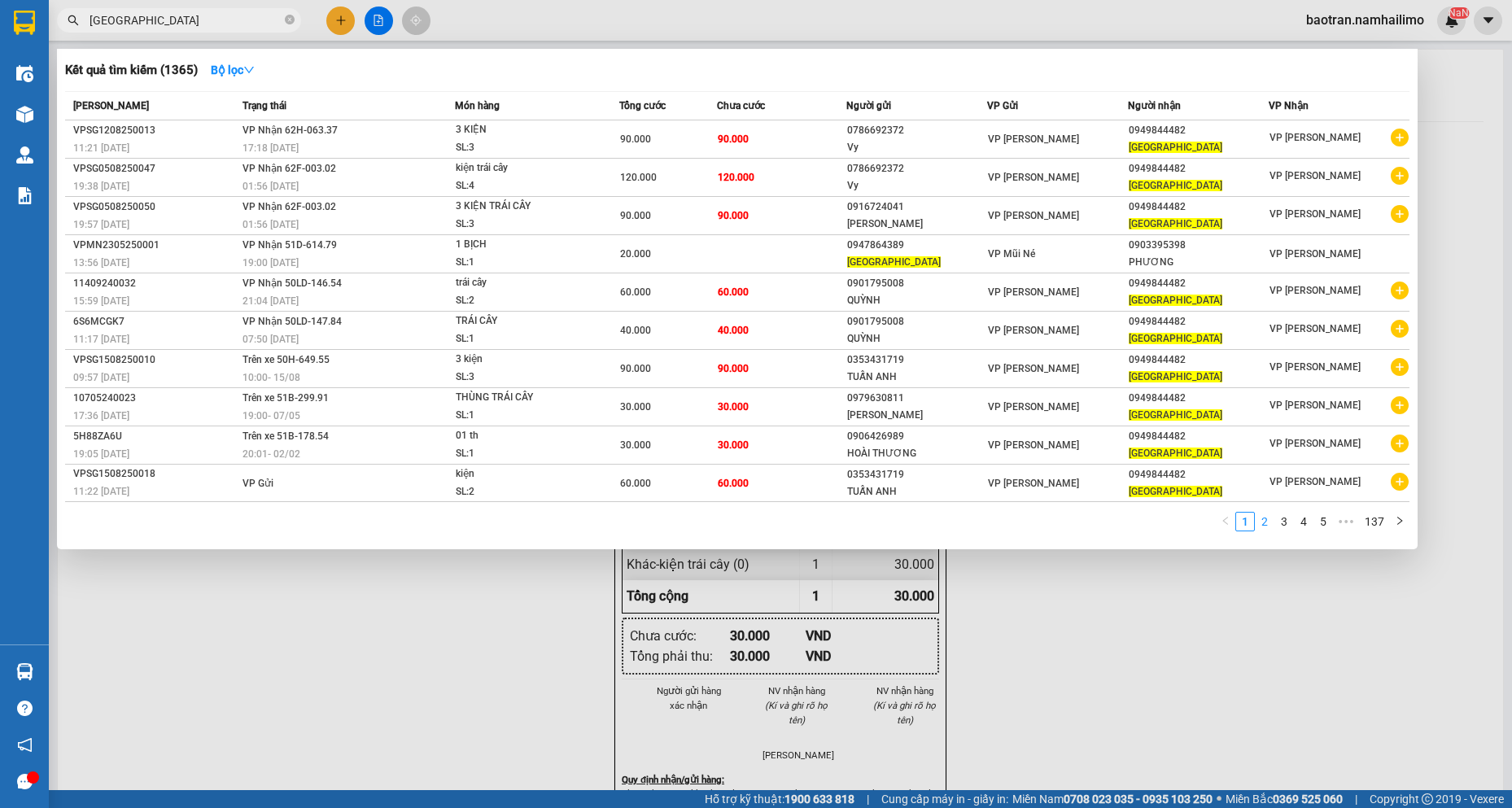
type input "[GEOGRAPHIC_DATA]"
click at [1269, 527] on link "2" at bounding box center [1265, 521] width 18 height 18
click at [1395, 133] on icon "plus-circle" at bounding box center [1400, 138] width 18 height 18
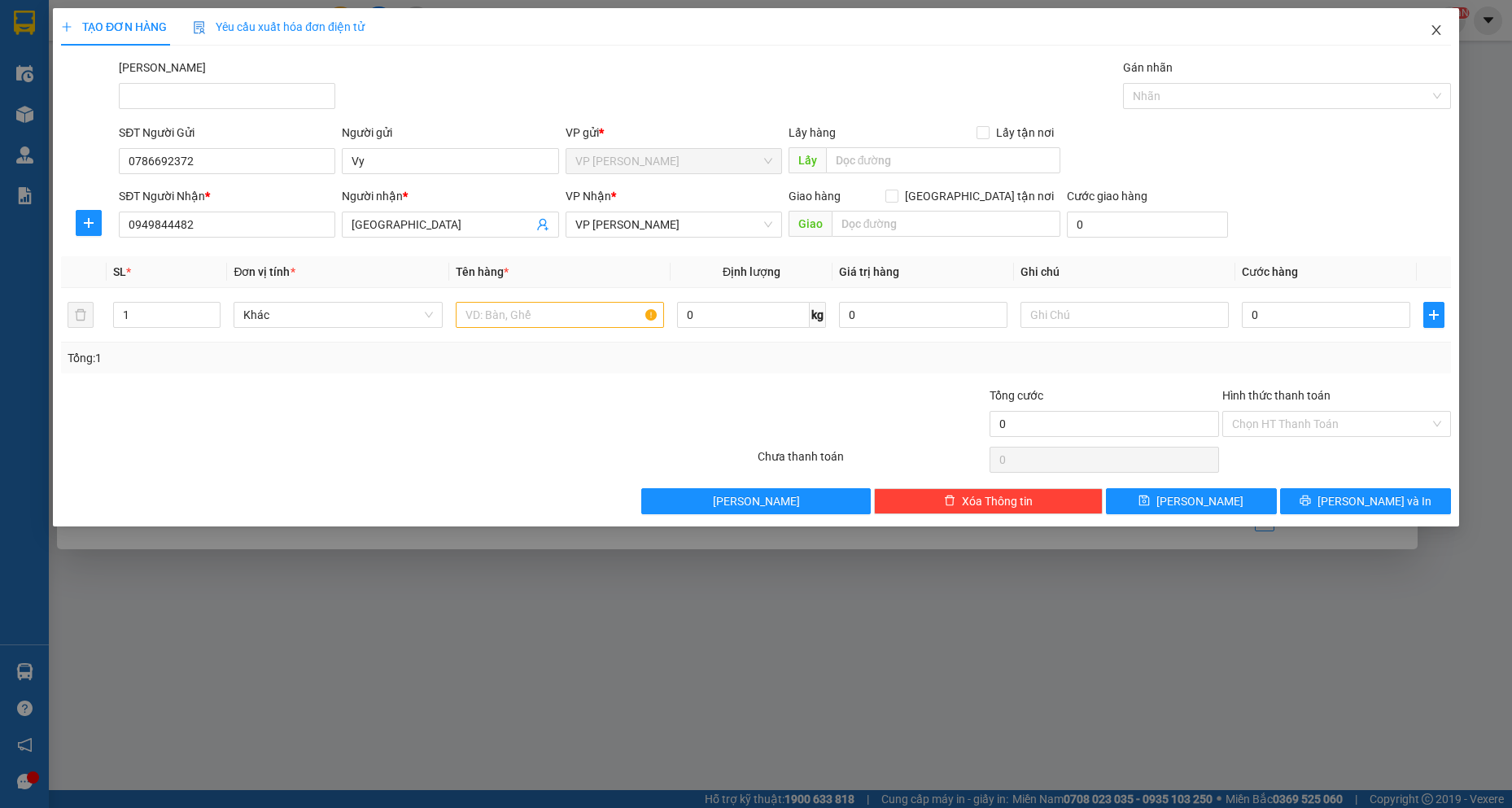
click at [1436, 33] on icon "close" at bounding box center [1436, 30] width 9 height 10
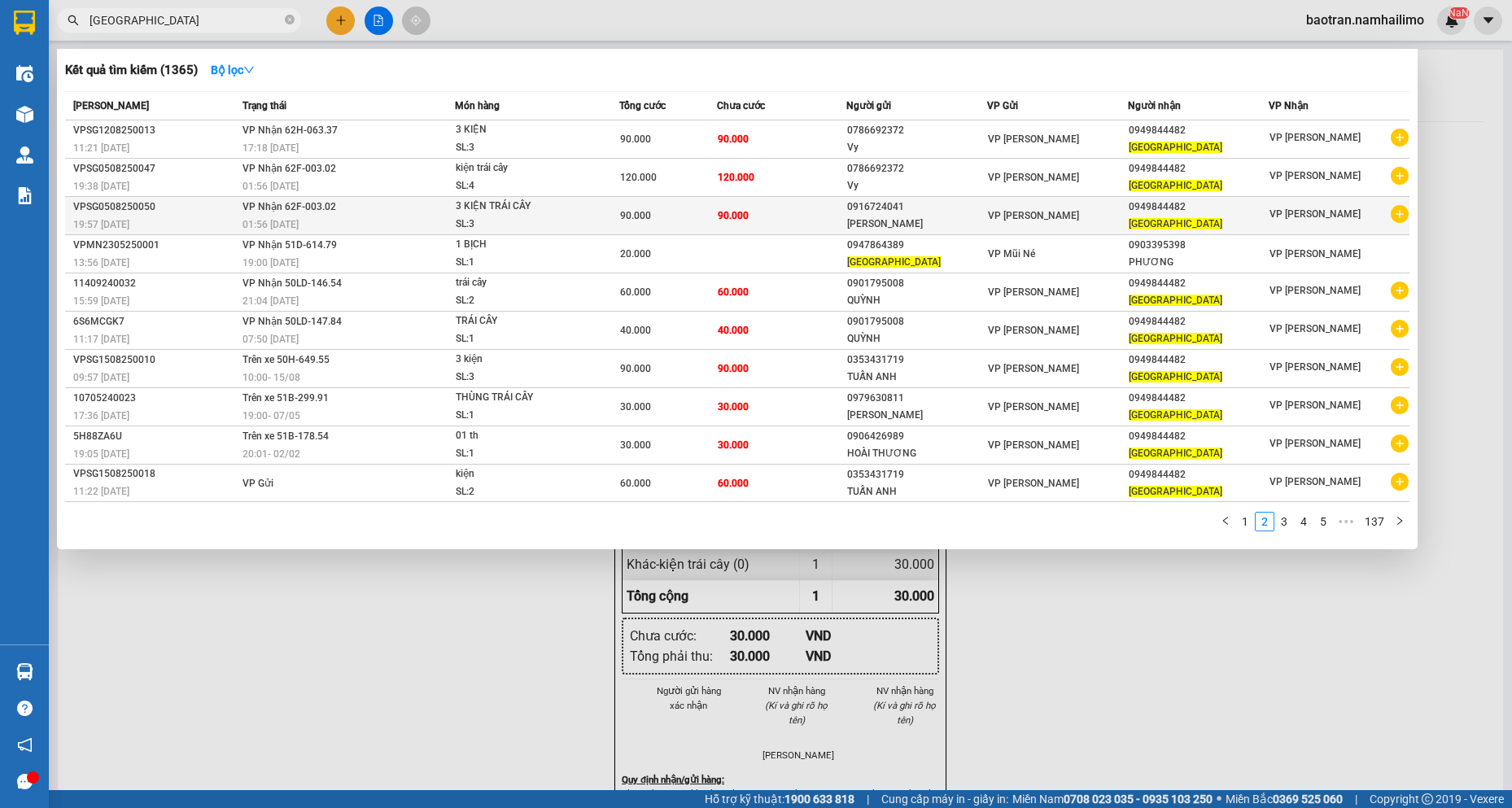
click at [1403, 213] on icon "plus-circle" at bounding box center [1400, 214] width 18 height 18
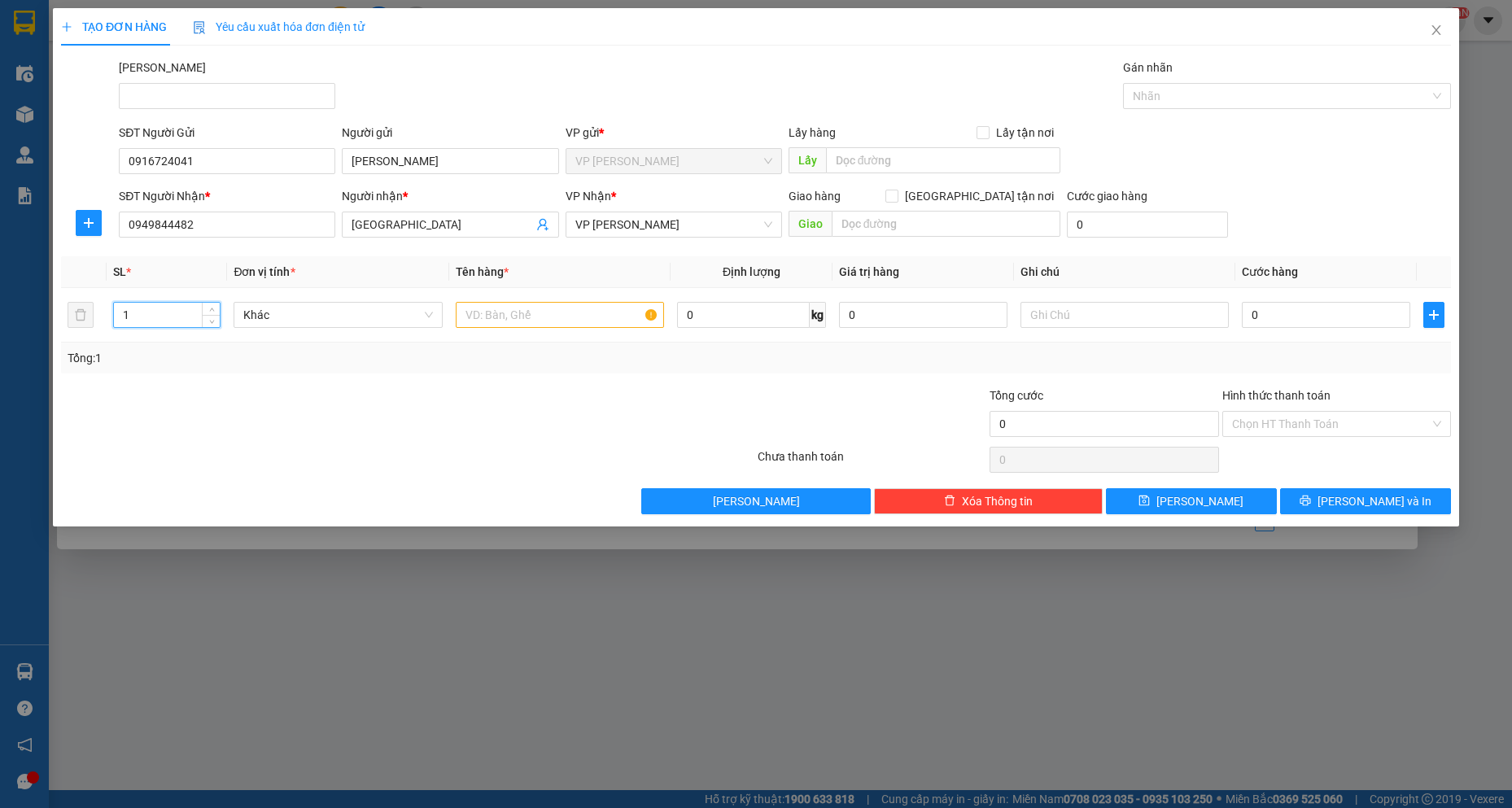
drag, startPoint x: 199, startPoint y: 310, endPoint x: 0, endPoint y: 303, distance: 199.1
click at [0, 303] on div "TẠO ĐƠN HÀNG Yêu cầu xuất hóa đơn điện tử Transit Pickup Surcharge Ids Transit …" at bounding box center [756, 404] width 1512 height 808
type input "2"
click at [607, 310] on input "text" at bounding box center [560, 315] width 209 height 26
type input "2 KIỆN"
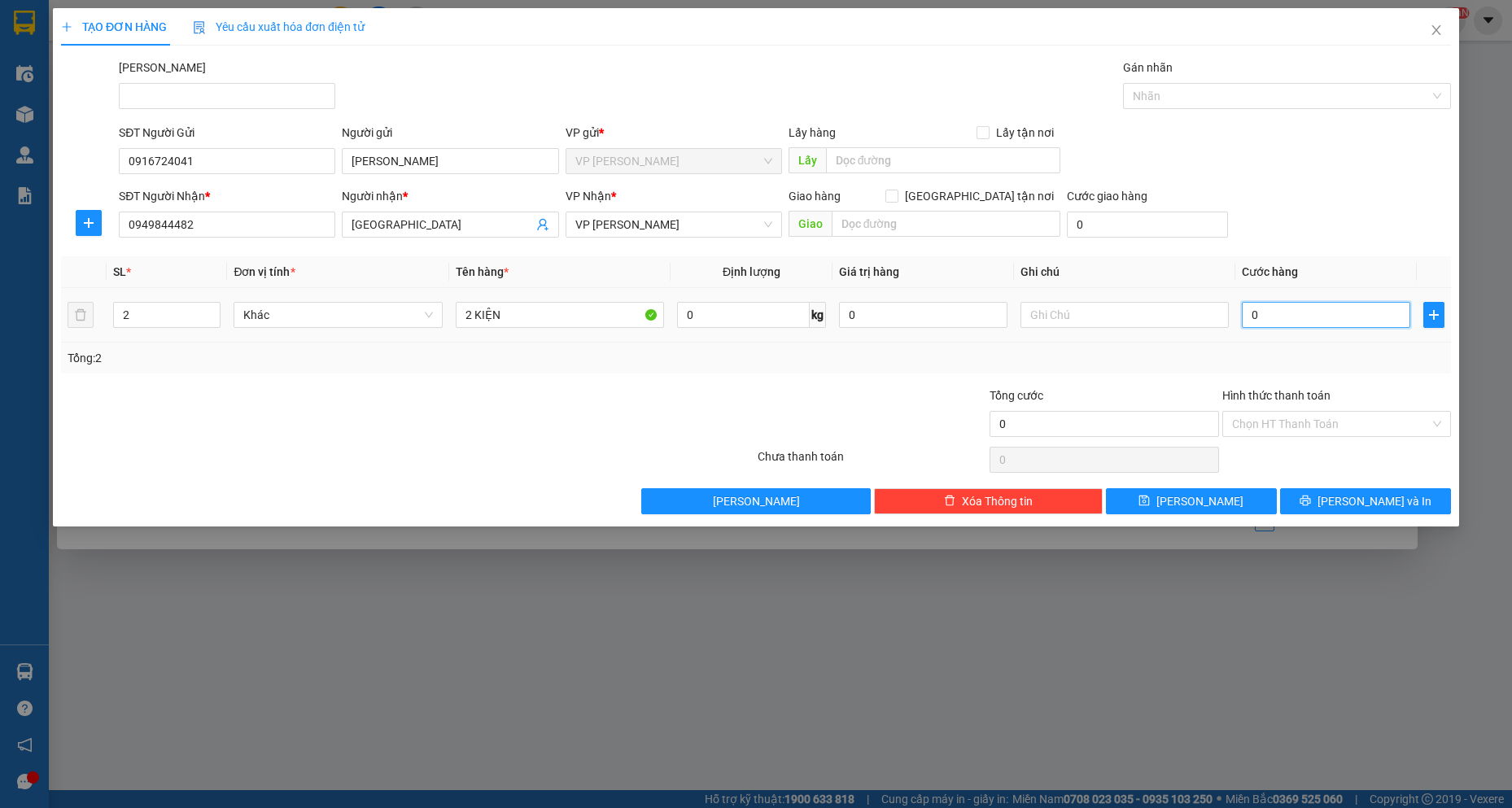
click at [1309, 310] on input "0" at bounding box center [1326, 315] width 168 height 26
click at [1383, 512] on button "[PERSON_NAME] và In" at bounding box center [1366, 502] width 171 height 26
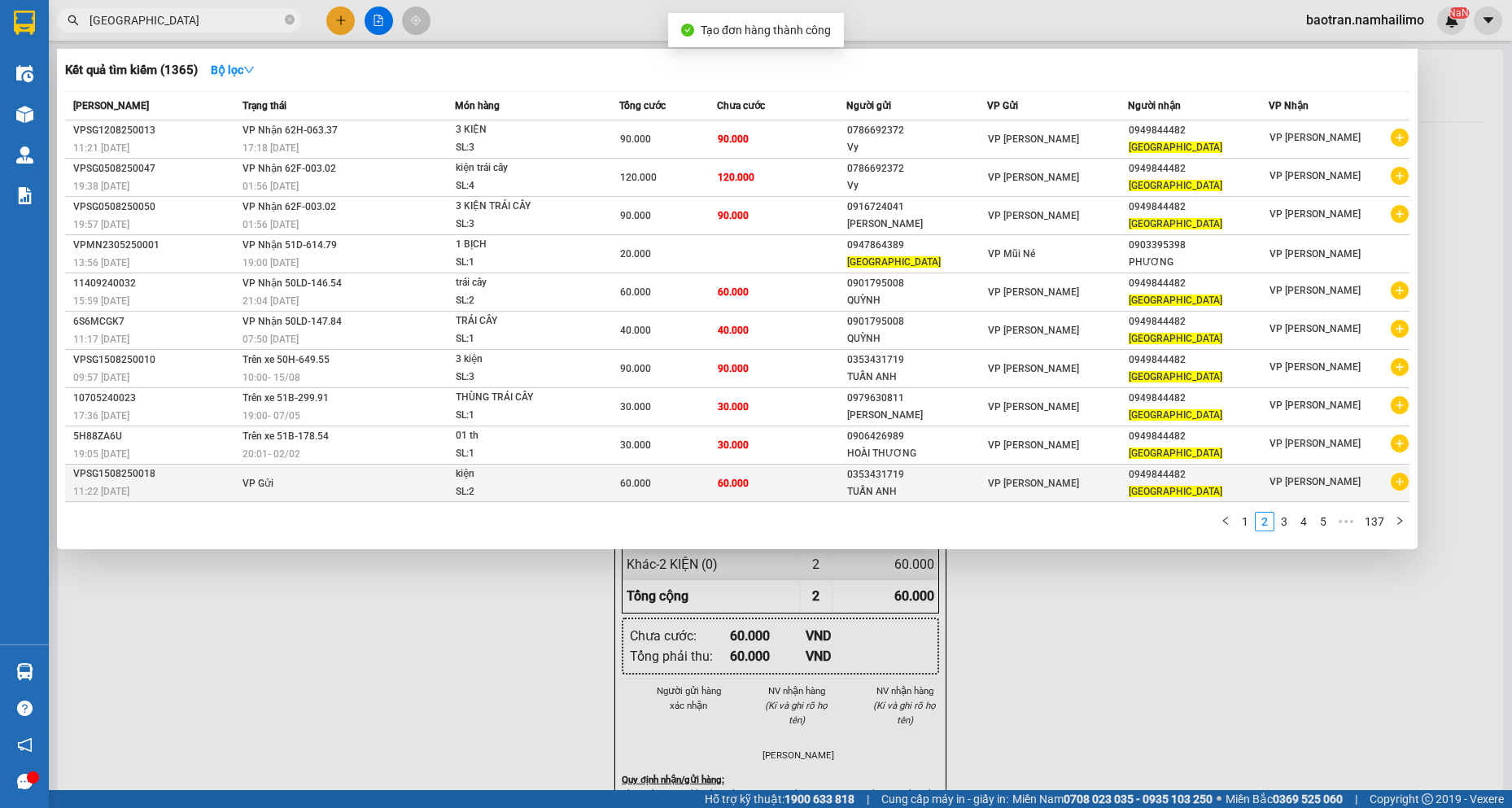
click at [1383, 499] on td "VP [PERSON_NAME]" at bounding box center [1339, 483] width 141 height 37
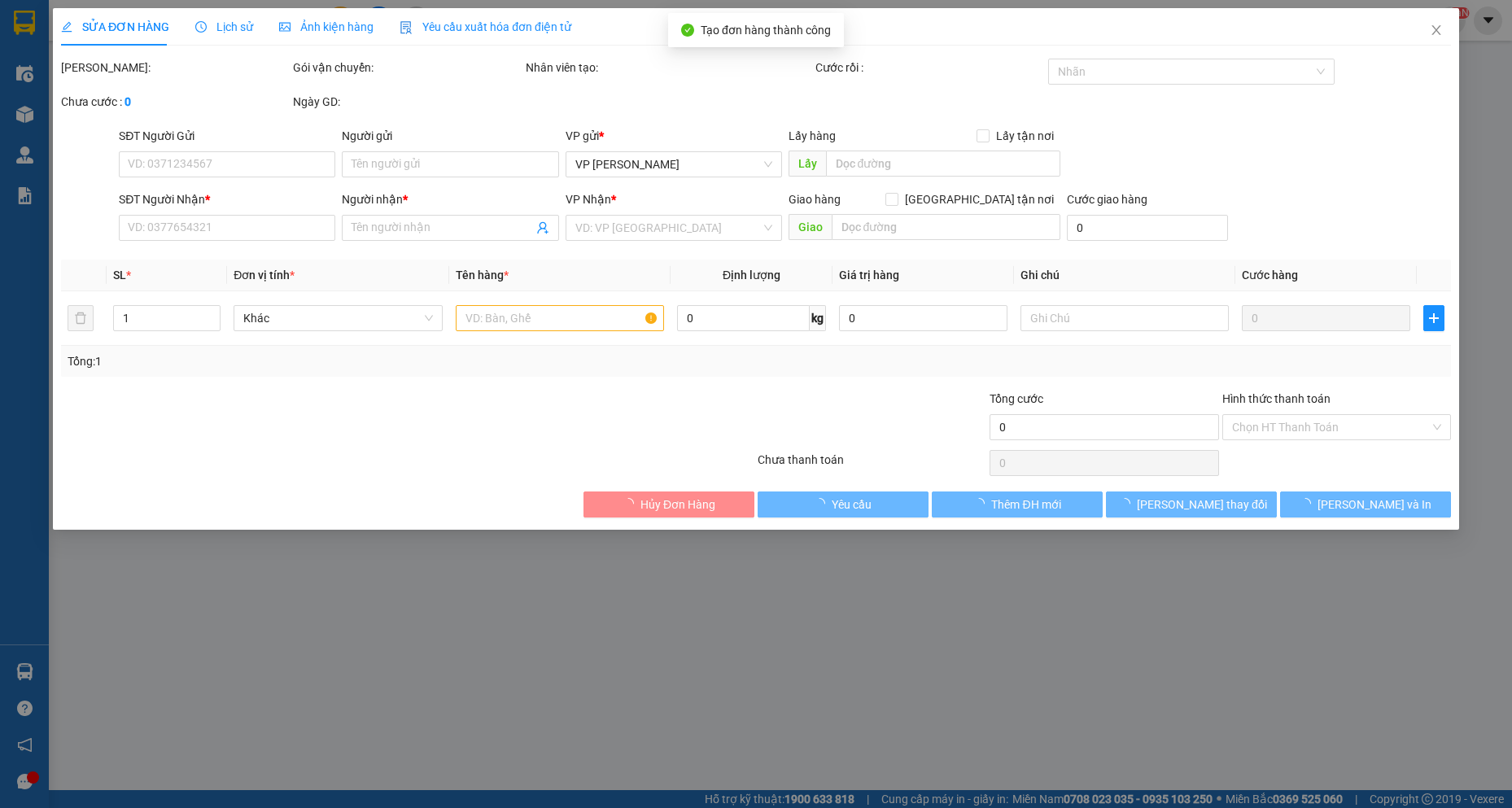
type input "0353431719"
type input "TUẤN ANH"
type input "0949844482"
type input "[GEOGRAPHIC_DATA]"
type input "60.000"
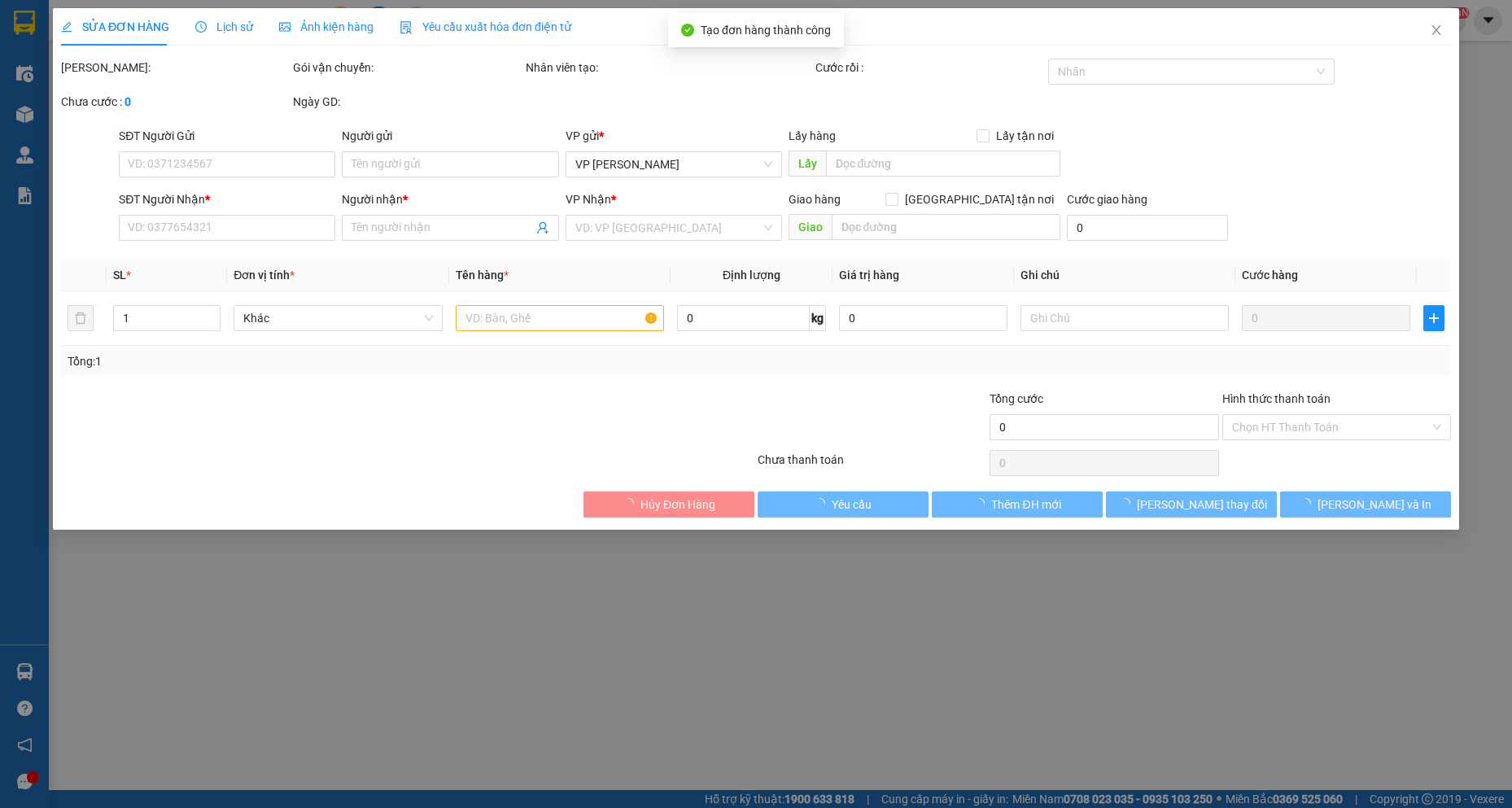
type input "60.000"
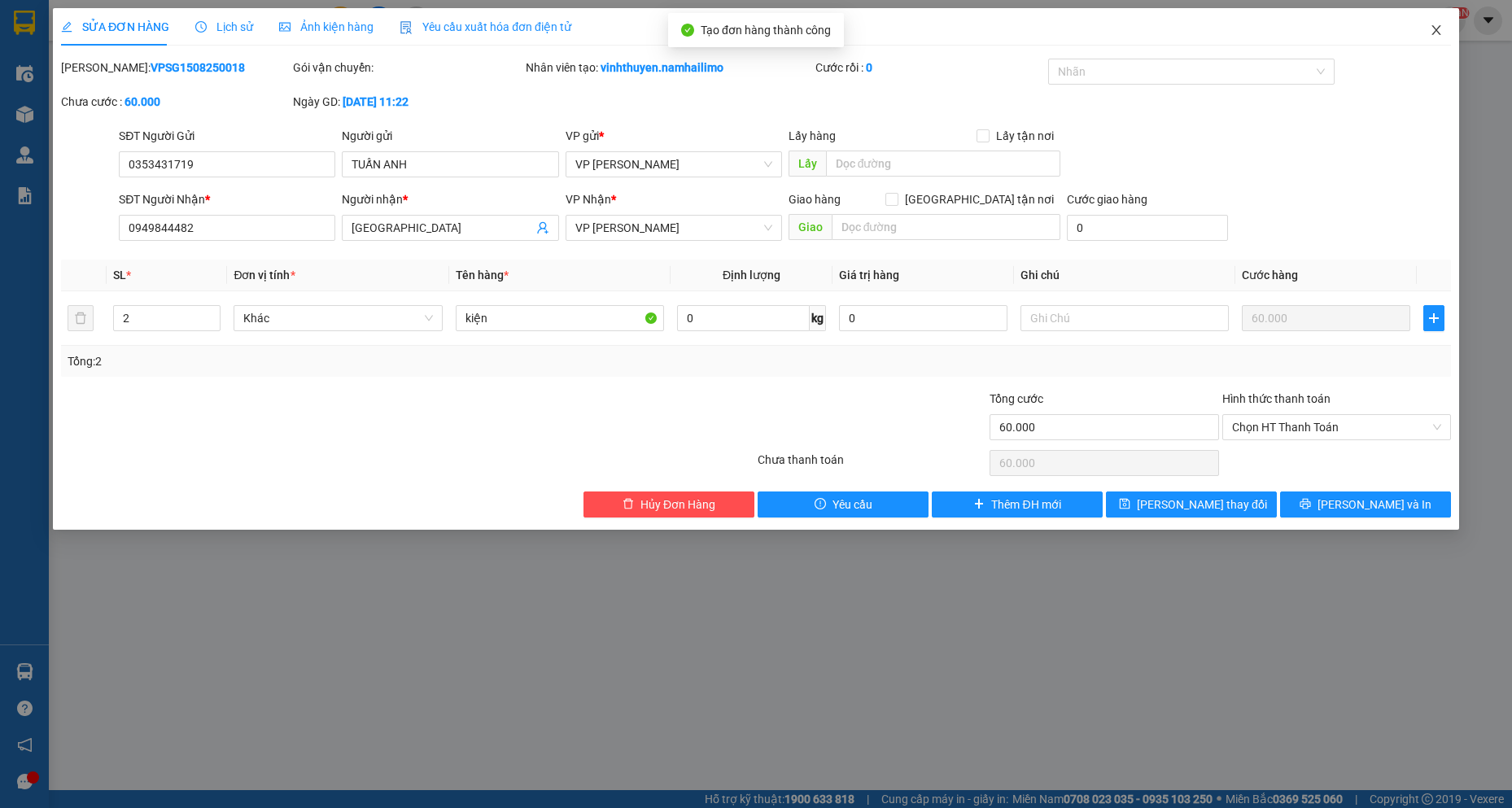
click at [1458, 47] on div "SỬA ĐƠN HÀNG Lịch sử Ảnh kiện hàng Yêu cầu xuất hóa đơn điện tử Total Paid Fee …" at bounding box center [756, 404] width 1512 height 808
click at [1438, 13] on span "Close" at bounding box center [1437, 31] width 46 height 46
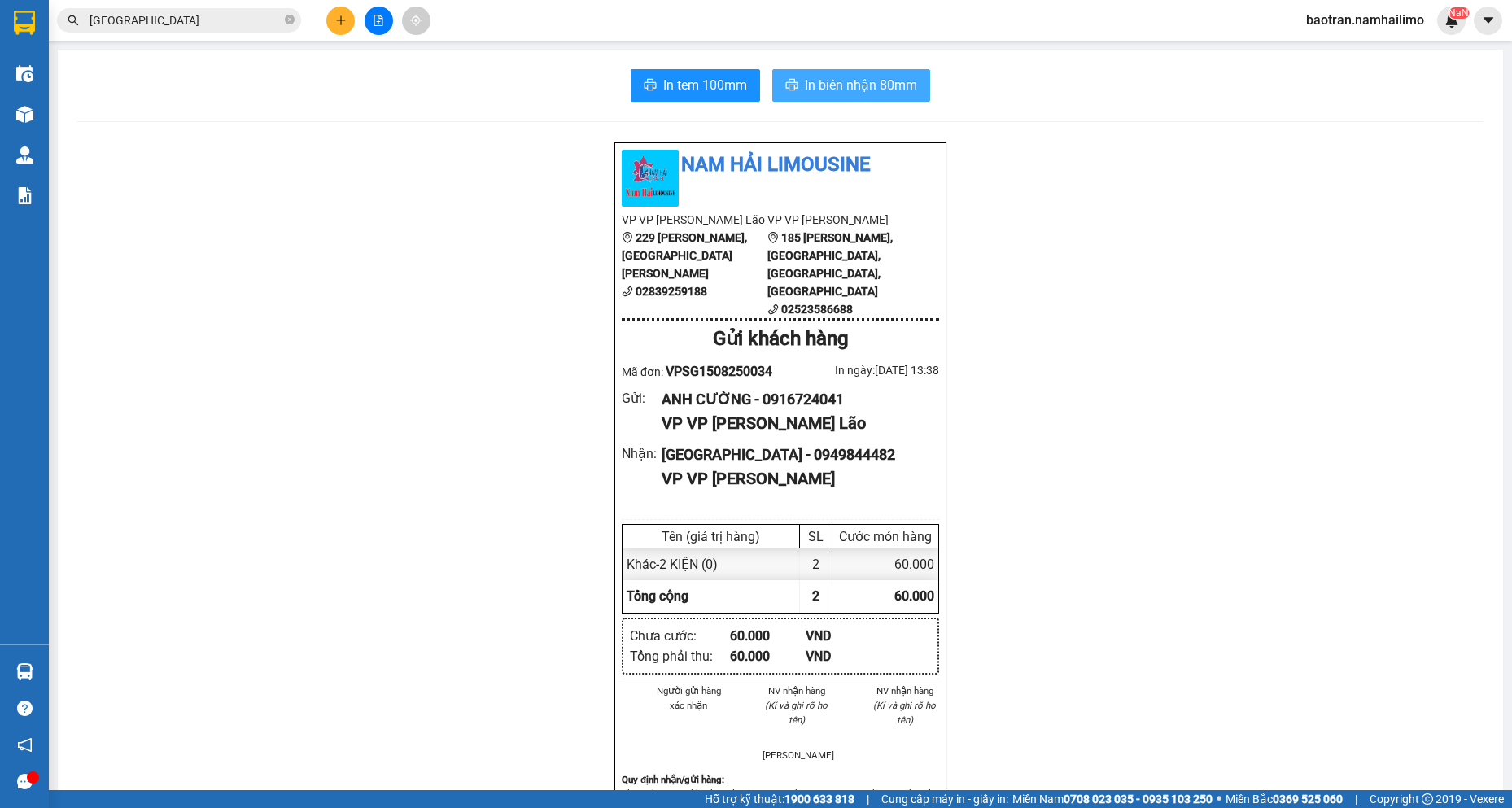
click at [839, 71] on button "In biên nhận 80mm" at bounding box center [851, 85] width 158 height 33
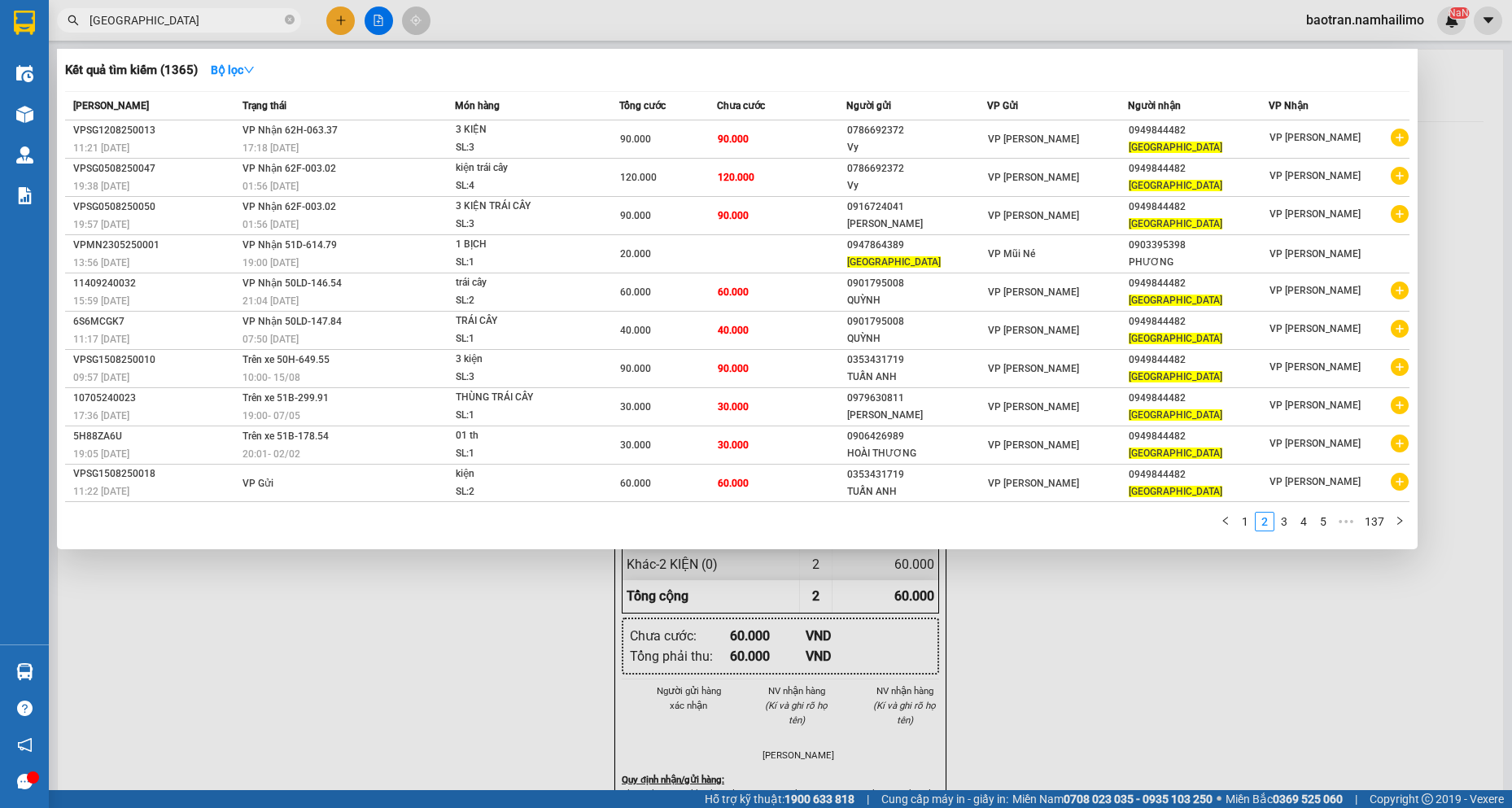
click at [229, 16] on input "[GEOGRAPHIC_DATA]" at bounding box center [185, 20] width 192 height 18
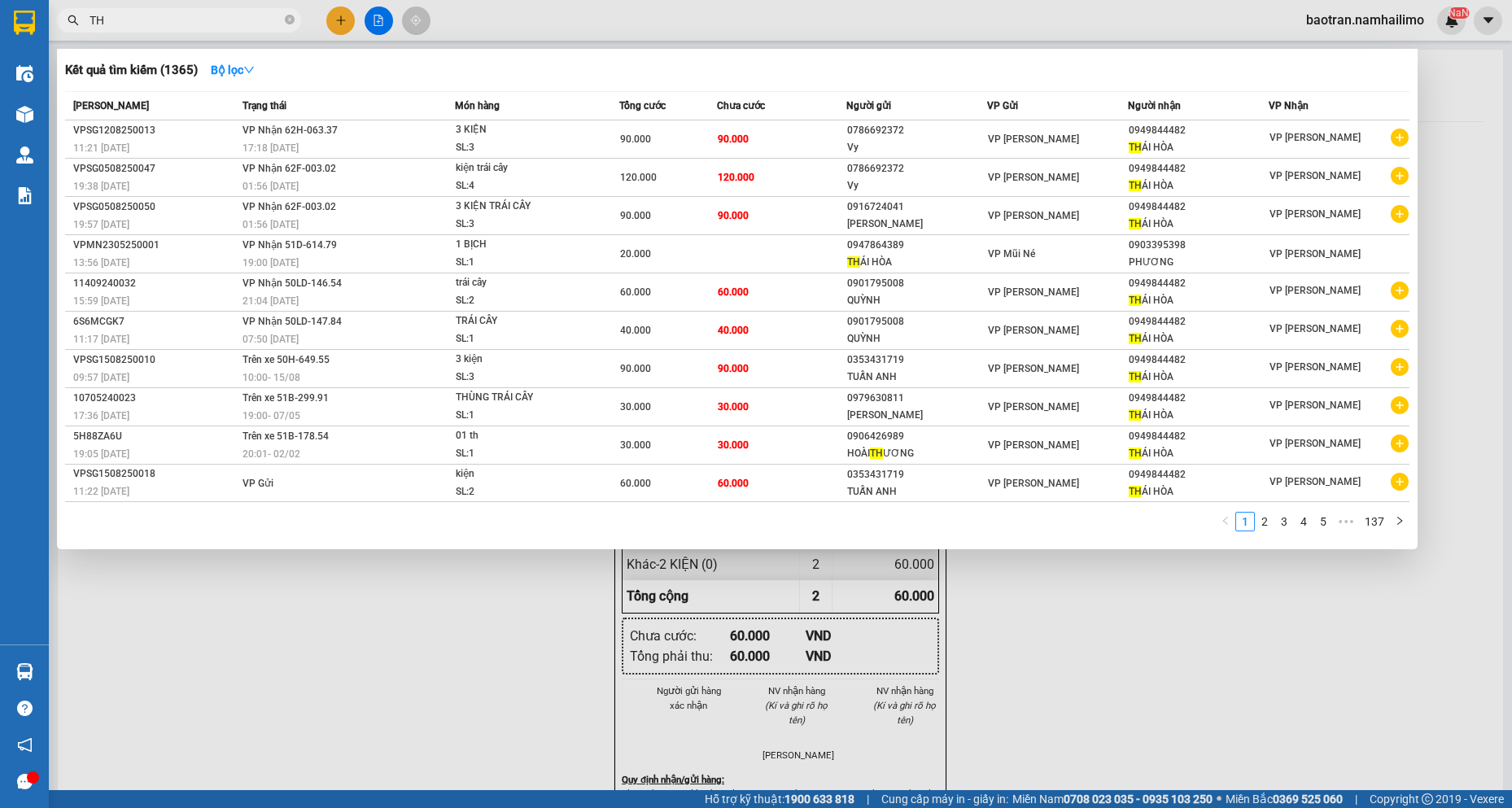
type input "T"
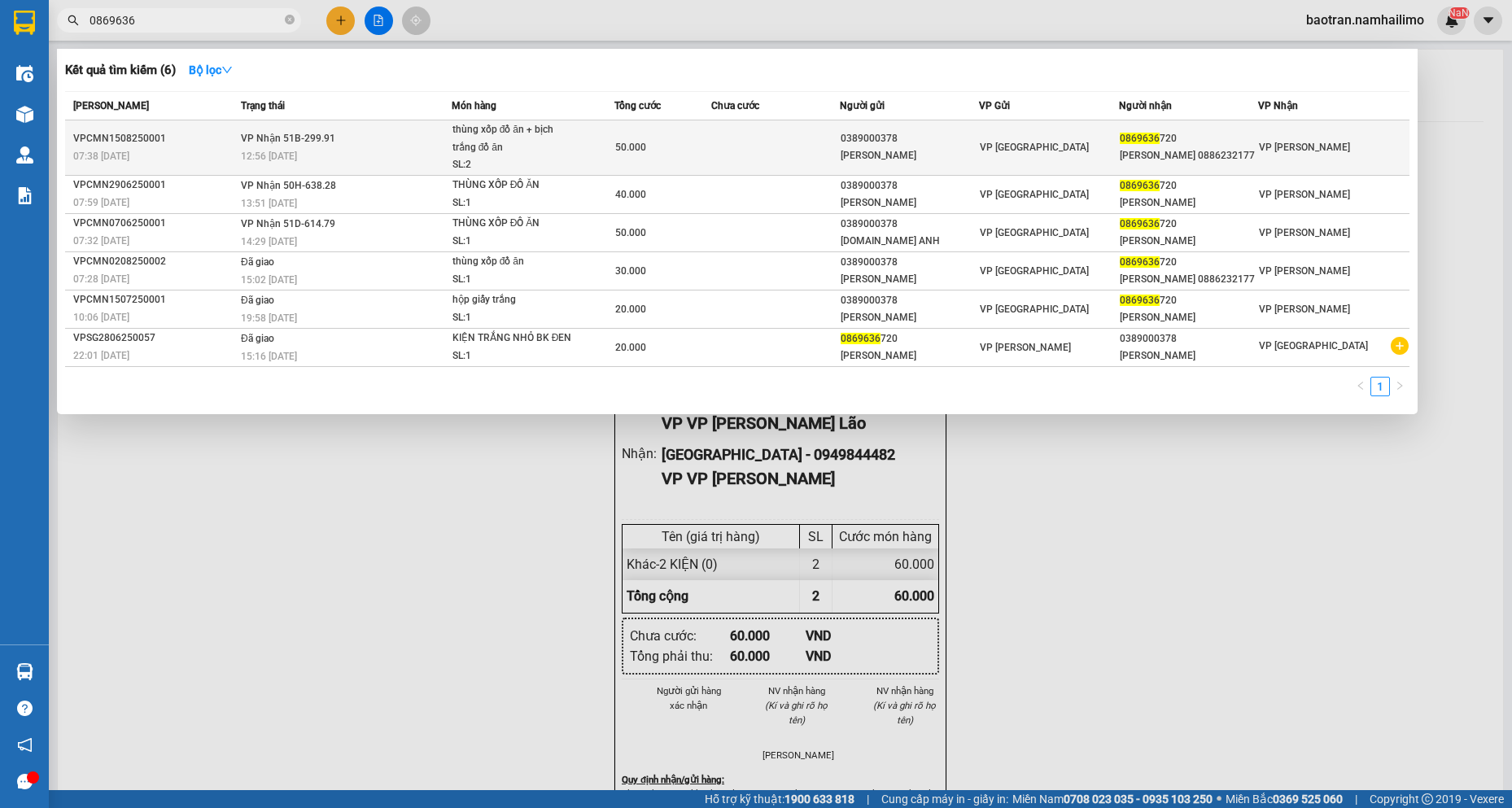
type input "0869636"
click at [705, 163] on td "50.000" at bounding box center [663, 148] width 97 height 56
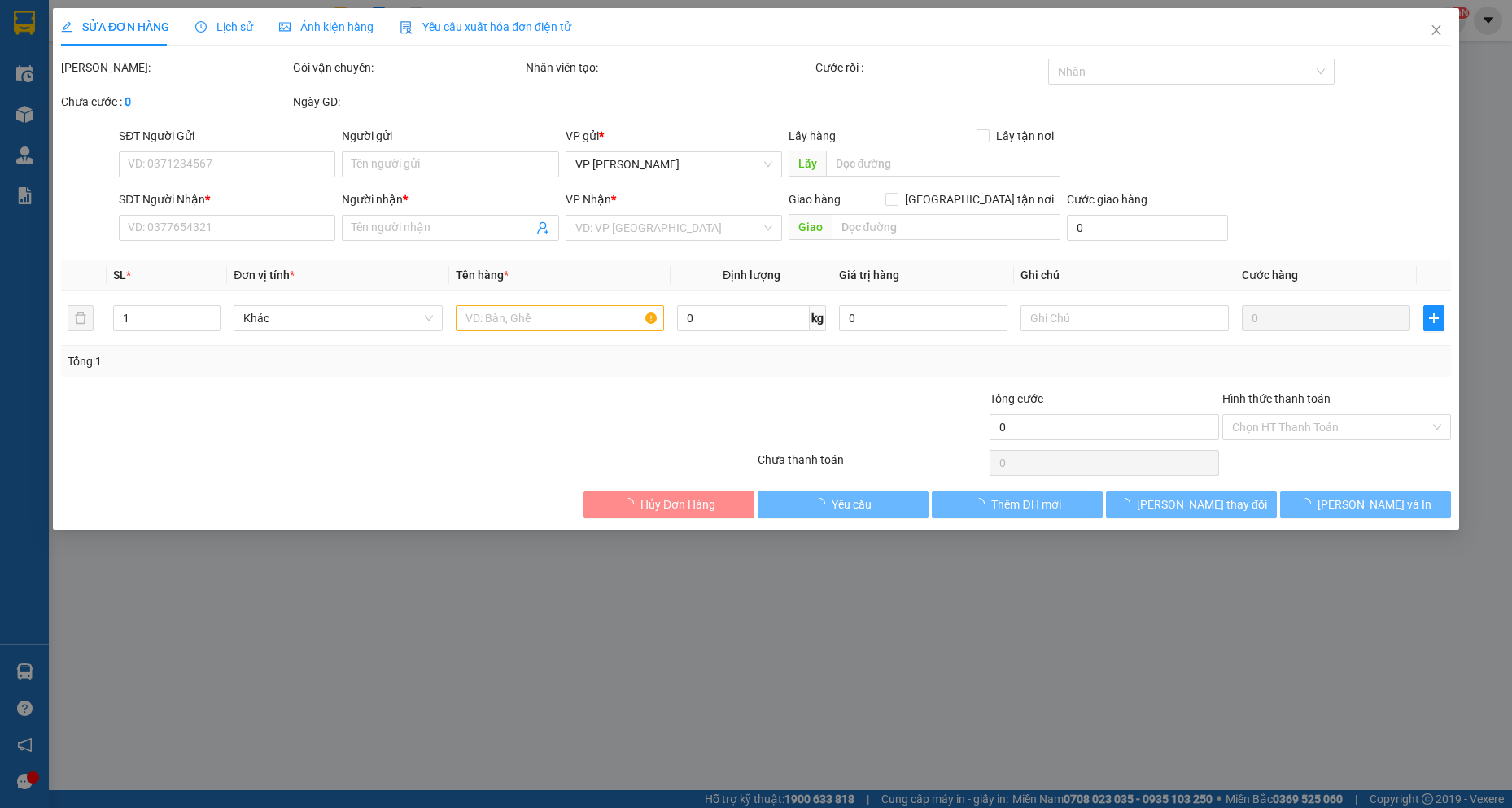
type input "0389000378"
type input "[PERSON_NAME]"
type input "0869636720"
type input "[PERSON_NAME] 0886232177"
type input "50.000"
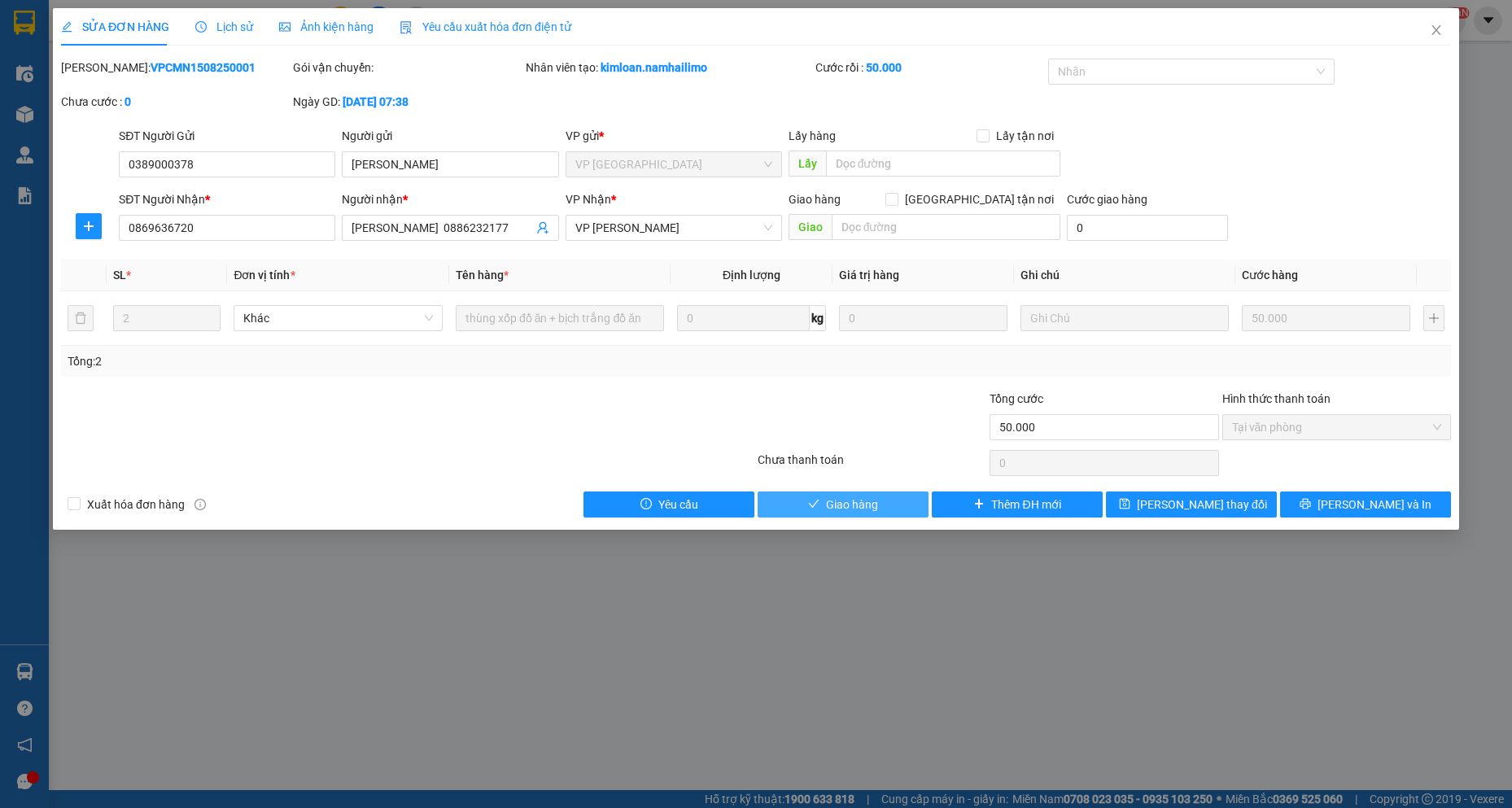
click at [861, 513] on button "Giao hàng" at bounding box center [843, 505] width 171 height 26
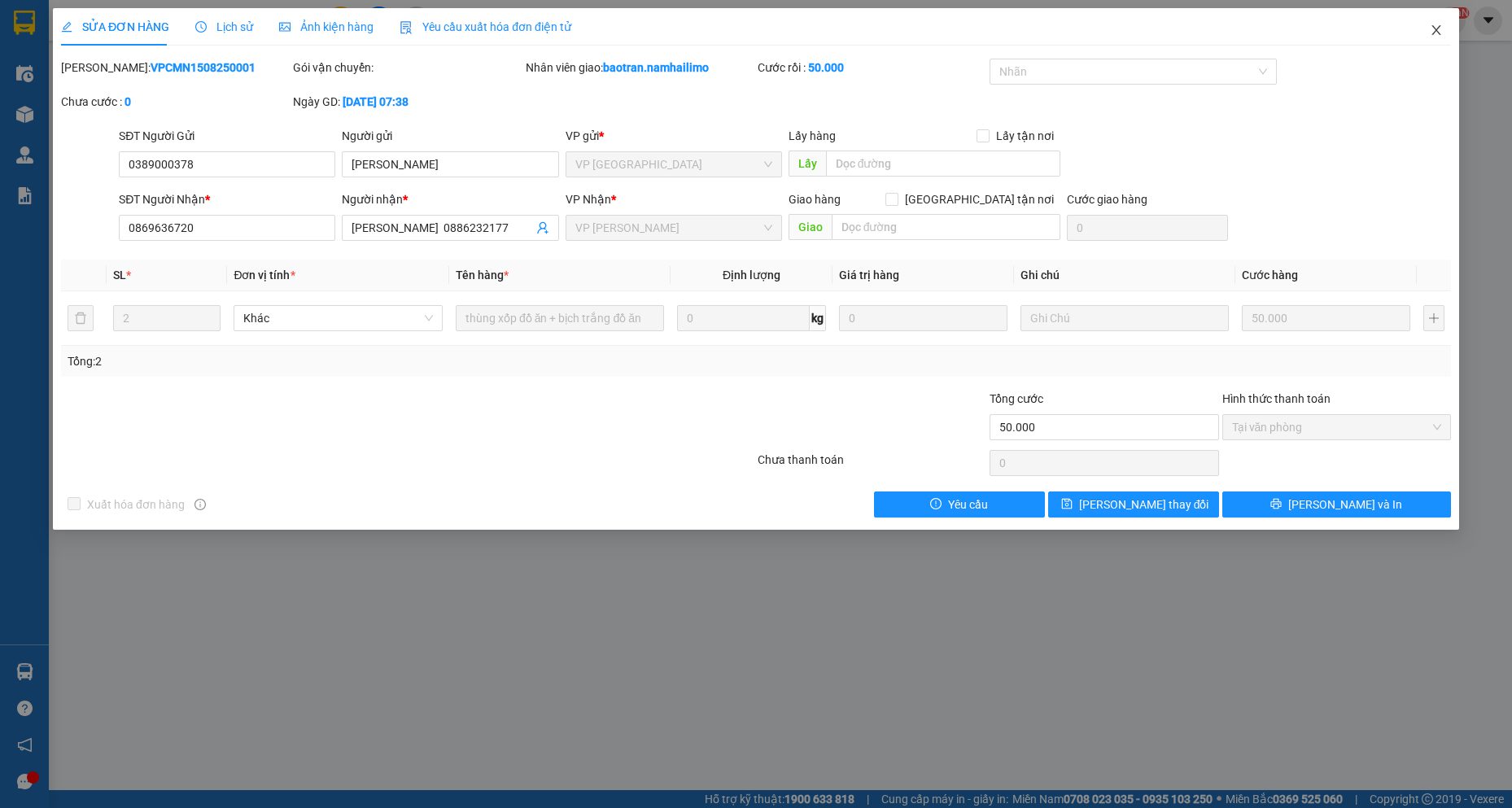
click at [1441, 30] on icon "close" at bounding box center [1436, 30] width 13 height 13
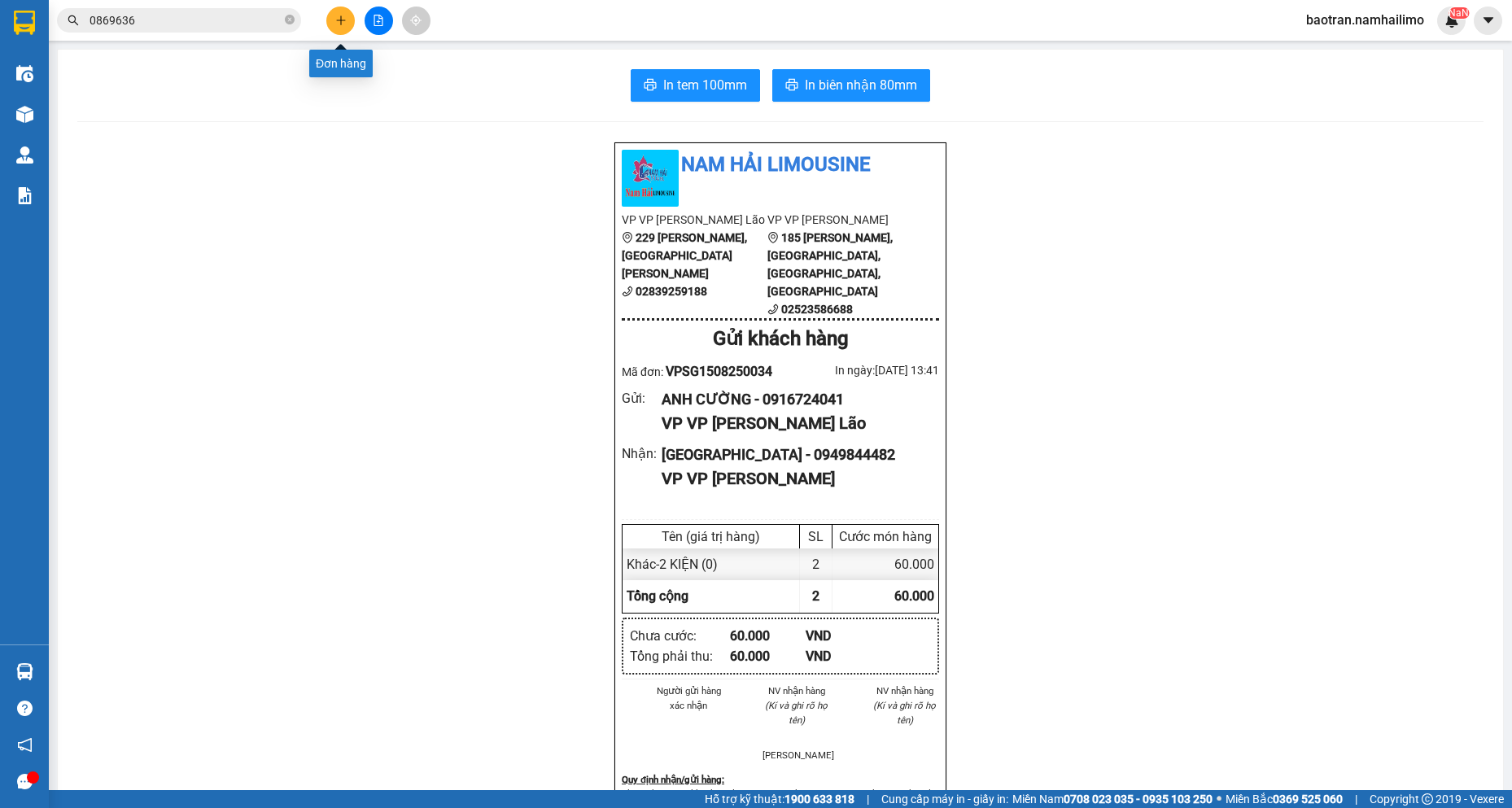
click at [339, 22] on icon "plus" at bounding box center [341, 20] width 11 height 11
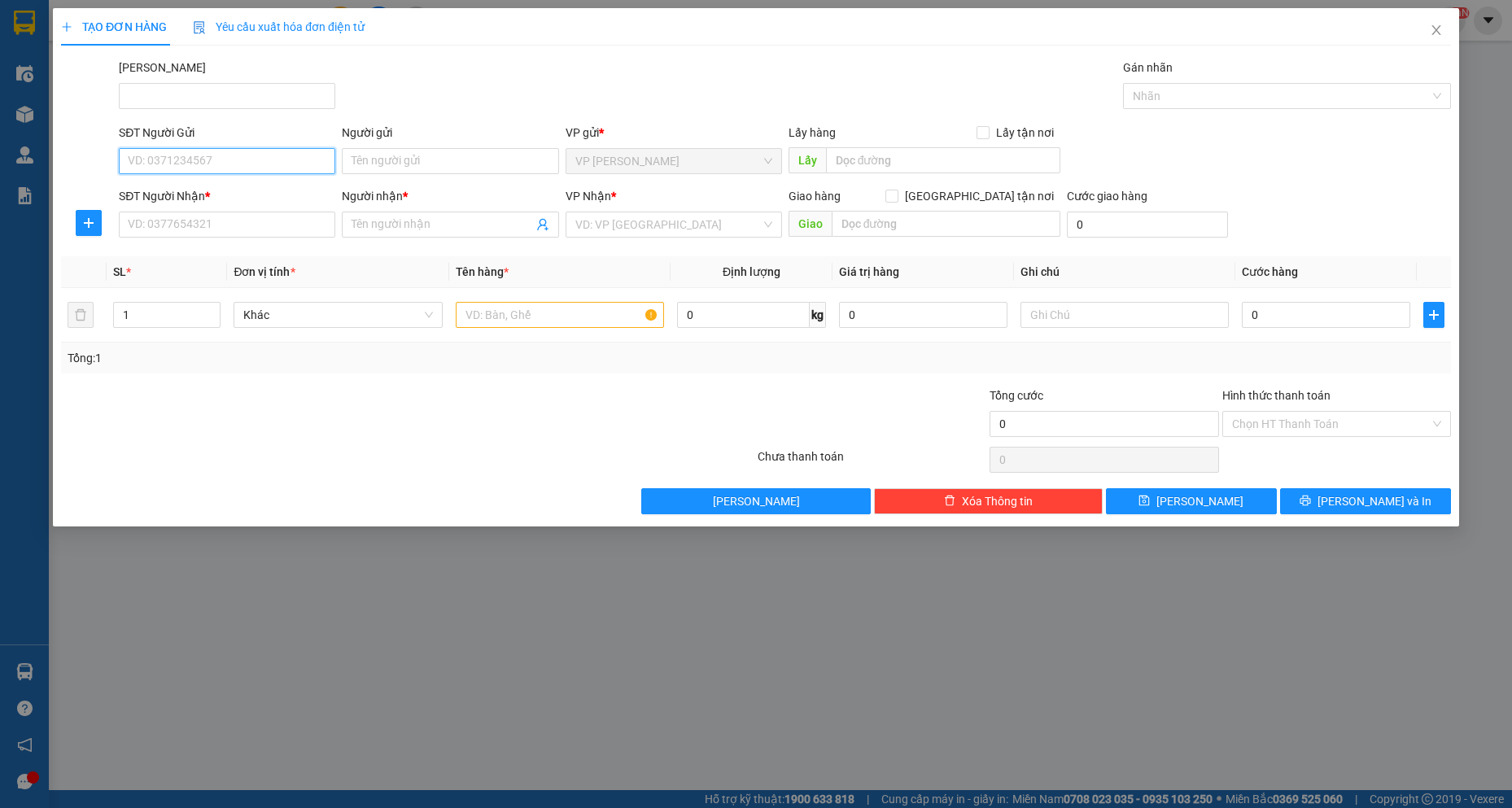
click at [279, 174] on input "SĐT Người Gửi" at bounding box center [227, 161] width 216 height 26
click at [229, 206] on div "SĐT Người Nhận *" at bounding box center [227, 199] width 216 height 25
drag, startPoint x: 196, startPoint y: 222, endPoint x: 0, endPoint y: 55, distance: 257.5
click at [195, 222] on input "SĐT Người Nhận *" at bounding box center [227, 225] width 216 height 26
drag, startPoint x: 200, startPoint y: 255, endPoint x: 201, endPoint y: 227, distance: 28.0
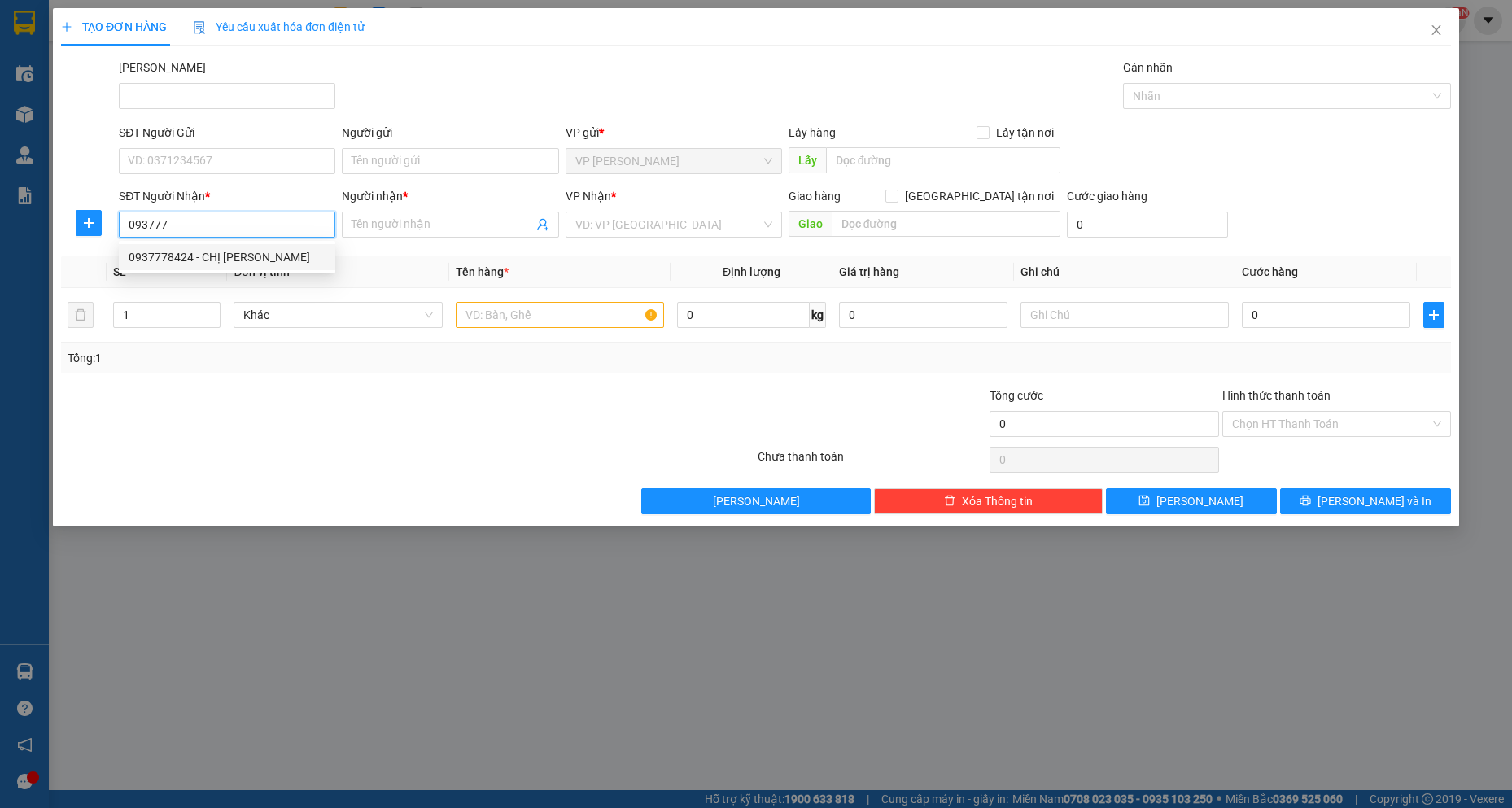
click at [198, 254] on div "0937778424 - CHỊ [PERSON_NAME]" at bounding box center [227, 257] width 197 height 18
type input "0937778424"
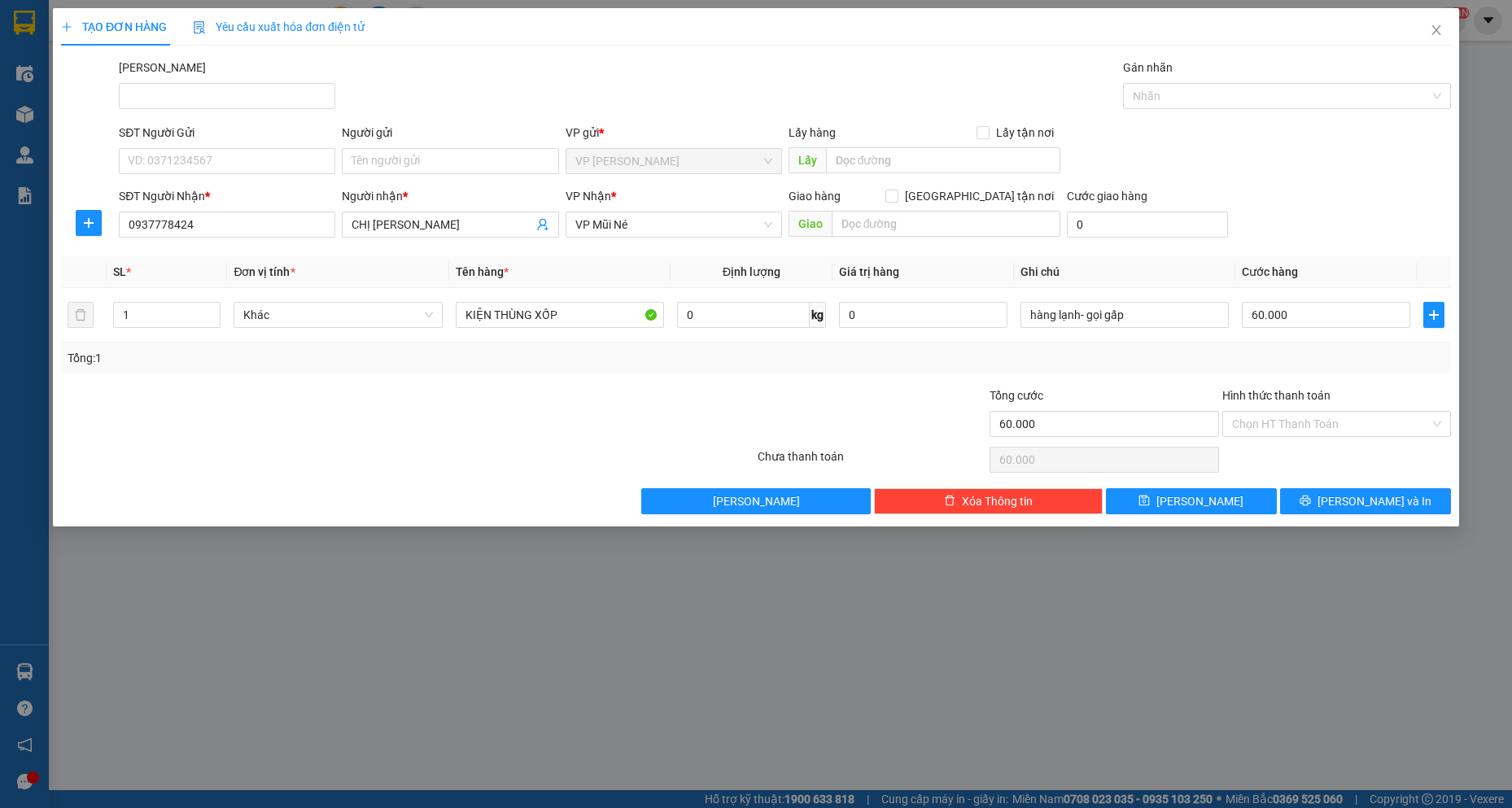
click at [236, 174] on div "SĐT Người Gửi VD: 0371234567" at bounding box center [227, 152] width 216 height 57
click at [237, 163] on input "SĐT Người Gửi" at bounding box center [227, 161] width 216 height 26
click at [236, 198] on div "0393326149 - [PERSON_NAME]" at bounding box center [227, 193] width 197 height 18
click at [865, 227] on input "text" at bounding box center [947, 224] width 229 height 26
click at [1371, 503] on span "[PERSON_NAME] và In" at bounding box center [1374, 501] width 114 height 18
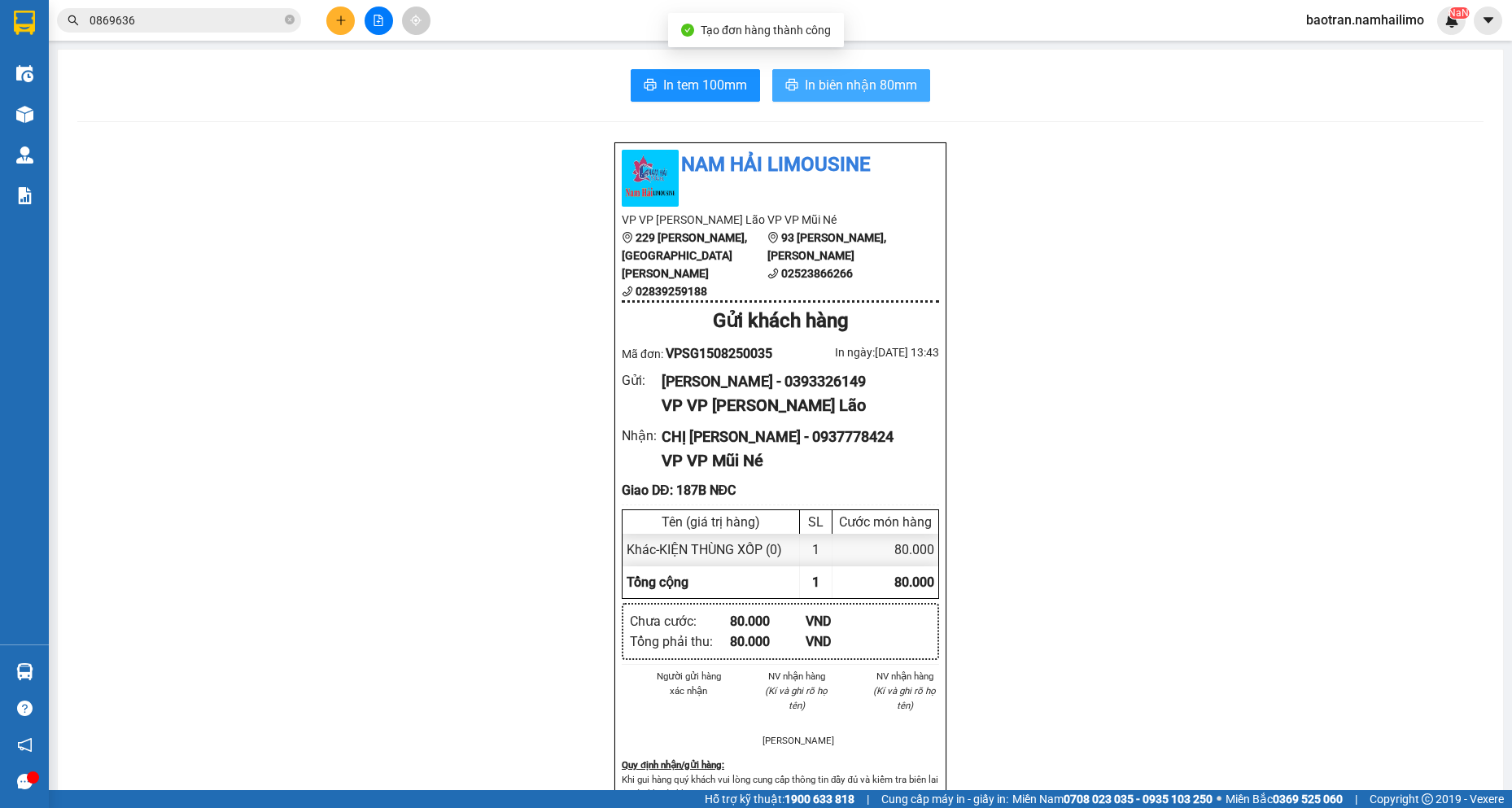
click at [865, 78] on span "In biên nhận 80mm" at bounding box center [861, 85] width 112 height 20
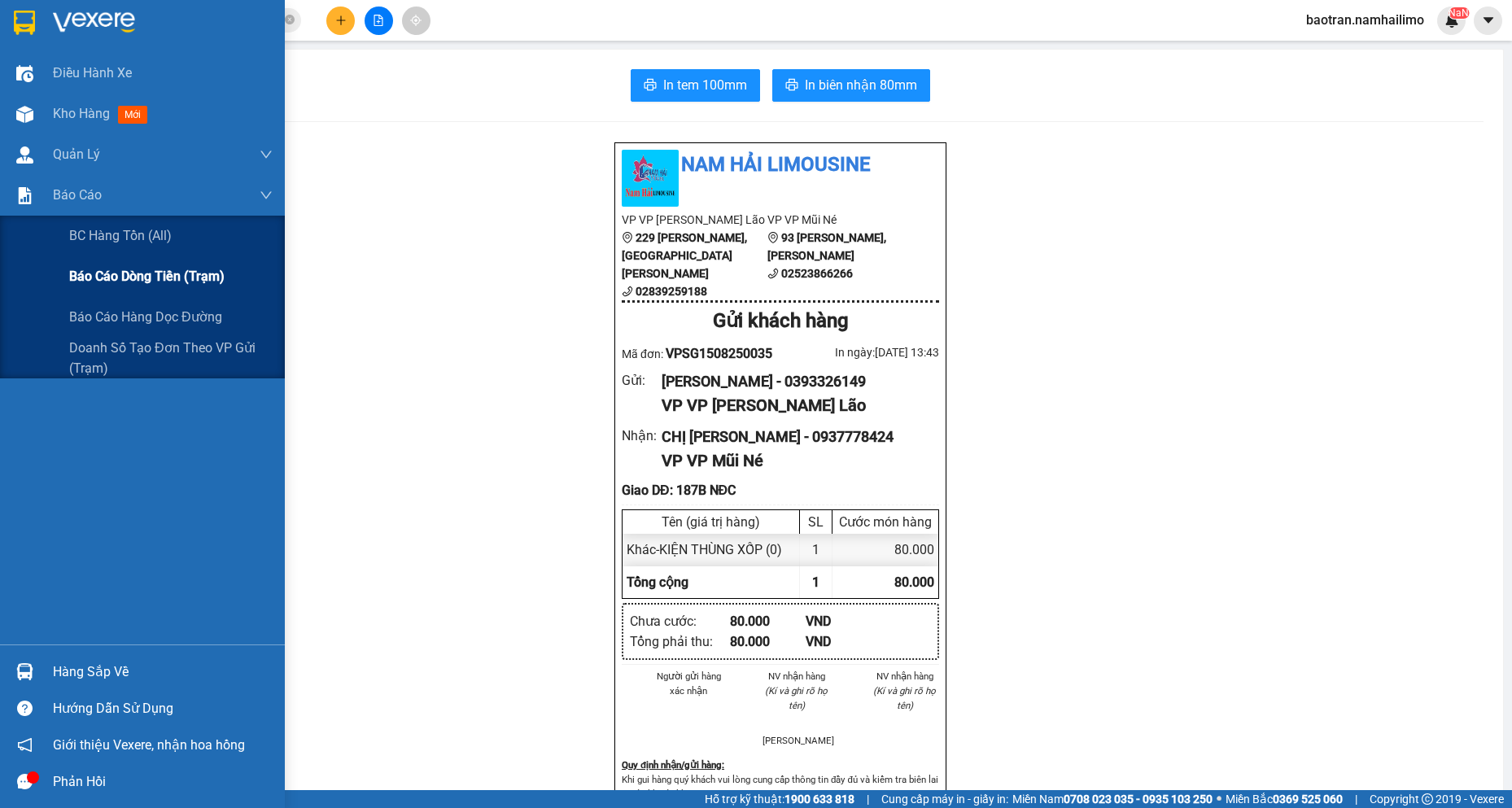
click at [138, 285] on span "Báo cáo dòng tiền (trạm)" at bounding box center [146, 276] width 155 height 20
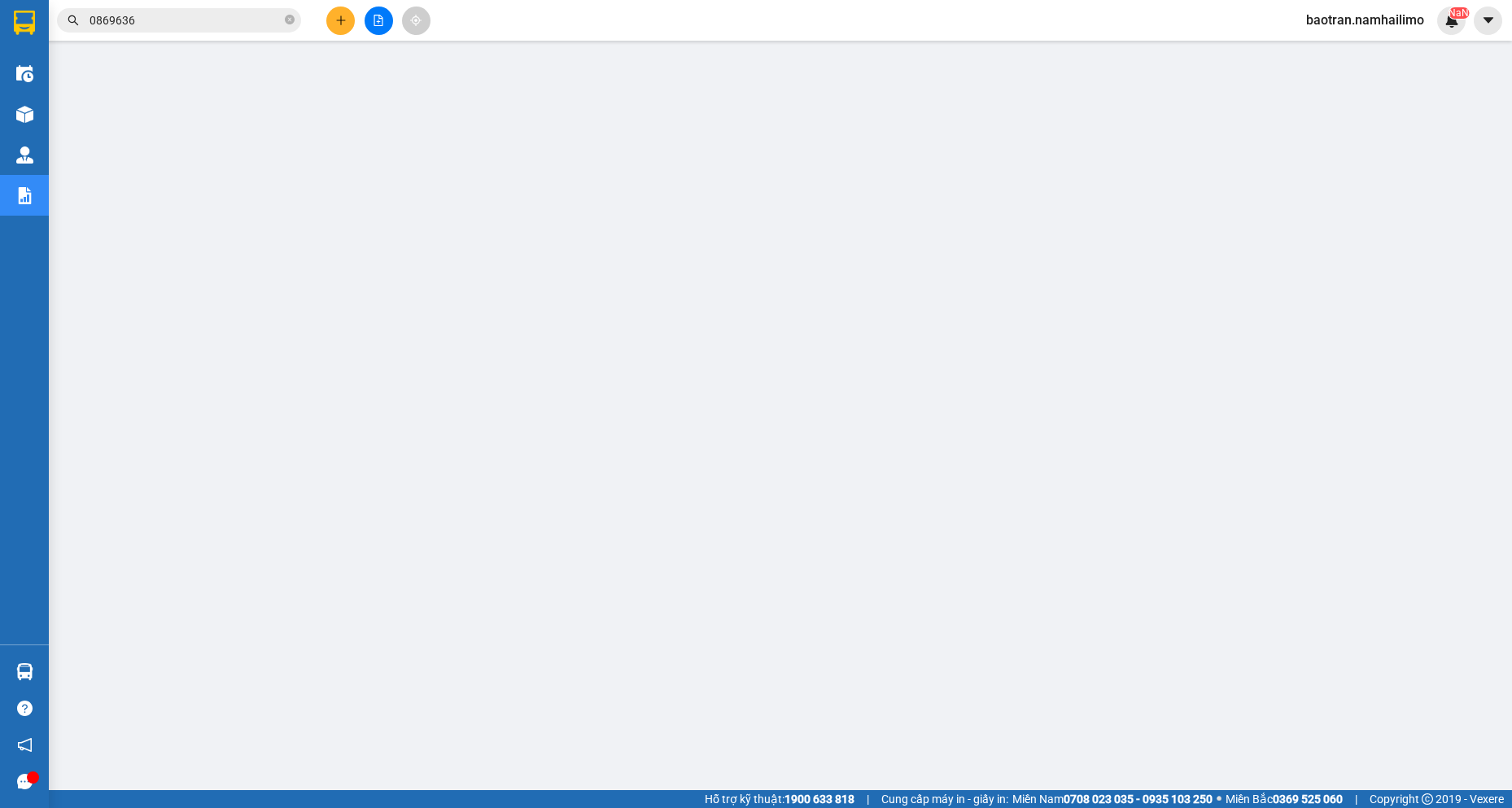
click at [243, 9] on span "0869636" at bounding box center [179, 20] width 244 height 25
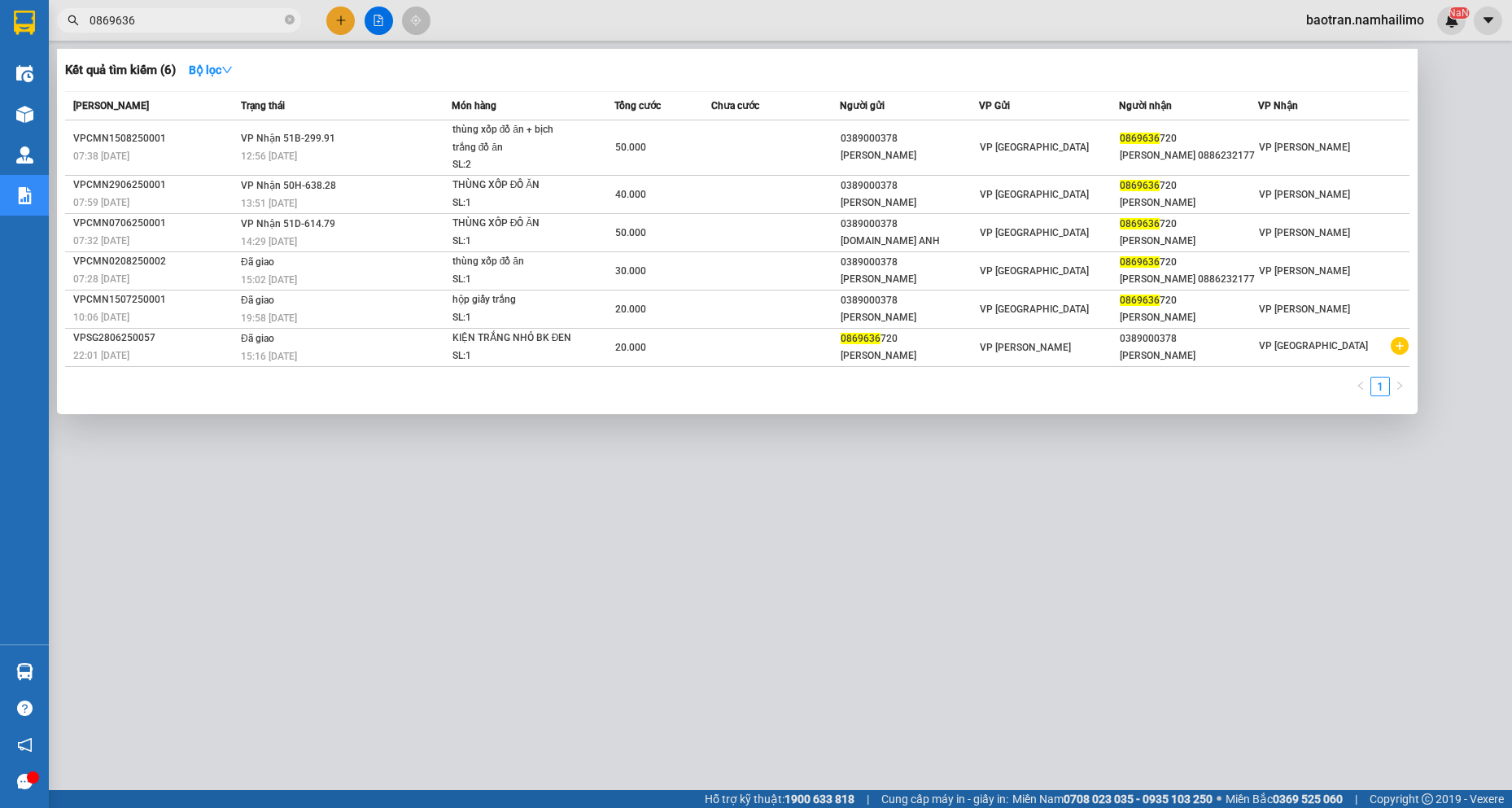
click at [240, 25] on input "0869636" at bounding box center [185, 20] width 192 height 18
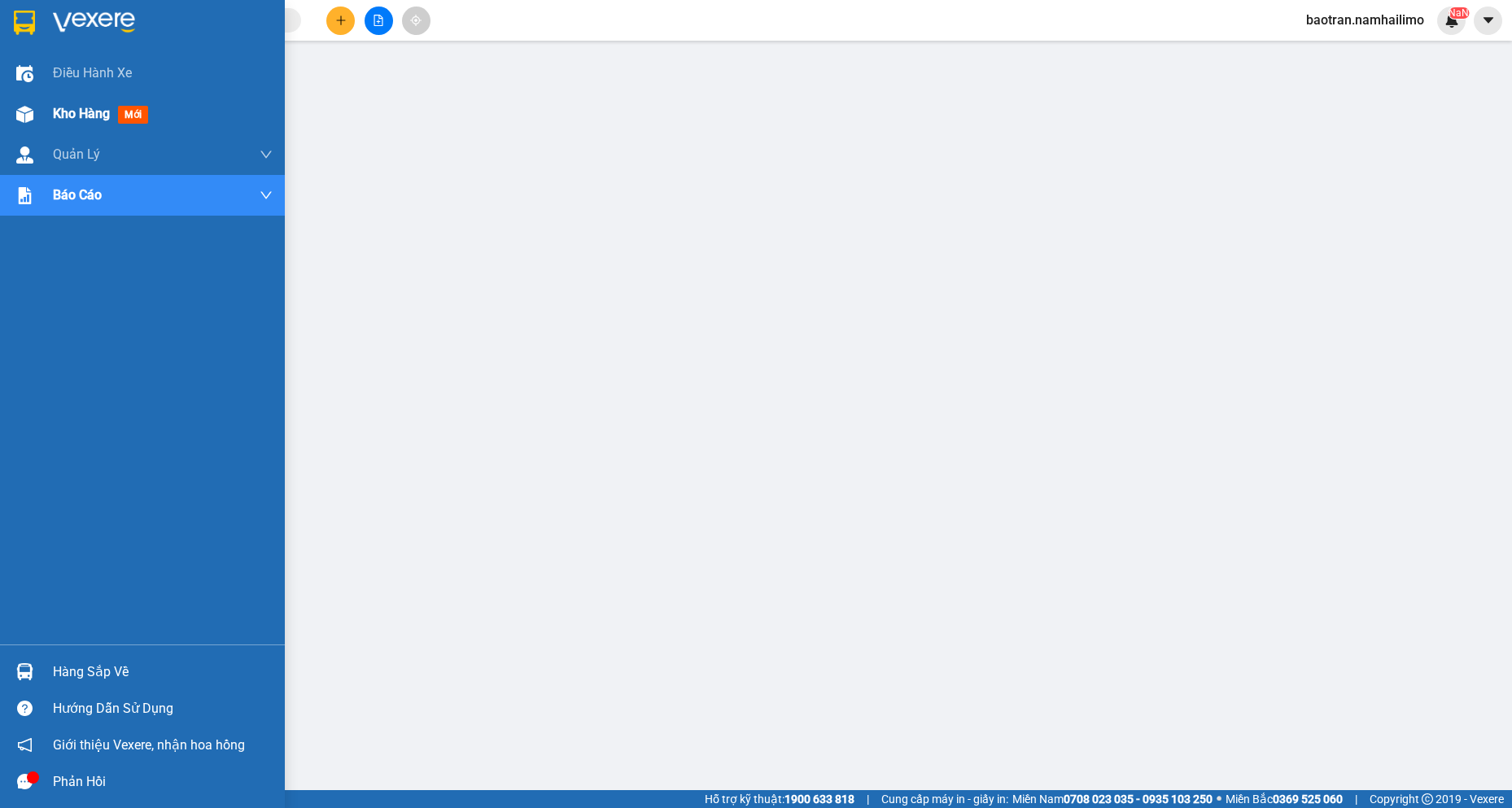
click at [25, 115] on img at bounding box center [24, 114] width 17 height 17
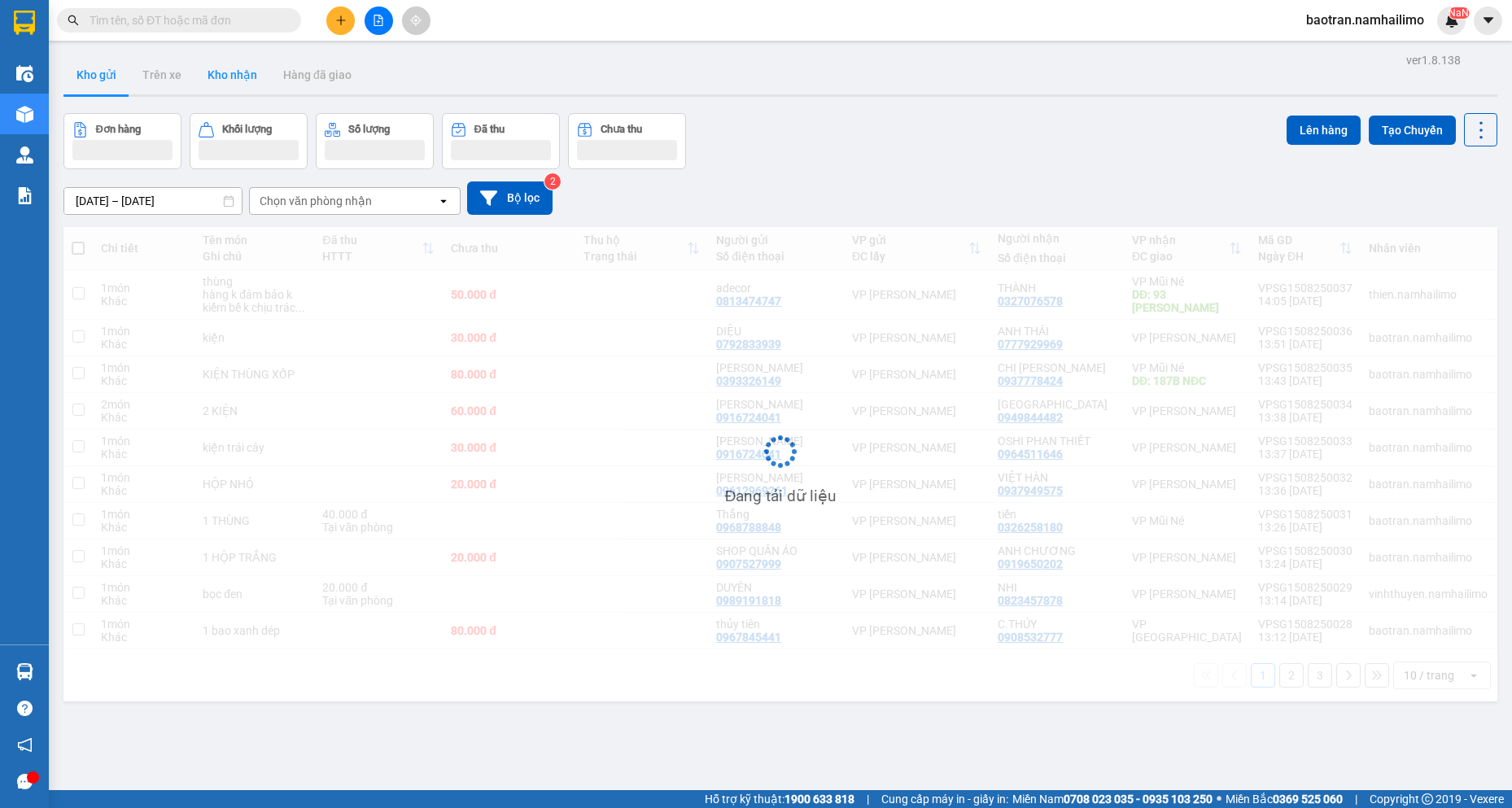
click at [258, 85] on button "Kho nhận" at bounding box center [233, 75] width 76 height 39
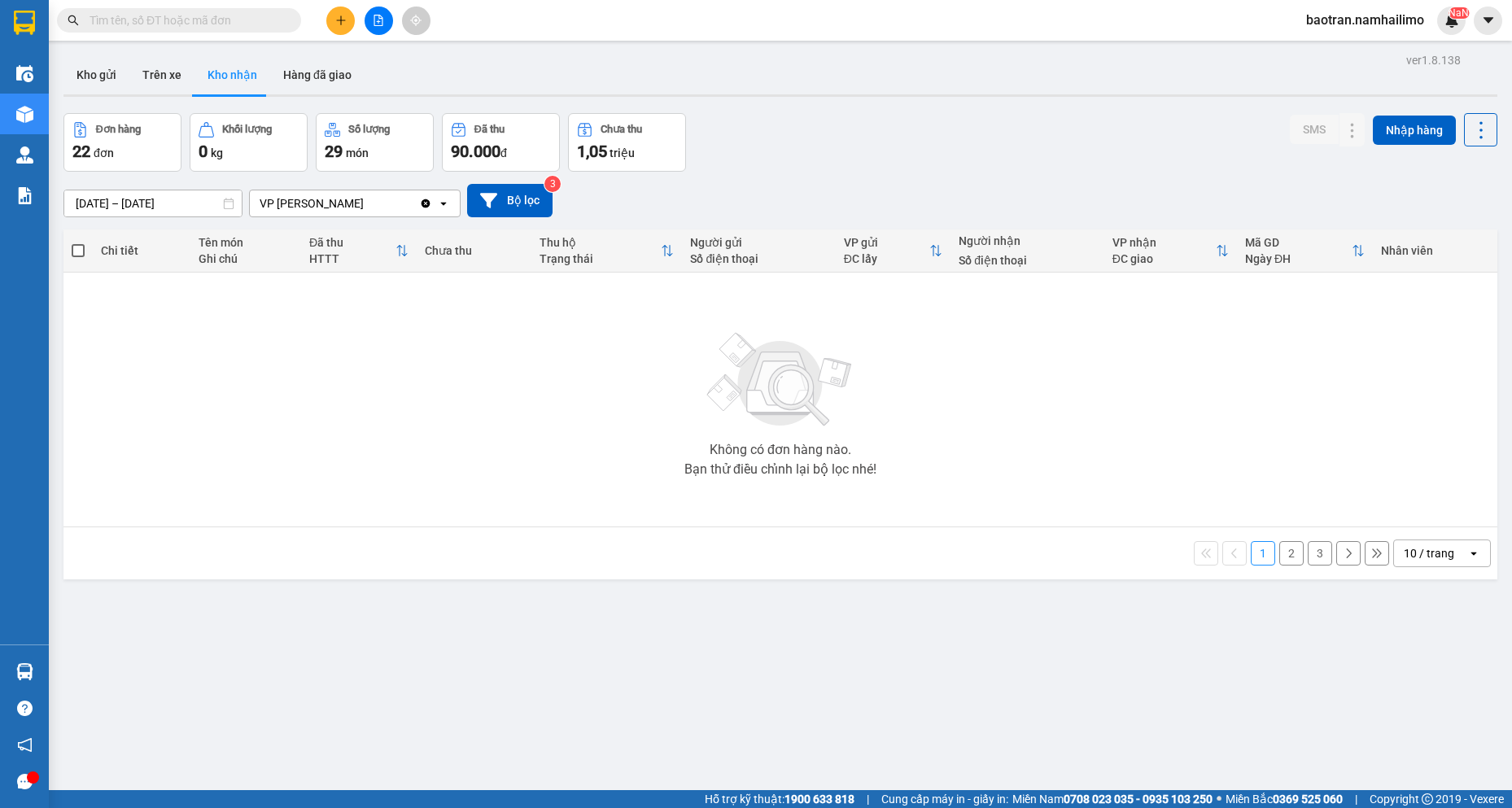
click at [253, 78] on button "Kho nhận" at bounding box center [233, 75] width 76 height 39
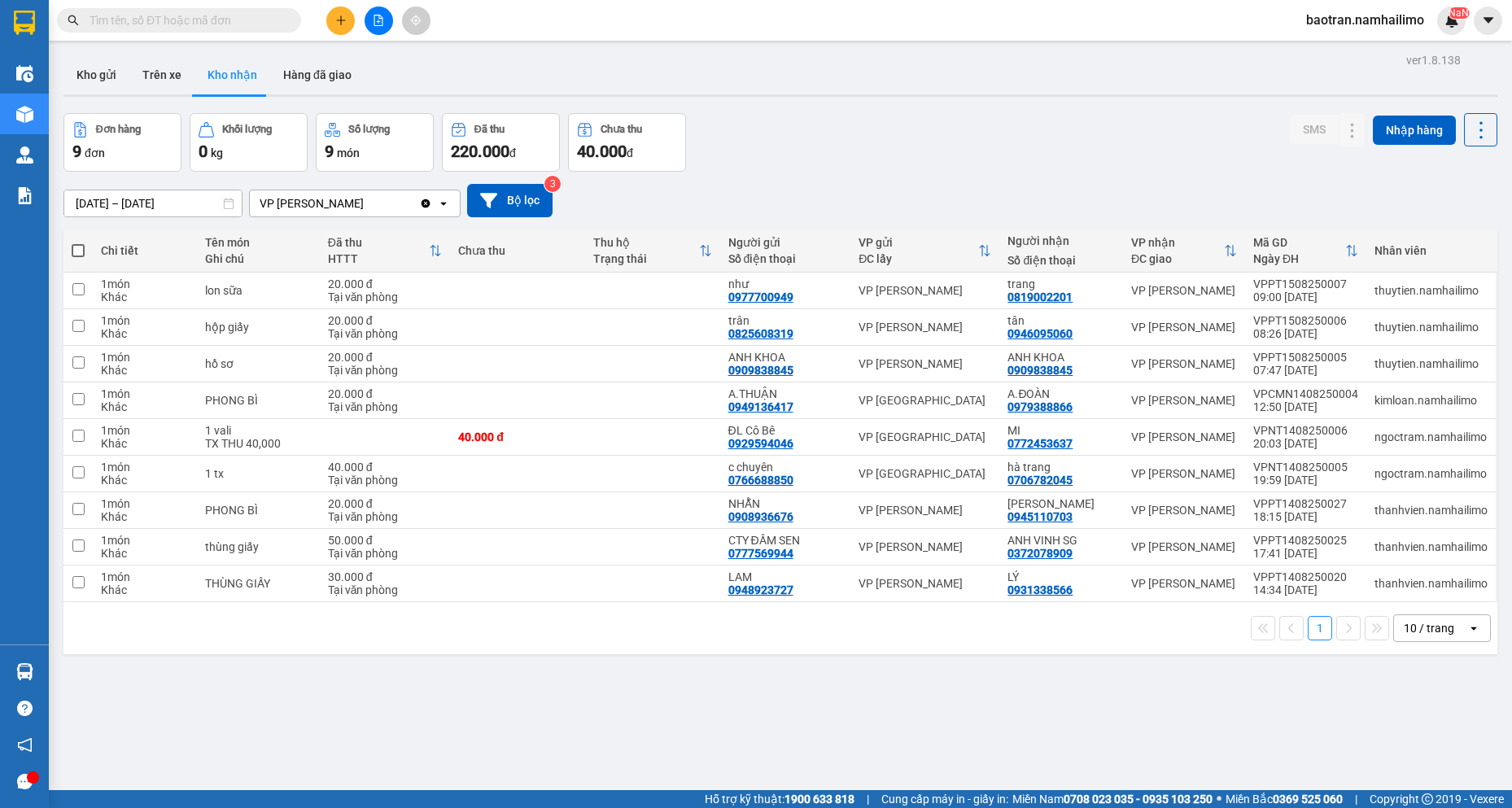
click at [253, 19] on input "text" at bounding box center [185, 20] width 192 height 18
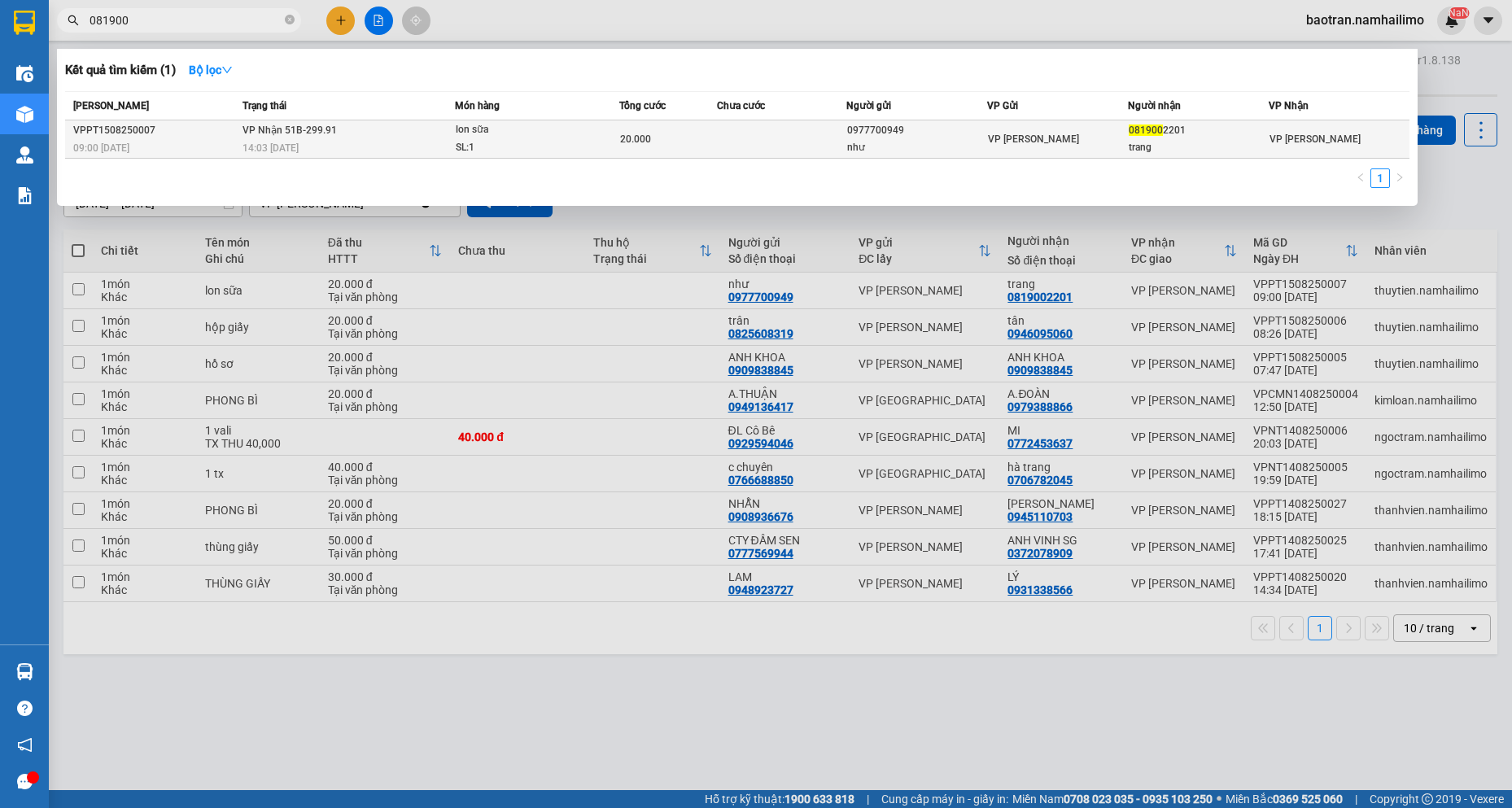
click at [751, 122] on td at bounding box center [782, 139] width 131 height 38
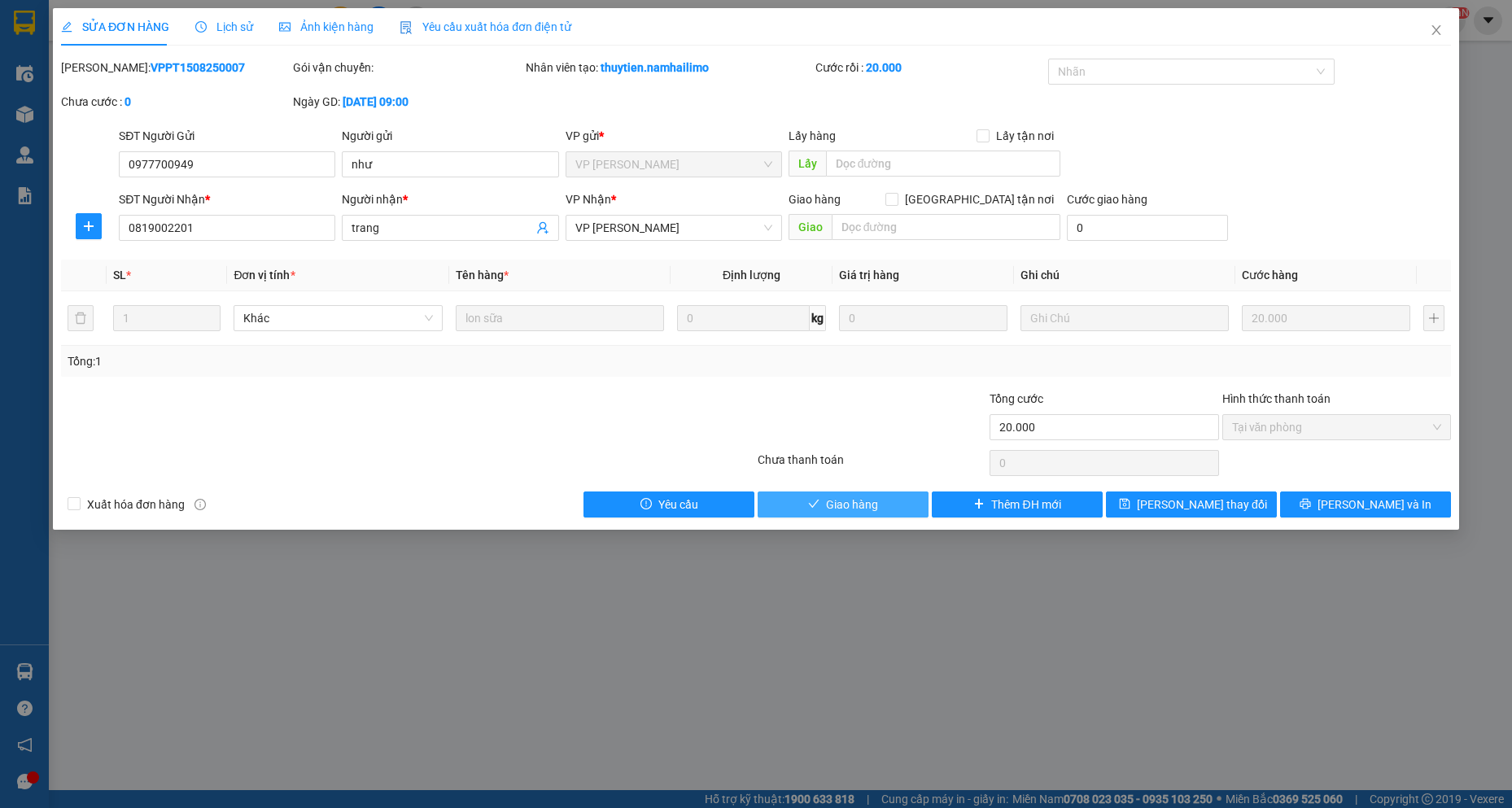
click at [876, 506] on span "Giao hàng" at bounding box center [852, 505] width 52 height 18
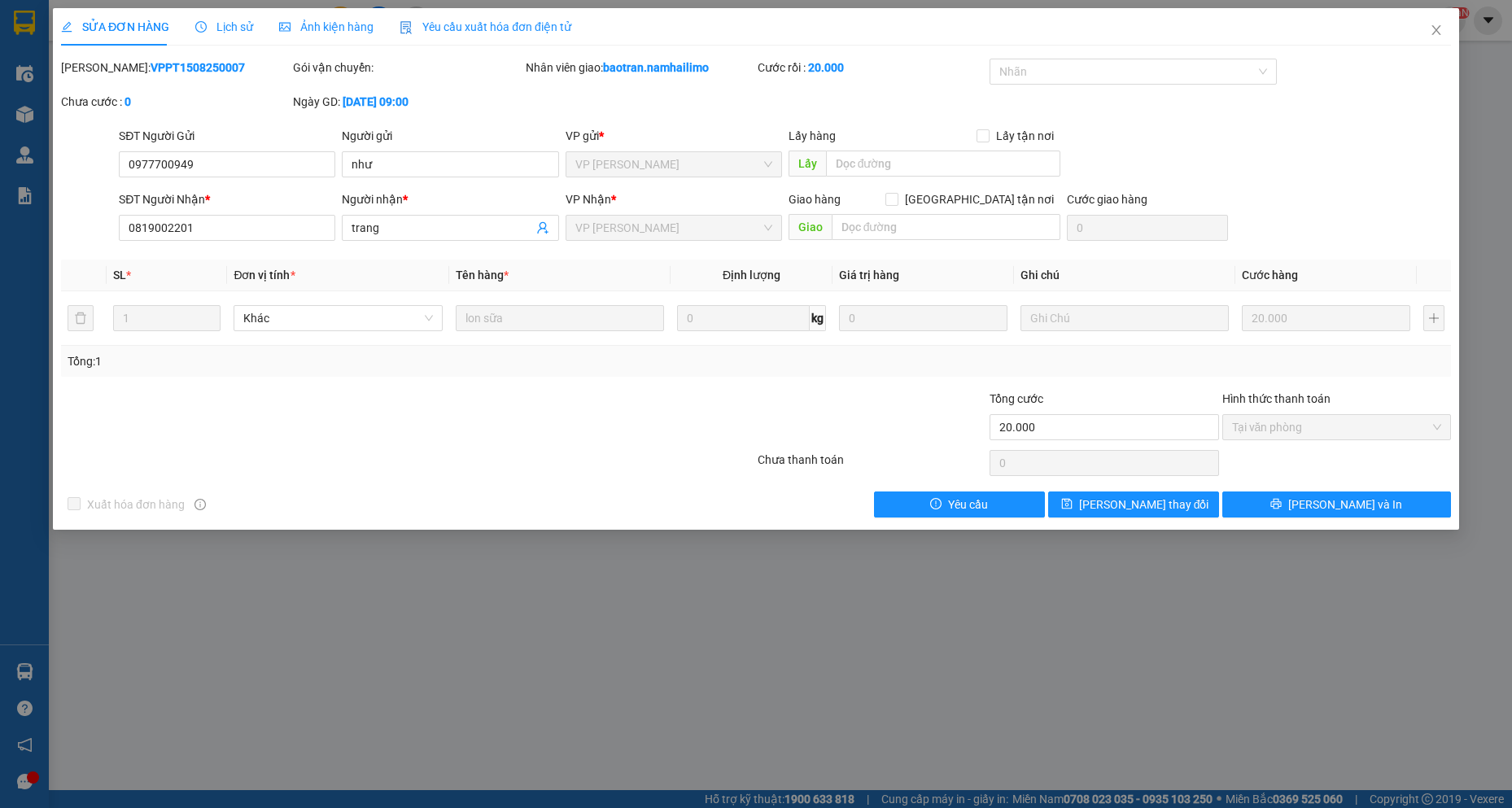
click at [52, 79] on div "SỬA ĐƠN HÀNG Lịch sử Ảnh kiện hàng Yêu cầu xuất hóa đơn điện tử Total Paid Fee …" at bounding box center [756, 404] width 1512 height 808
click at [40, 86] on div "SỬA ĐƠN HÀNG Lịch sử Ảnh kiện hàng Yêu cầu xuất hóa đơn điện tử Total Paid Fee …" at bounding box center [756, 404] width 1512 height 808
click at [20, 97] on div "SỬA ĐƠN HÀNG Lịch sử Ảnh kiện hàng Yêu cầu xuất hóa đơn điện tử Total Paid Fee …" at bounding box center [756, 404] width 1512 height 808
click at [1441, 26] on icon "close" at bounding box center [1436, 30] width 13 height 13
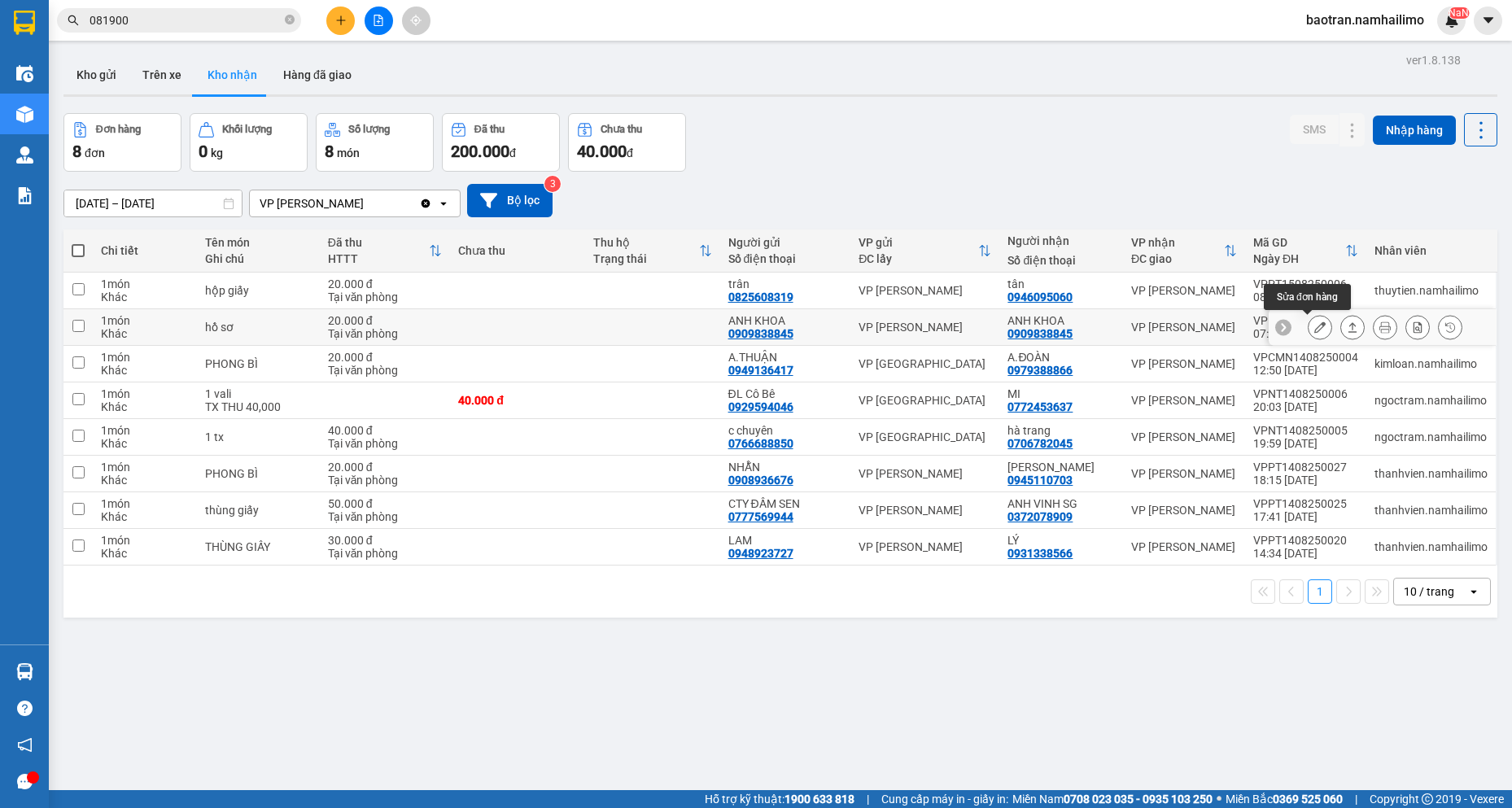
click at [1309, 323] on button at bounding box center [1321, 327] width 23 height 28
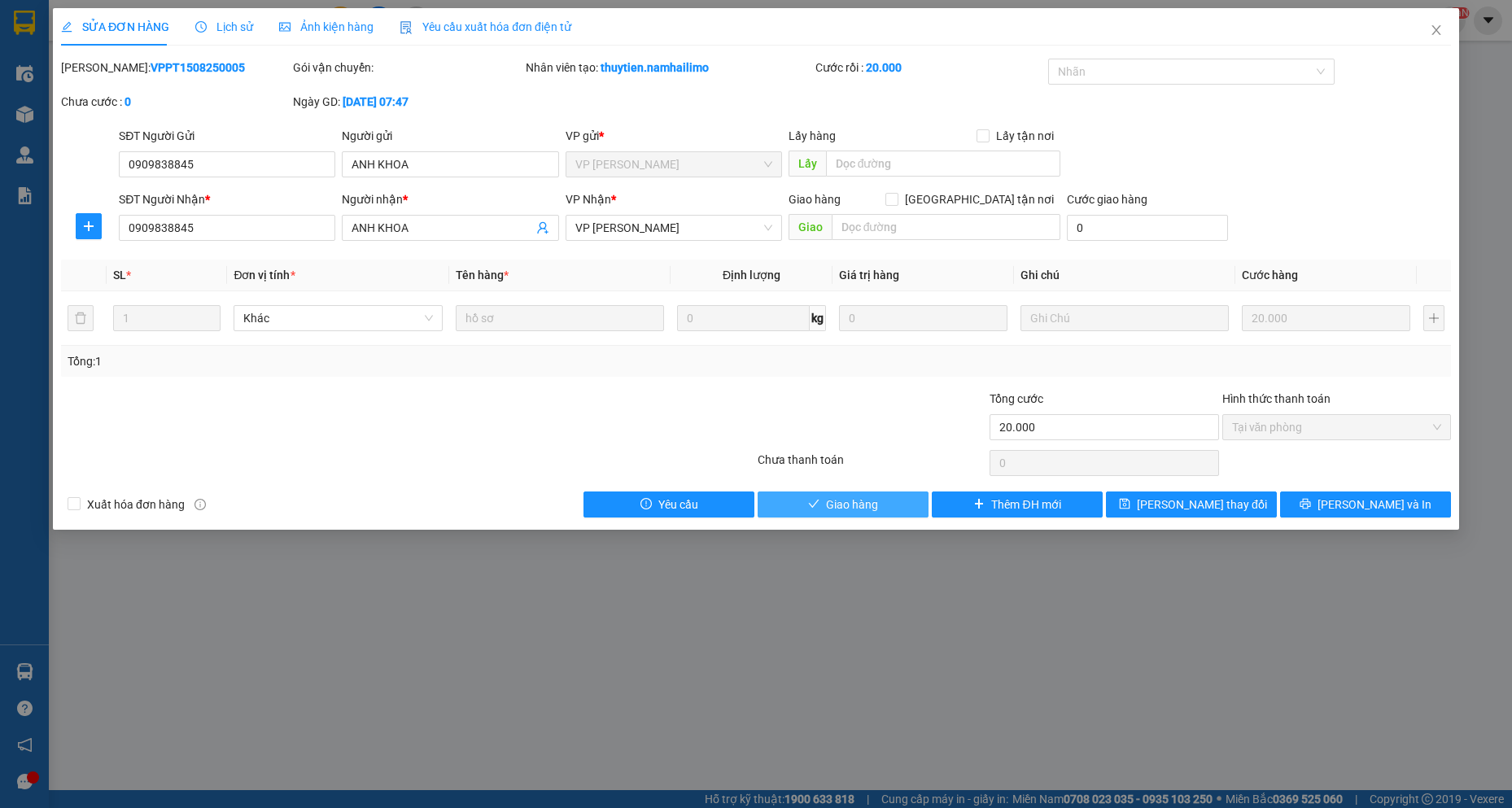
click at [831, 514] on button "Giao hàng" at bounding box center [843, 505] width 171 height 26
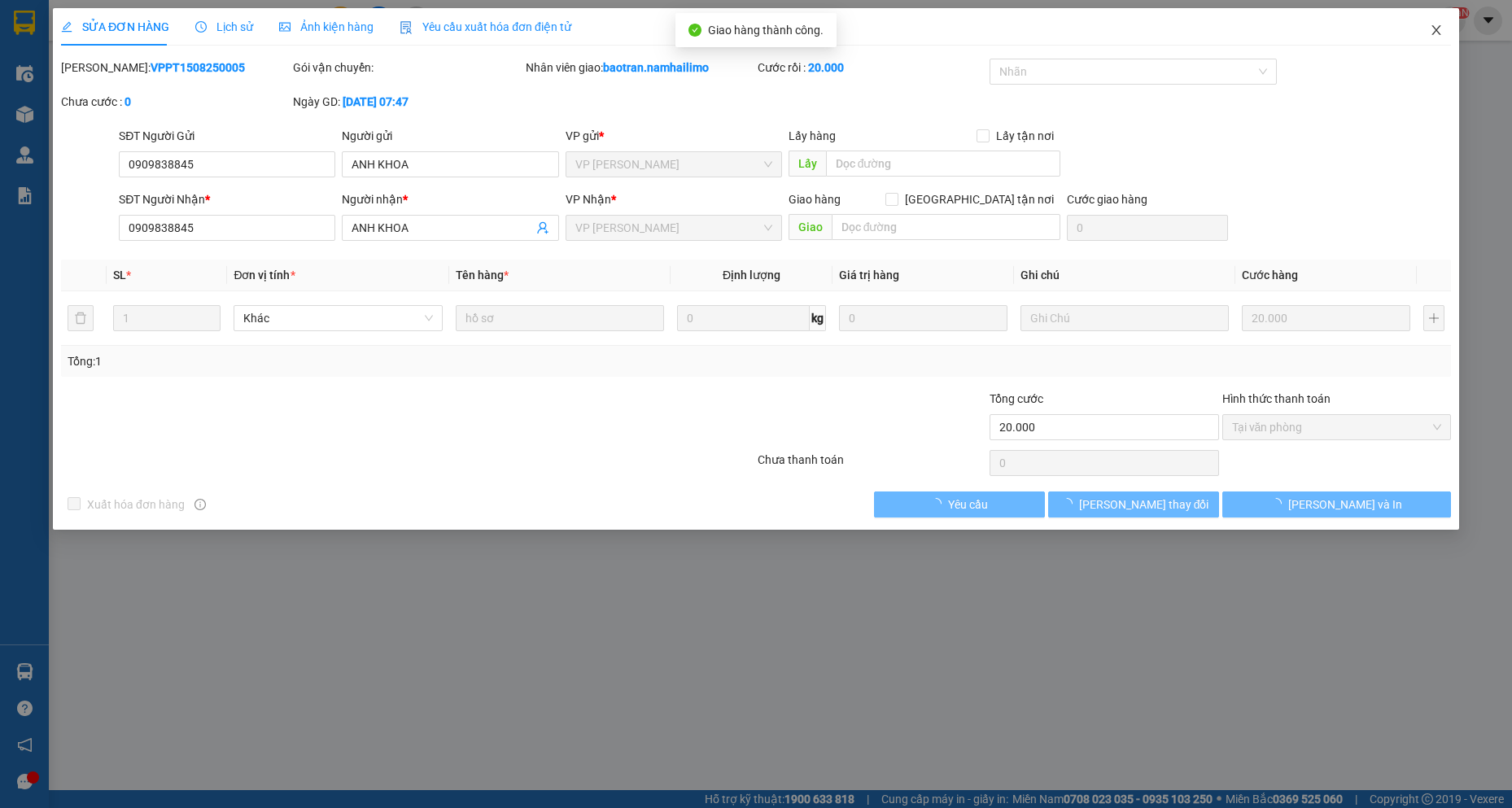
click at [1430, 31] on icon "close" at bounding box center [1436, 30] width 13 height 13
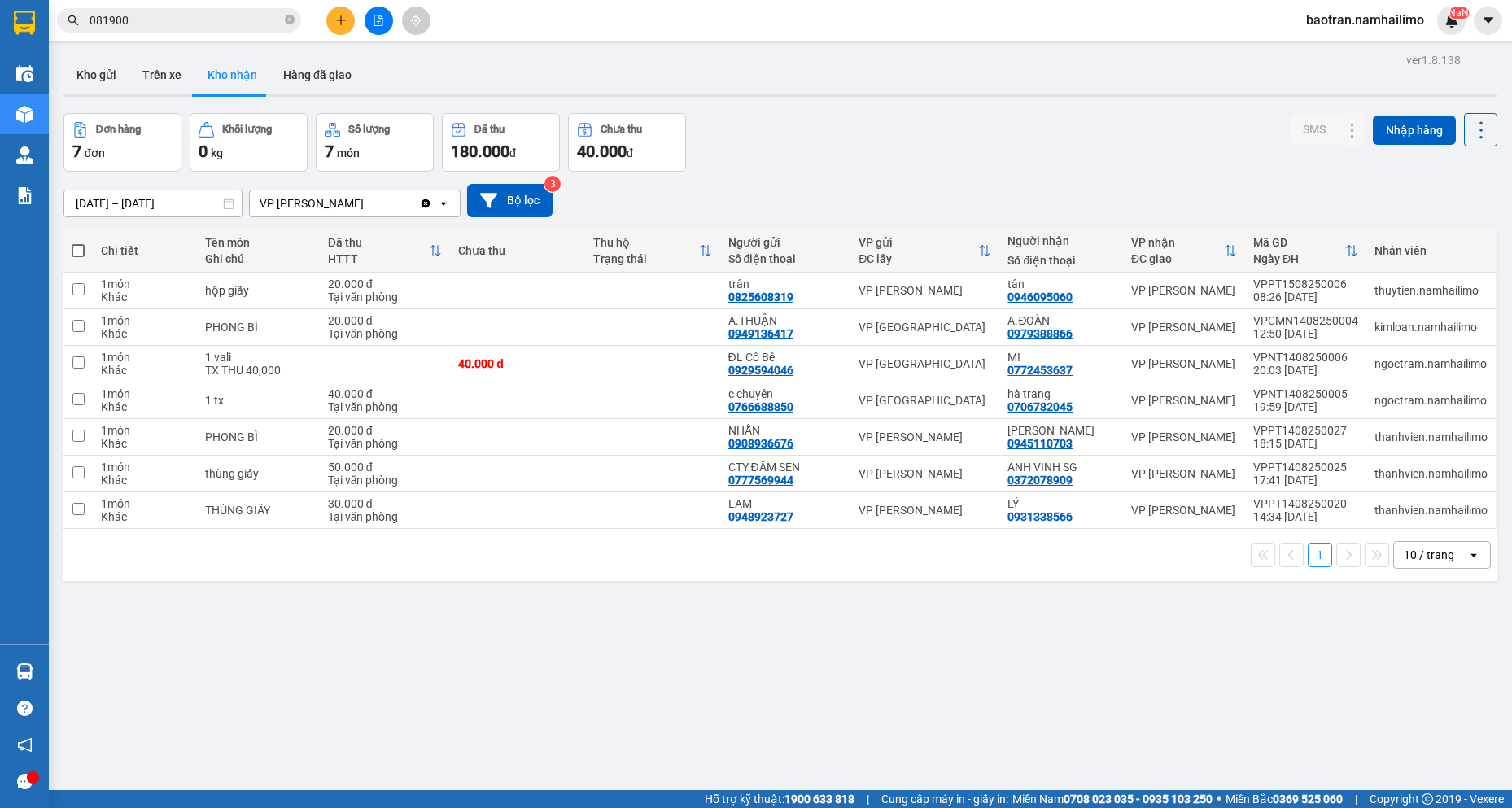
click at [975, 156] on div "Đơn hàng 7 đơn Khối lượng 0 kg Số lượng 7 món Đã thu 180.000 đ Chưa thu 40.000 …" at bounding box center [781, 142] width 1434 height 58
